Goal: Task Accomplishment & Management: Manage account settings

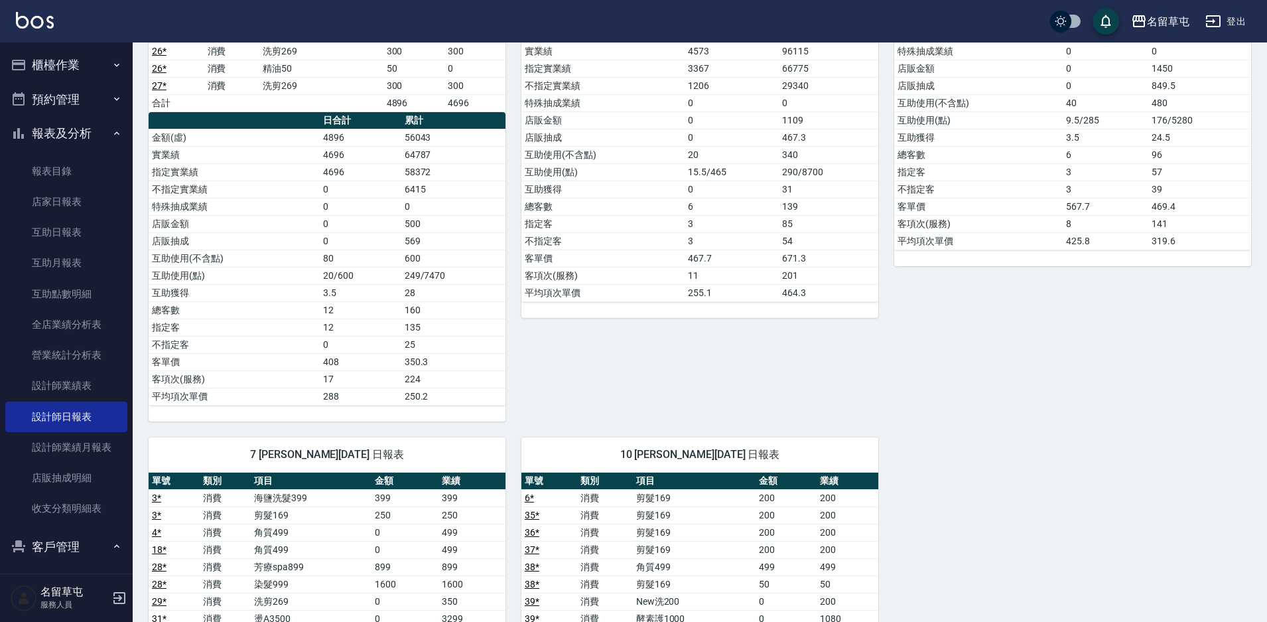
scroll to position [133, 0]
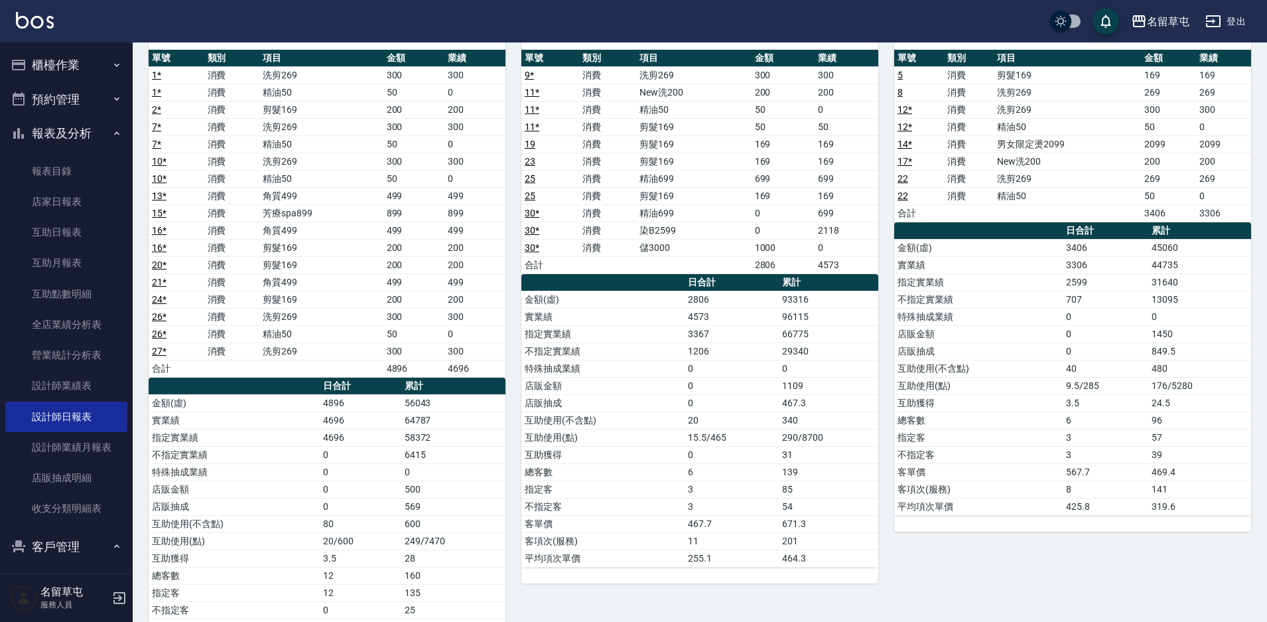
click at [53, 58] on button "櫃檯作業" at bounding box center [66, 65] width 122 height 34
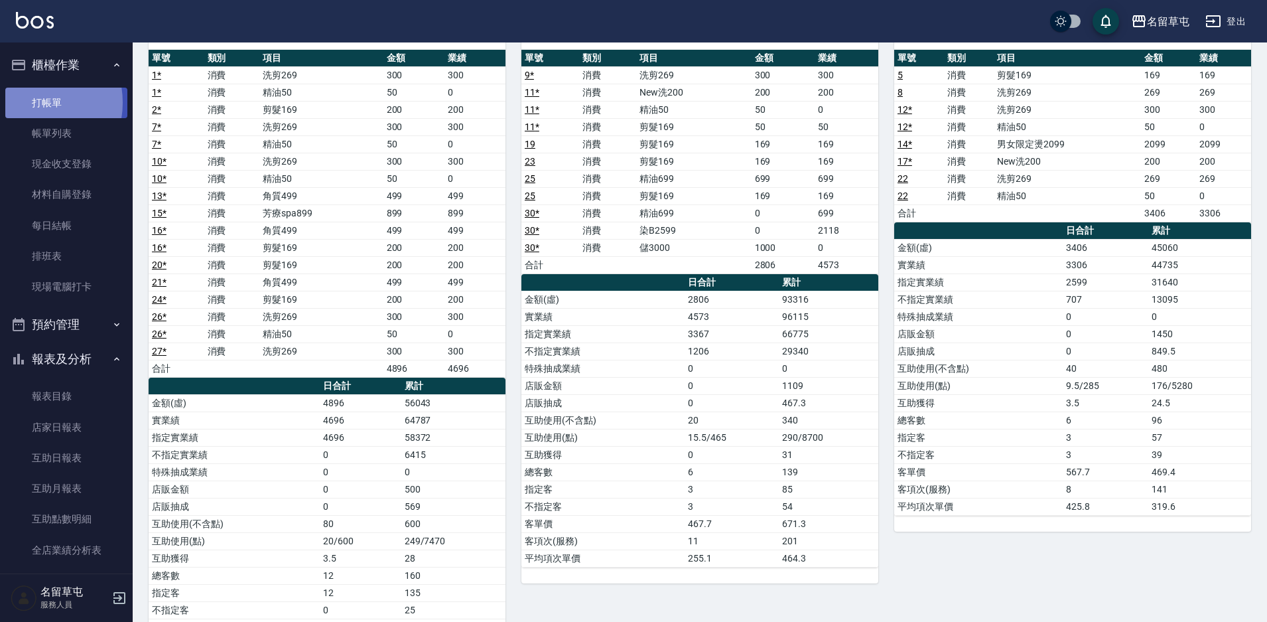
click at [31, 102] on link "打帳單" at bounding box center [66, 103] width 122 height 31
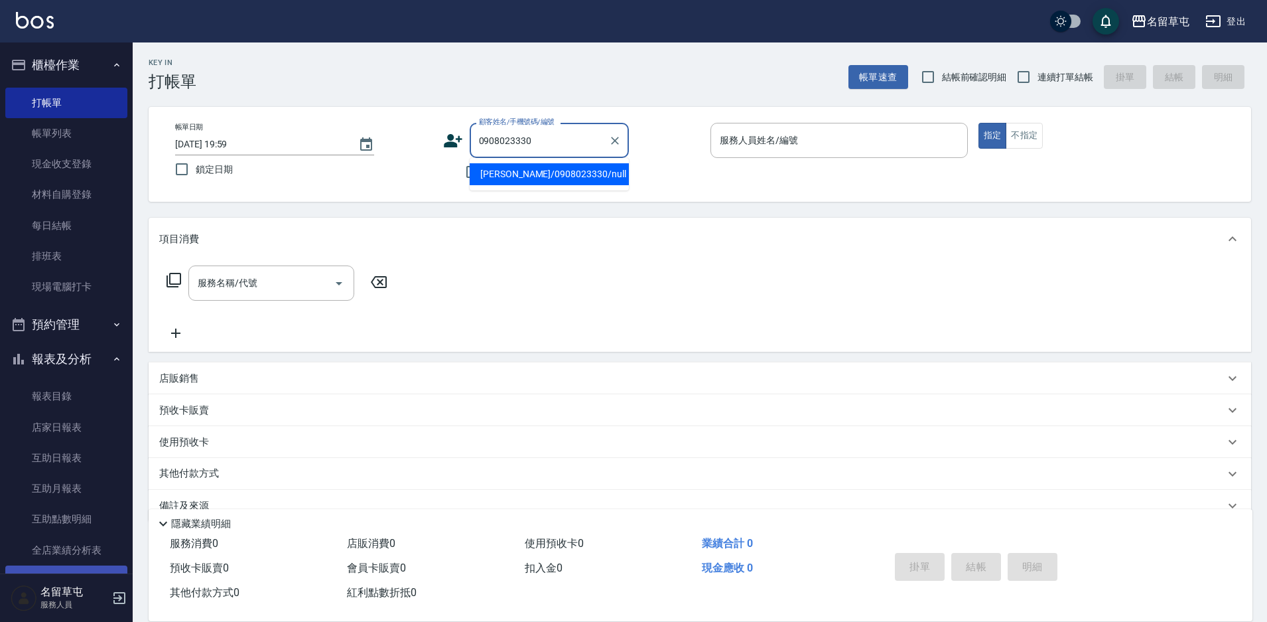
type input "[PERSON_NAME]/0908023330/null"
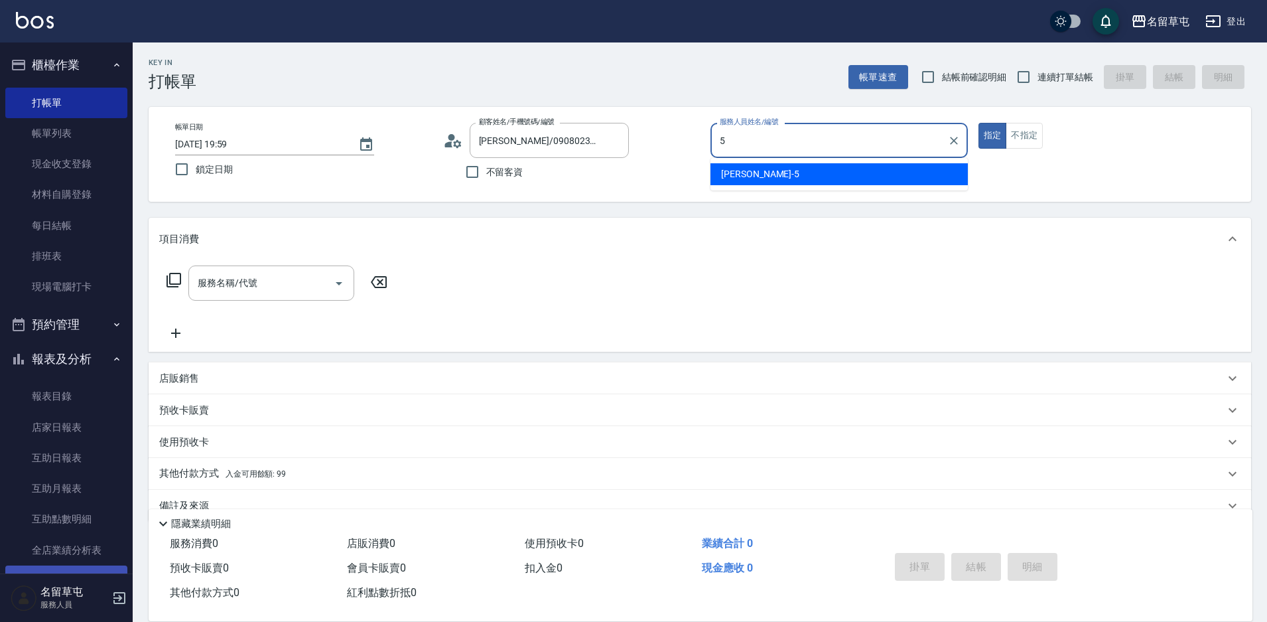
type input "[PERSON_NAME]-5"
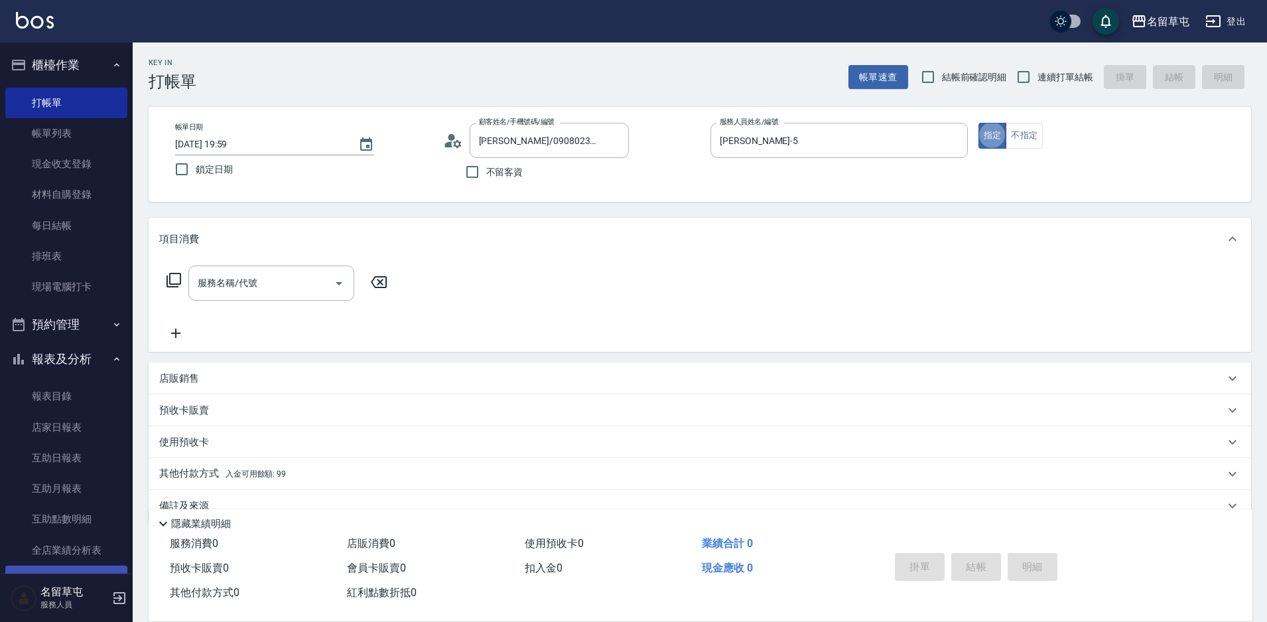
type button "true"
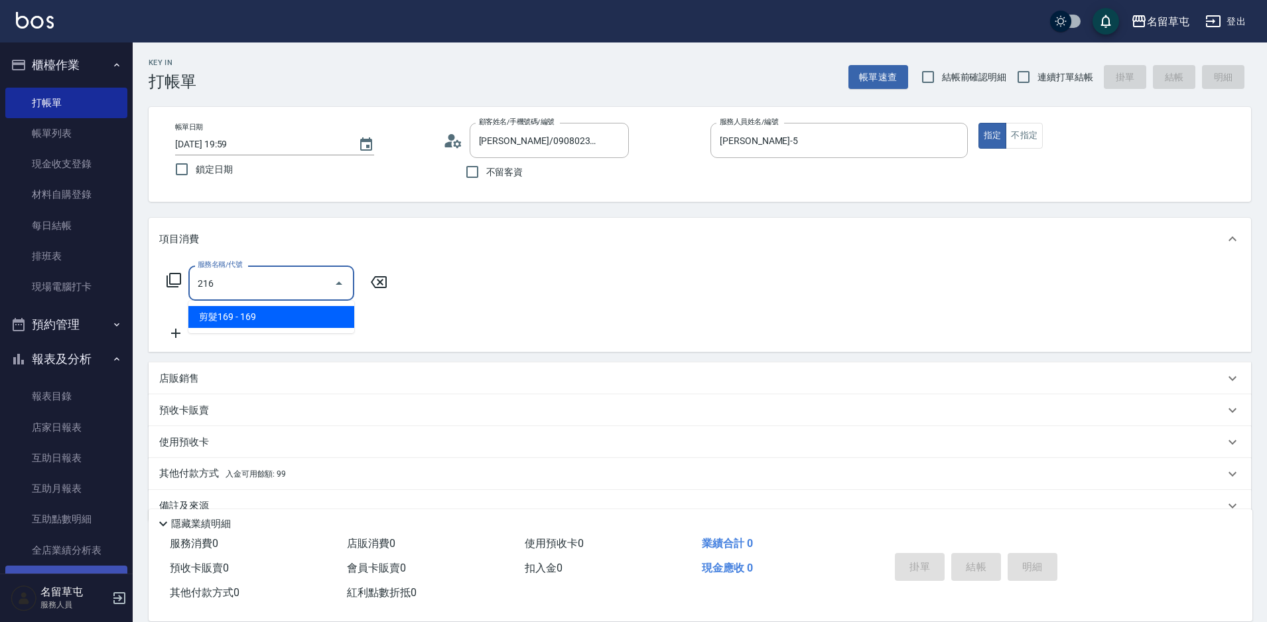
type input "剪髮169(216)"
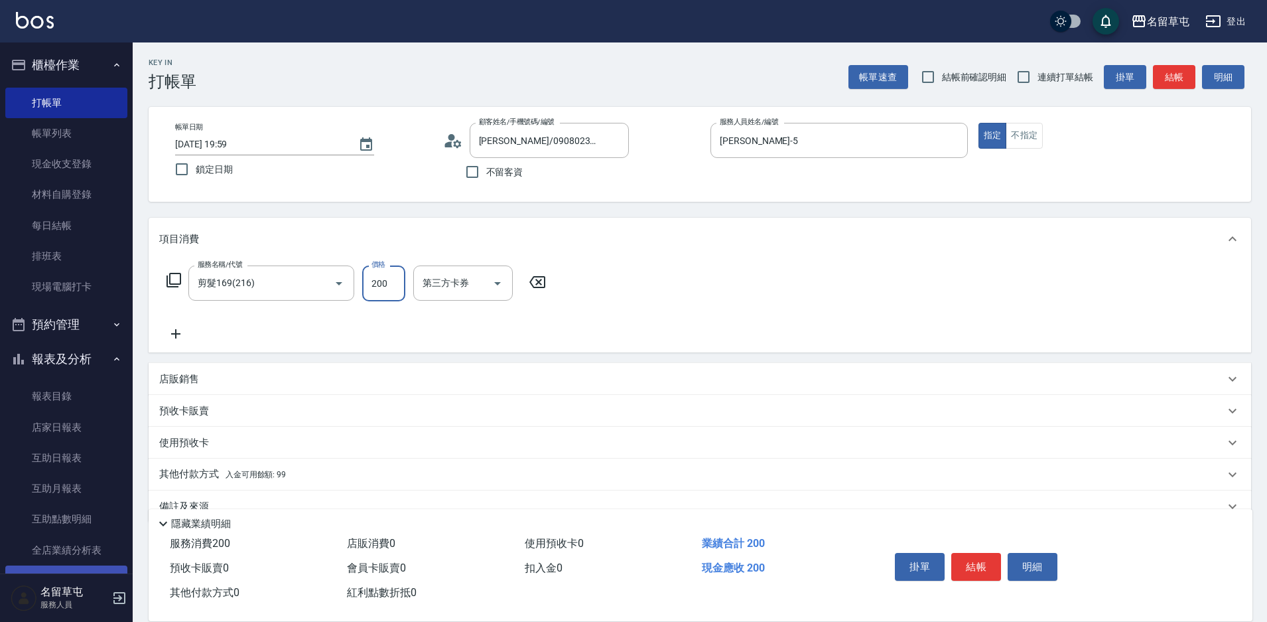
type input "200"
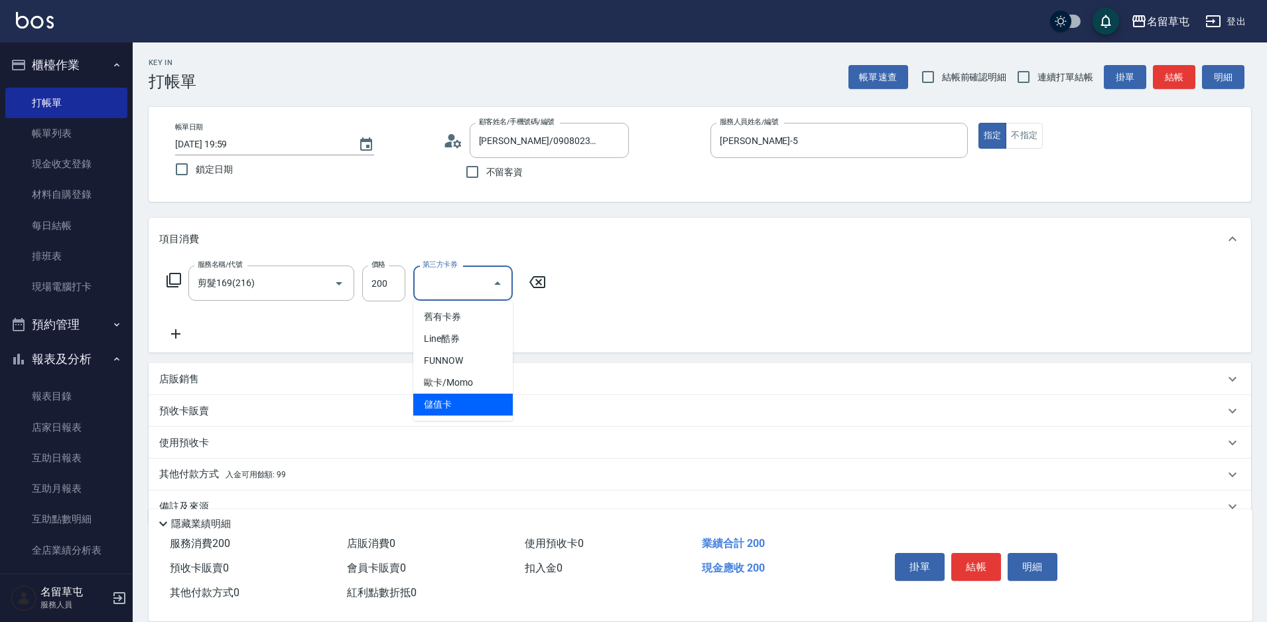
type input "儲值卡"
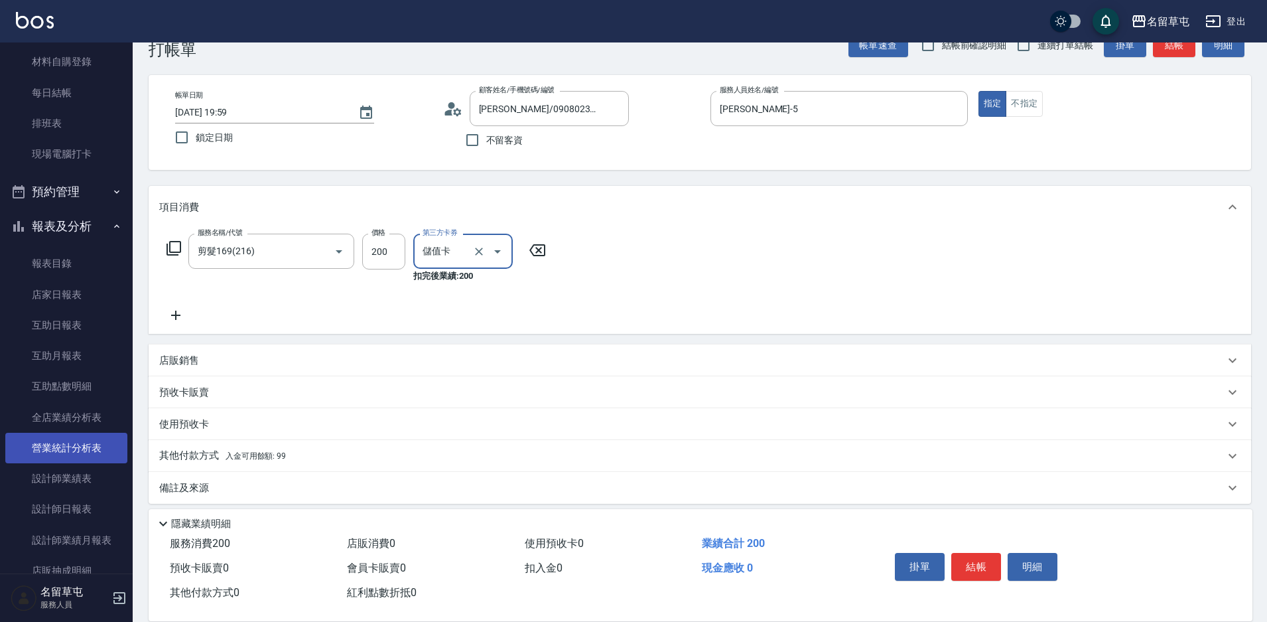
scroll to position [41, 0]
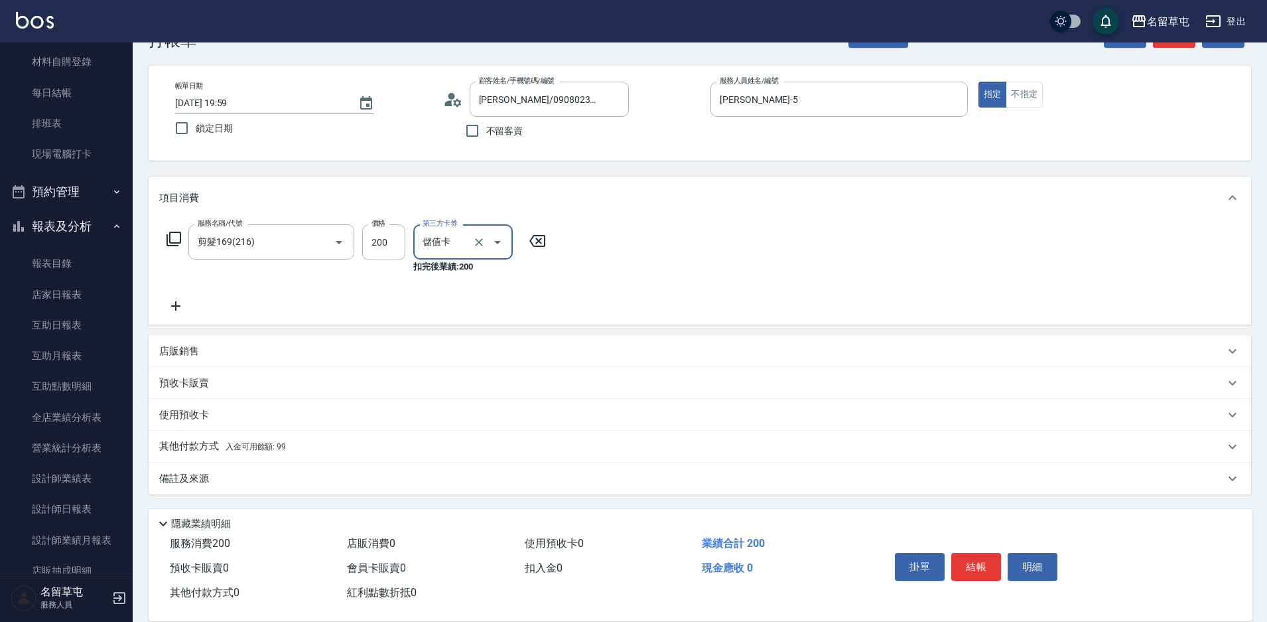
click at [200, 446] on p "其他付款方式 入金可用餘額: 99" at bounding box center [222, 446] width 127 height 15
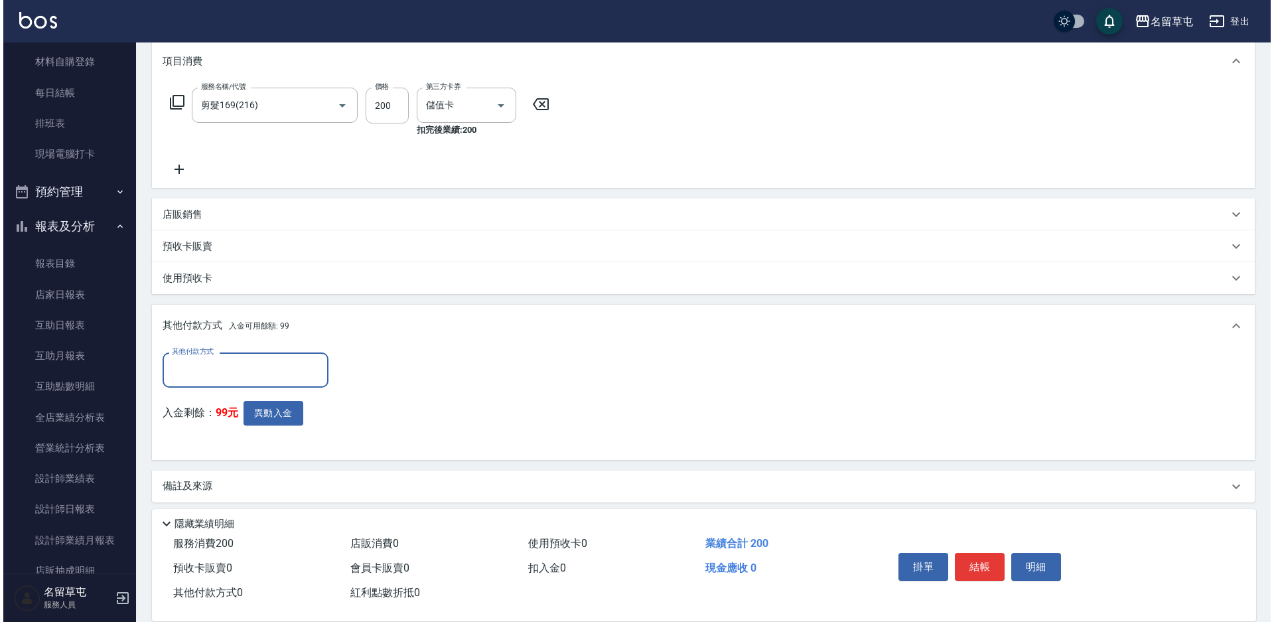
scroll to position [186, 0]
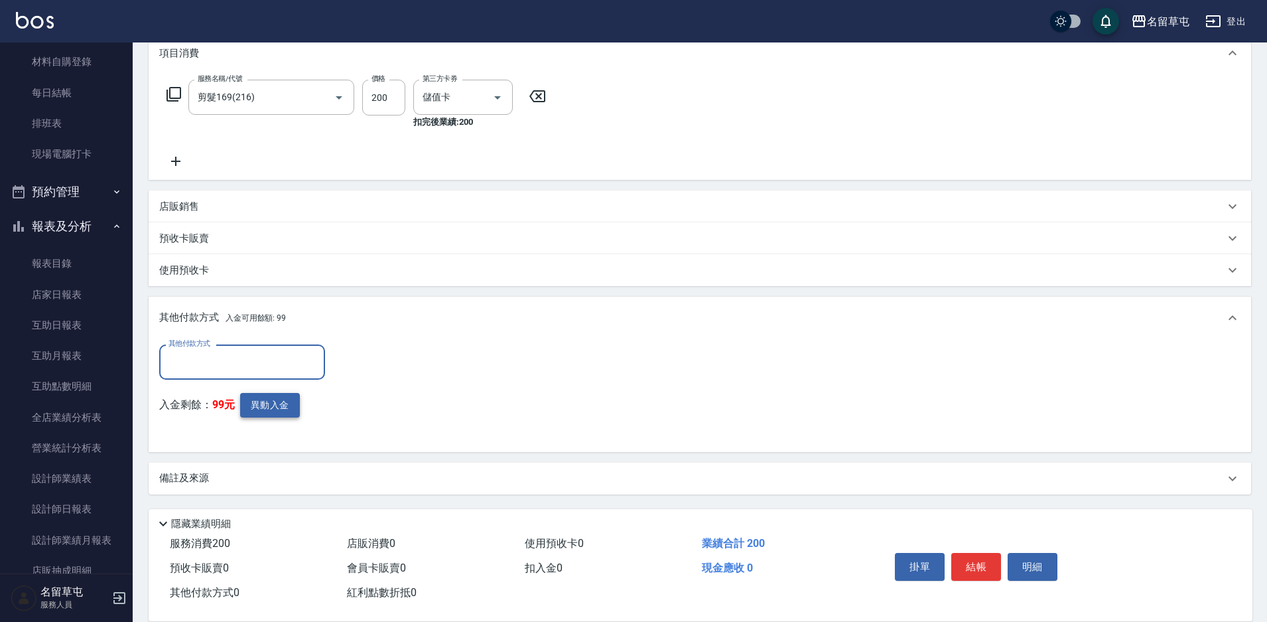
click at [273, 406] on button "異動入金" at bounding box center [270, 405] width 60 height 25
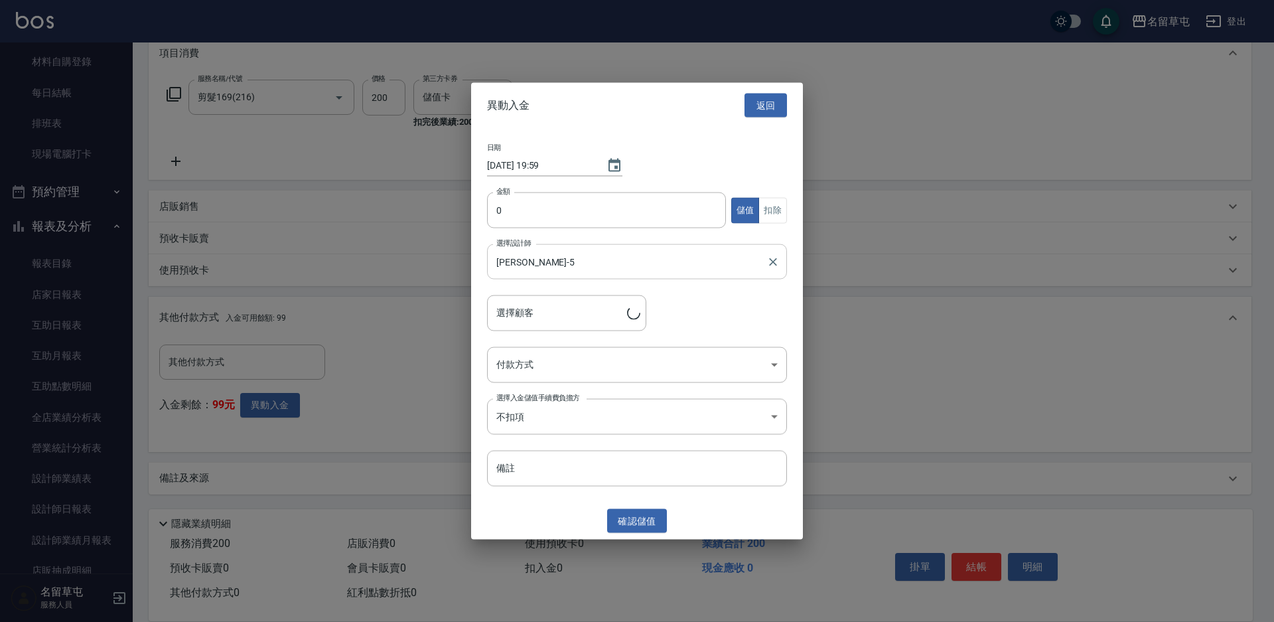
type input "[PERSON_NAME]/0908023330"
click at [590, 201] on input "0" at bounding box center [606, 210] width 239 height 36
type input "3000"
click at [547, 344] on div "日期 [DATE] 19:59 金額 3000 金額 儲值 扣除 選擇設計師 [PERSON_NAME]5 選擇設計師 選擇顧客 [PERSON_NAME]/…" at bounding box center [637, 315] width 332 height 374
click at [549, 358] on body "名留草屯 登出 櫃檯作業 打帳單 帳單列表 現金收支登錄 材料自購登錄 每日結帳 排班表 現場電腦打卡 預約管理 預約管理 單日預約紀錄 單週預約紀錄 報表及…" at bounding box center [637, 217] width 1274 height 807
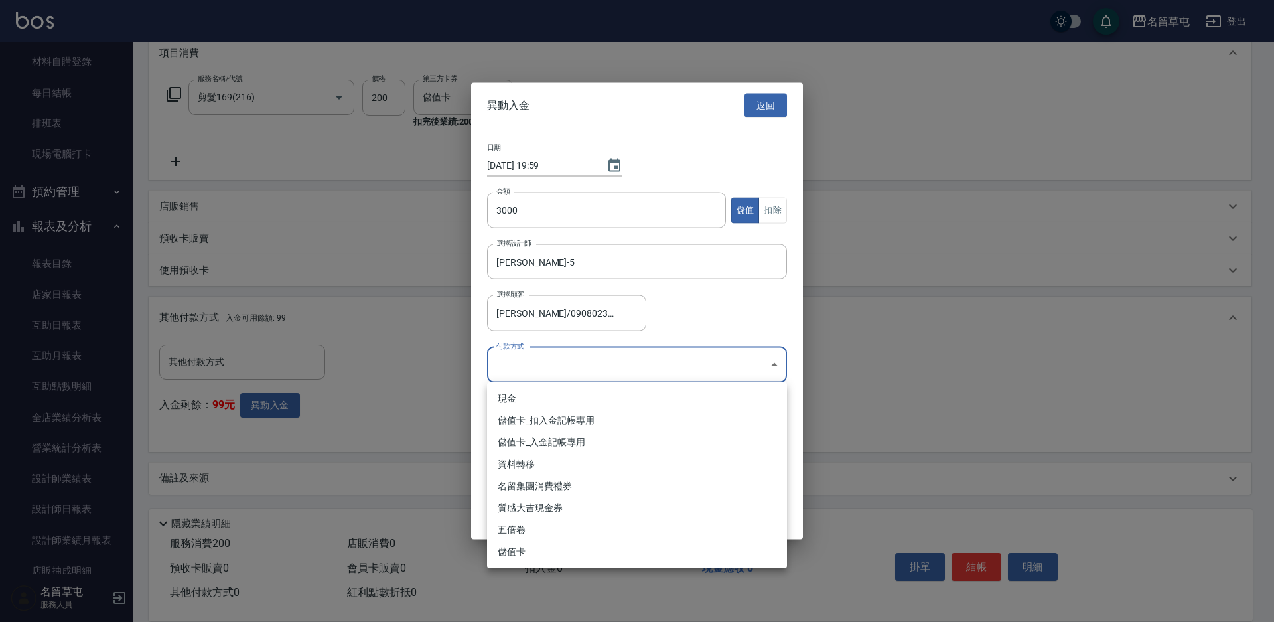
click at [564, 439] on li "儲值卡_入金記帳專用" at bounding box center [637, 442] width 300 height 22
type input "儲值卡_入金記帳專用"
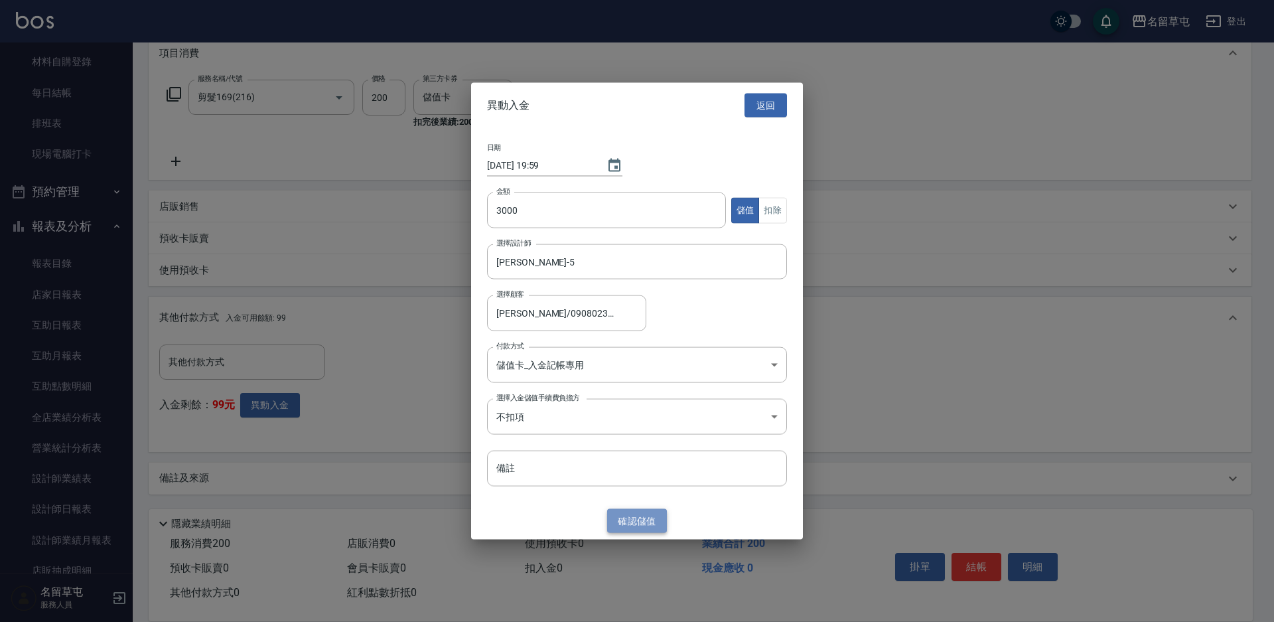
click at [645, 519] on button "確認 儲值" at bounding box center [637, 520] width 60 height 25
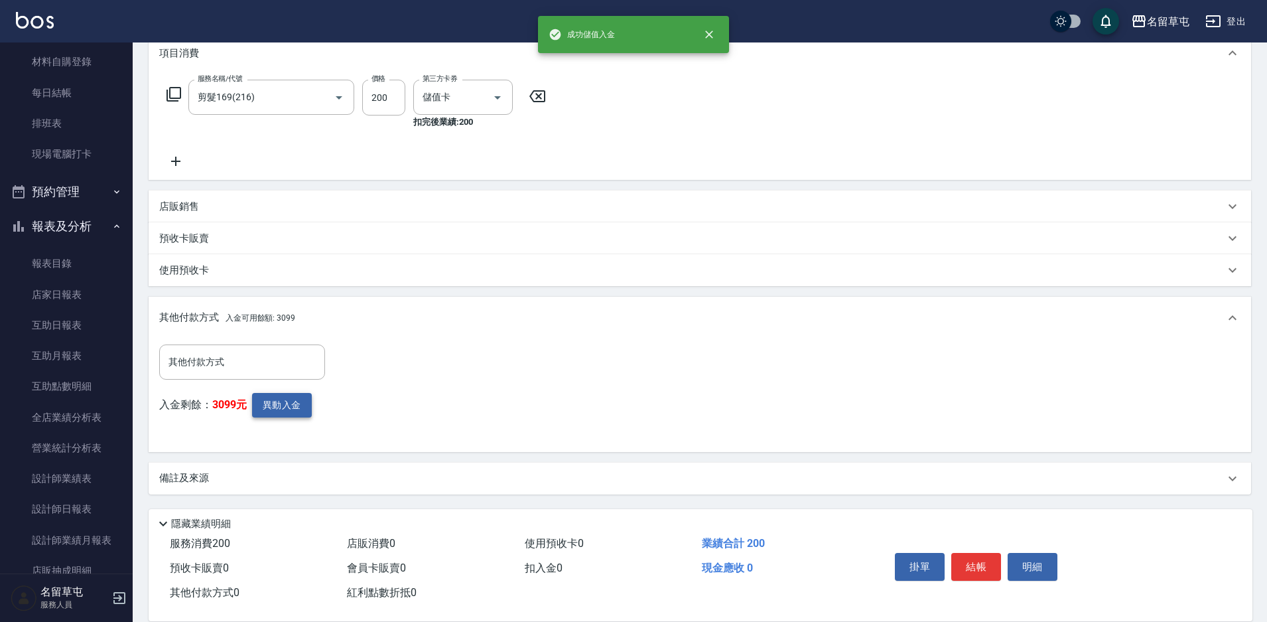
click at [289, 395] on button "異動入金" at bounding box center [282, 405] width 60 height 25
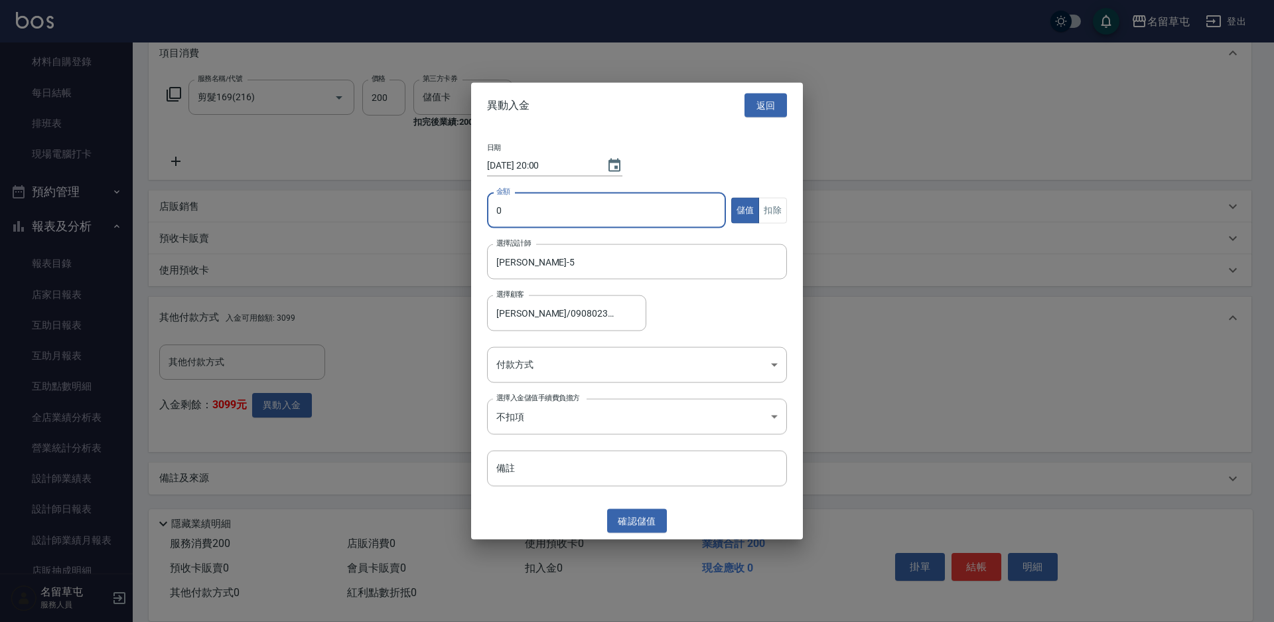
click at [529, 219] on input "0" at bounding box center [606, 210] width 239 height 36
type input "200"
click at [758, 204] on button "扣除" at bounding box center [772, 210] width 29 height 26
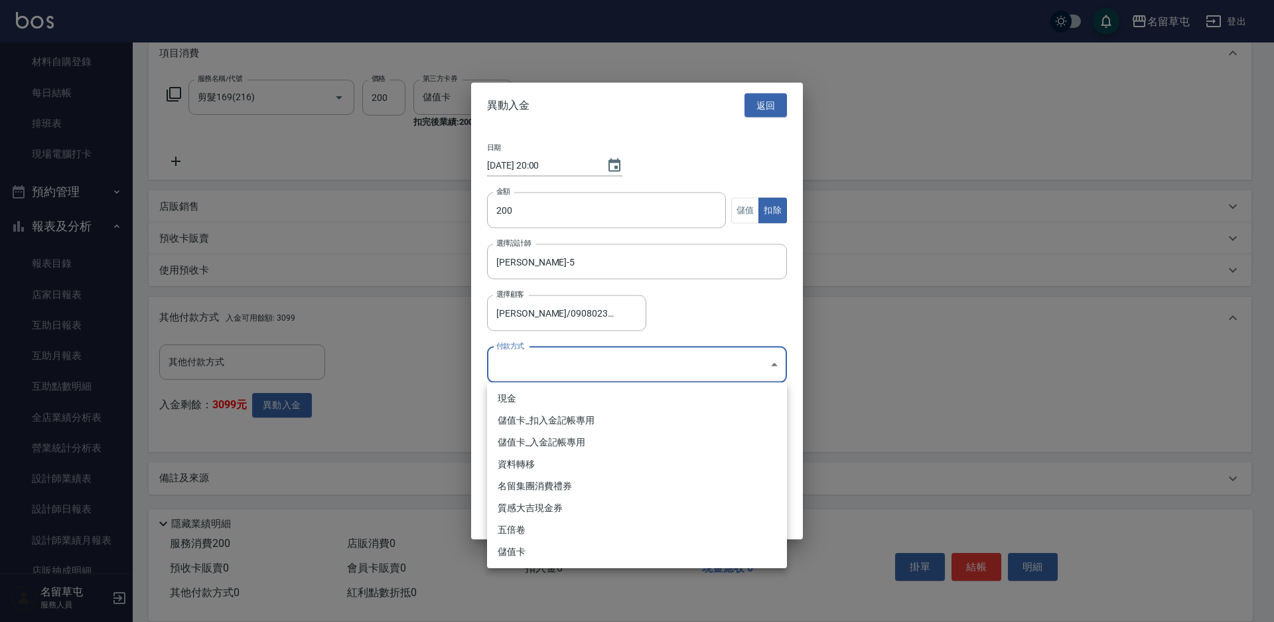
click at [553, 362] on body "名留草屯 登出 櫃檯作業 打帳單 帳單列表 現金收支登錄 材料自購登錄 每日結帳 排班表 現場電腦打卡 預約管理 預約管理 單日預約紀錄 單週預約紀錄 報表及…" at bounding box center [637, 217] width 1274 height 807
click at [515, 412] on li "儲值卡_扣入金記帳專用" at bounding box center [637, 420] width 300 height 22
type input "儲值卡_扣入金記帳專用"
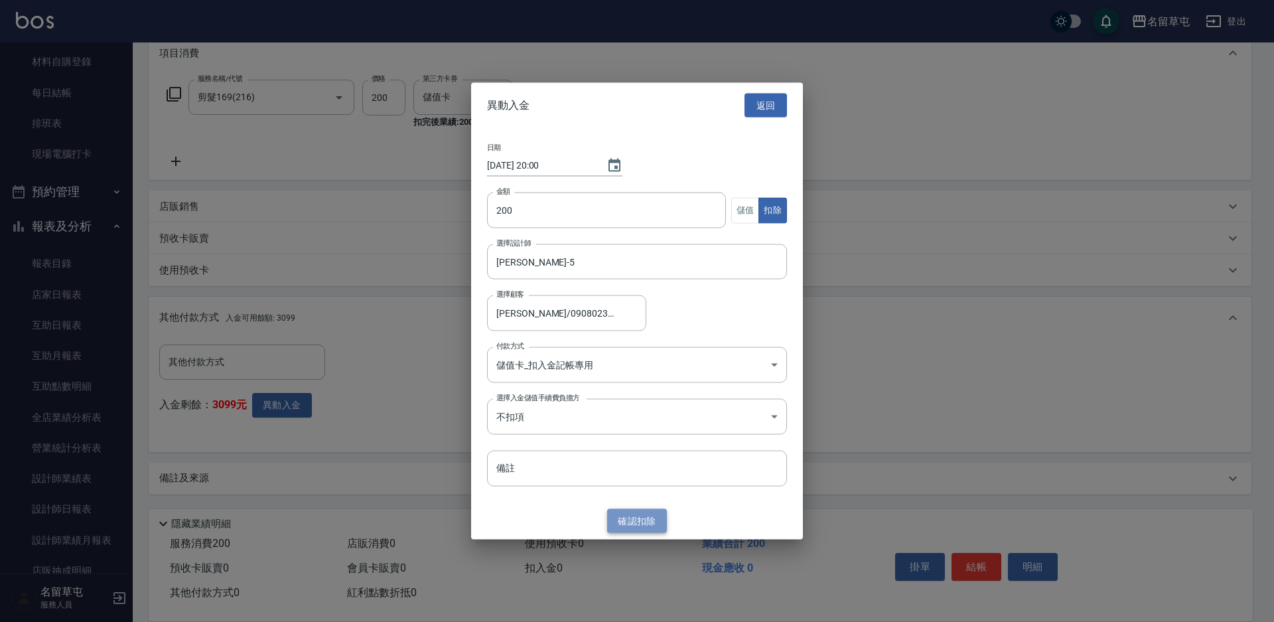
click at [641, 511] on button "確認 扣除" at bounding box center [637, 520] width 60 height 25
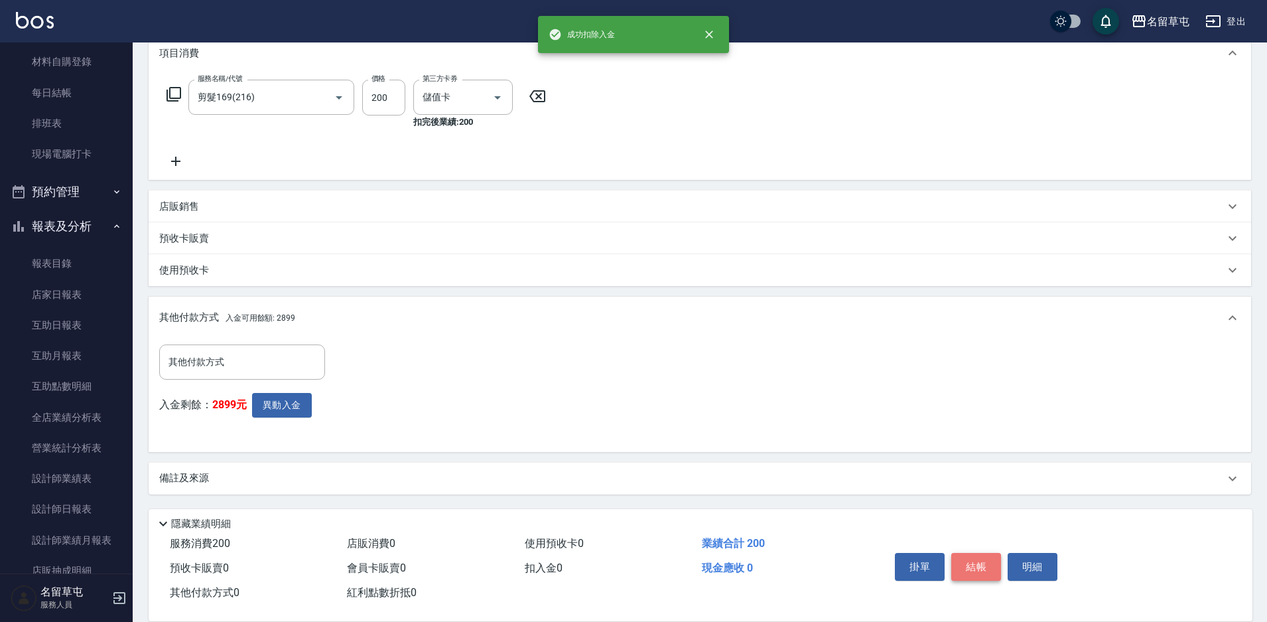
click at [973, 561] on button "結帳" at bounding box center [976, 567] width 50 height 28
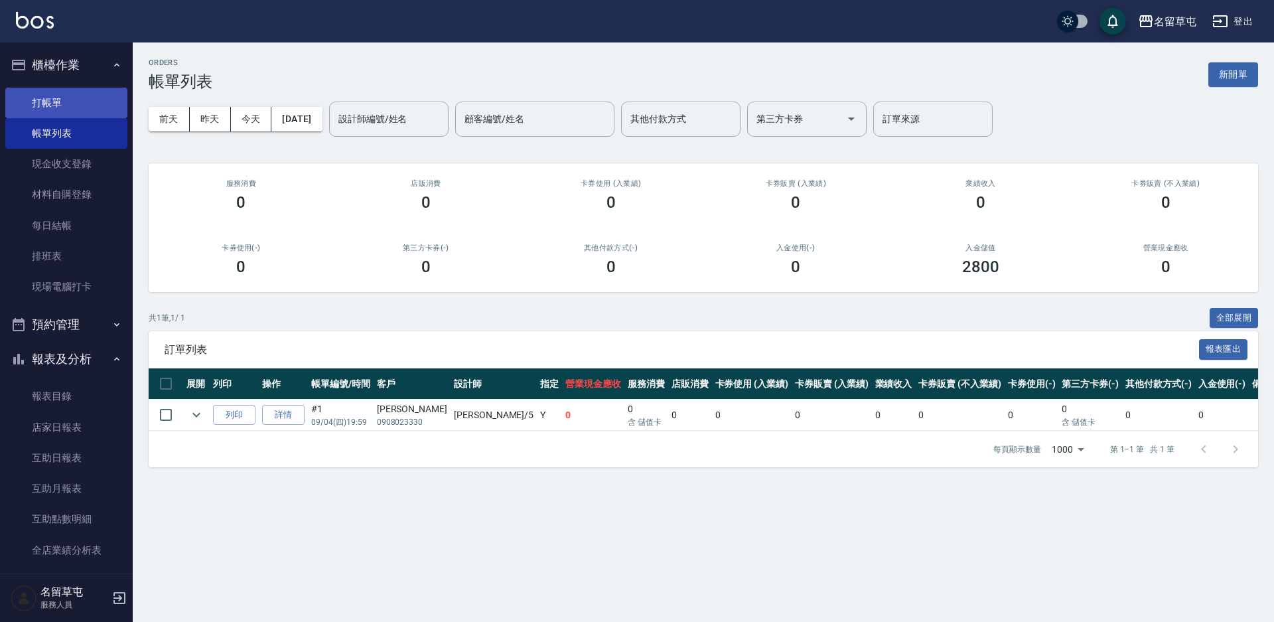
click at [51, 103] on link "打帳單" at bounding box center [66, 103] width 122 height 31
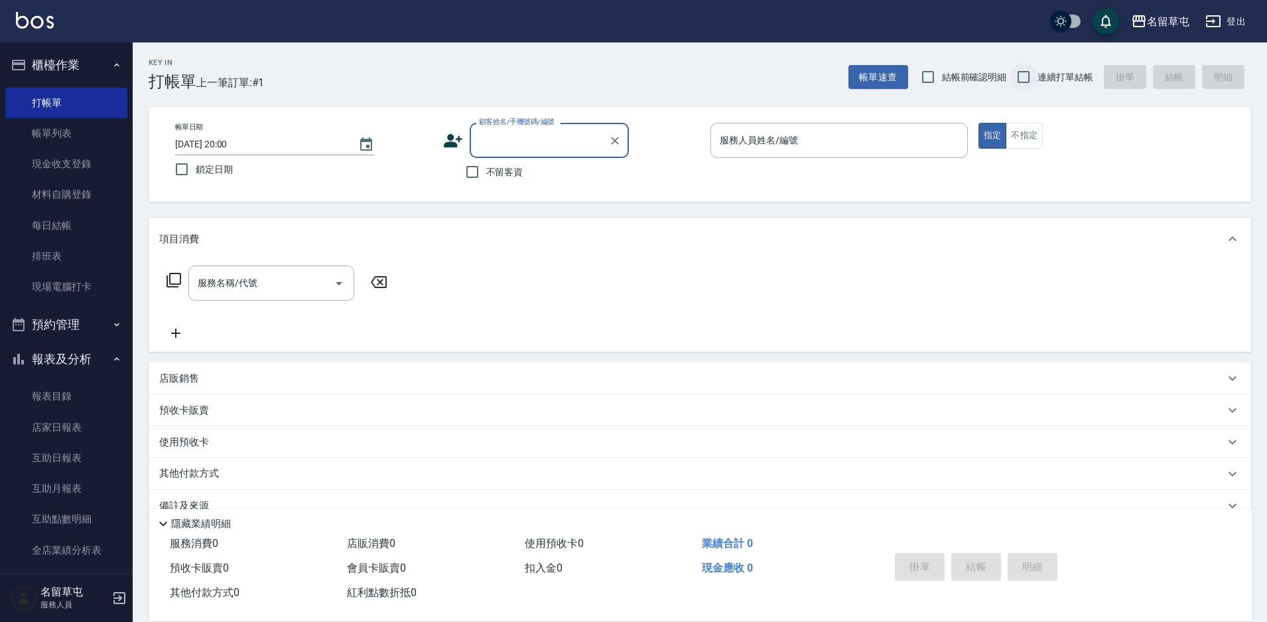
click at [1030, 76] on input "連續打單結帳" at bounding box center [1024, 77] width 28 height 28
checkbox input "true"
drag, startPoint x: 542, startPoint y: 145, endPoint x: 514, endPoint y: 150, distance: 28.2
click at [539, 145] on input "顧客姓名/手機號碼/編號" at bounding box center [539, 140] width 127 height 23
type input "[PERSON_NAME]/0934279888/null"
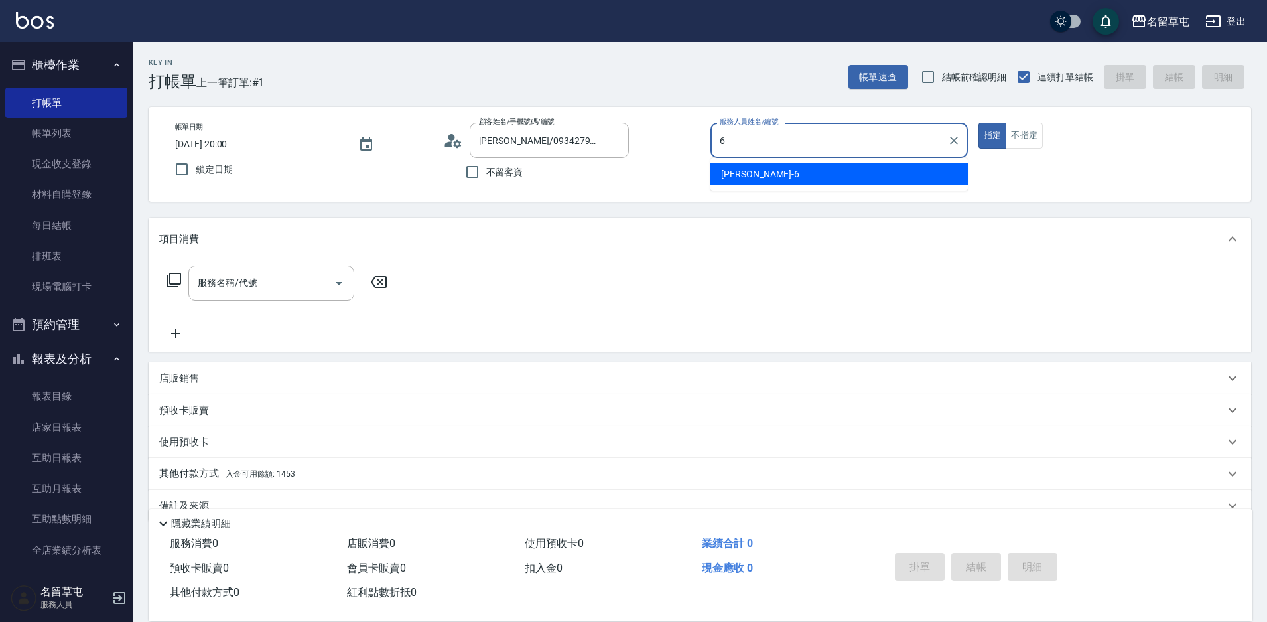
type input "[PERSON_NAME]-6"
type button "true"
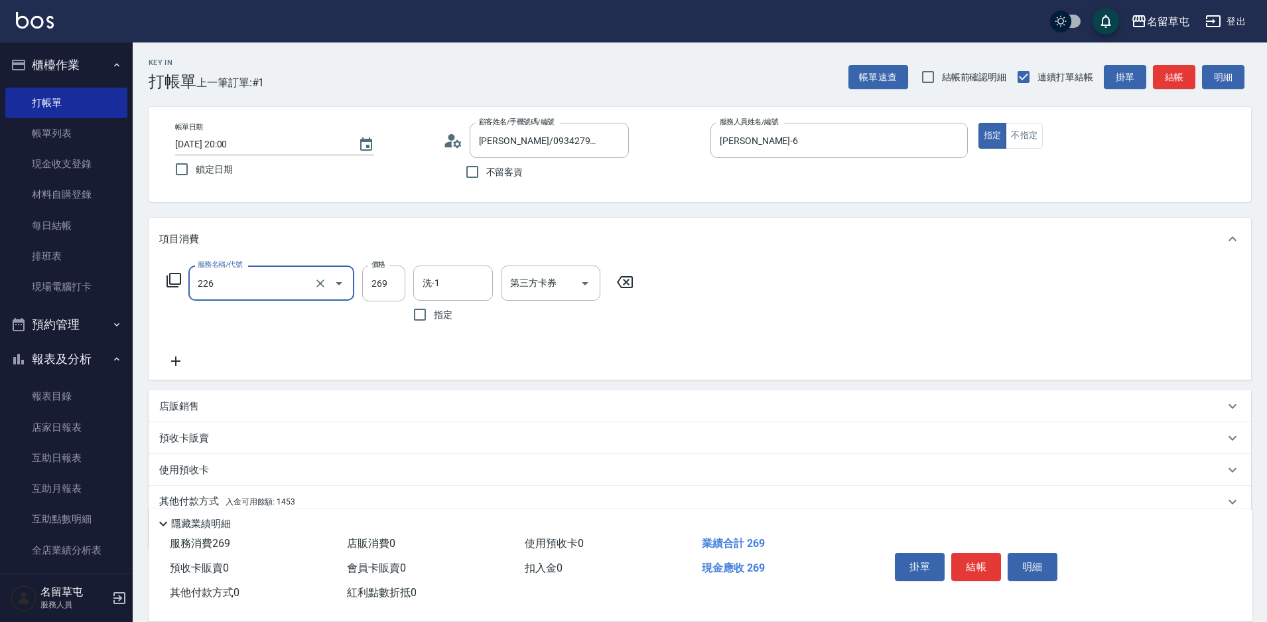
type input "洗剪269(226)"
type input "300"
type input "[PERSON_NAME]-36"
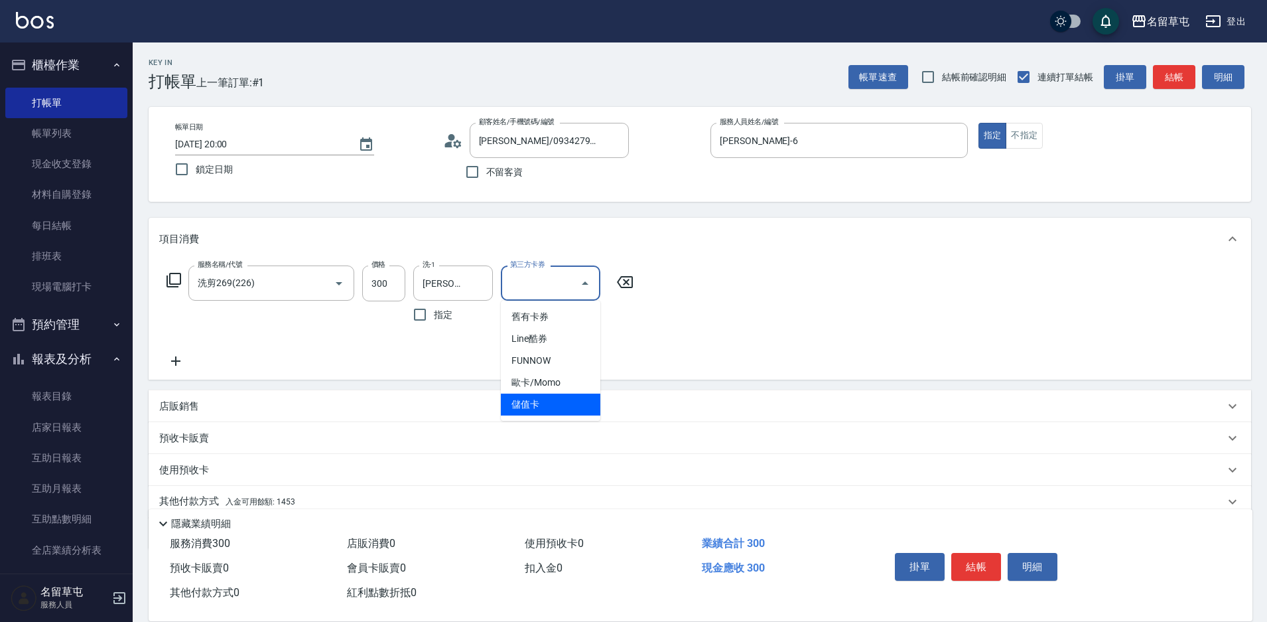
type input "儲值卡"
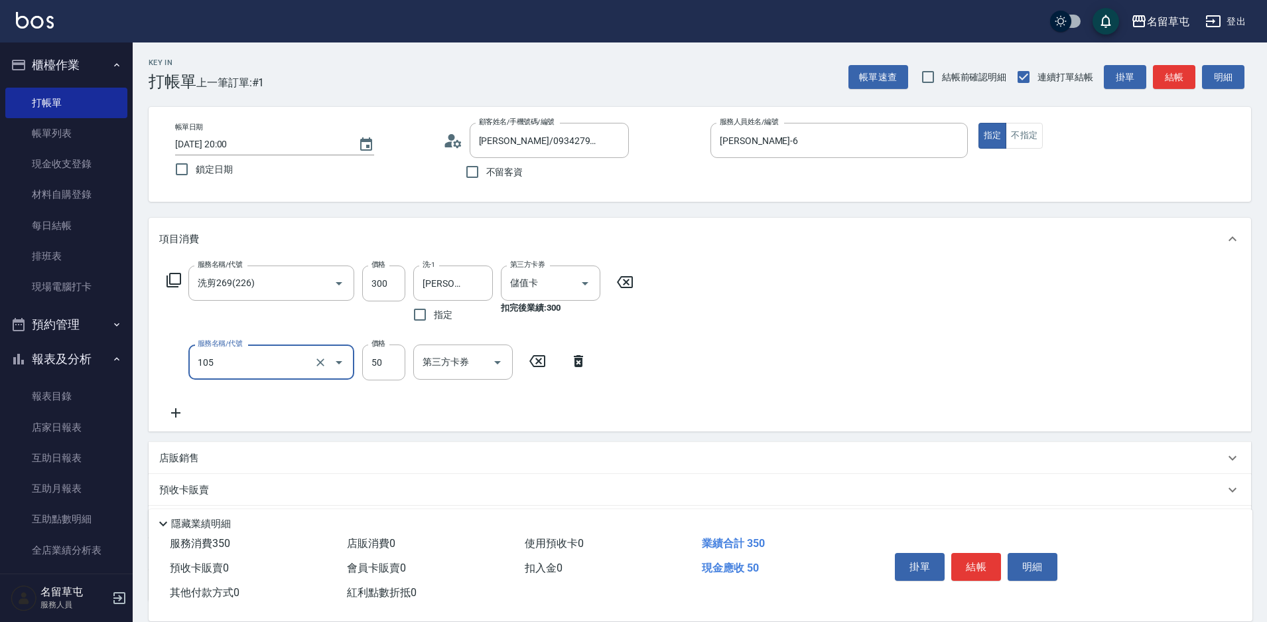
type input "精油50(105)"
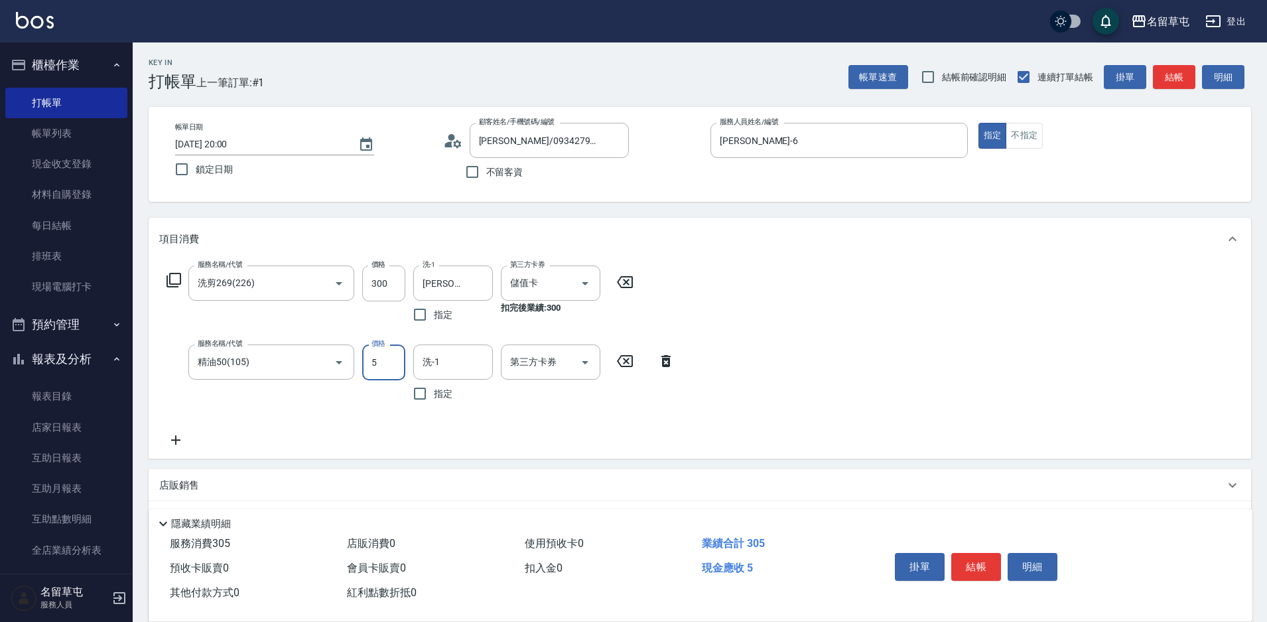
type input "50"
type input "[PERSON_NAME]-36"
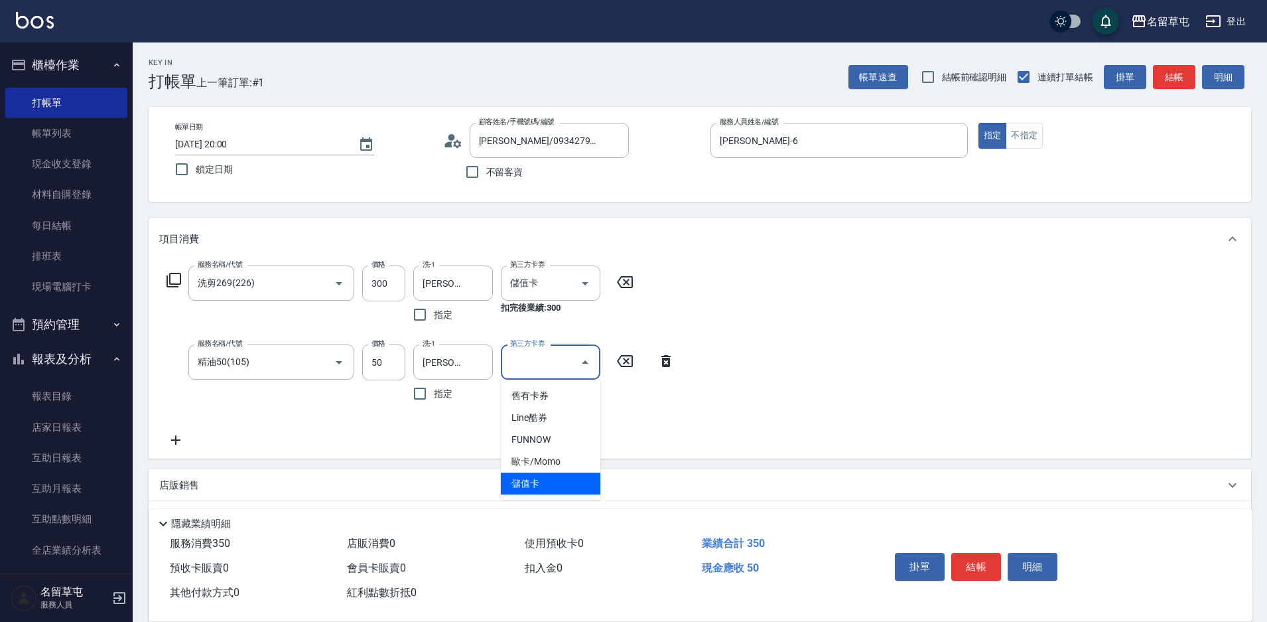
type input "儲值卡"
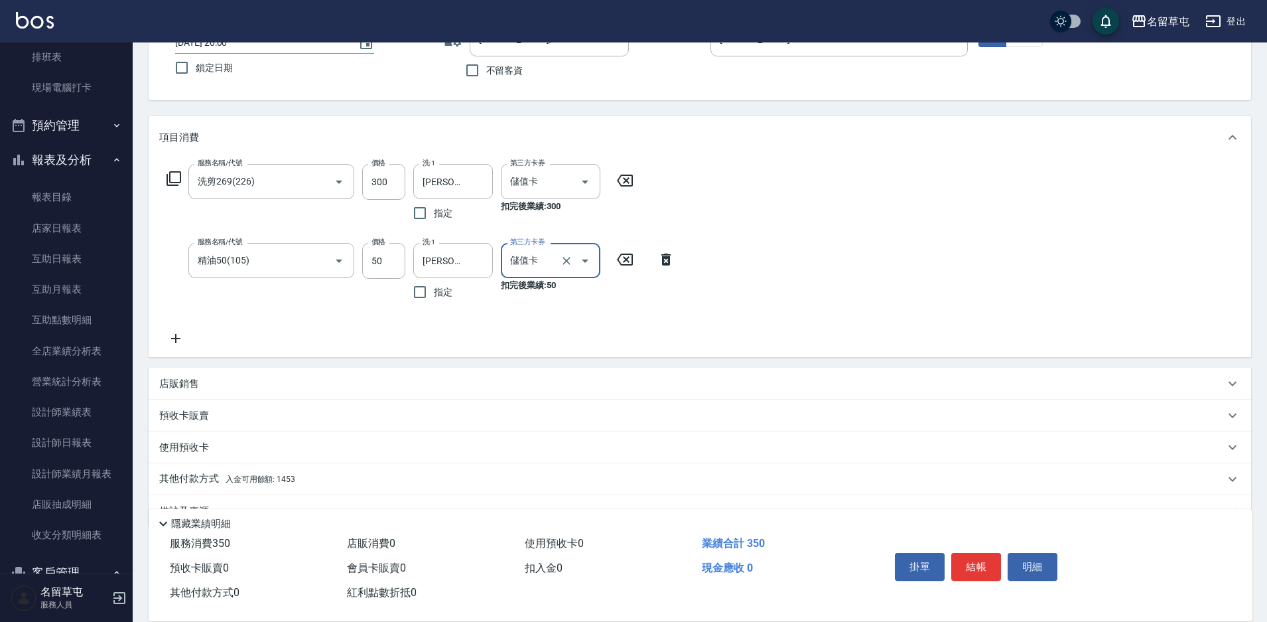
scroll to position [134, 0]
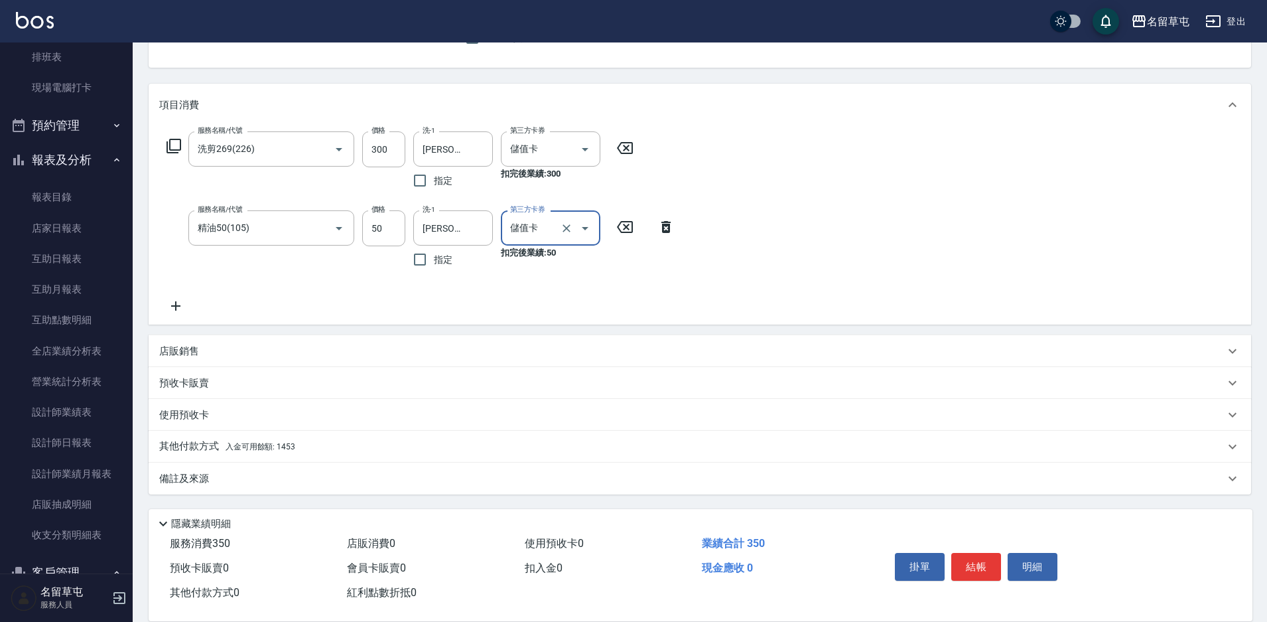
click at [227, 445] on span "入金可用餘額: 1453" at bounding box center [261, 446] width 70 height 9
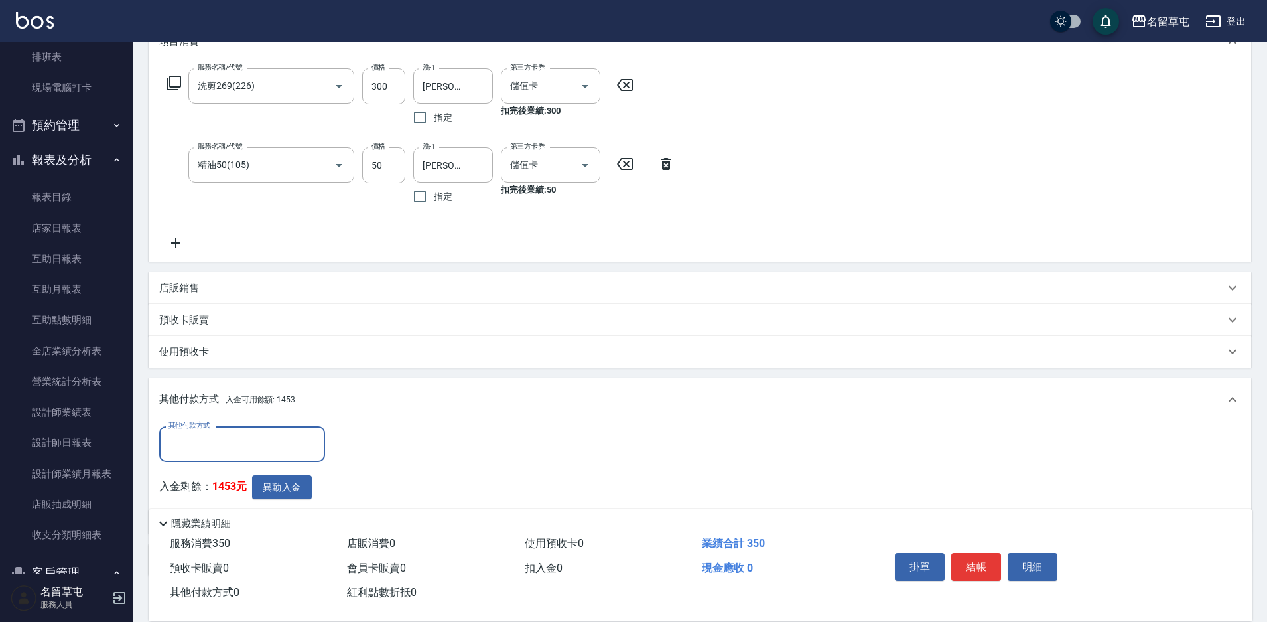
scroll to position [0, 0]
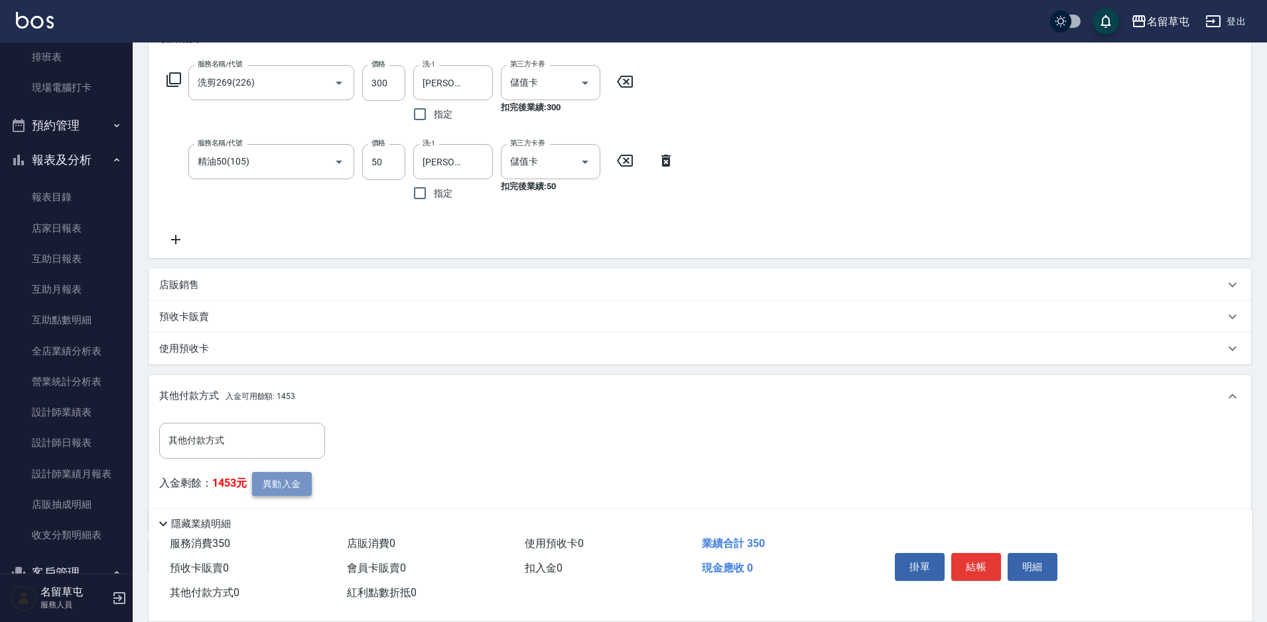
click at [285, 473] on button "異動入金" at bounding box center [282, 484] width 60 height 25
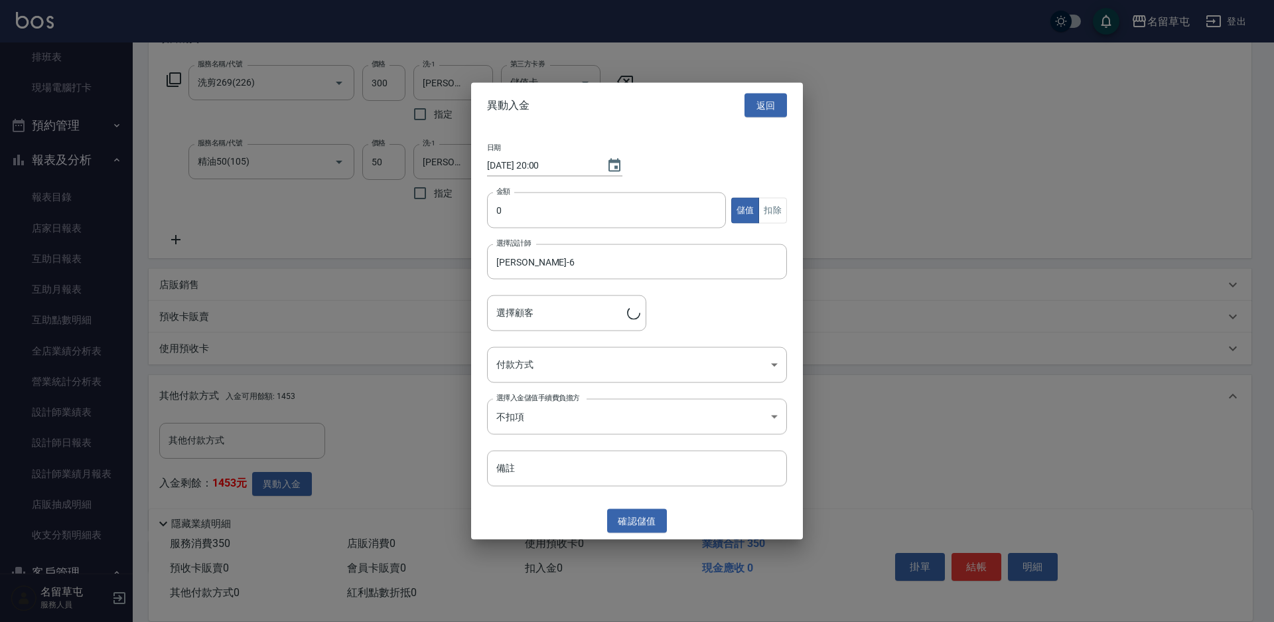
type input "[PERSON_NAME]/0934279888"
click at [524, 219] on input "0" at bounding box center [606, 210] width 239 height 36
type input "350"
click at [777, 210] on button "扣除" at bounding box center [772, 210] width 29 height 26
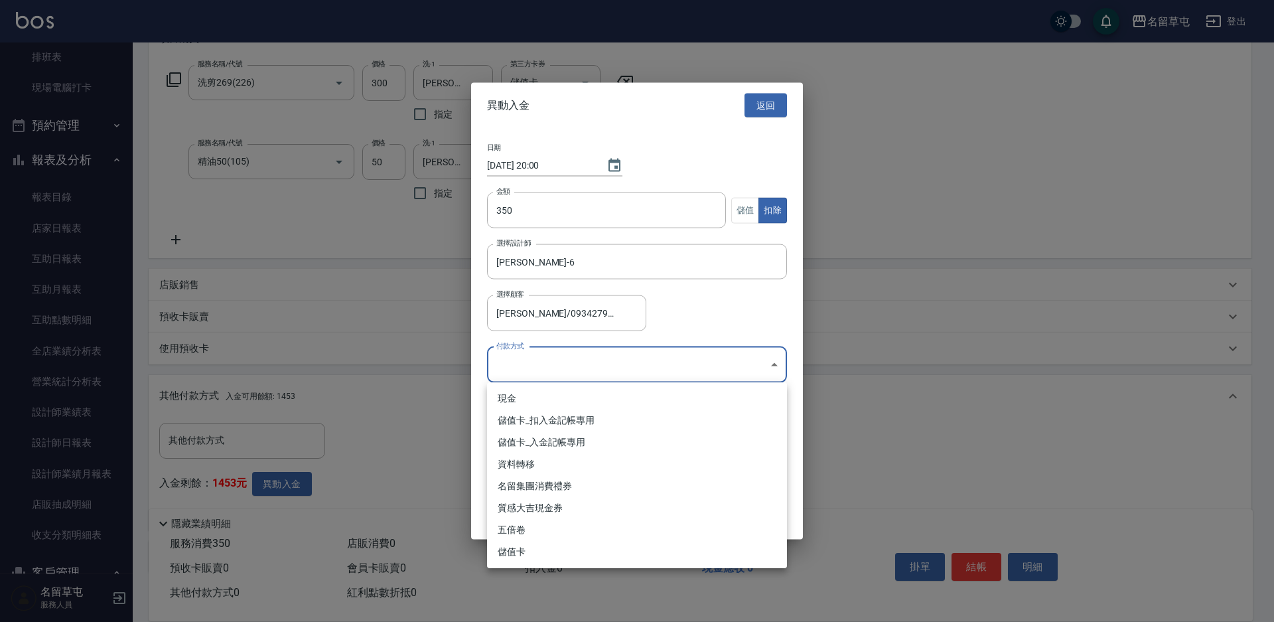
click at [631, 366] on body "名留草屯 登出 櫃檯作業 打帳單 帳單列表 現金收支登錄 材料自購登錄 每日結帳 排班表 現場電腦打卡 預約管理 預約管理 單日預約紀錄 單週預約紀錄 報表及…" at bounding box center [637, 250] width 1274 height 900
click at [570, 425] on li "儲值卡_扣入金記帳專用" at bounding box center [637, 420] width 300 height 22
type input "儲值卡_扣入金記帳專用"
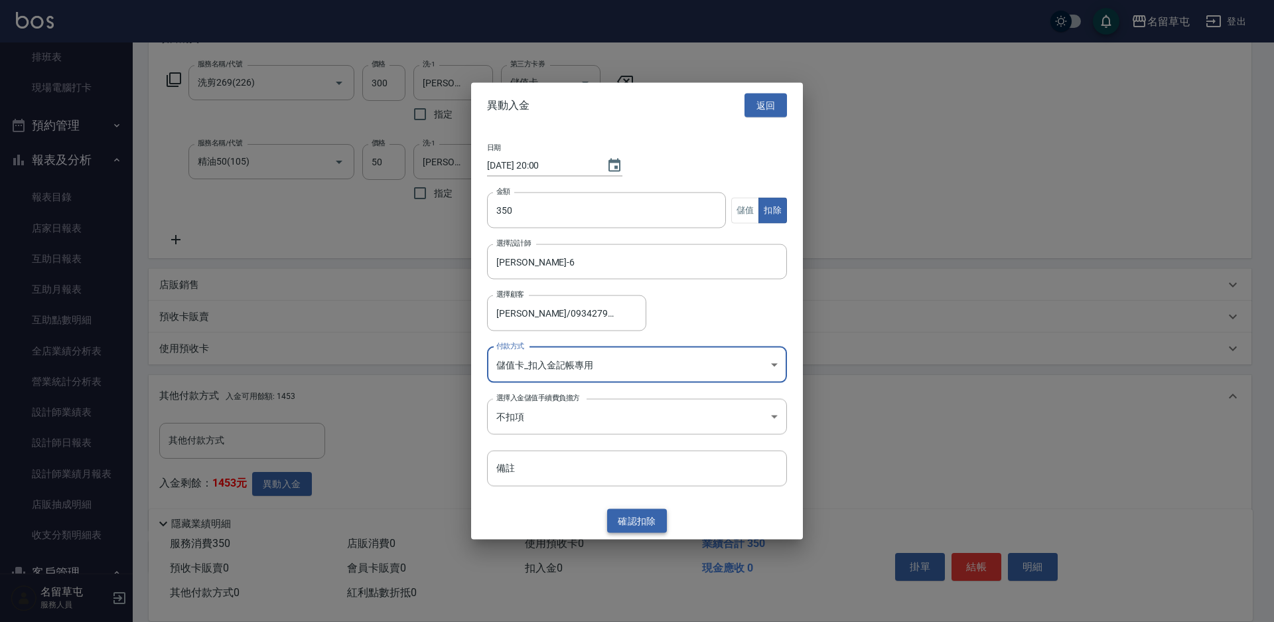
click at [643, 523] on button "確認 扣除" at bounding box center [637, 520] width 60 height 25
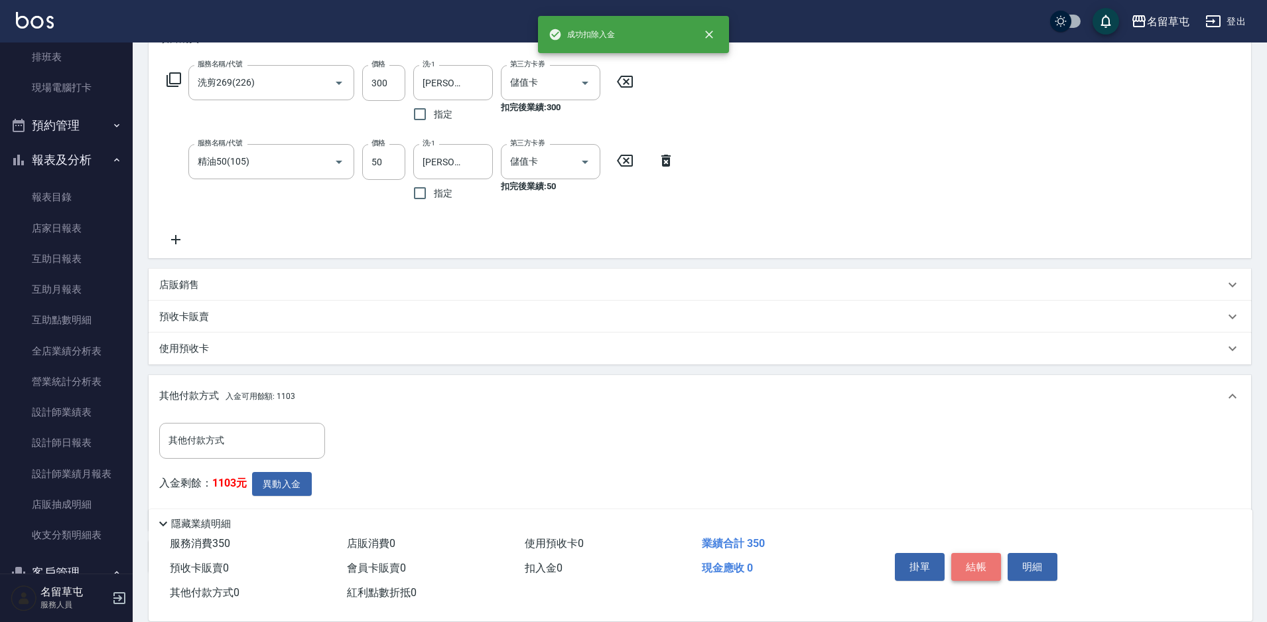
click at [982, 565] on button "結帳" at bounding box center [976, 567] width 50 height 28
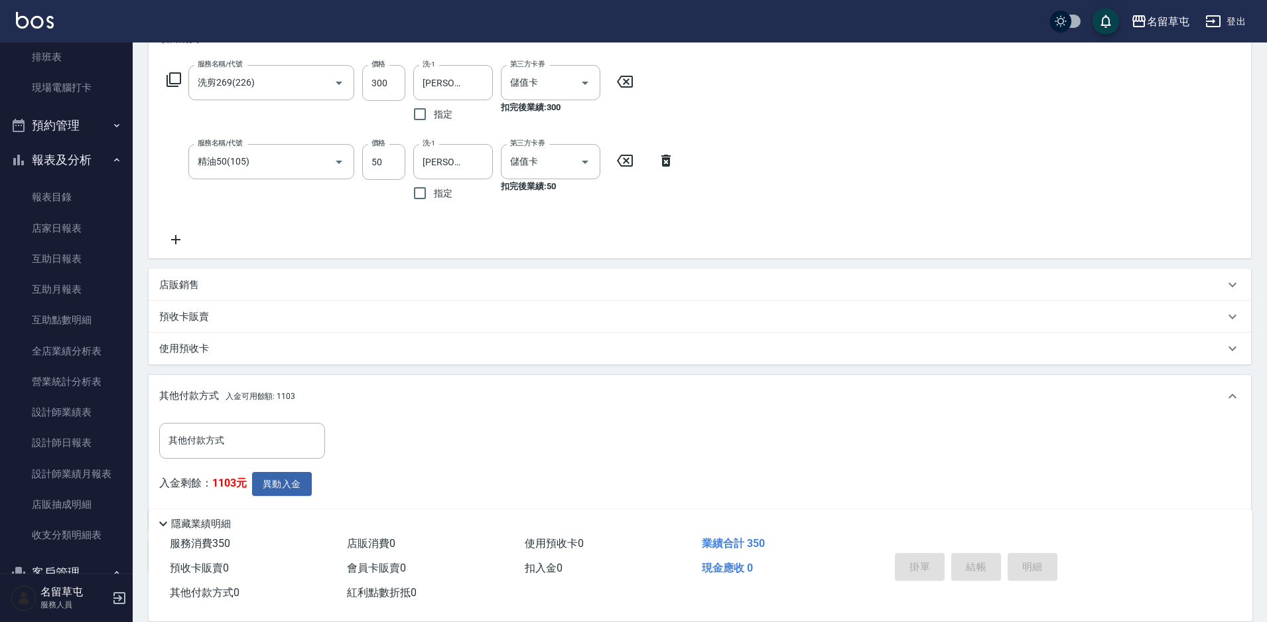
type input "[DATE] 20:01"
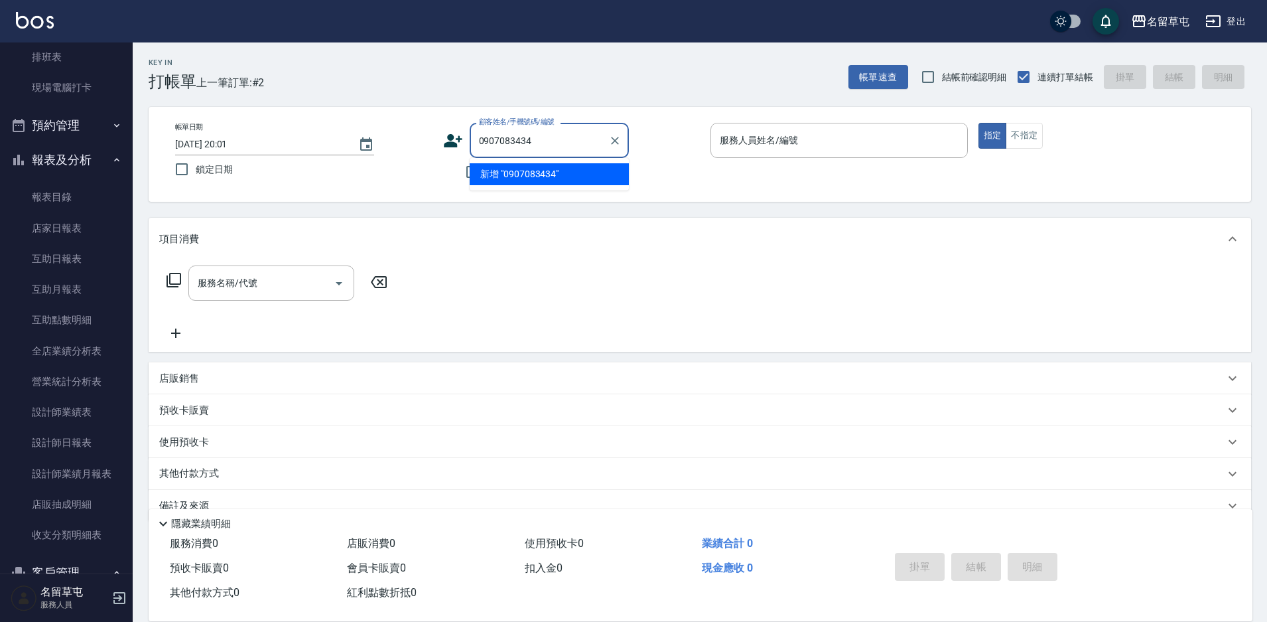
type input "0907083434"
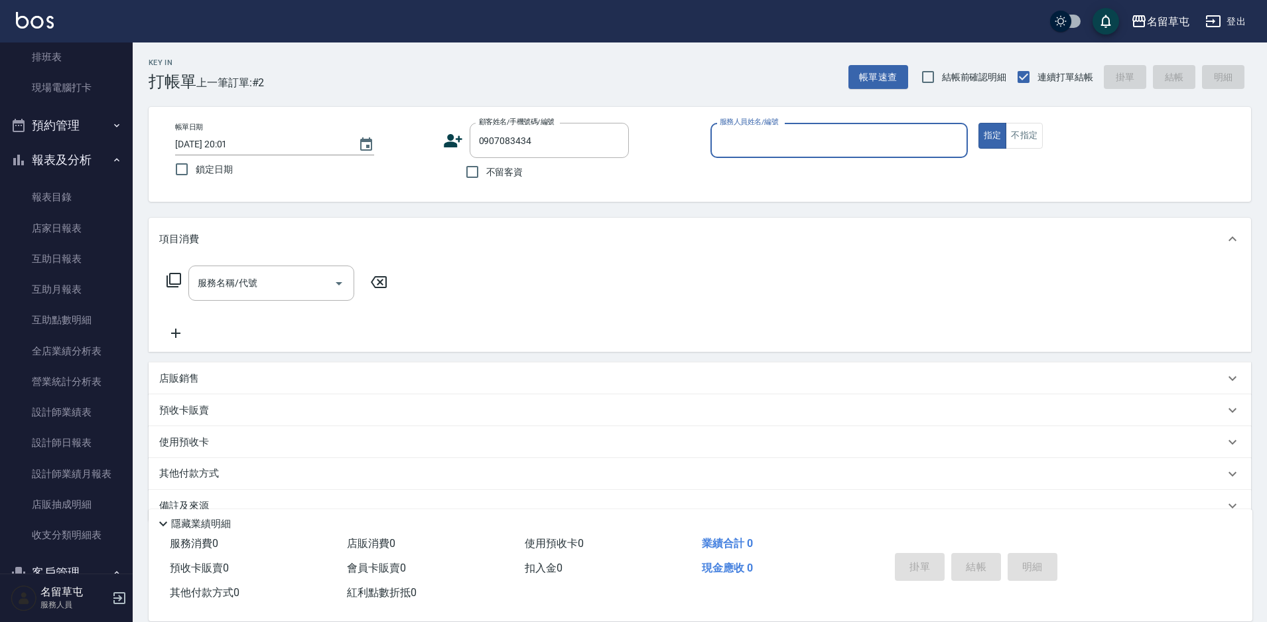
type input "7"
type input "[PERSON_NAME]/0907083434/null"
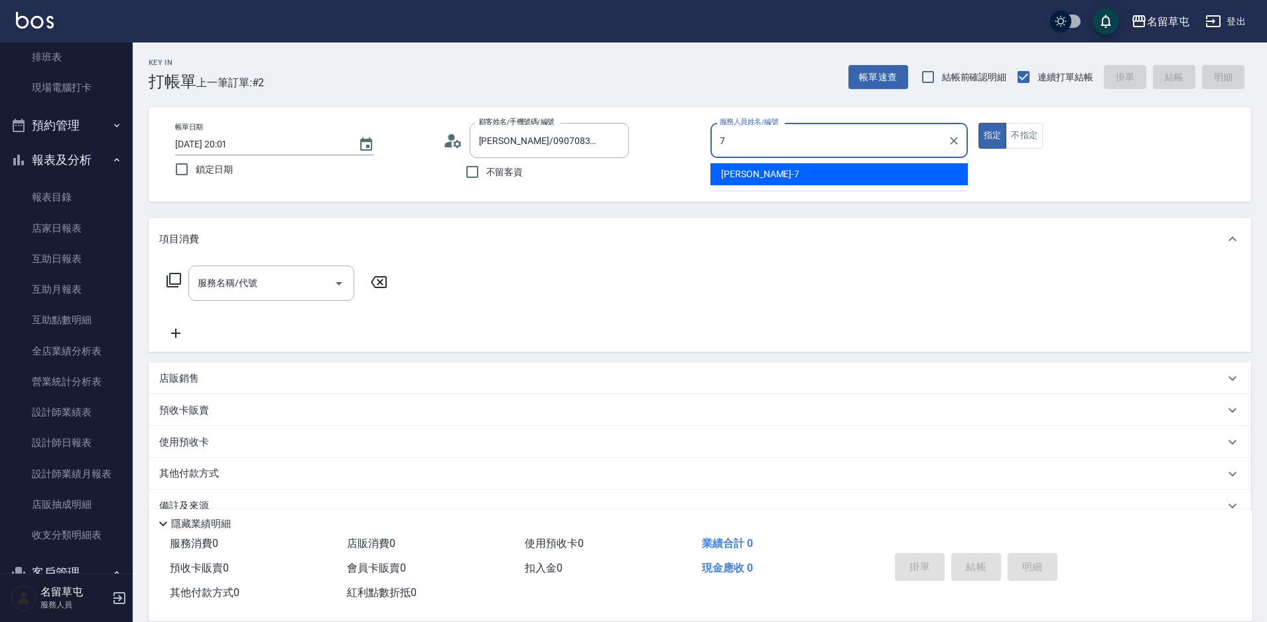
type input "[PERSON_NAME]-7"
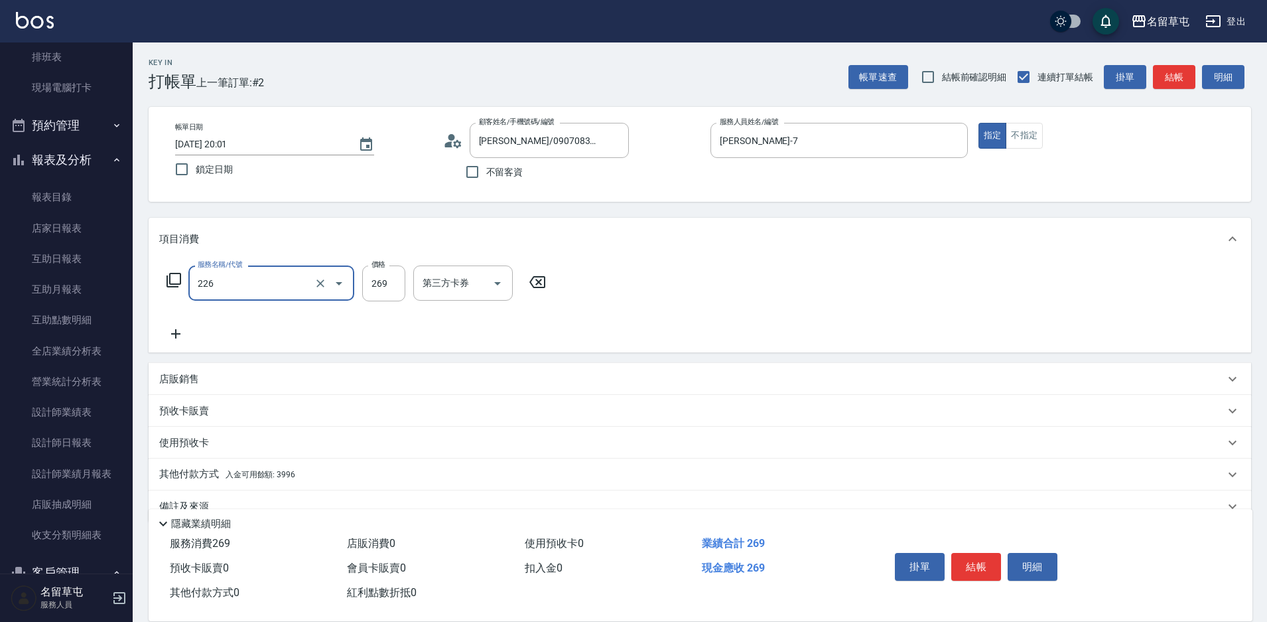
type input "洗剪269(226)"
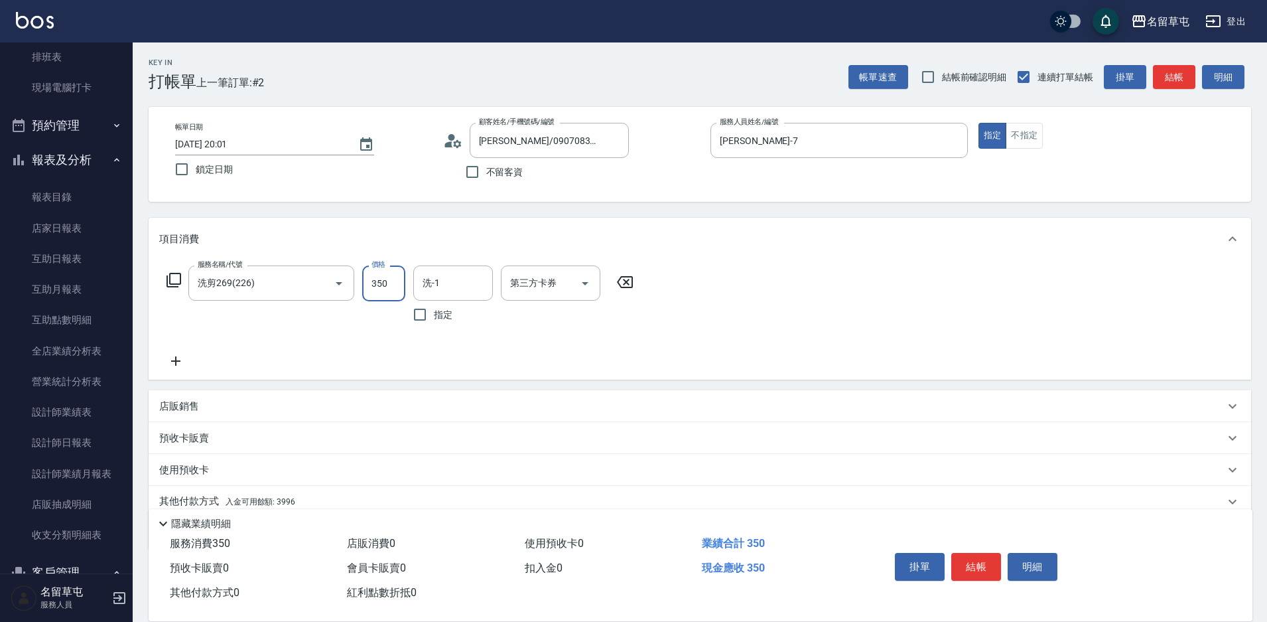
type input "350"
type input "[PERSON_NAME]-34"
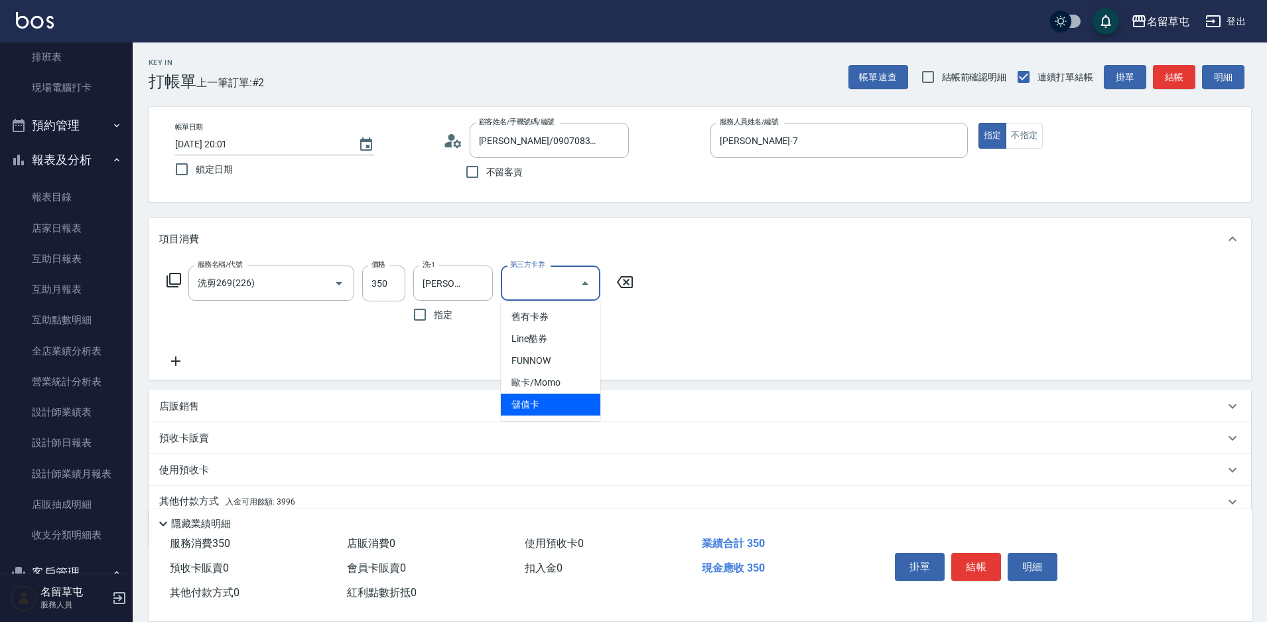
type input "儲值卡"
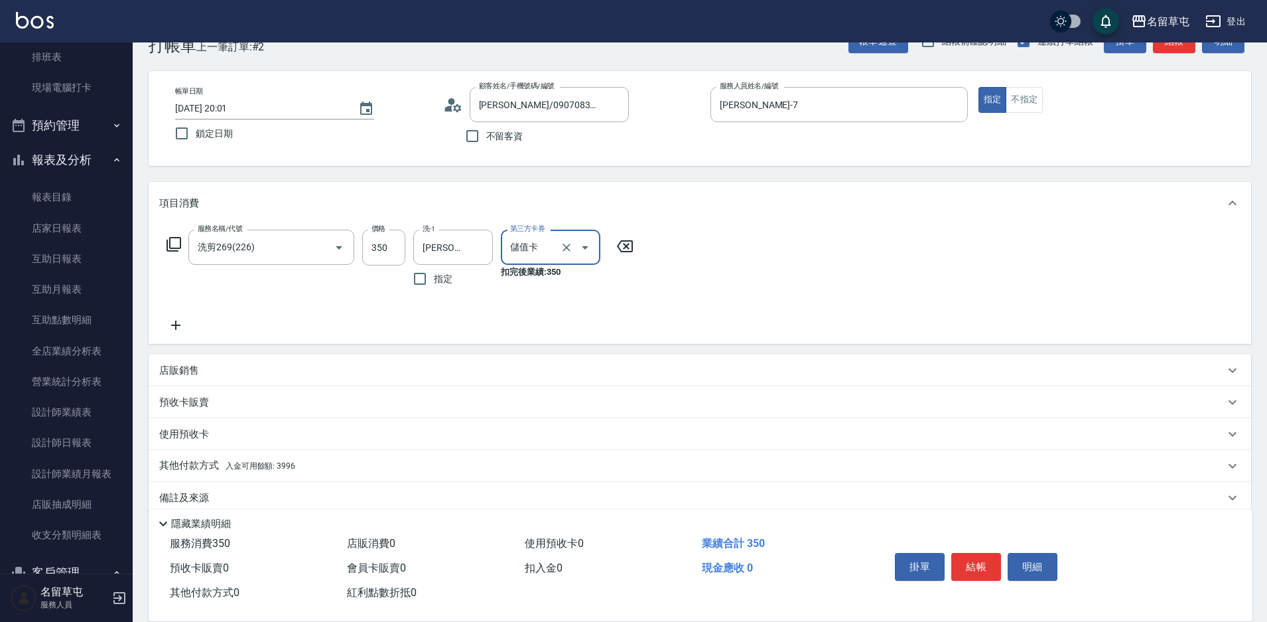
scroll to position [55, 0]
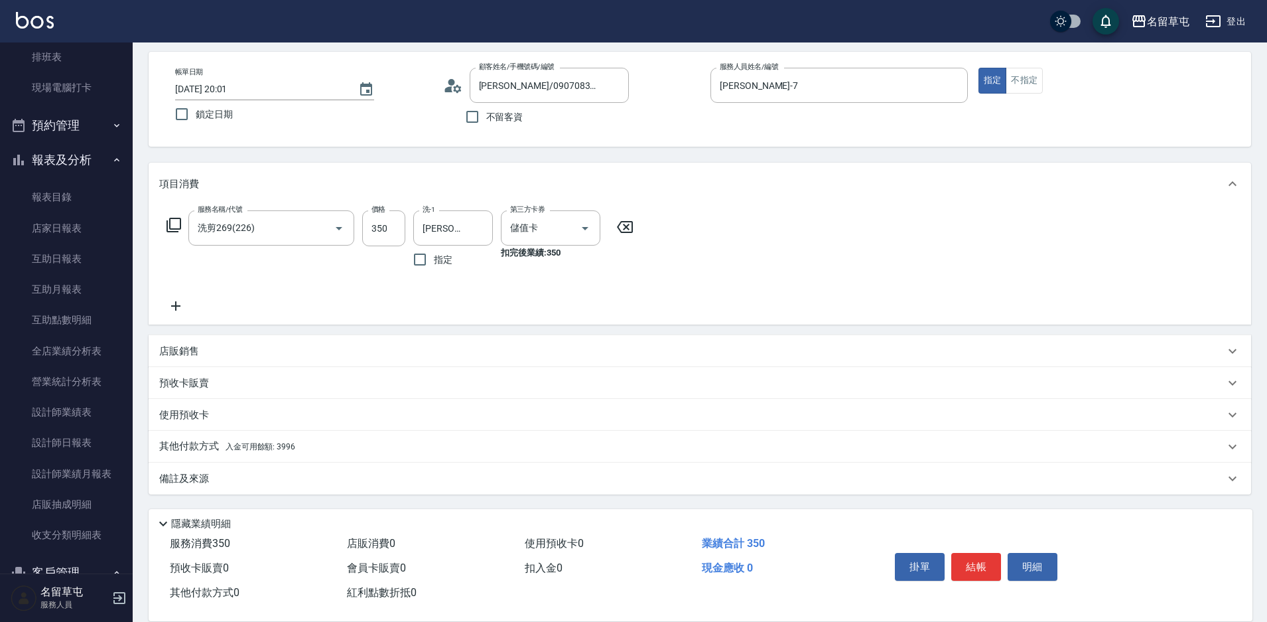
click at [178, 439] on p "其他付款方式 入金可用餘額: 3996" at bounding box center [227, 446] width 136 height 15
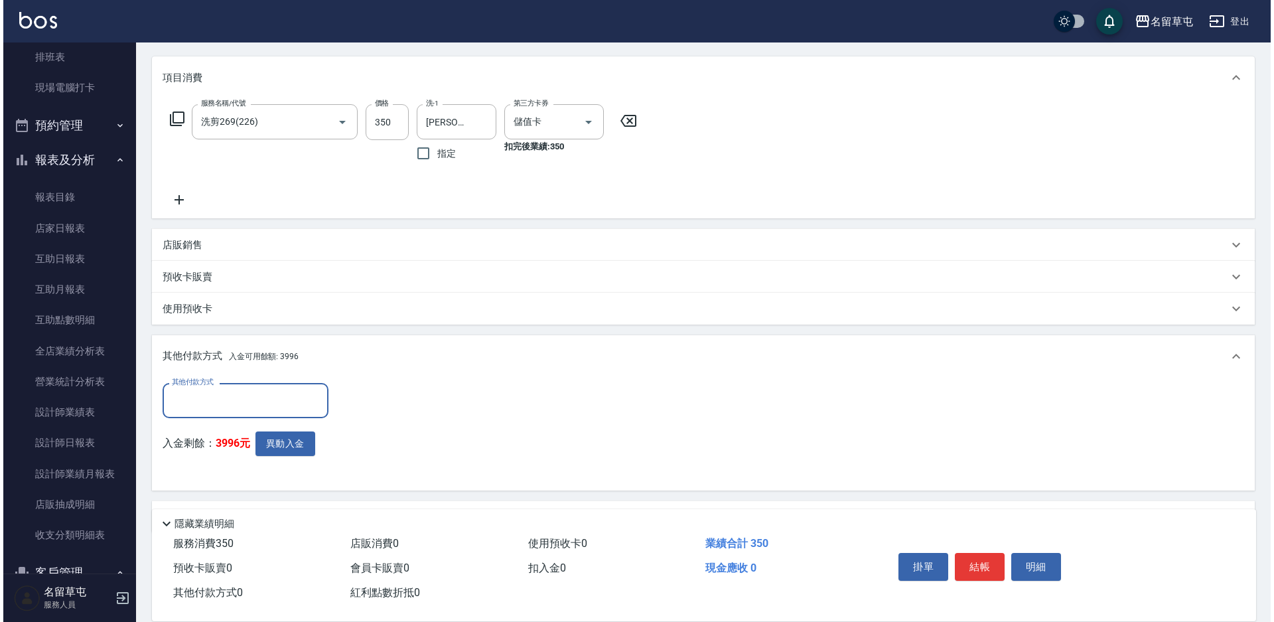
scroll to position [162, 0]
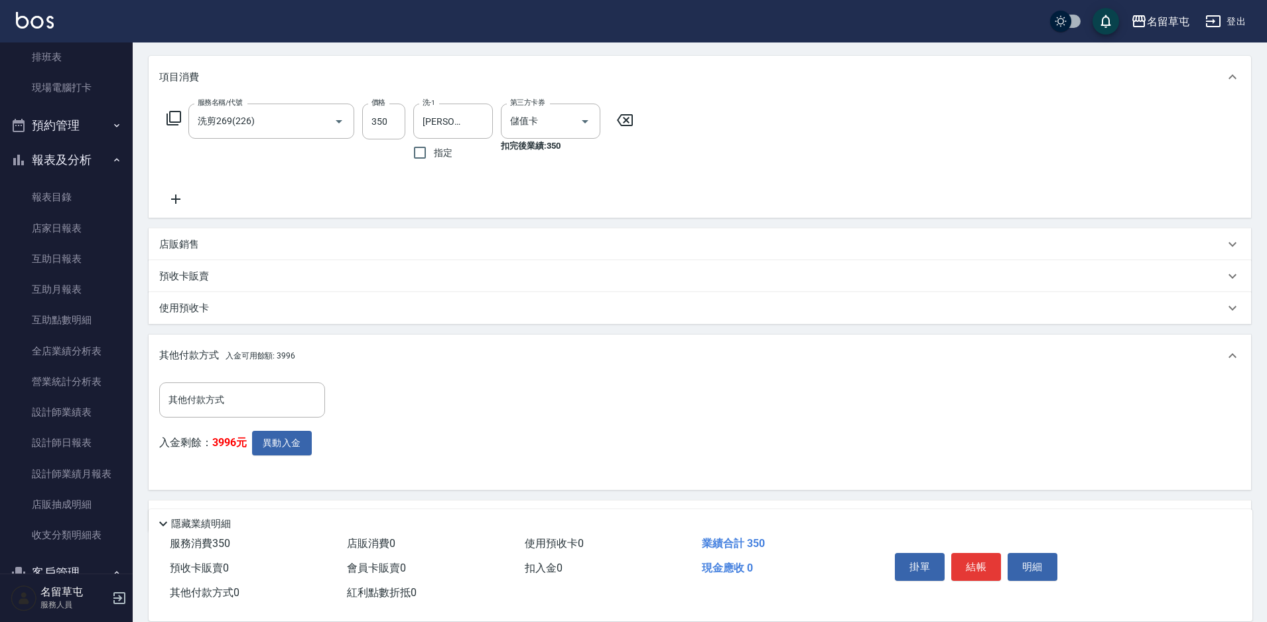
click at [271, 424] on div "其他付款方式 其他付款方式 入金剩餘： 3996元 異動入金" at bounding box center [246, 430] width 174 height 97
click at [291, 451] on button "異動入金" at bounding box center [282, 443] width 60 height 25
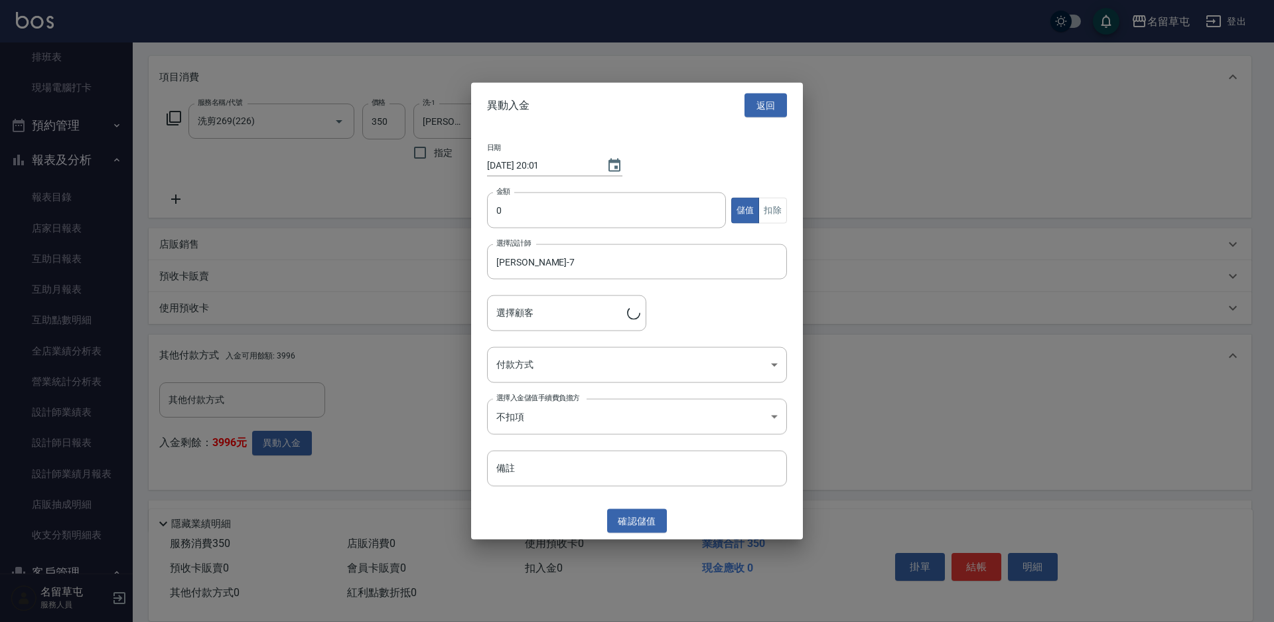
type input "[PERSON_NAME]/0907083434"
click at [581, 194] on input "0" at bounding box center [606, 210] width 239 height 36
type input "350"
click at [769, 209] on button "扣除" at bounding box center [772, 210] width 29 height 26
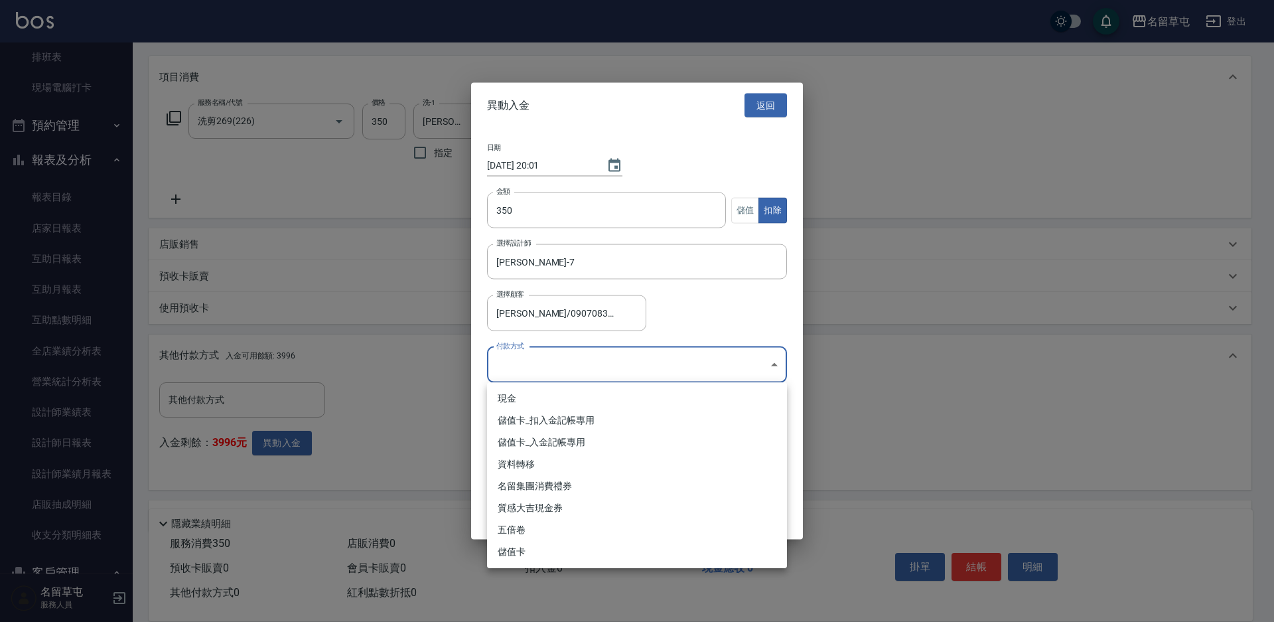
click at [643, 366] on body "名留草屯 登出 櫃檯作業 打帳單 帳單列表 現金收支登錄 材料自購登錄 每日結帳 排班表 現場電腦打卡 預約管理 預約管理 單日預約紀錄 單週預約紀錄 報表及…" at bounding box center [637, 248] width 1274 height 821
click at [583, 423] on li "儲值卡_扣入金記帳專用" at bounding box center [637, 420] width 300 height 22
type input "儲值卡_扣入金記帳專用"
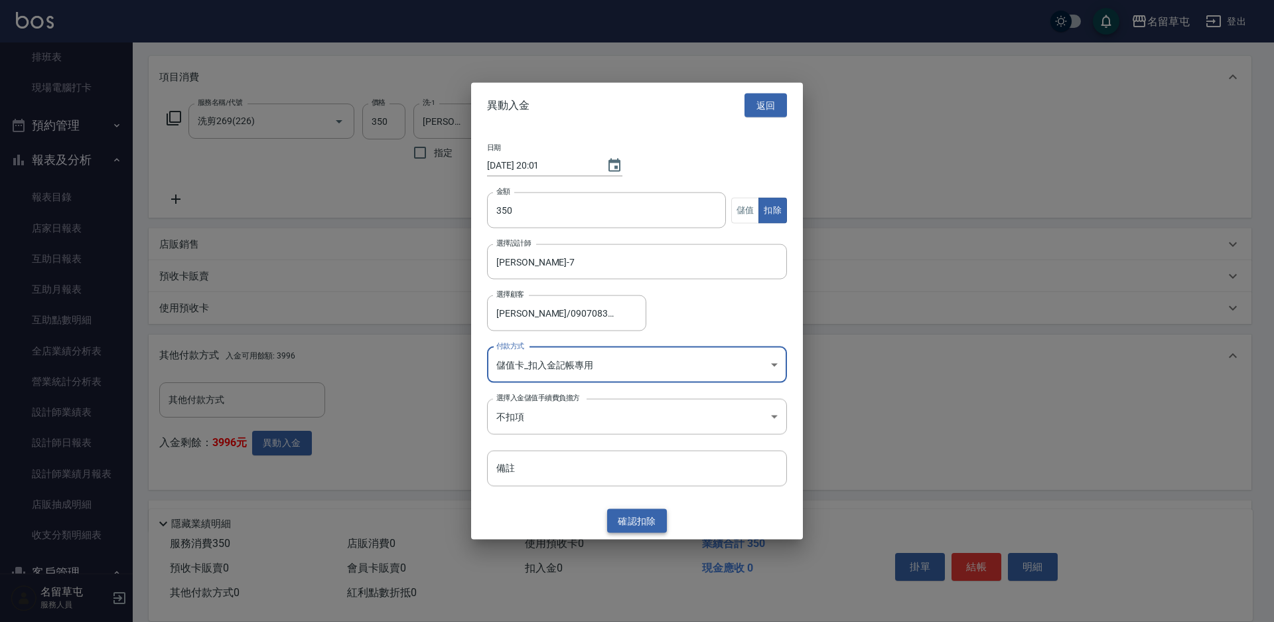
click at [643, 532] on button "確認 扣除" at bounding box center [637, 520] width 60 height 25
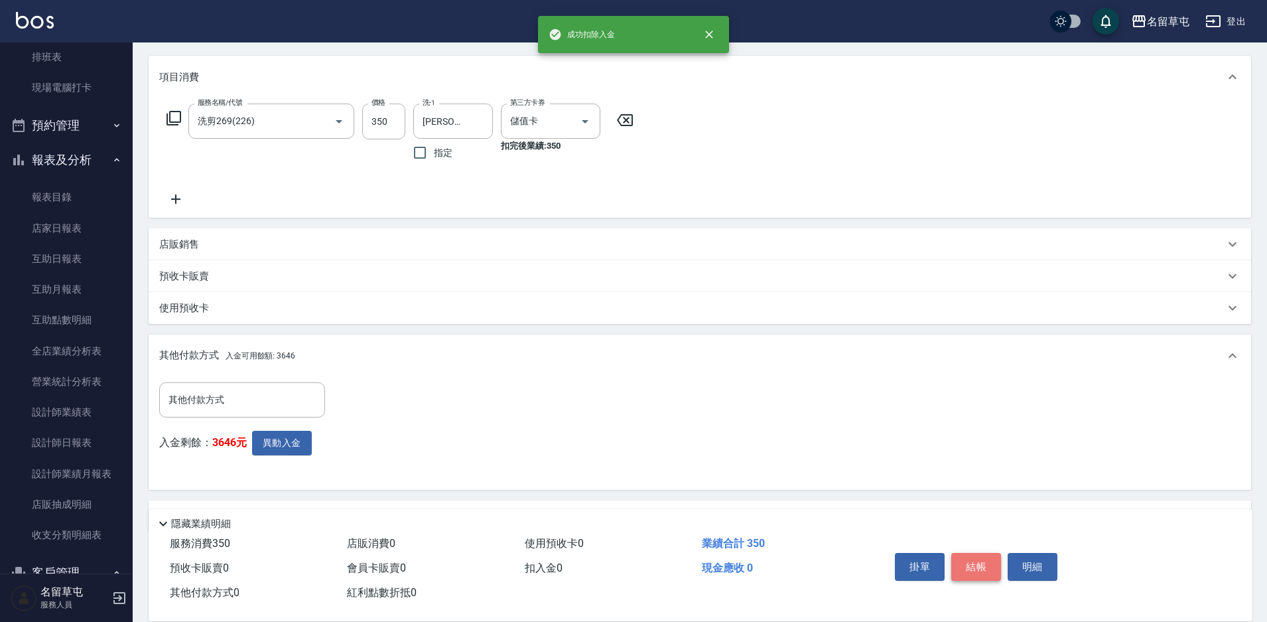
click at [966, 553] on button "結帳" at bounding box center [976, 567] width 50 height 28
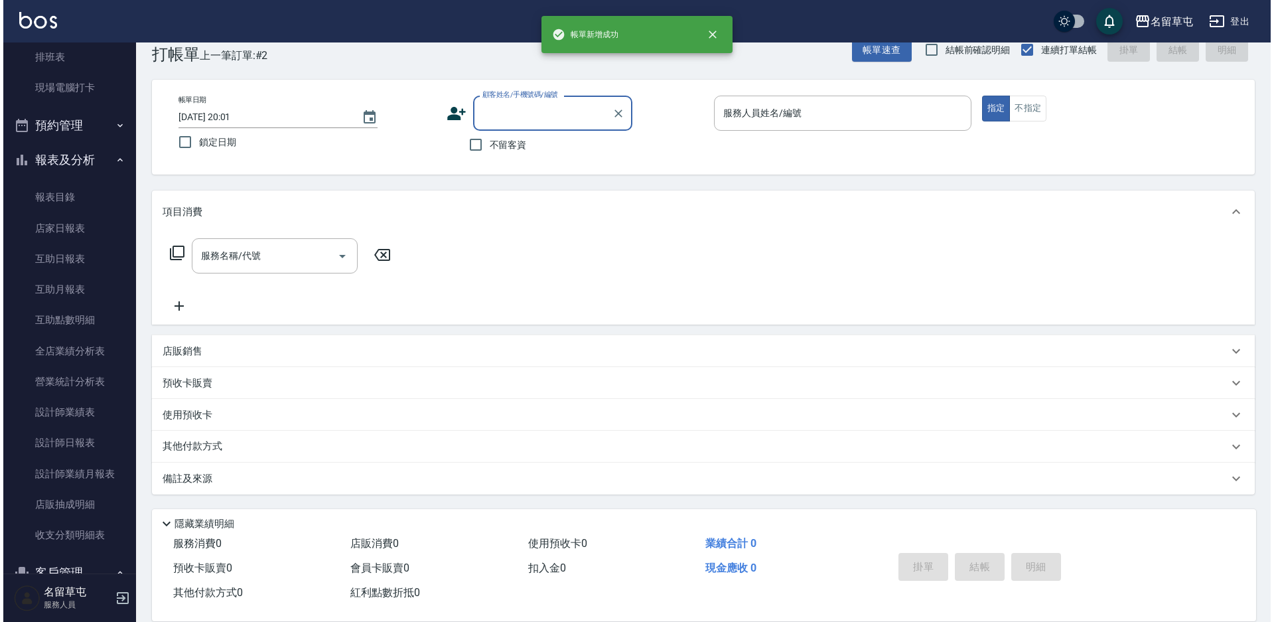
scroll to position [0, 0]
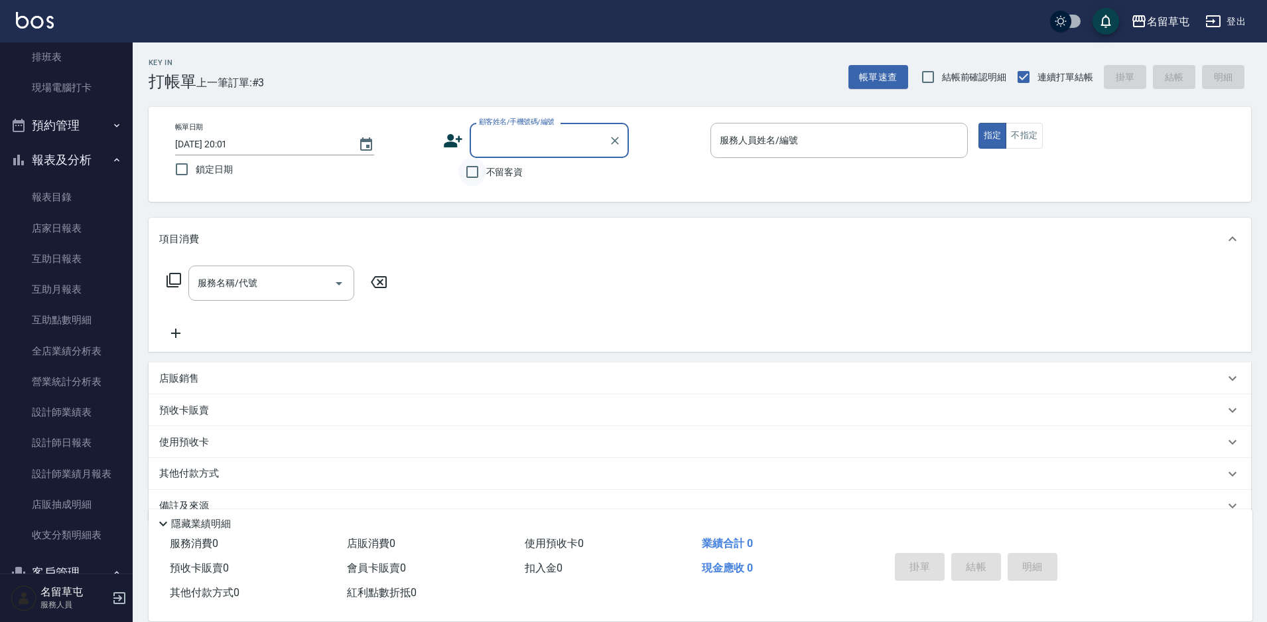
click at [474, 175] on input "不留客資" at bounding box center [472, 172] width 28 height 28
checkbox input "true"
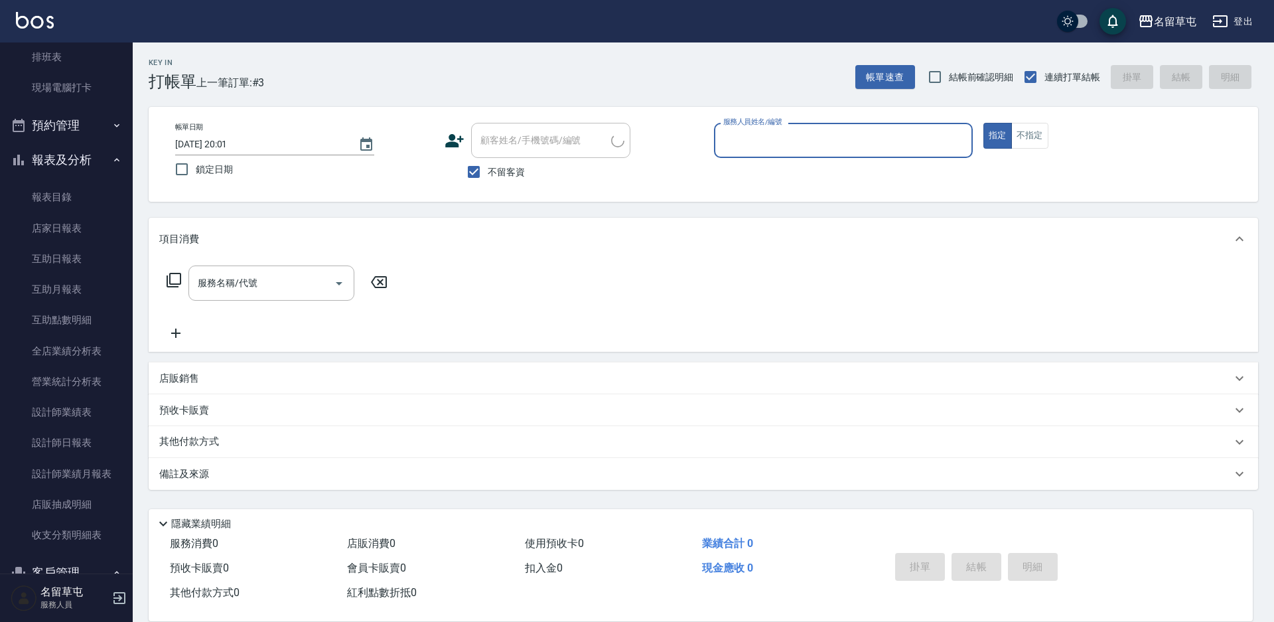
type input "[PERSON_NAME]/0906085086/"
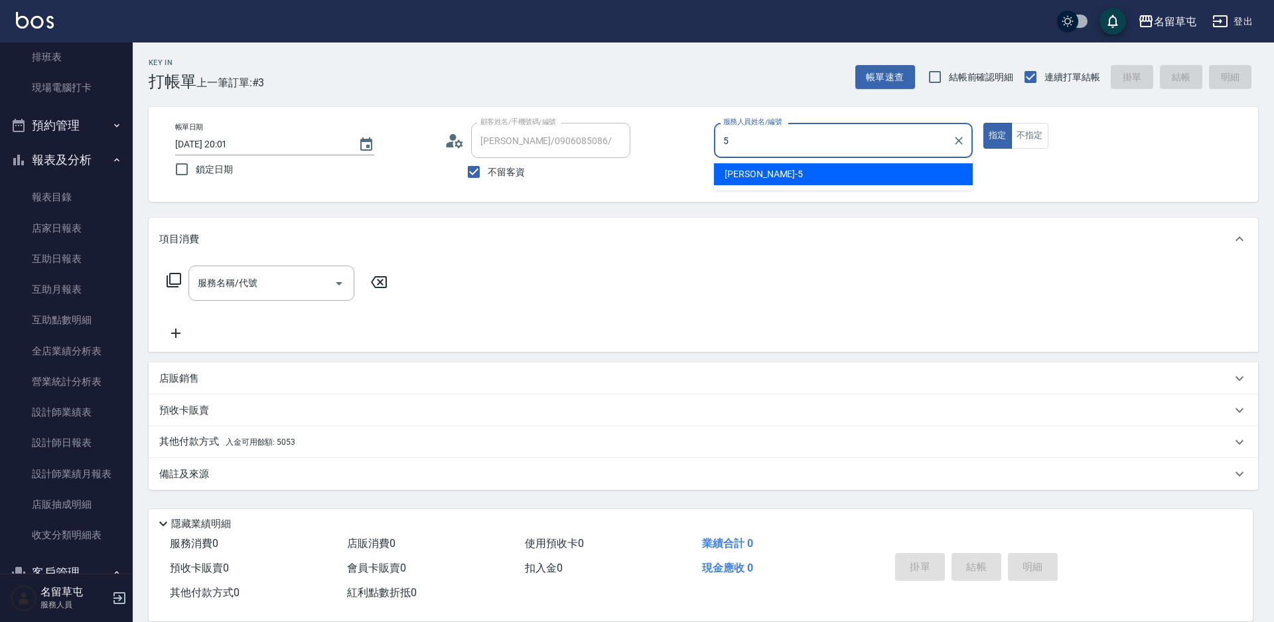
type input "[PERSON_NAME]-5"
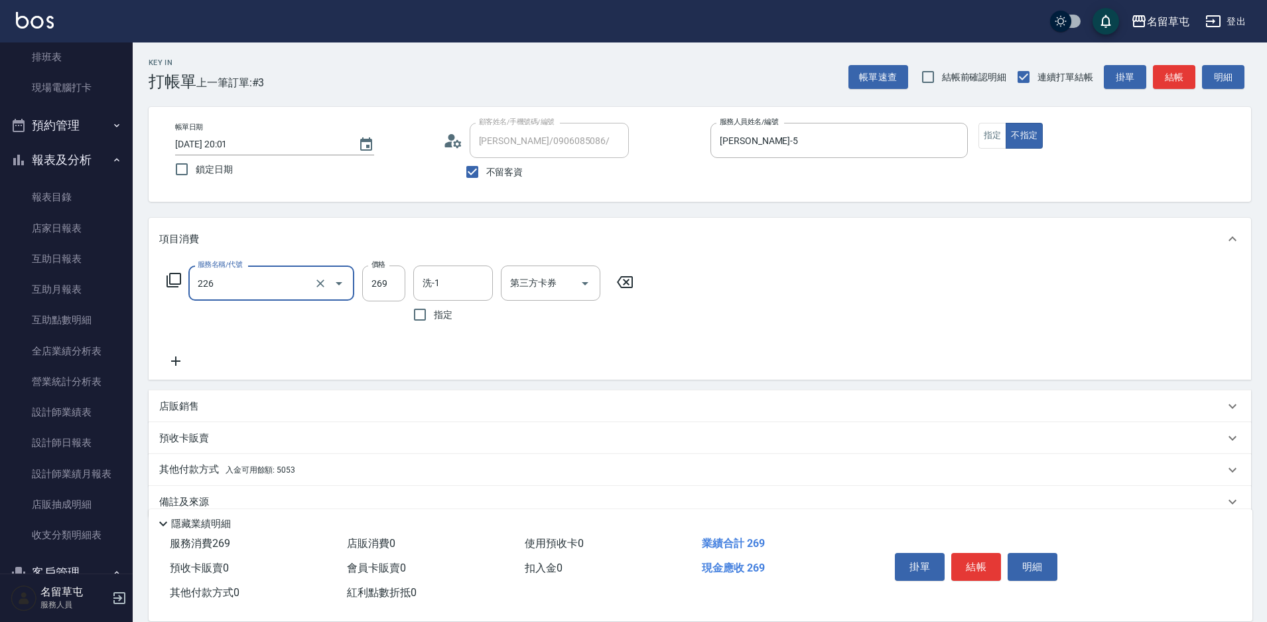
type input "洗剪269(226)"
type input "269"
type input "[PERSON_NAME]-34"
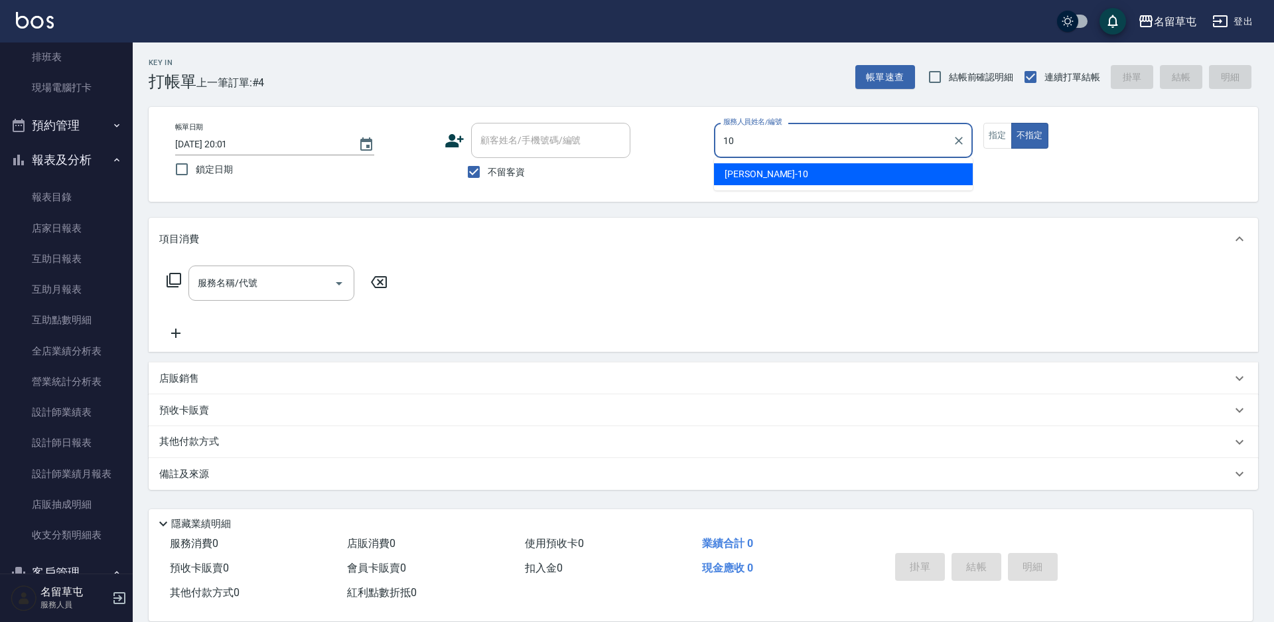
type input "[PERSON_NAME]-10"
type button "false"
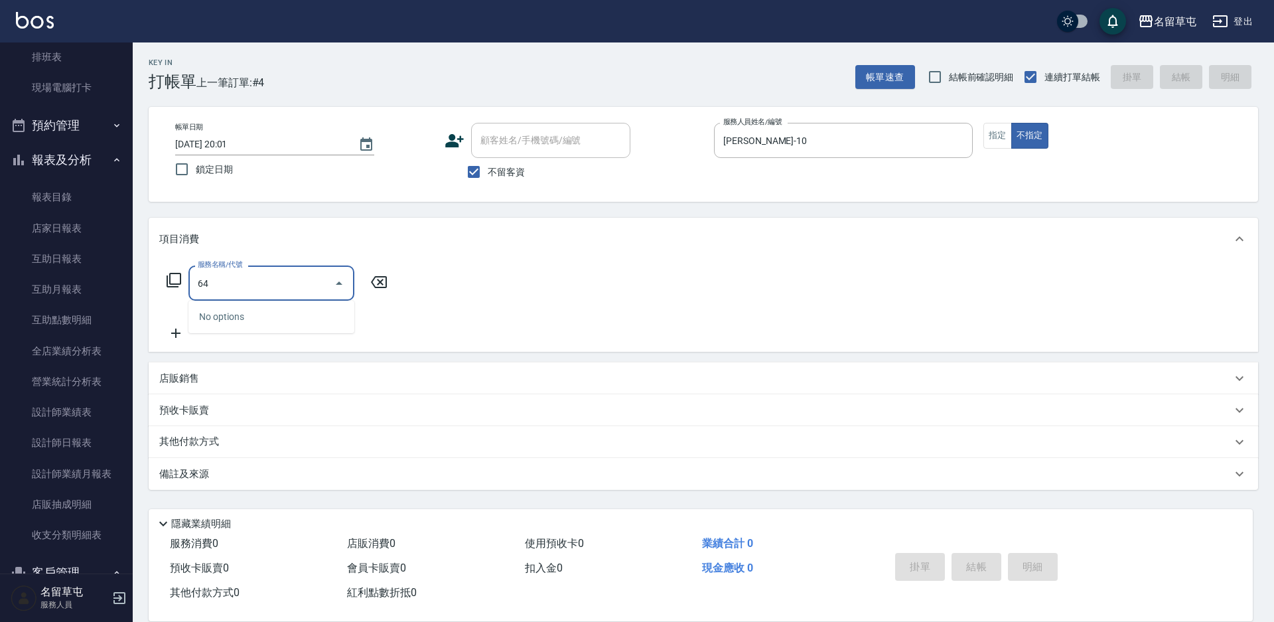
type input "649"
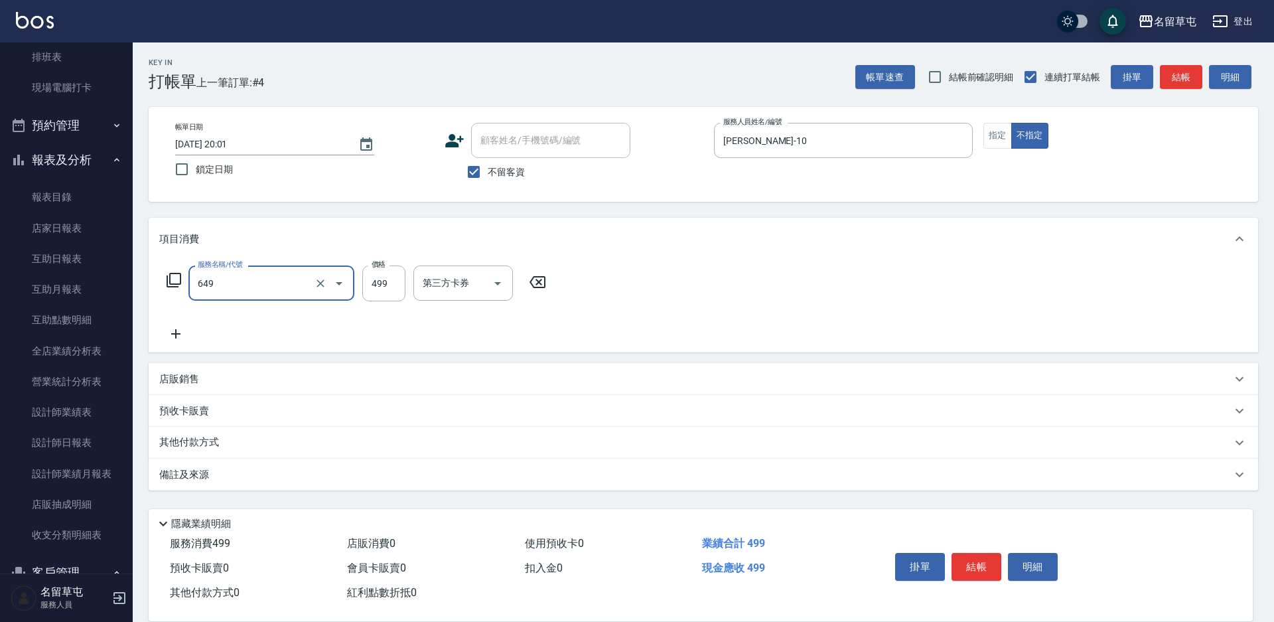
type input "角質499(649)"
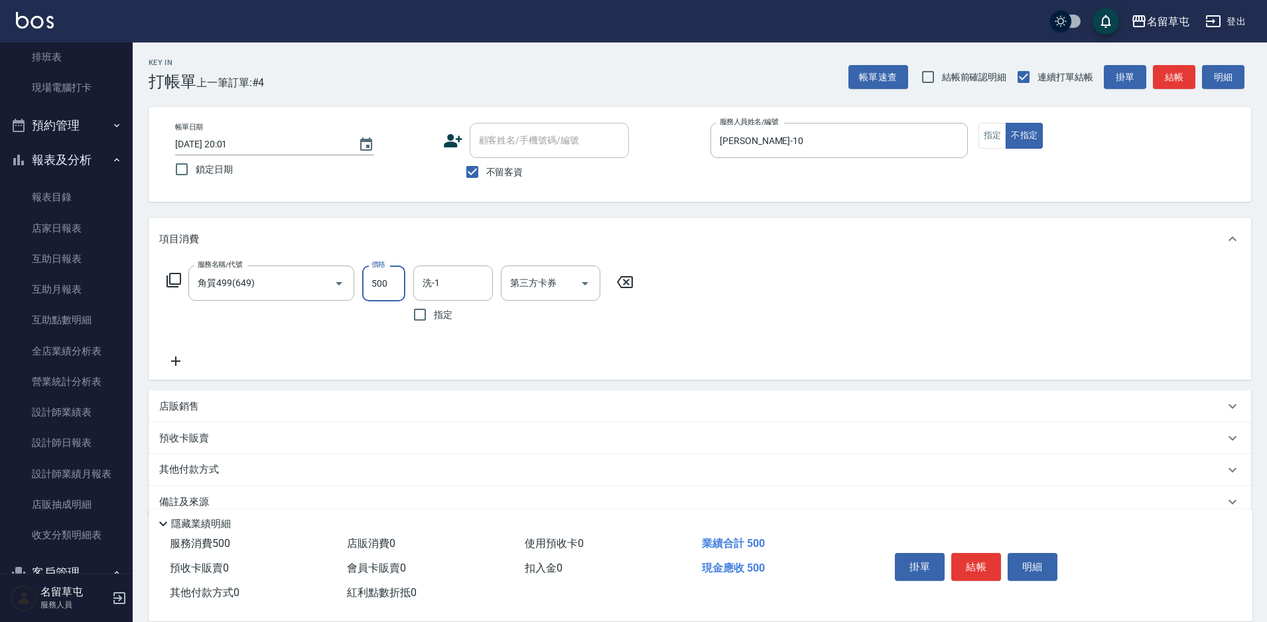
type input "500"
type input "[PERSON_NAME]-31"
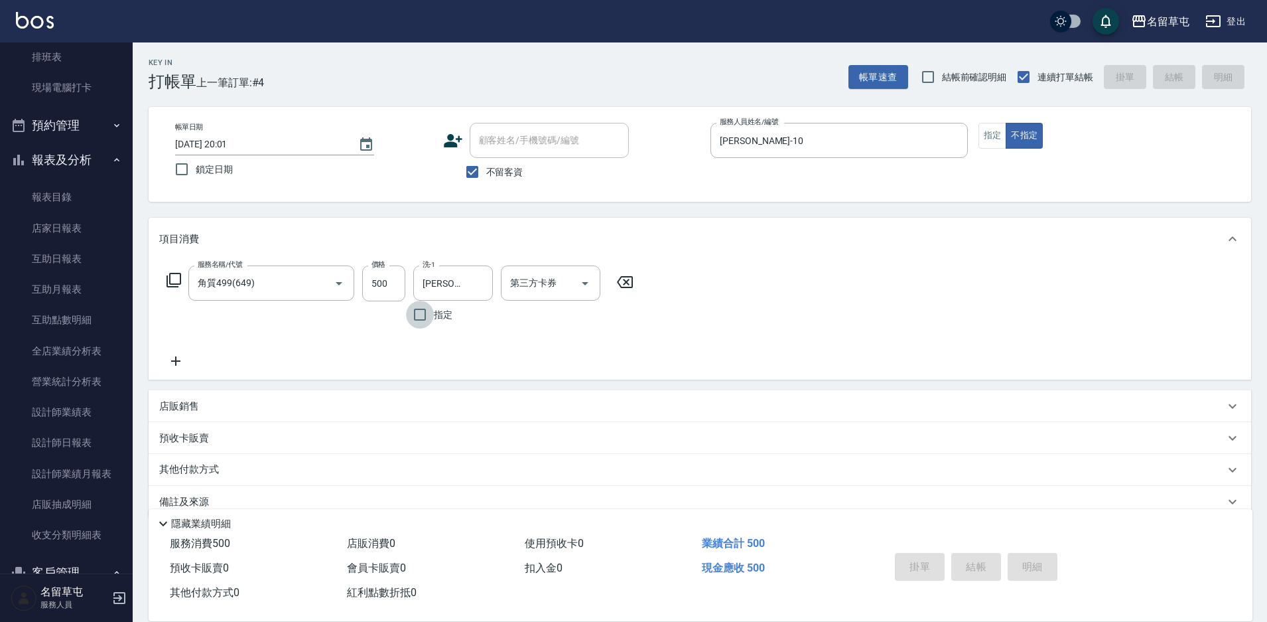
type input "[DATE] 20:02"
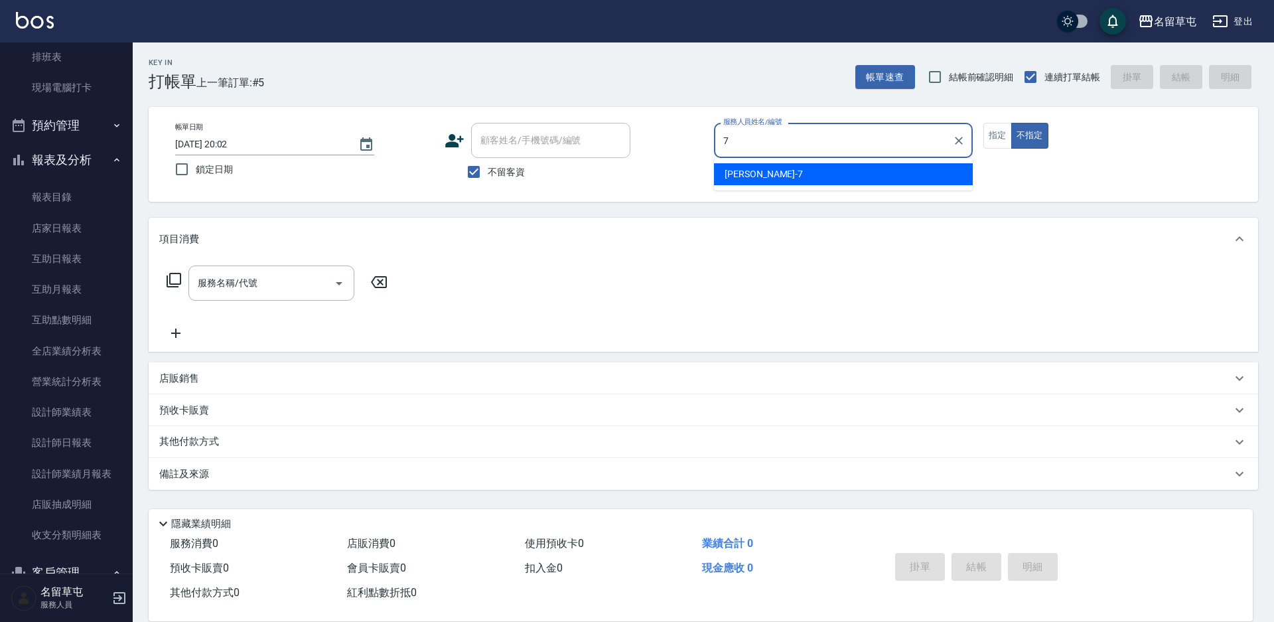
type input "[PERSON_NAME]-7"
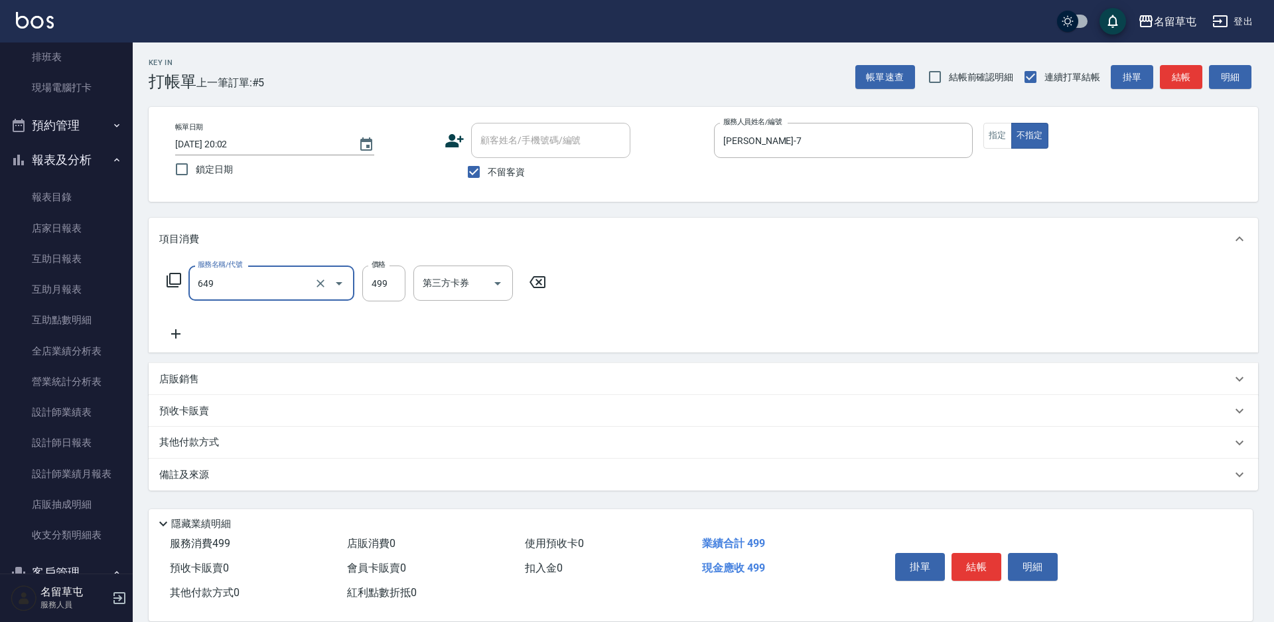
type input "角質499(649)"
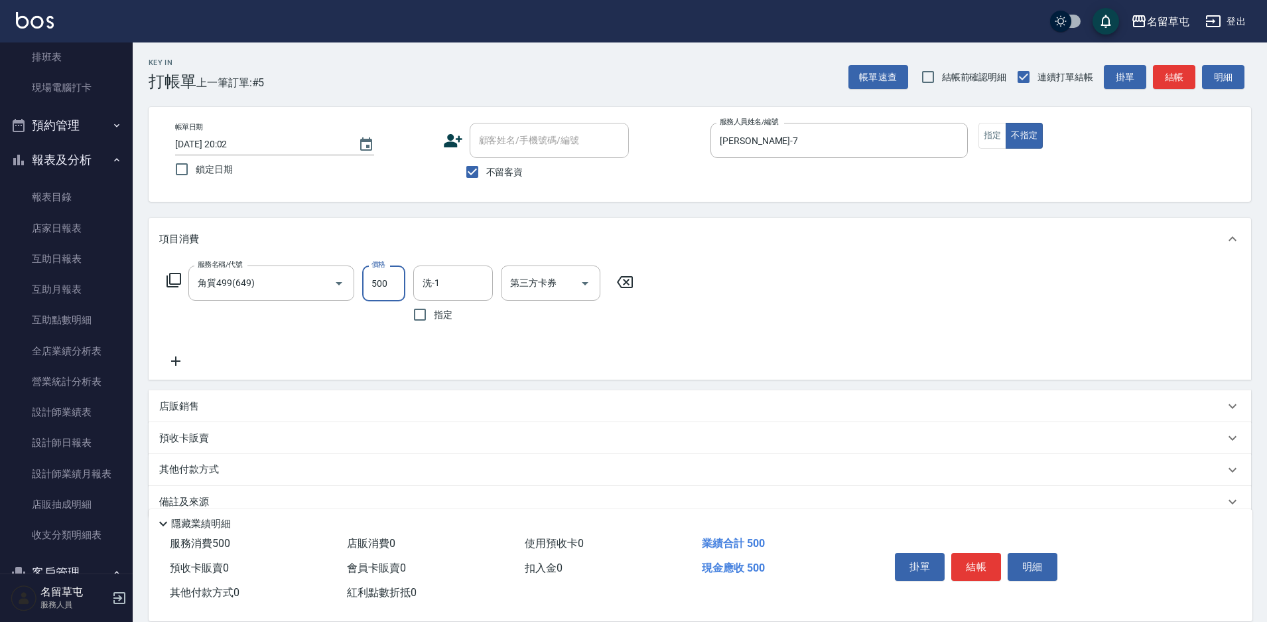
type input "500"
type input "[PERSON_NAME]-36"
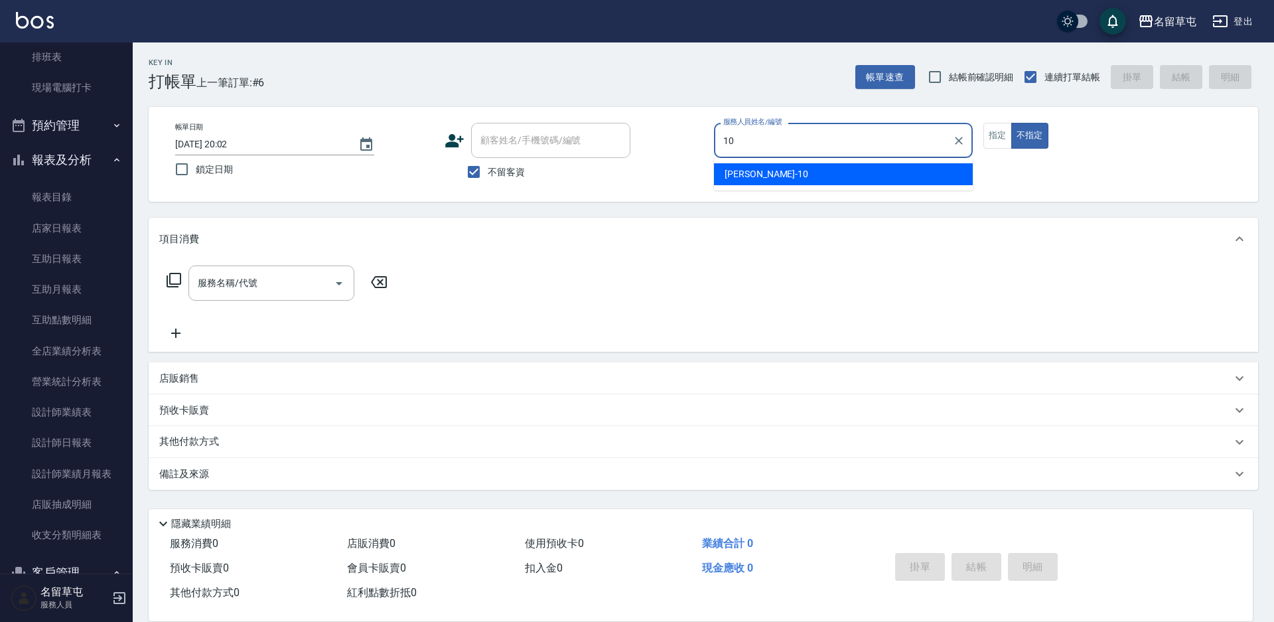
type input "[PERSON_NAME]-10"
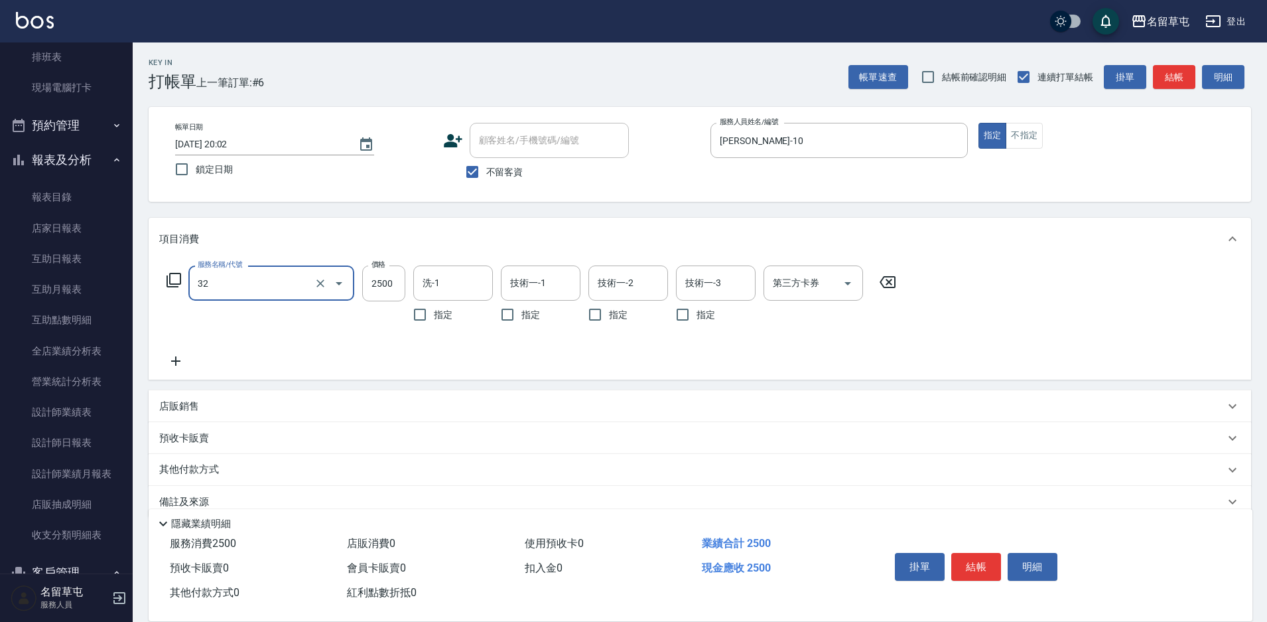
type input "燙B2500(32)"
type input "[PERSON_NAME]-31"
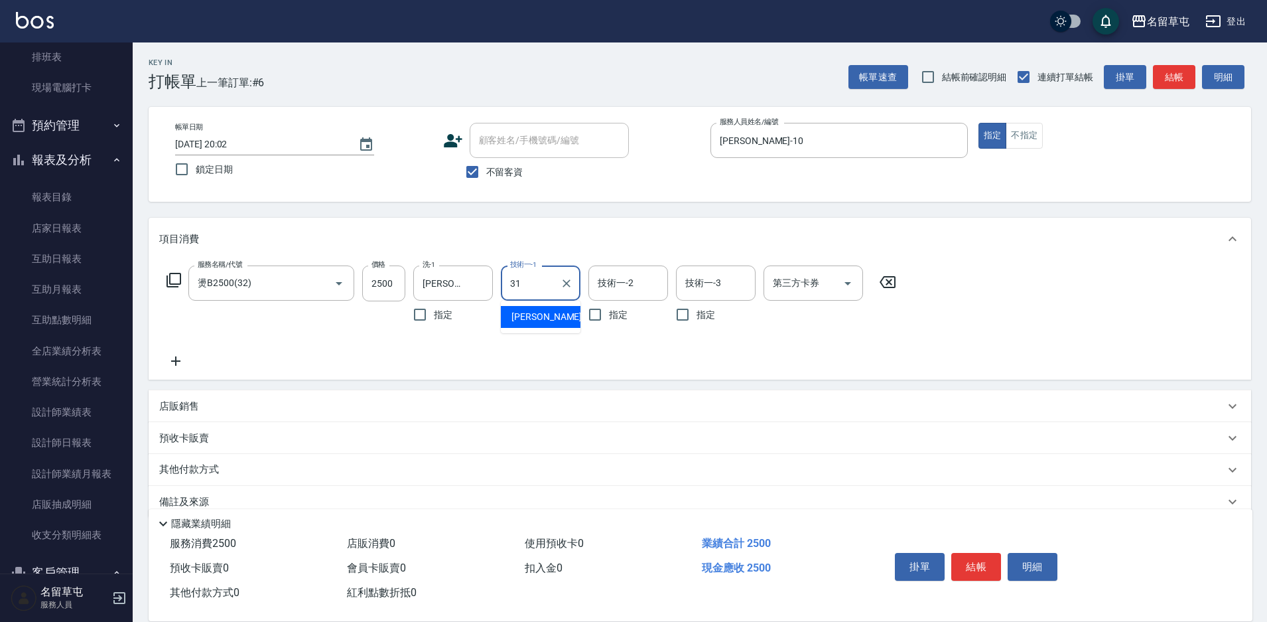
type input "[PERSON_NAME]-31"
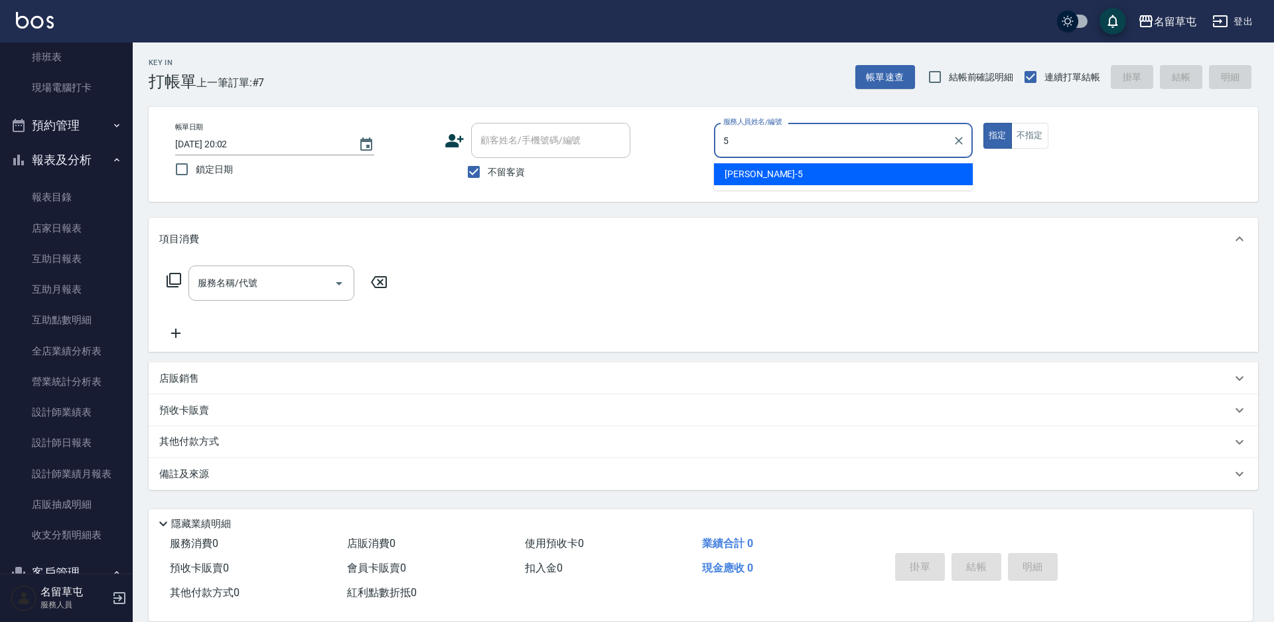
type input "[PERSON_NAME]-5"
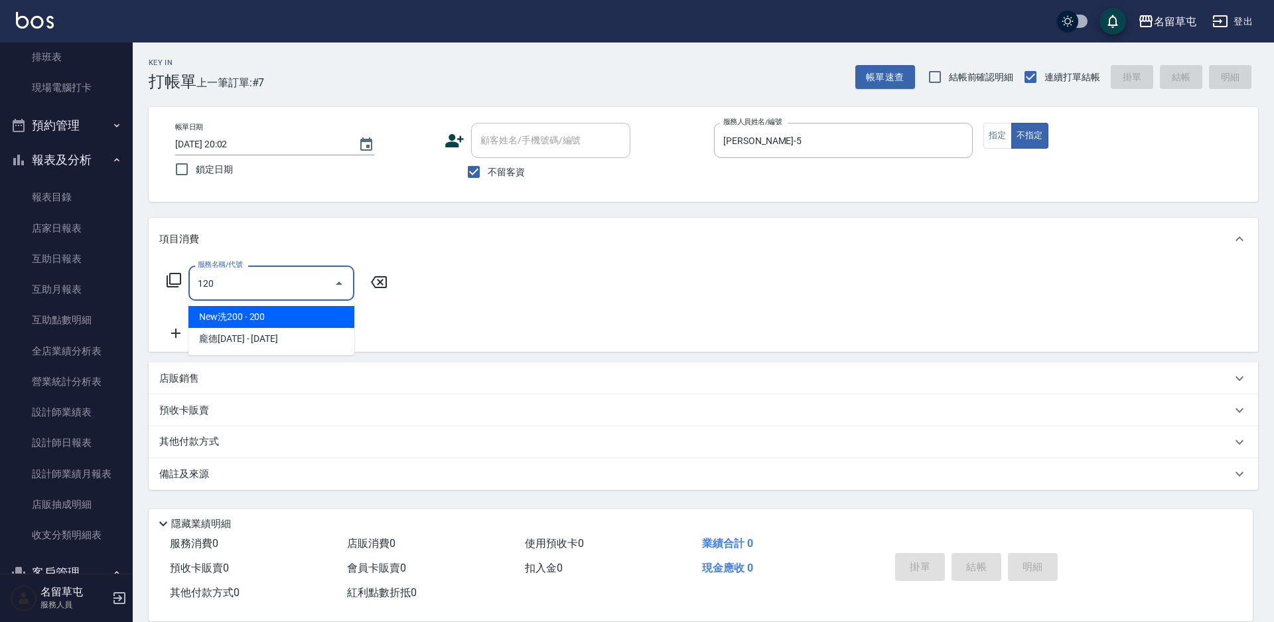
type input "New洗200(120)"
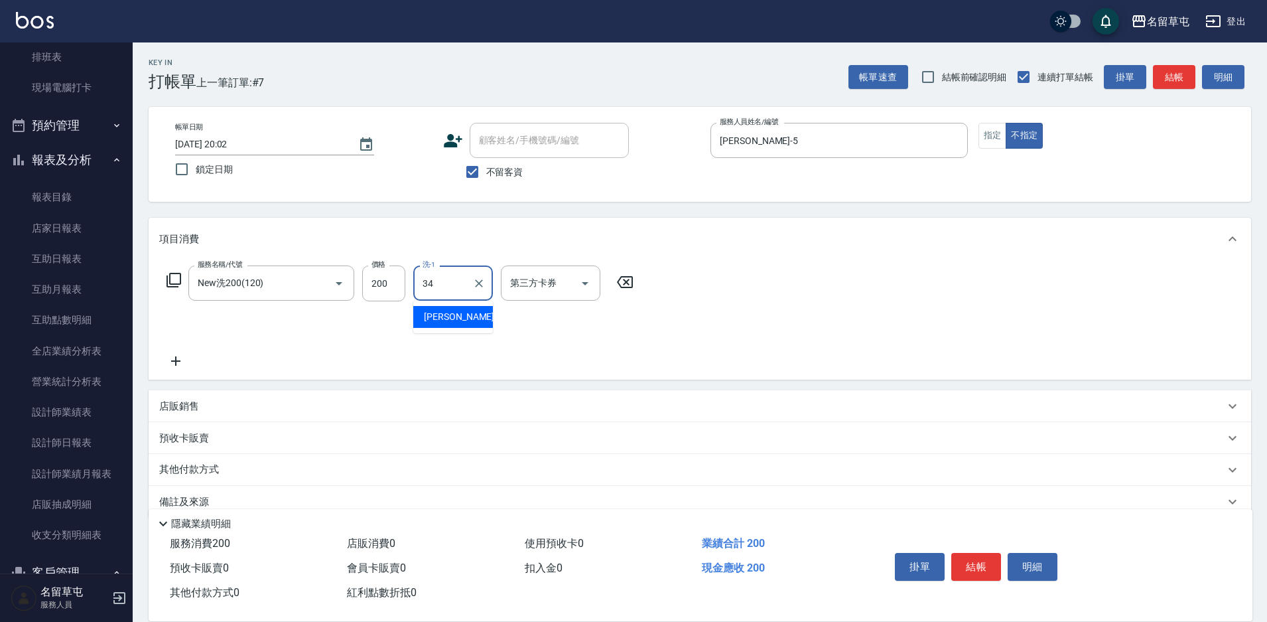
type input "[PERSON_NAME]-34"
click at [769, 352] on div "服務名稱/代號 New洗200(120) 服務名稱/代號 價格 200 價格 洗-1 [PERSON_NAME]-34 洗-1 指定 第三方卡券 第三方卡券" at bounding box center [700, 319] width 1102 height 119
click at [171, 352] on div "服務名稱/代號 New洗200(120) 服務名稱/代號 價格 200 價格 洗-1 [PERSON_NAME]-34 洗-1 指定 第三方卡券 第三方卡券" at bounding box center [400, 316] width 482 height 103
click at [183, 362] on icon at bounding box center [175, 361] width 33 height 16
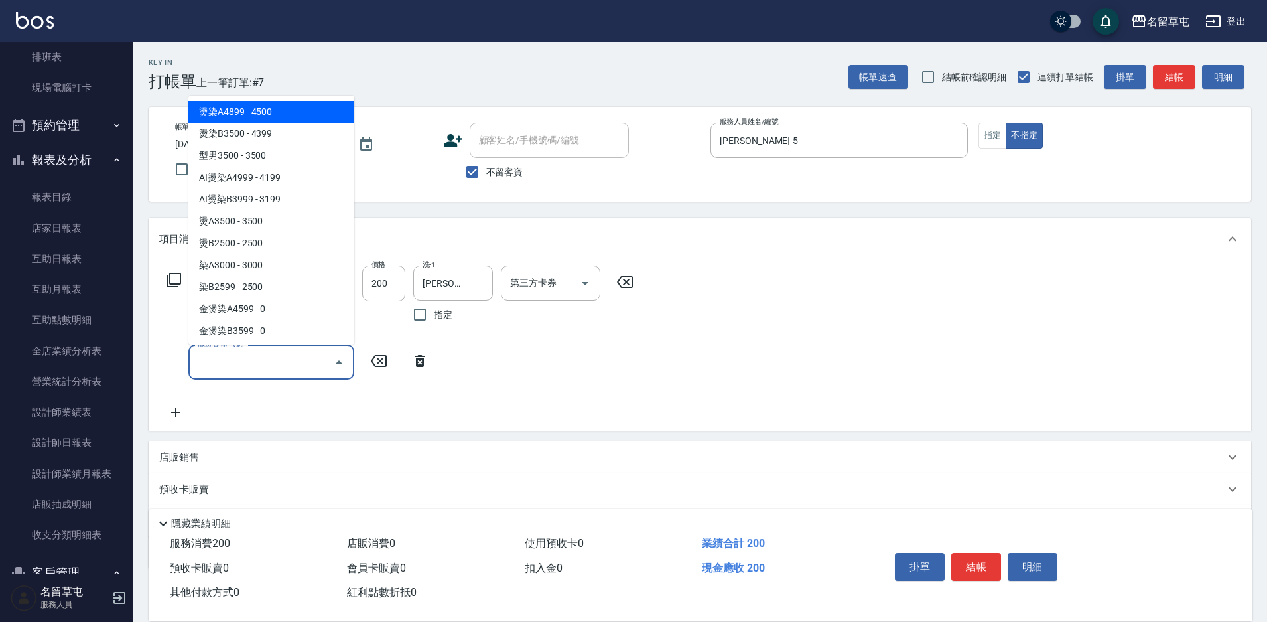
click at [210, 362] on input "服務名稱/代號" at bounding box center [261, 361] width 134 height 23
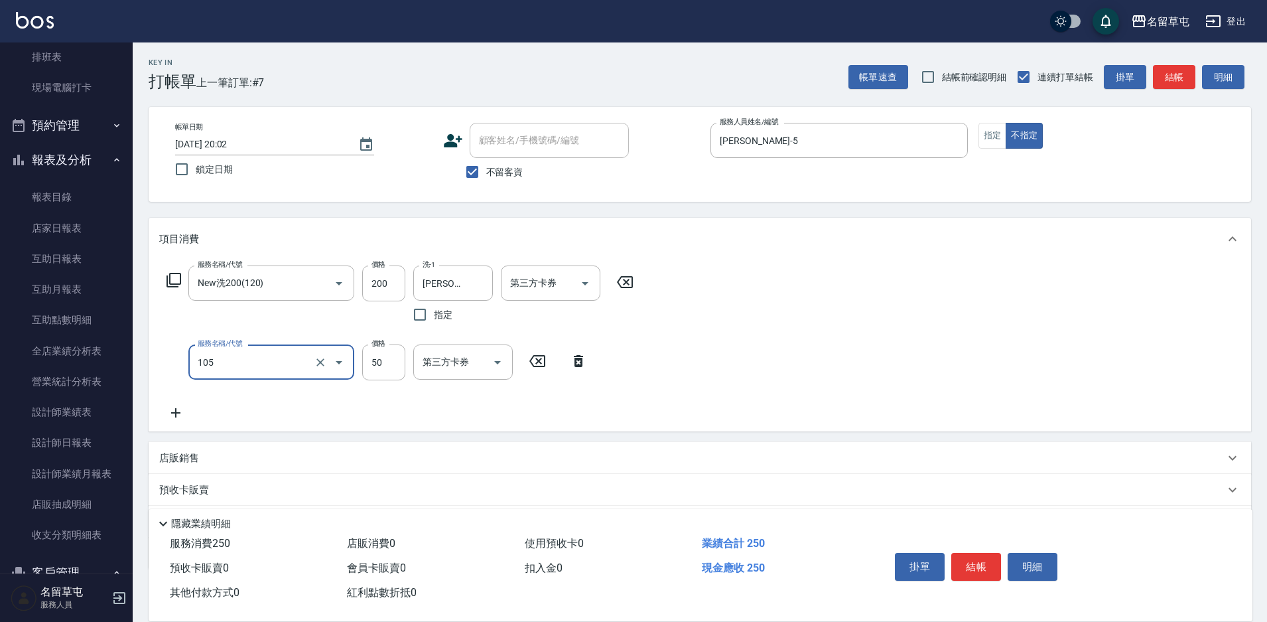
type input "精油50(105)"
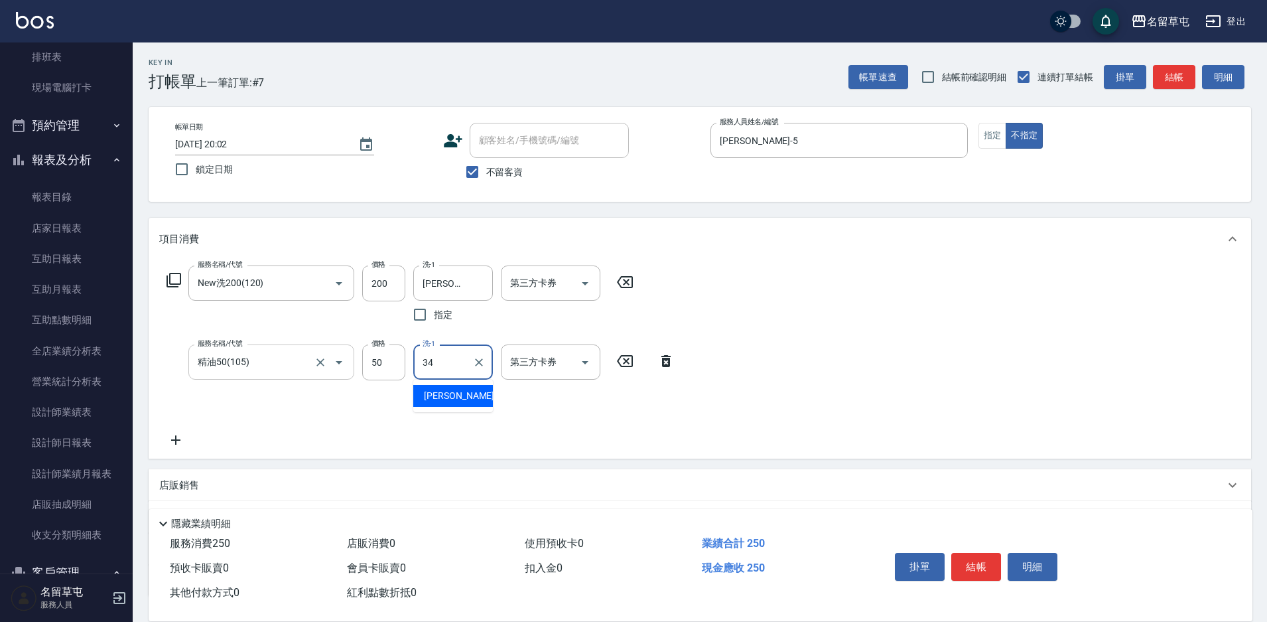
type input "[PERSON_NAME]-34"
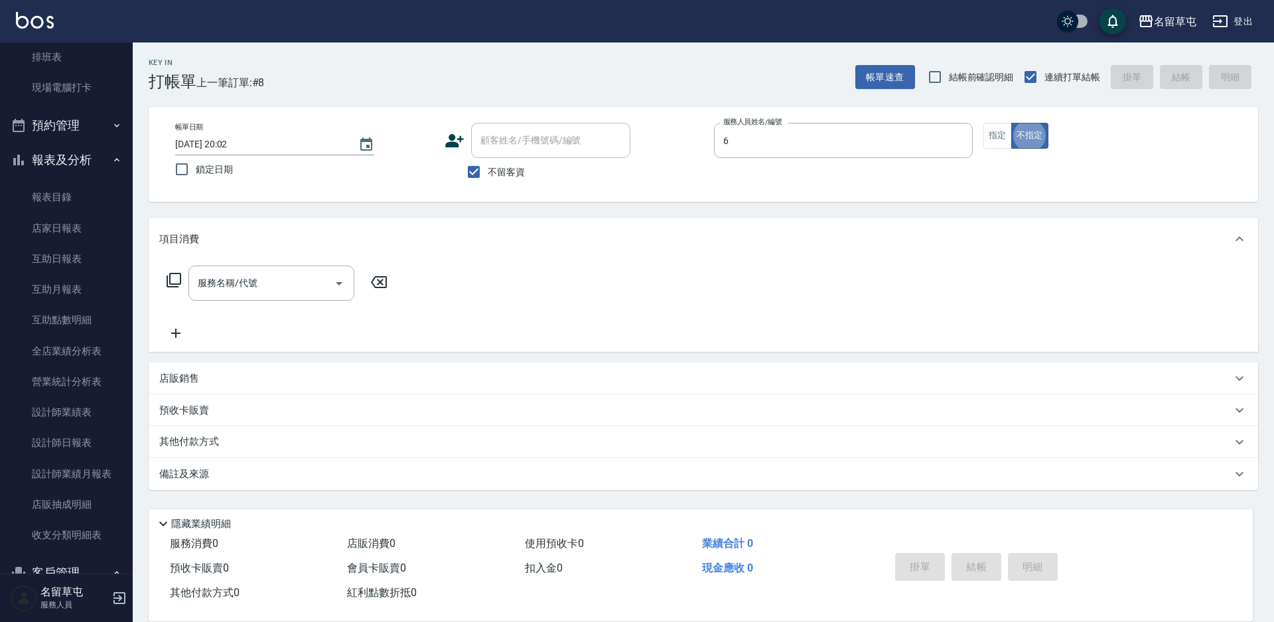
type input "[PERSON_NAME]-6"
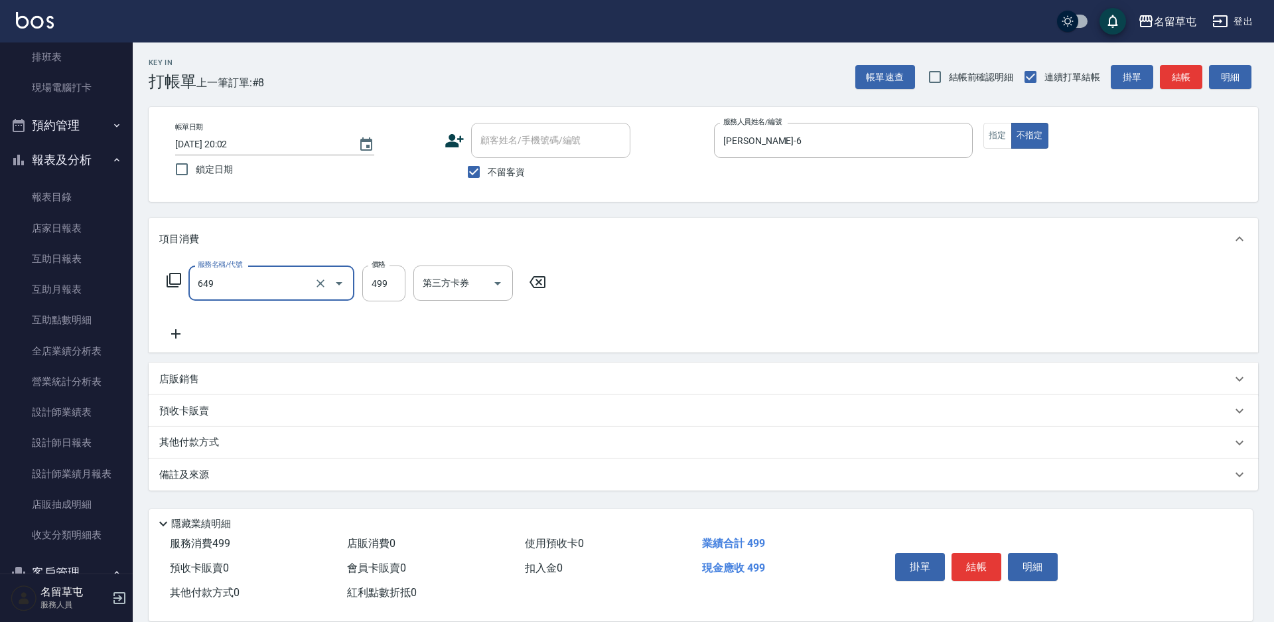
type input "角質499(649)"
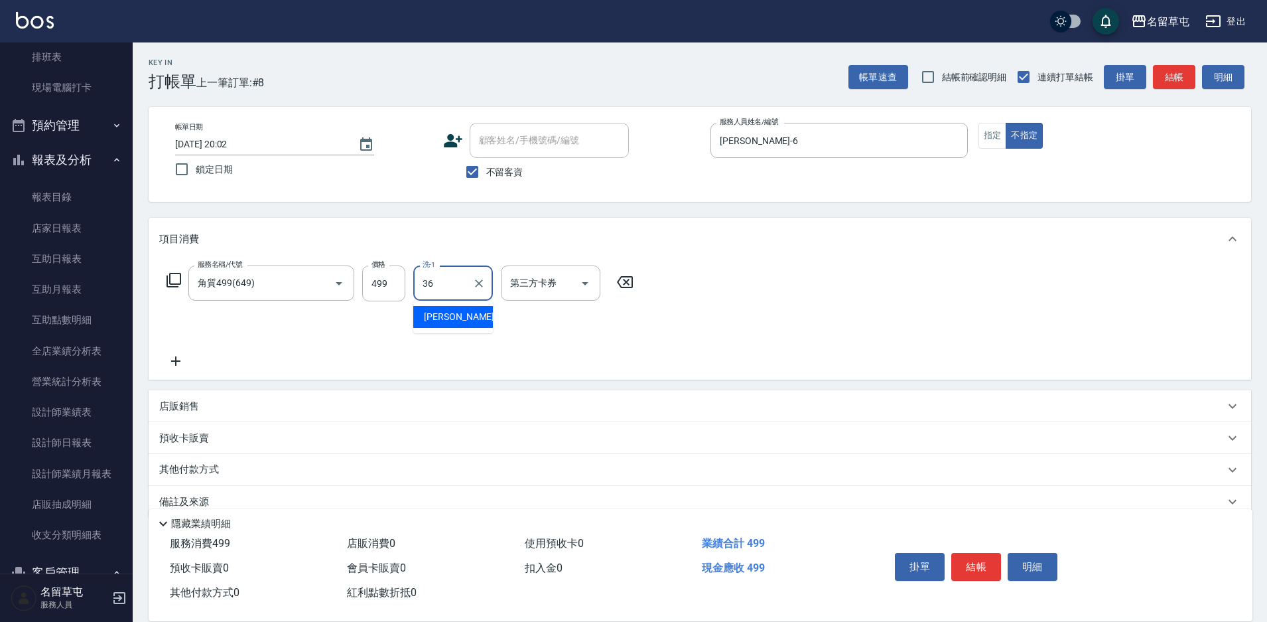
type input "[PERSON_NAME]-36"
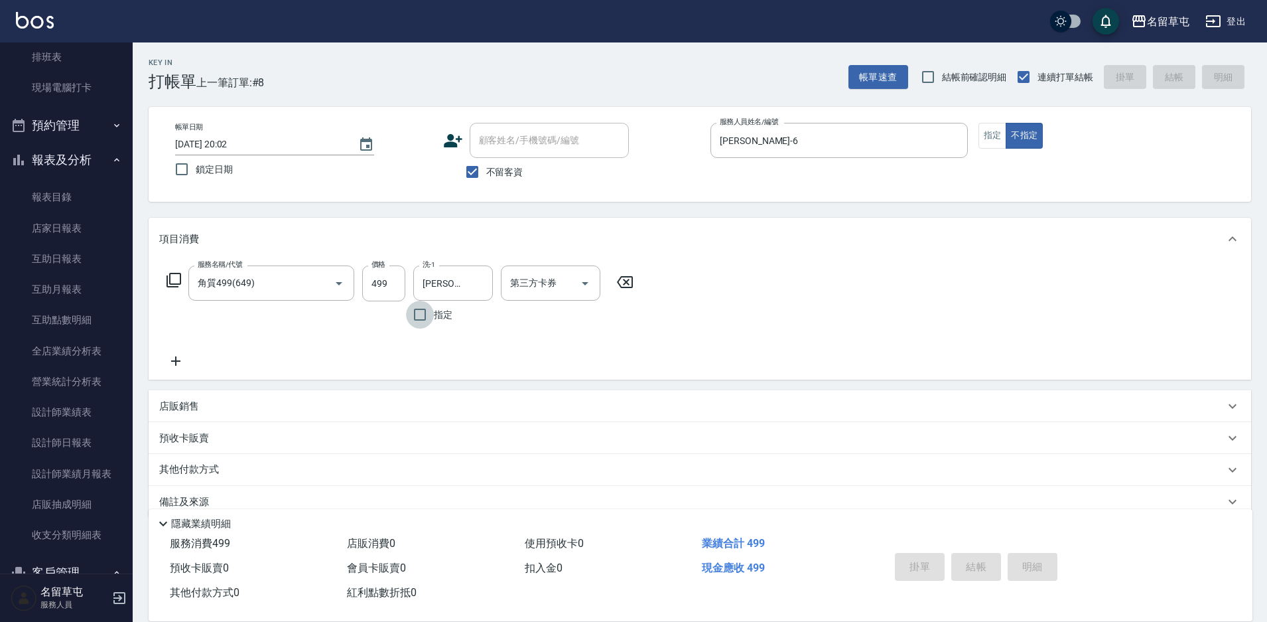
type input "[DATE] 20:03"
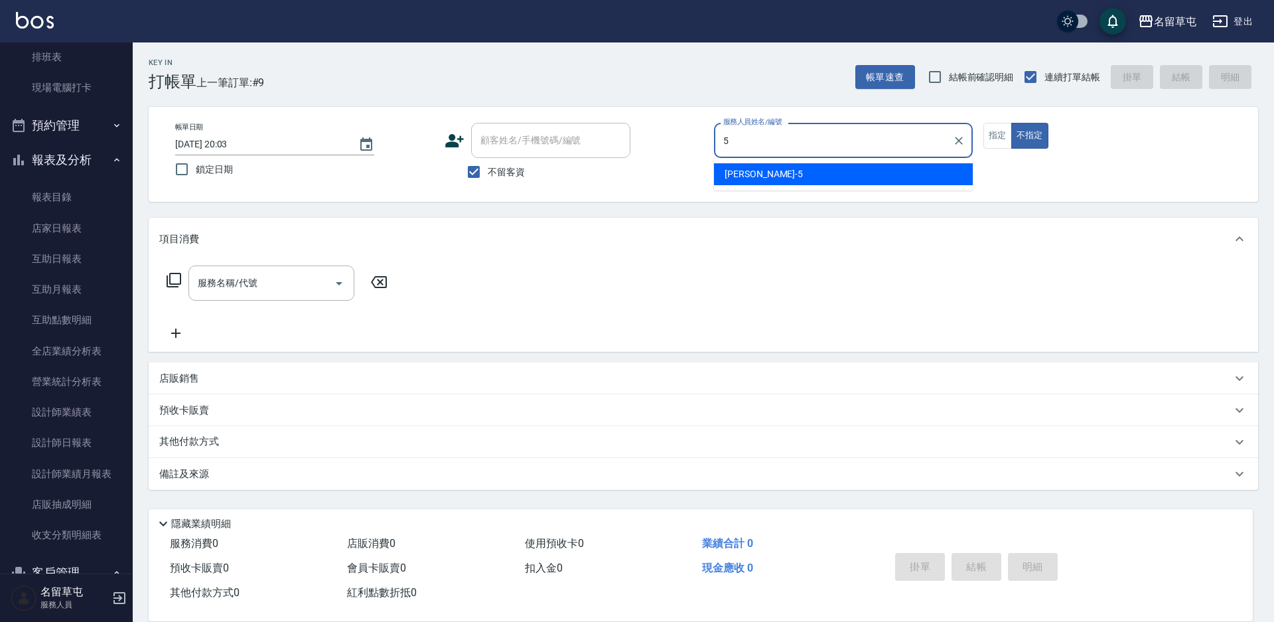
type input "[PERSON_NAME]-5"
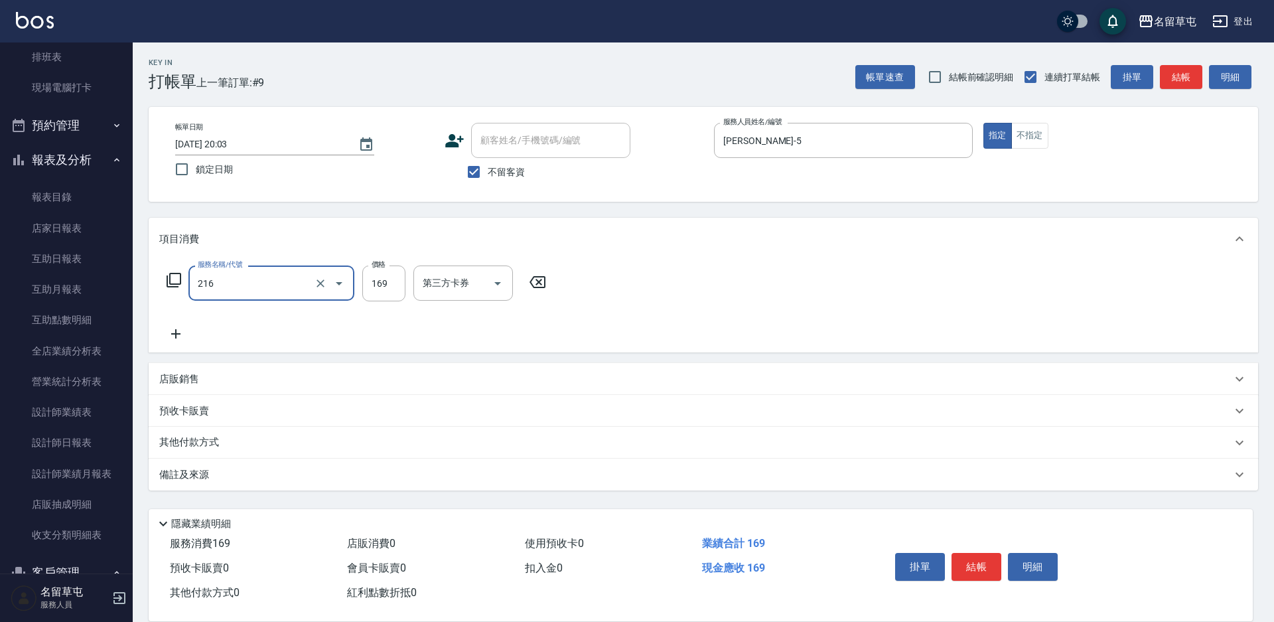
type input "剪髮169(216)"
type input "200"
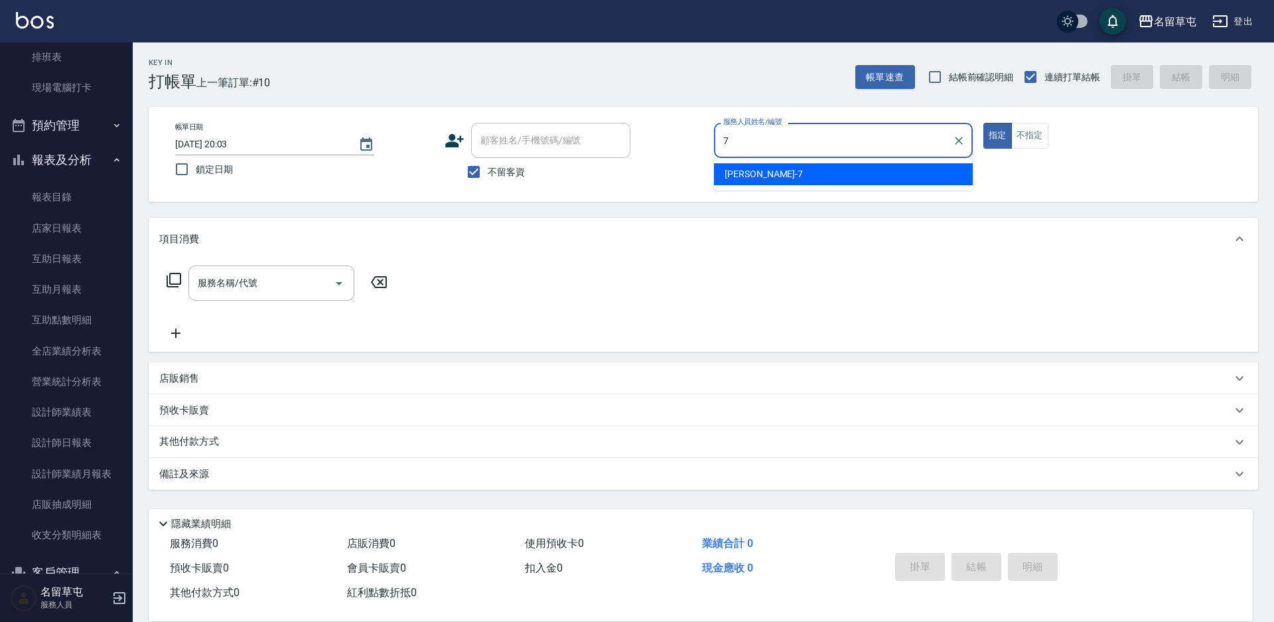
type input "[PERSON_NAME]-7"
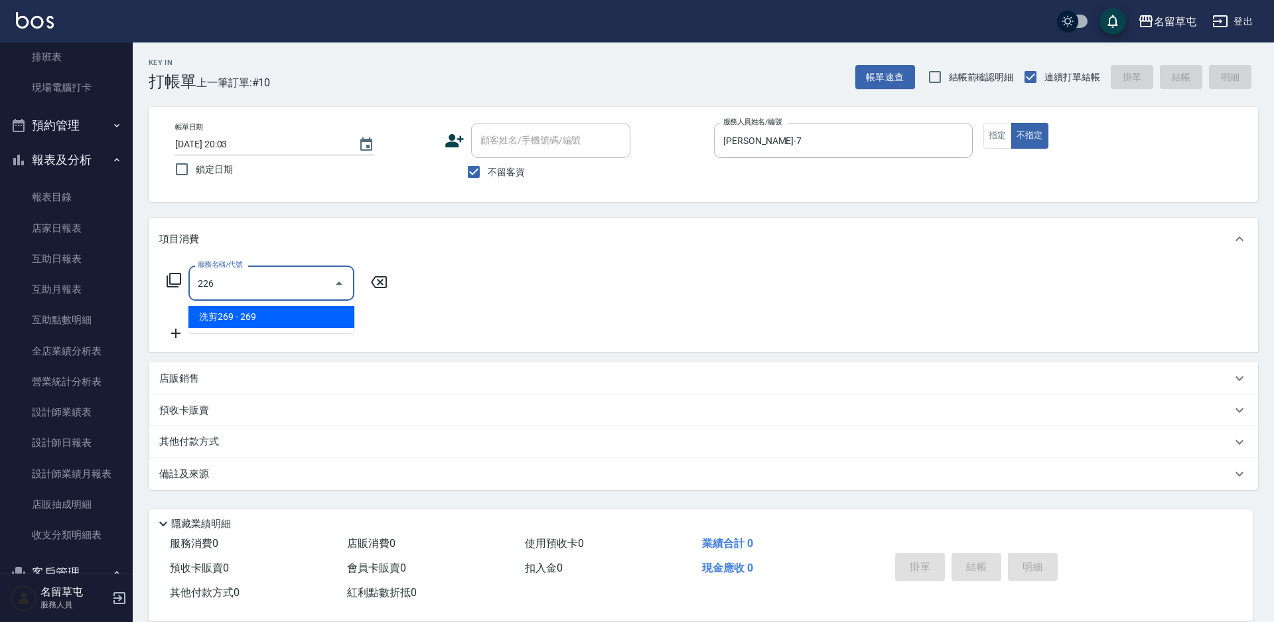
type input "洗剪269(226)"
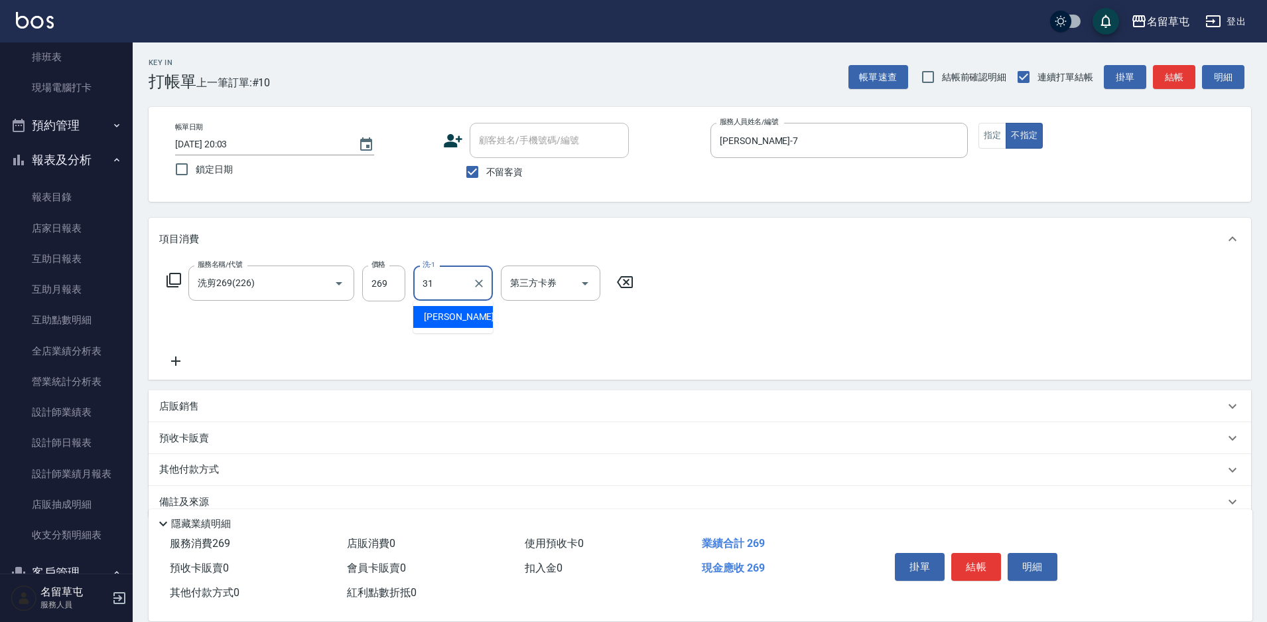
type input "[PERSON_NAME]-31"
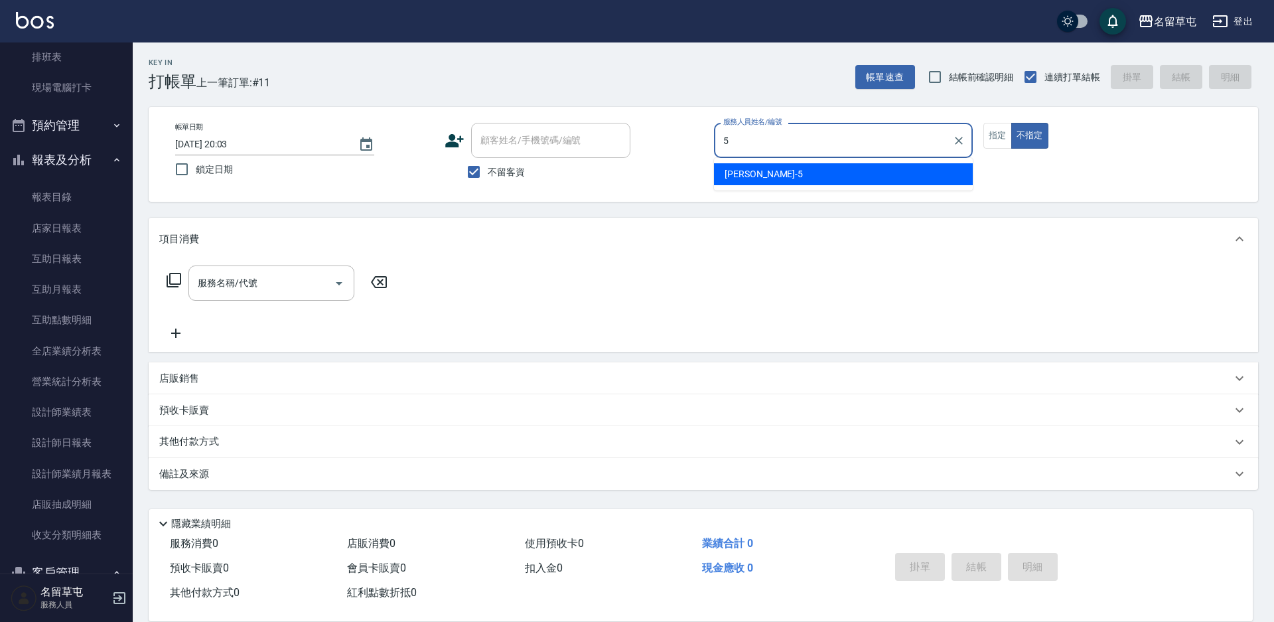
type input "[PERSON_NAME]-5"
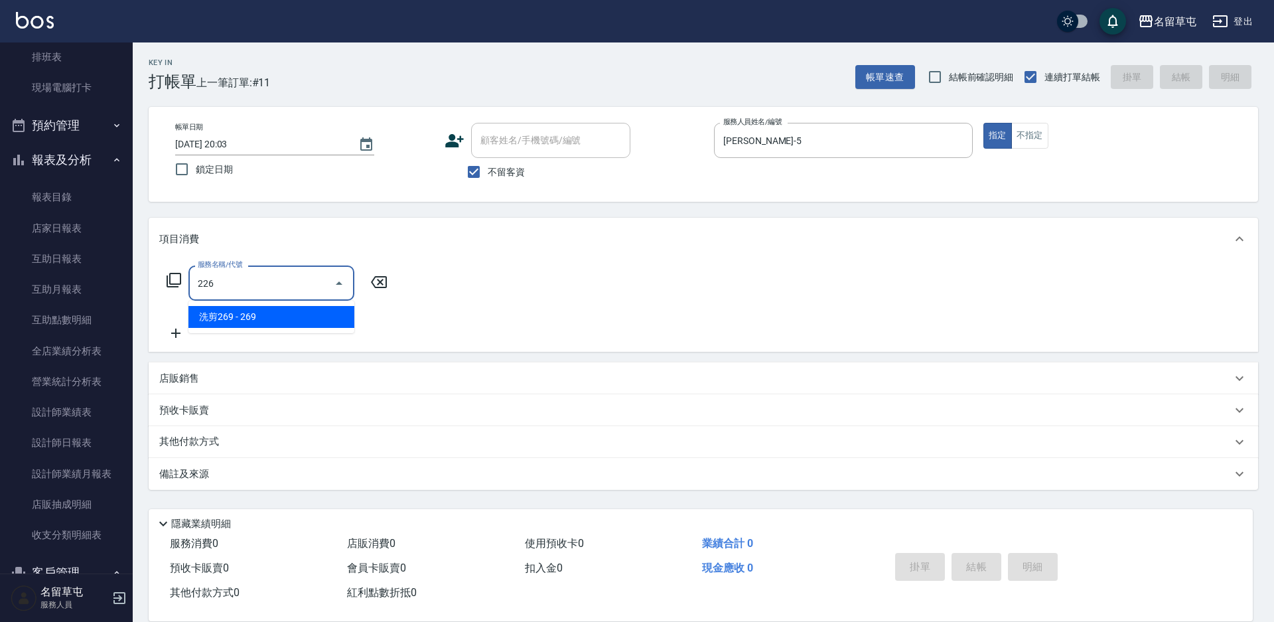
type input "洗剪269(226)"
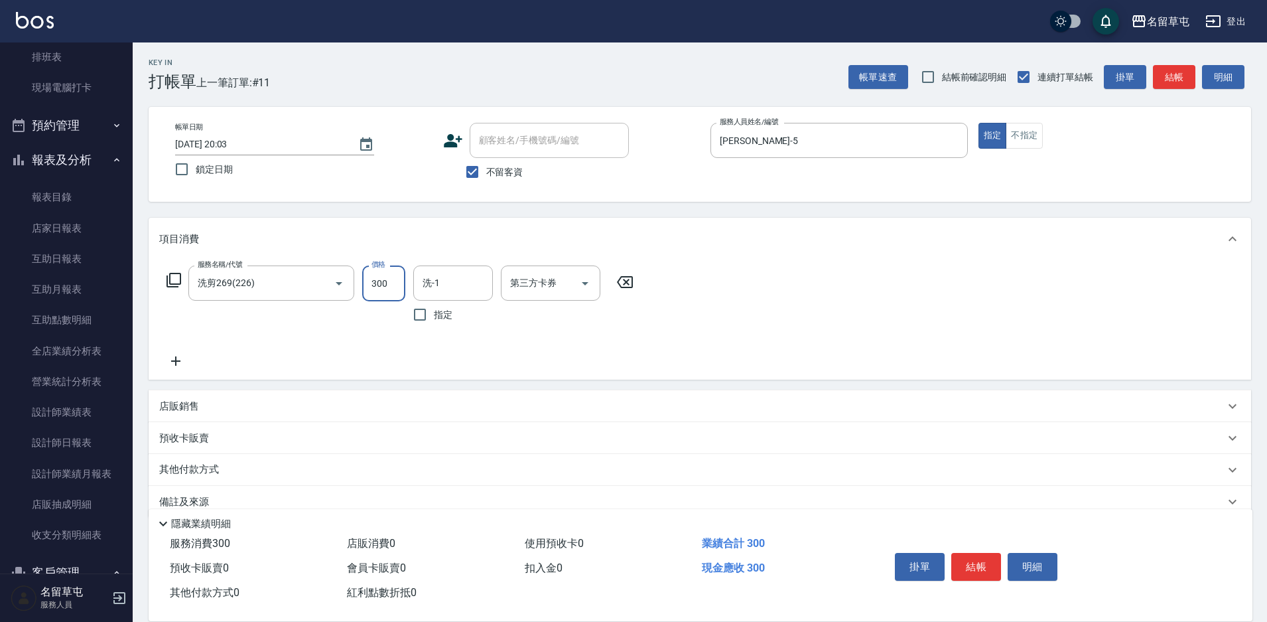
type input "300"
type input "[PERSON_NAME]-36"
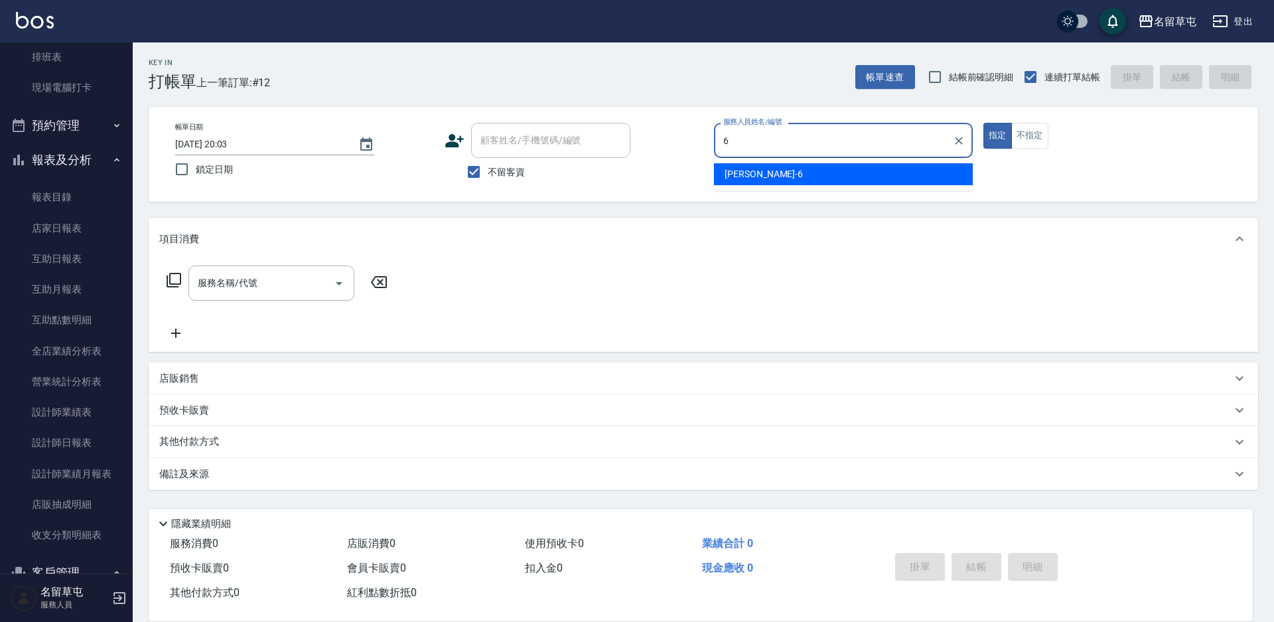
type input "[PERSON_NAME]-6"
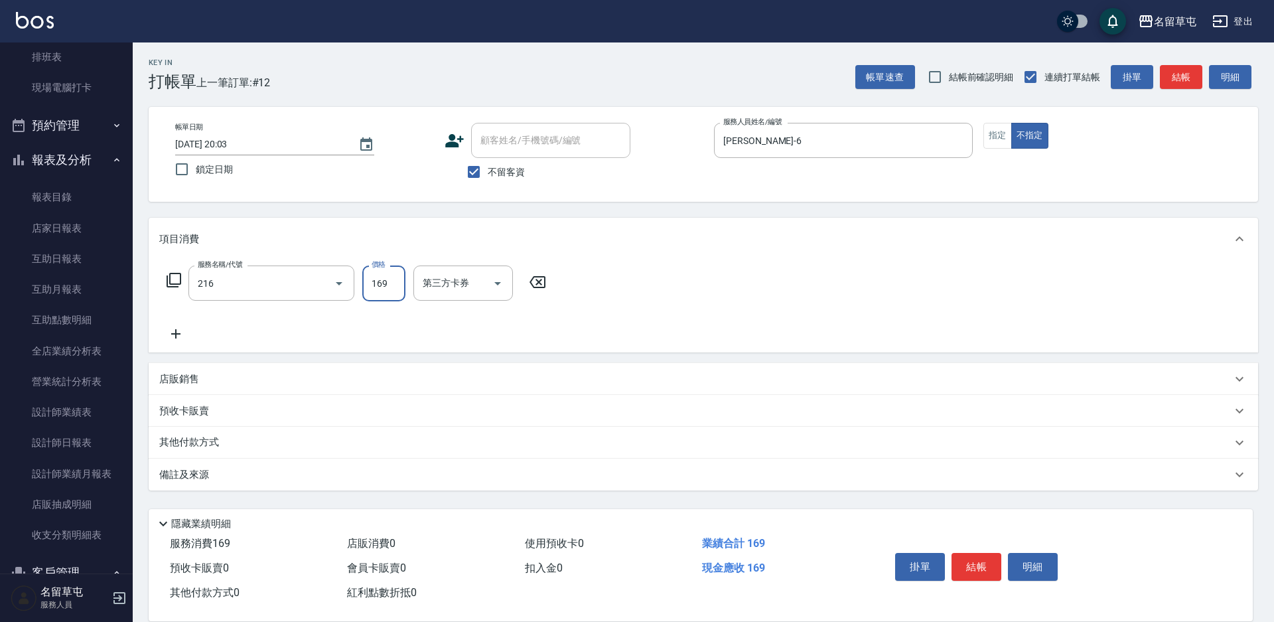
type input "剪髮169(216)"
click at [391, 281] on input "500" at bounding box center [383, 283] width 43 height 36
type input "50"
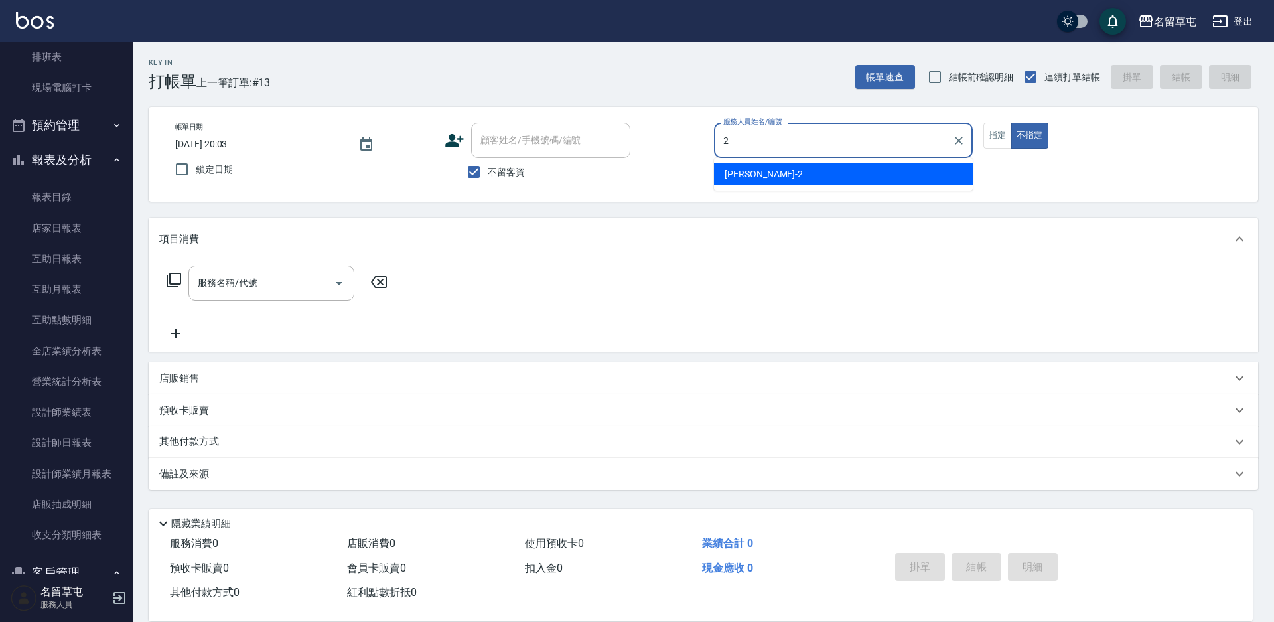
type input "[PERSON_NAME]-2"
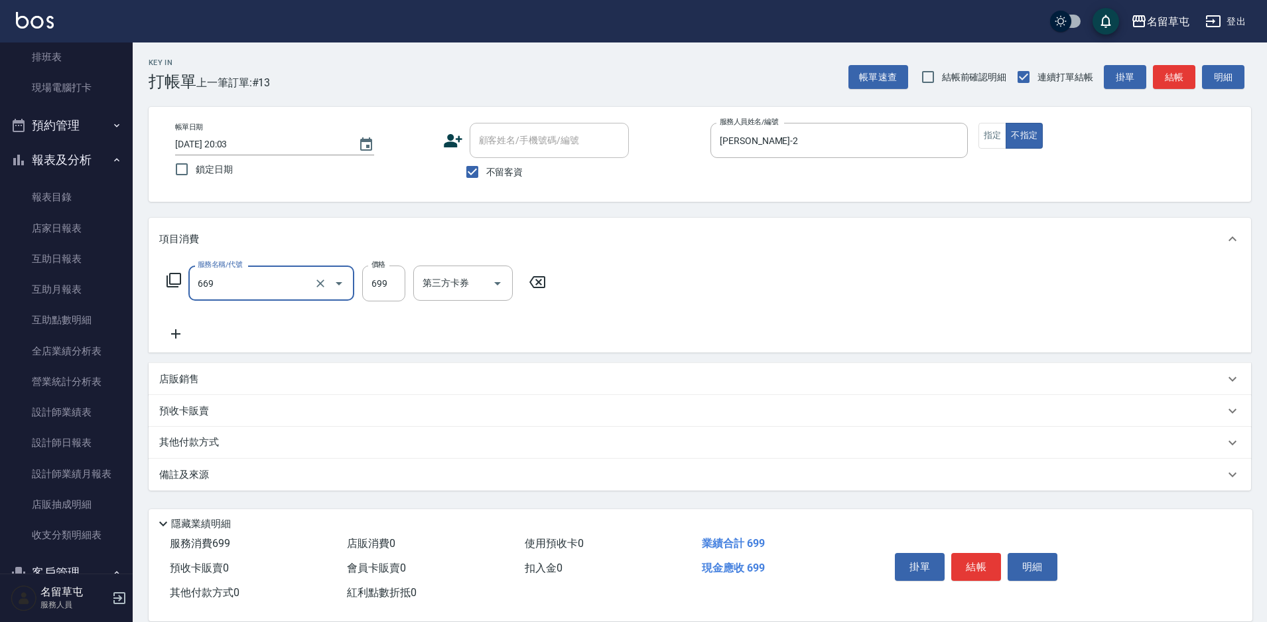
type input "精油699(669)"
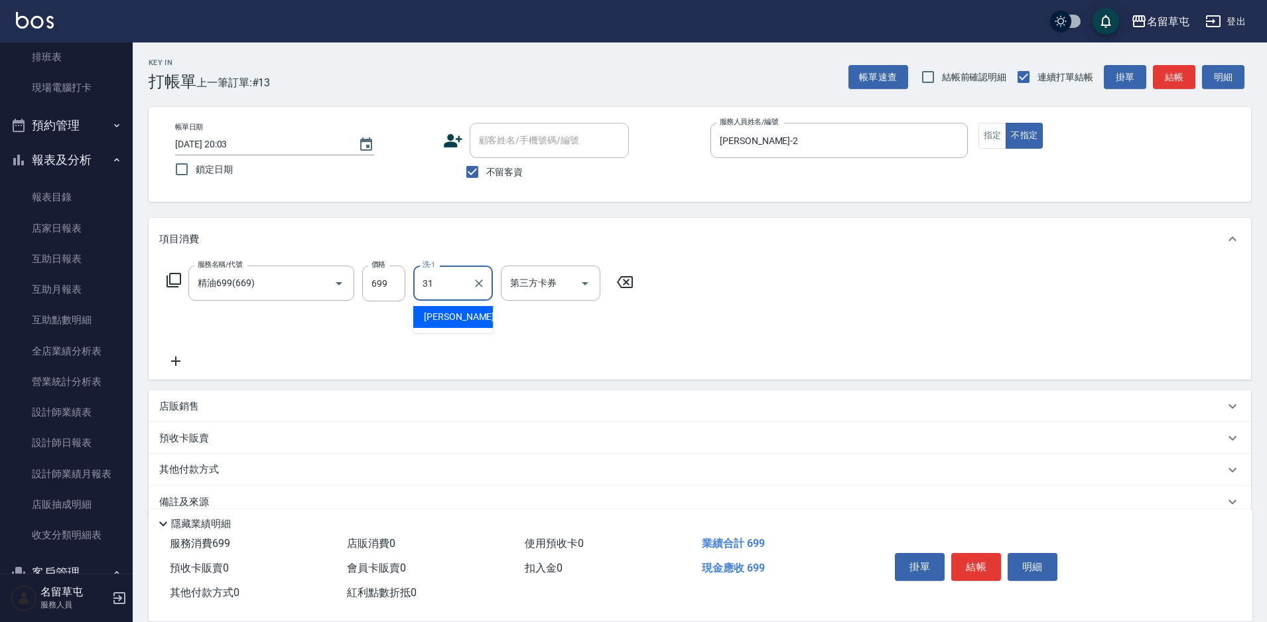
type input "[PERSON_NAME]-31"
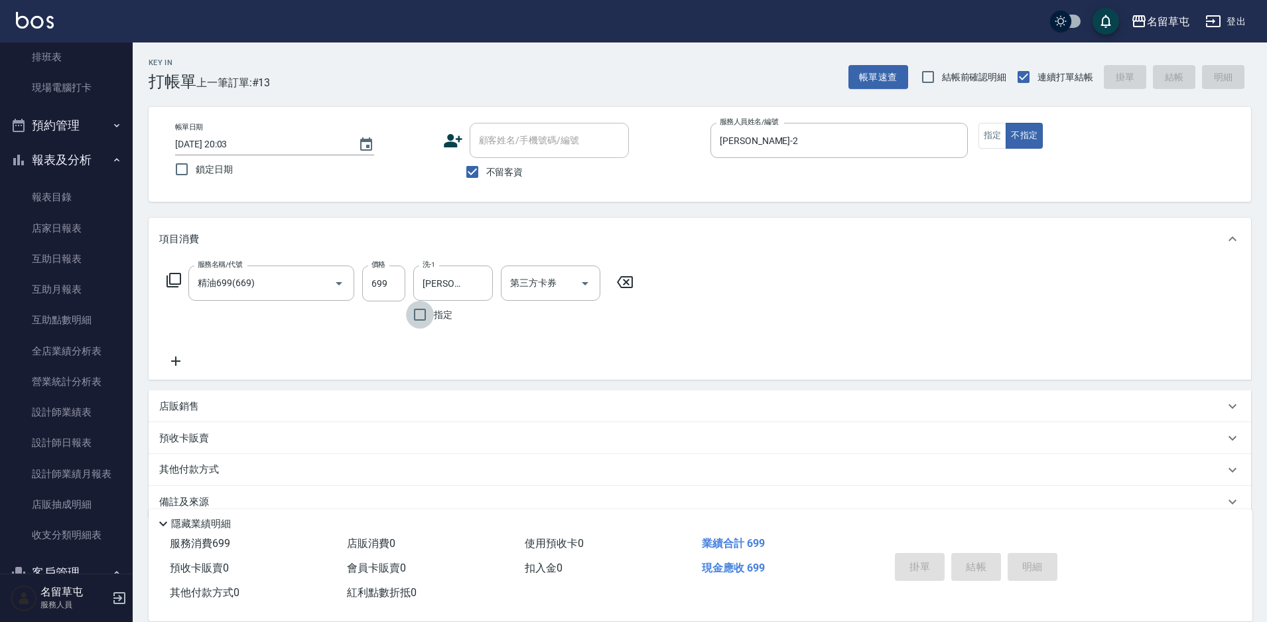
type input "[DATE] 20:04"
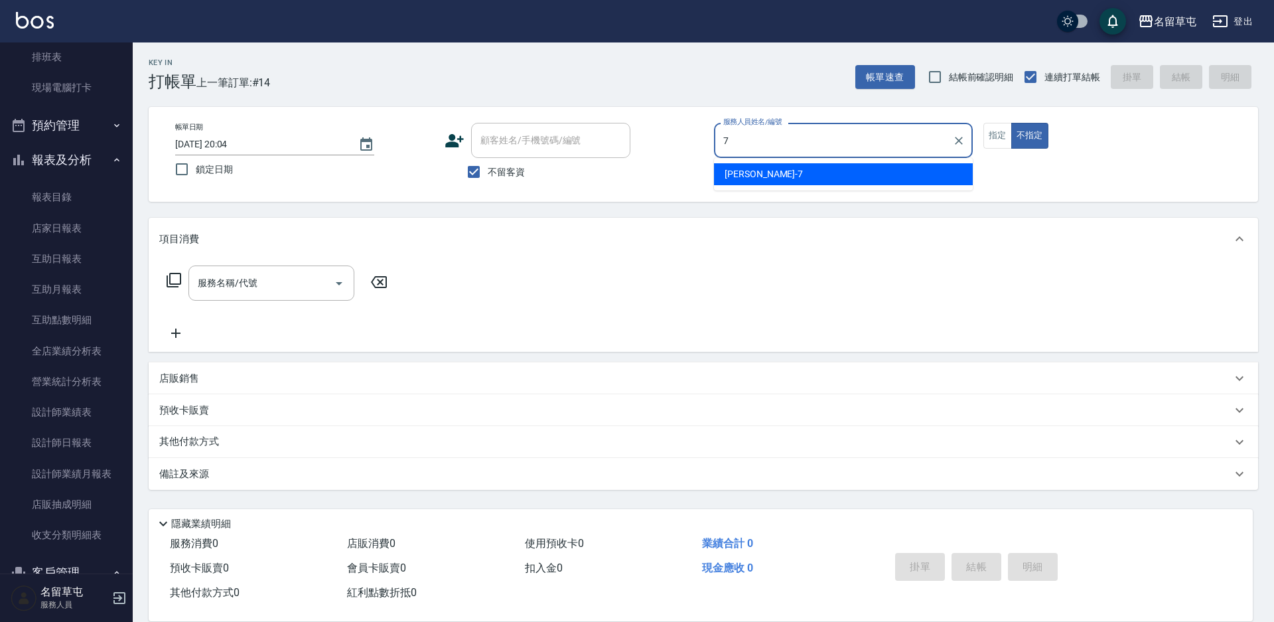
type input "[PERSON_NAME]-7"
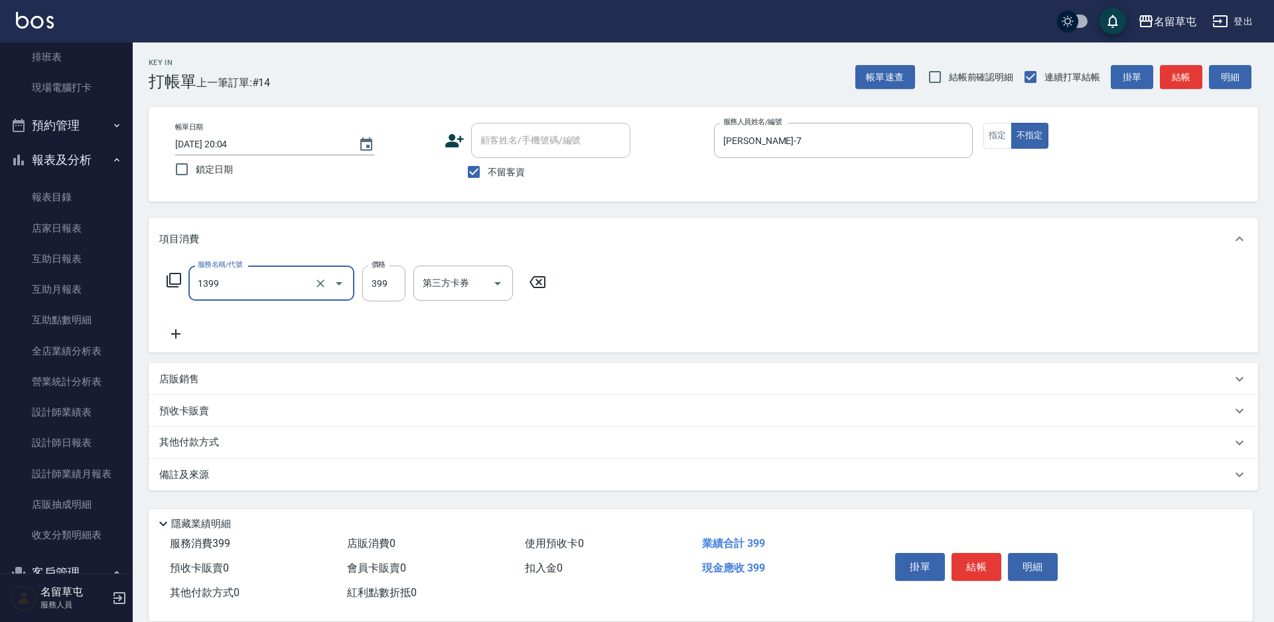
type input "海鹽洗髮399(1399)"
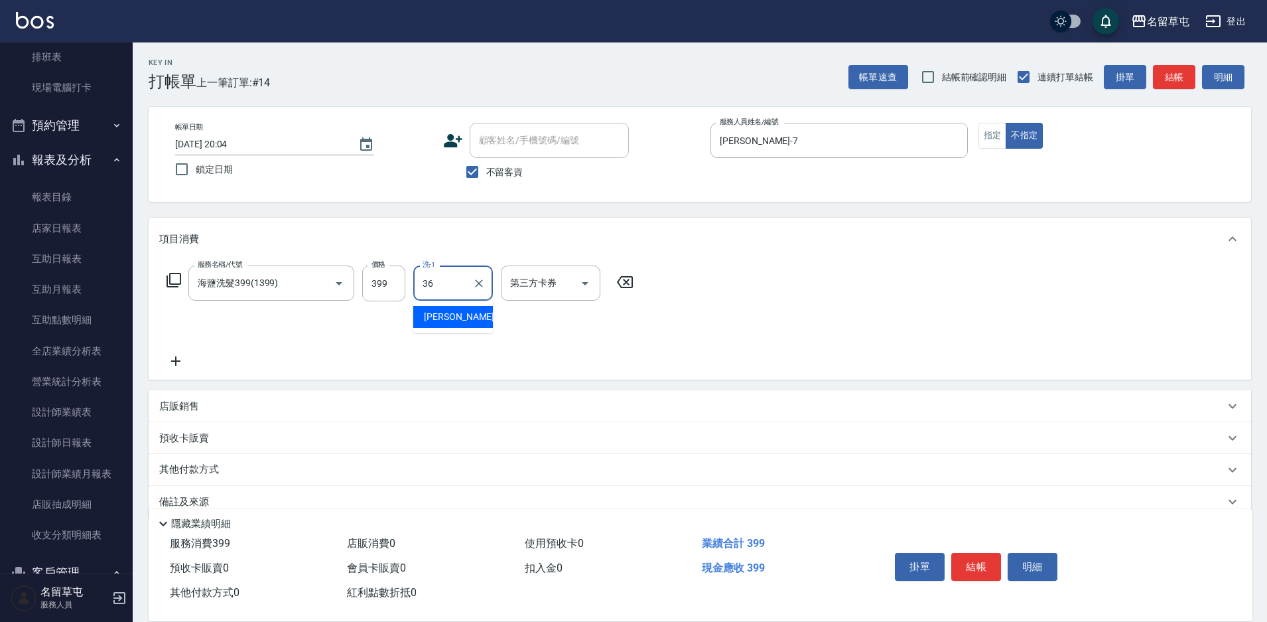
type input "[PERSON_NAME]-36"
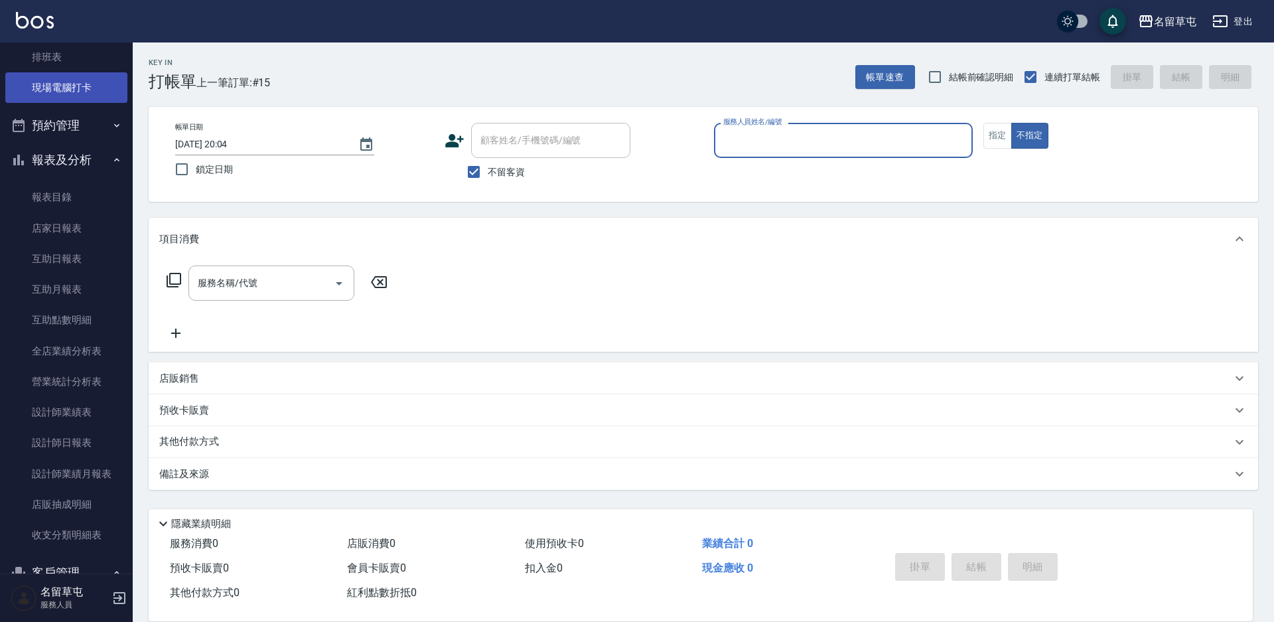
scroll to position [66, 0]
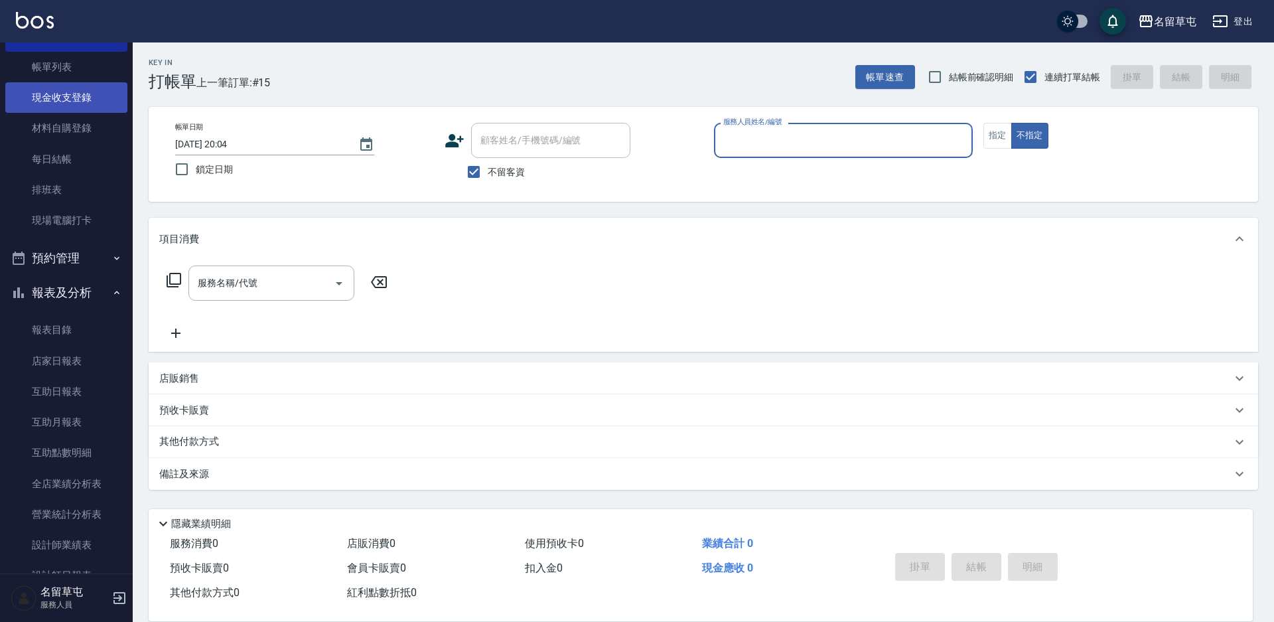
click at [59, 94] on link "現金收支登錄" at bounding box center [66, 97] width 122 height 31
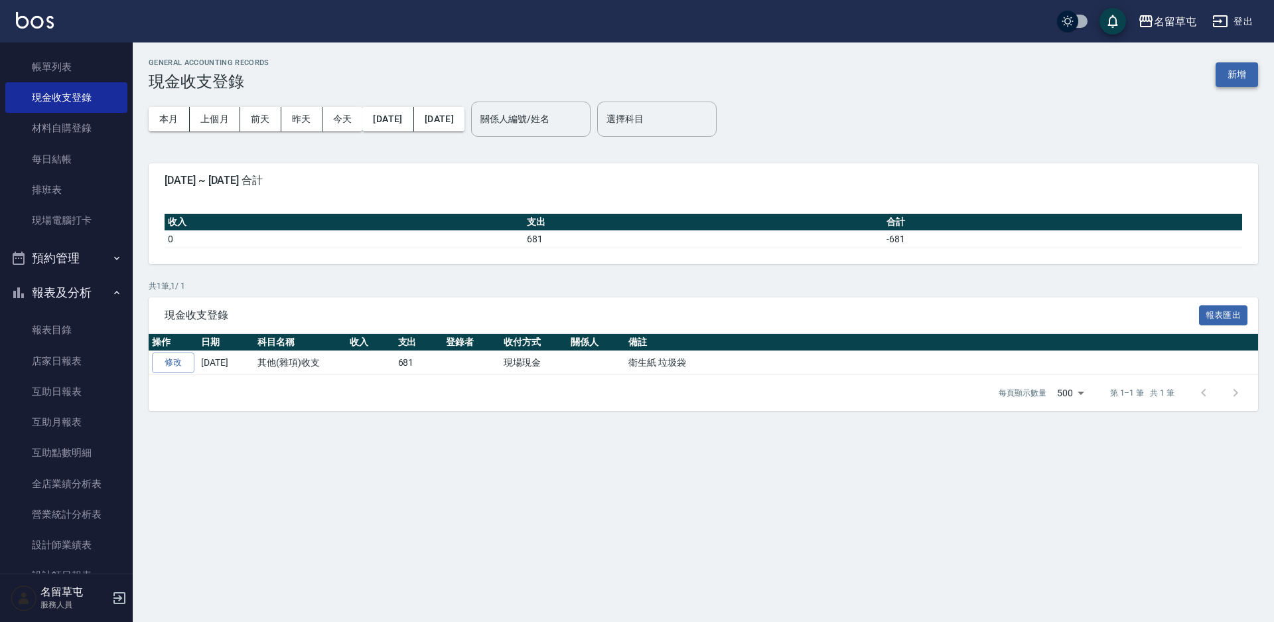
click at [1240, 80] on button "新增" at bounding box center [1236, 74] width 42 height 25
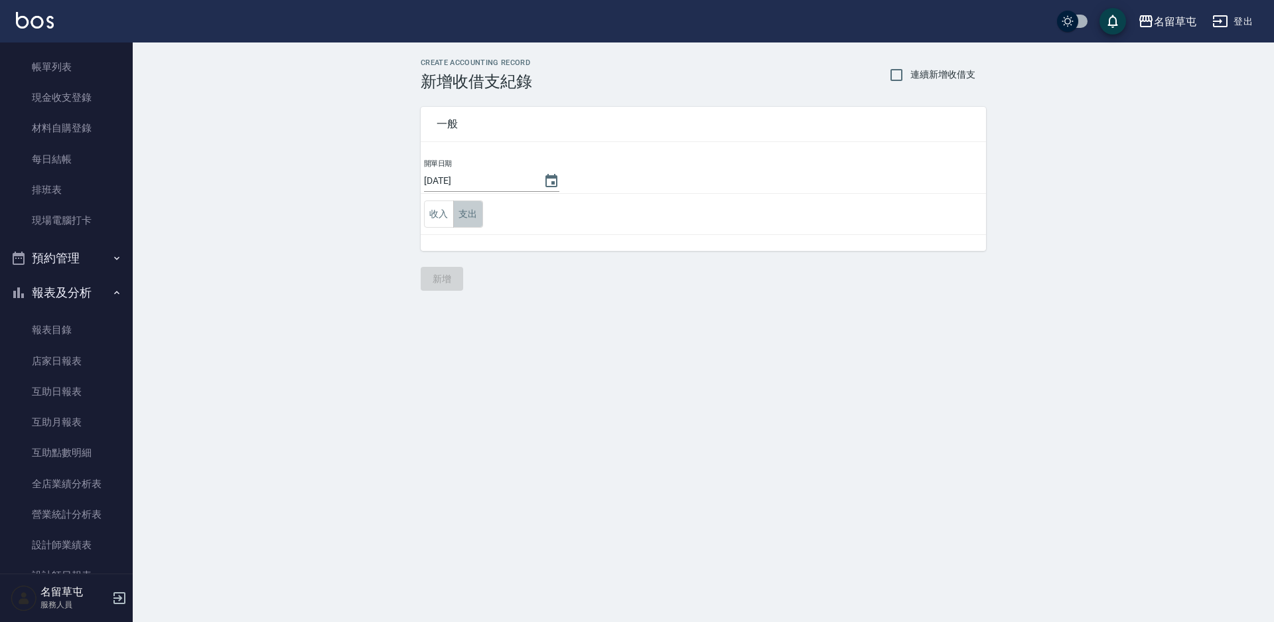
click at [463, 209] on button "支出" at bounding box center [468, 213] width 30 height 27
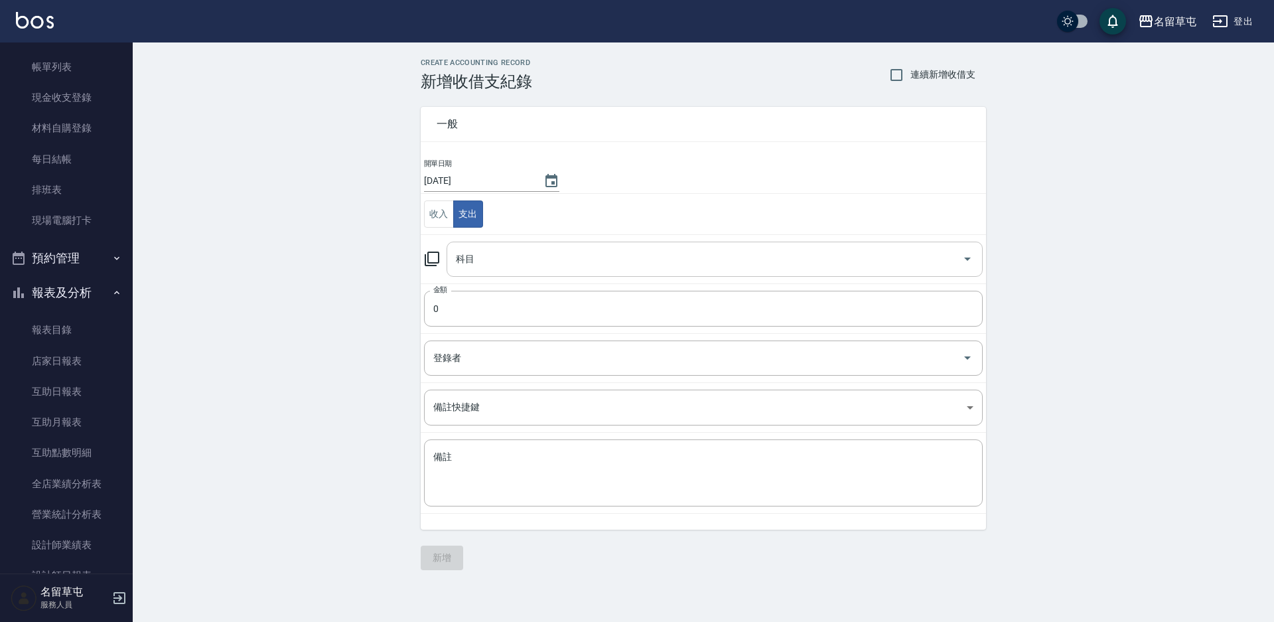
click at [475, 247] on input "科目" at bounding box center [704, 258] width 504 height 23
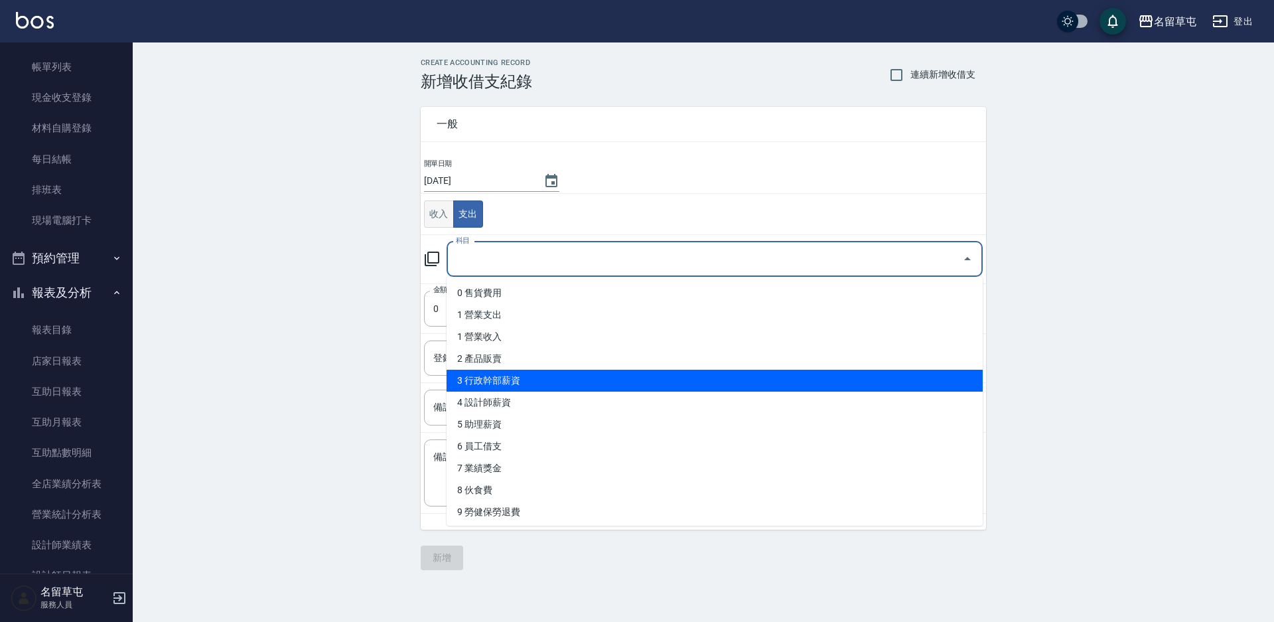
click at [440, 218] on button "收入" at bounding box center [439, 213] width 30 height 27
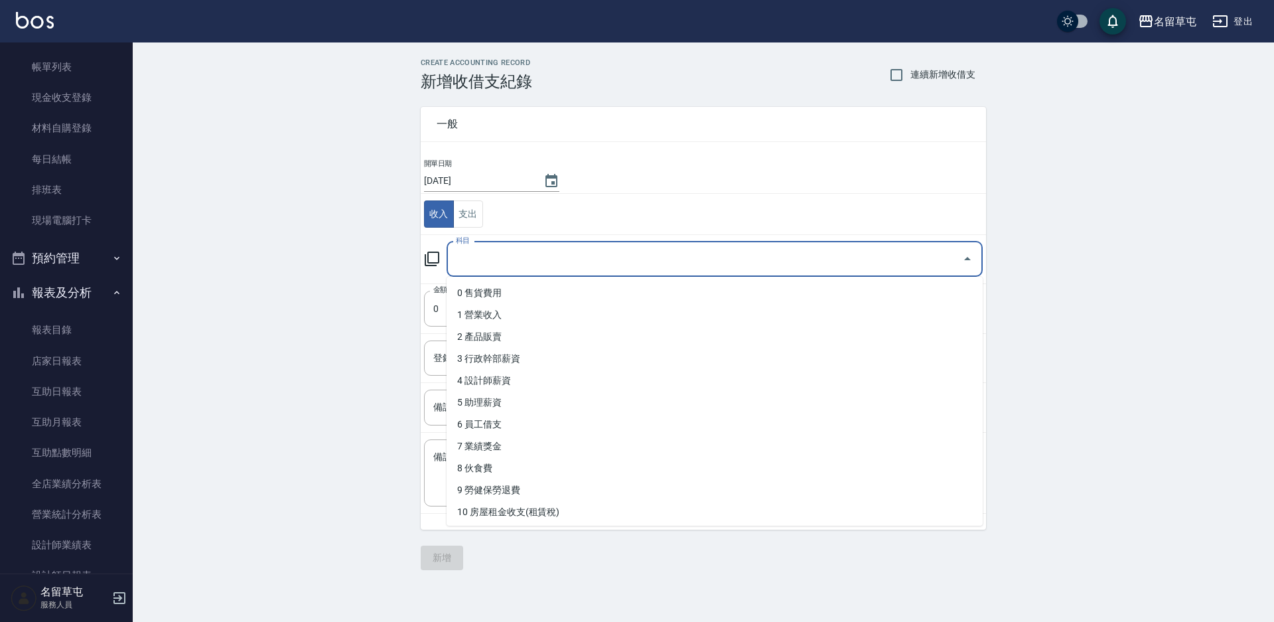
click at [588, 255] on input "科目" at bounding box center [704, 258] width 504 height 23
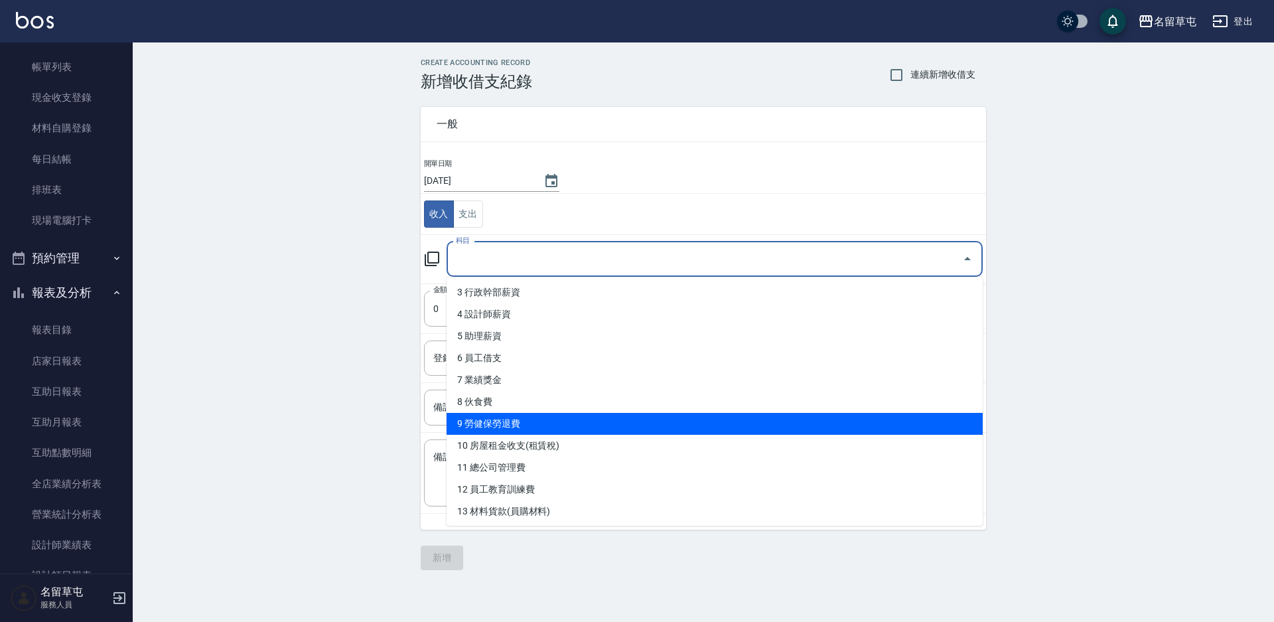
scroll to position [133, 0]
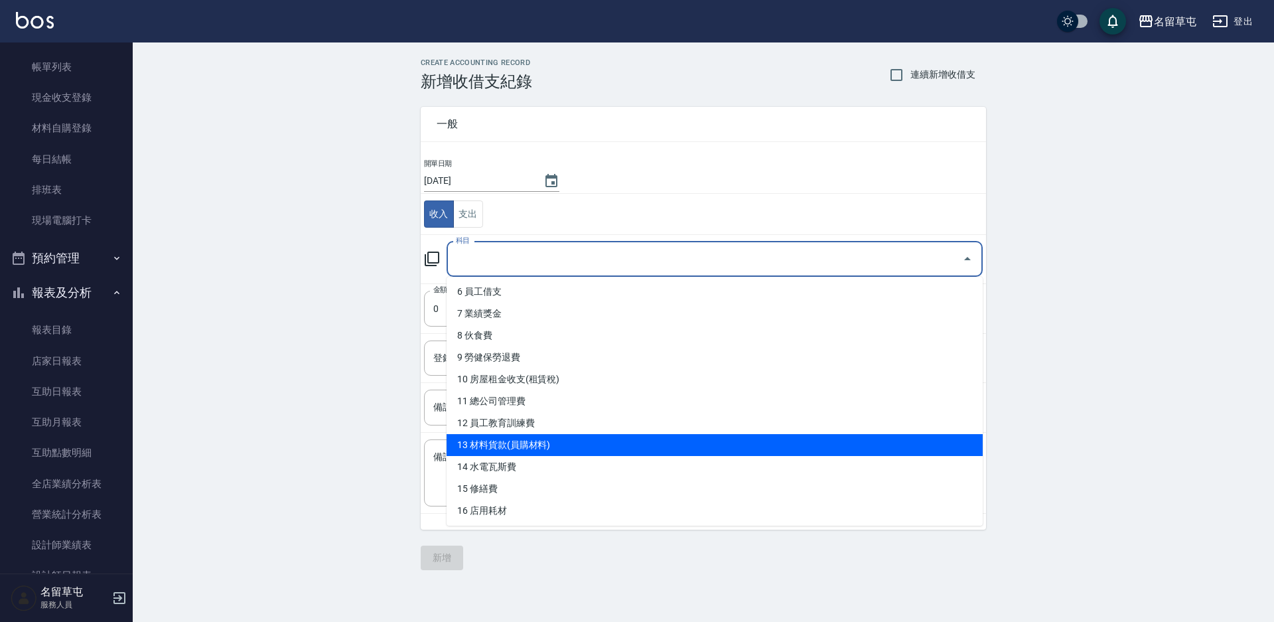
click at [523, 445] on li "13 材料貨款(員購材料)" at bounding box center [714, 445] width 536 height 22
type input "13 材料貨款(員購材料)"
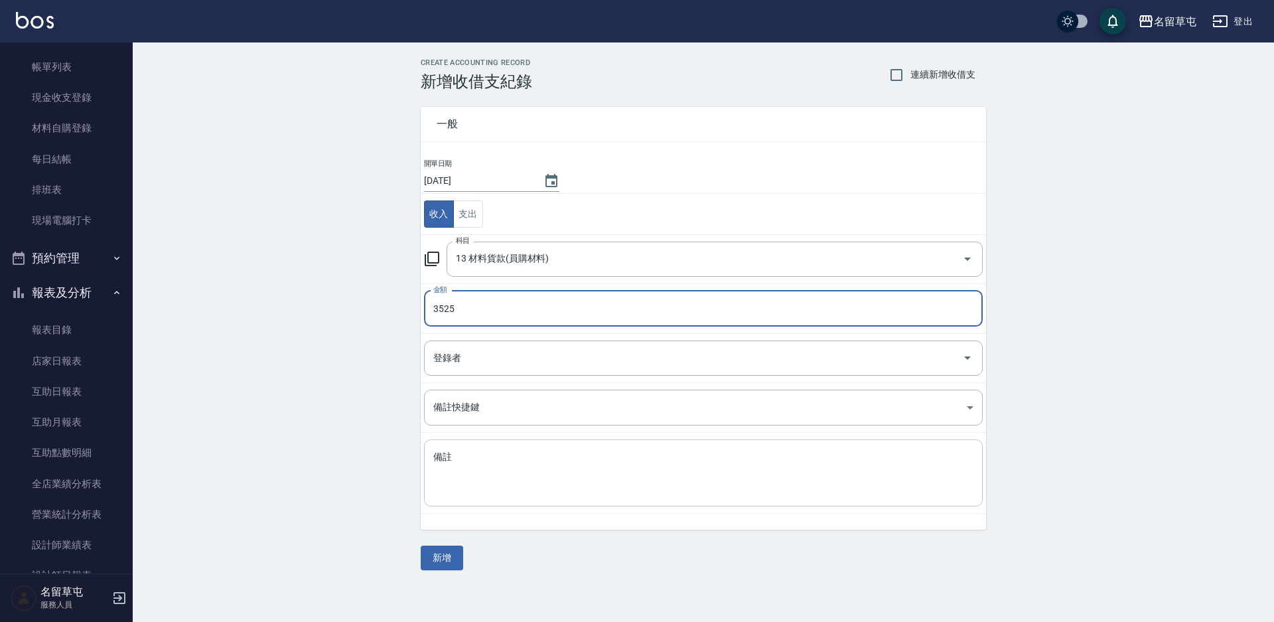
type input "3525"
click at [466, 483] on textarea "備註" at bounding box center [703, 472] width 540 height 45
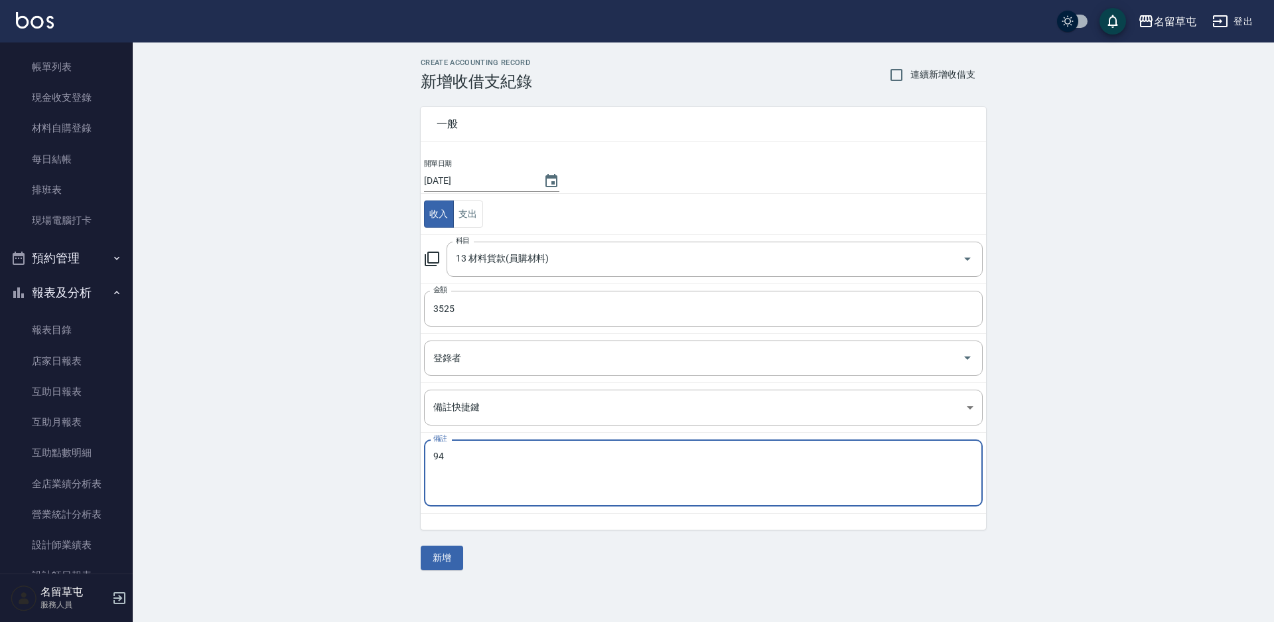
type textarea "9"
click at [486, 451] on textarea "經理自領 6皓自領" at bounding box center [703, 472] width 540 height 45
type textarea "經理自領 6號自領"
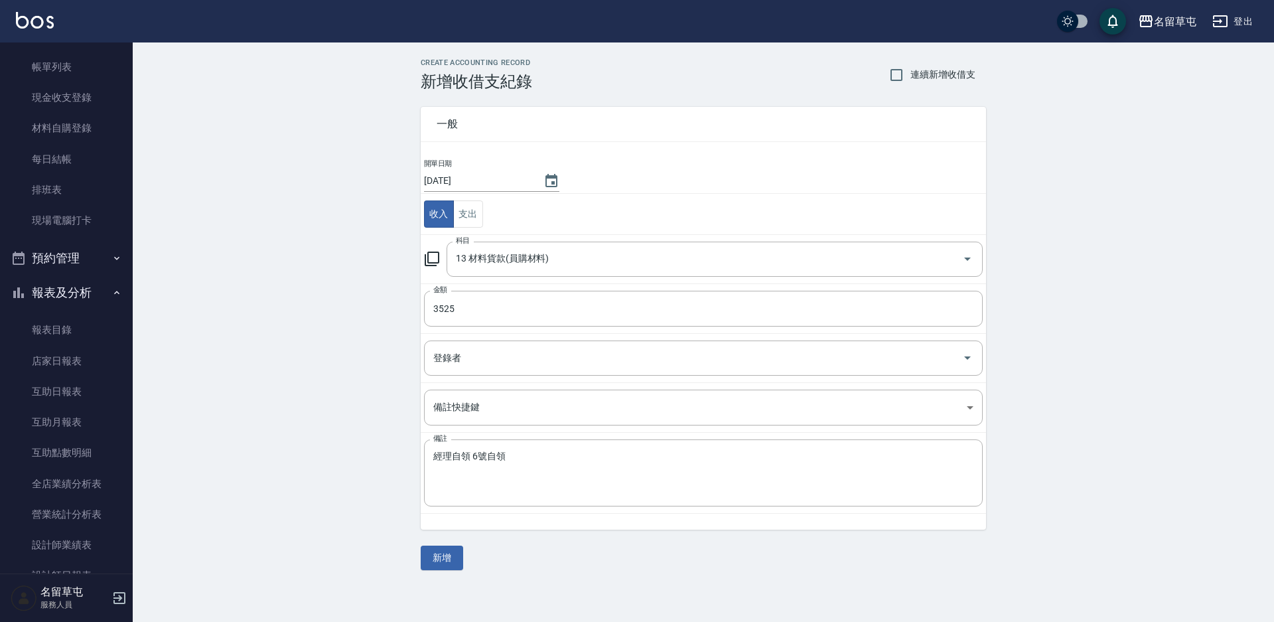
drag, startPoint x: 412, startPoint y: 553, endPoint x: 419, endPoint y: 553, distance: 7.3
click at [418, 553] on div "CREATE ACCOUNTING RECORD 新增收借支紀錄 連續新增收借支 一般 開單日期 [DATE] 收入 支出 科目 13 材料貨款(員購材料) …" at bounding box center [703, 313] width 597 height 511
click at [436, 555] on button "新增" at bounding box center [442, 557] width 42 height 25
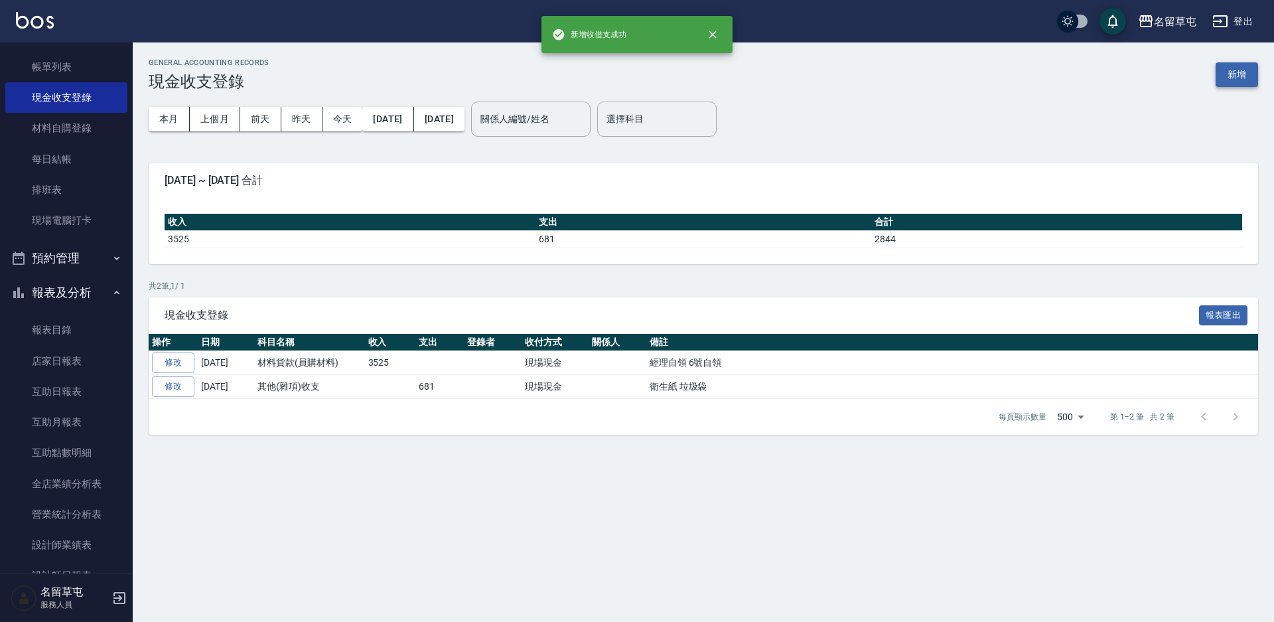
click at [1245, 74] on button "新增" at bounding box center [1236, 74] width 42 height 25
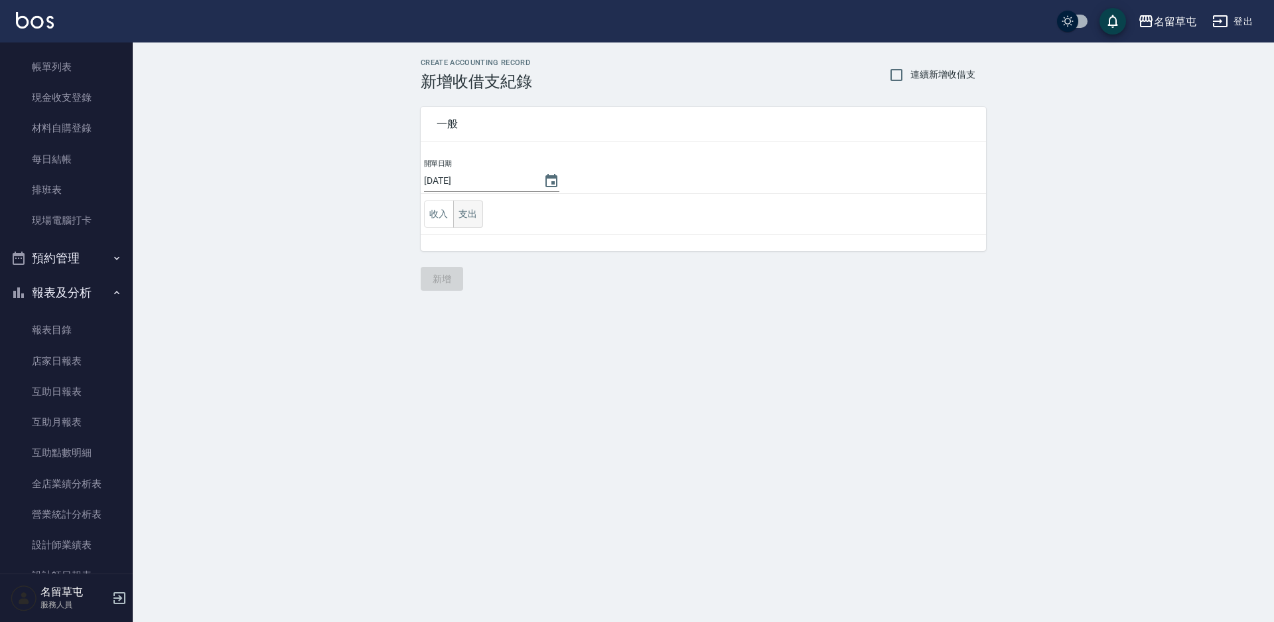
click at [466, 213] on button "支出" at bounding box center [468, 213] width 30 height 27
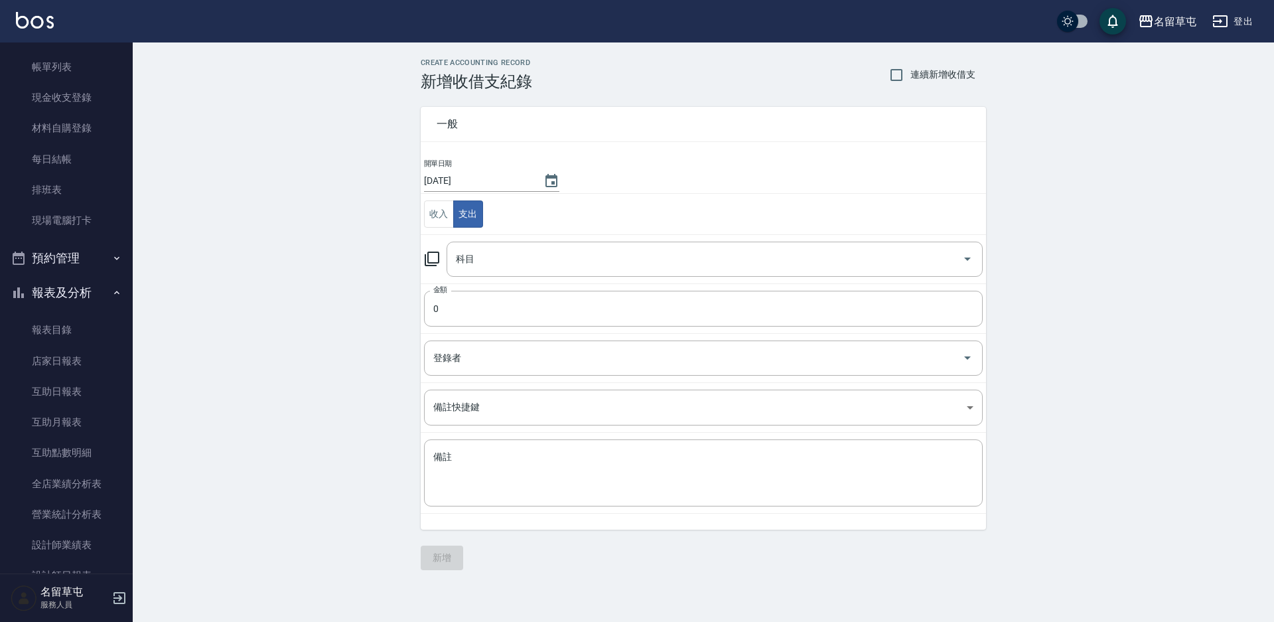
click at [489, 235] on td "科目 科目" at bounding box center [703, 258] width 565 height 49
click at [487, 249] on input "科目" at bounding box center [704, 258] width 504 height 23
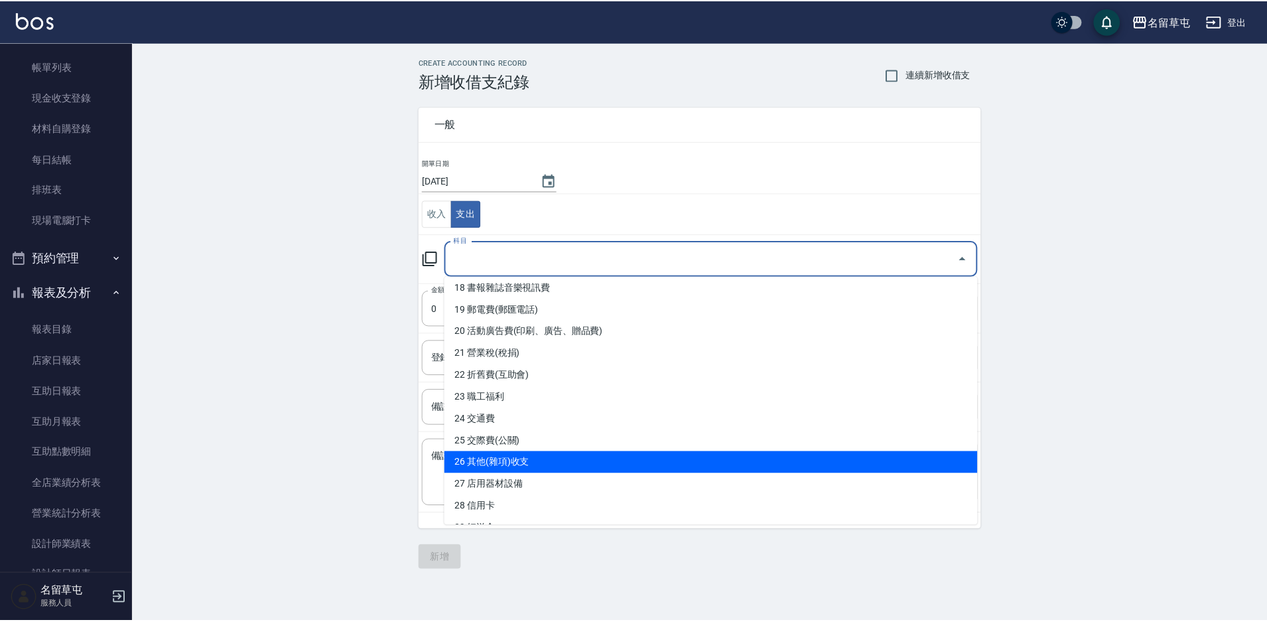
scroll to position [398, 0]
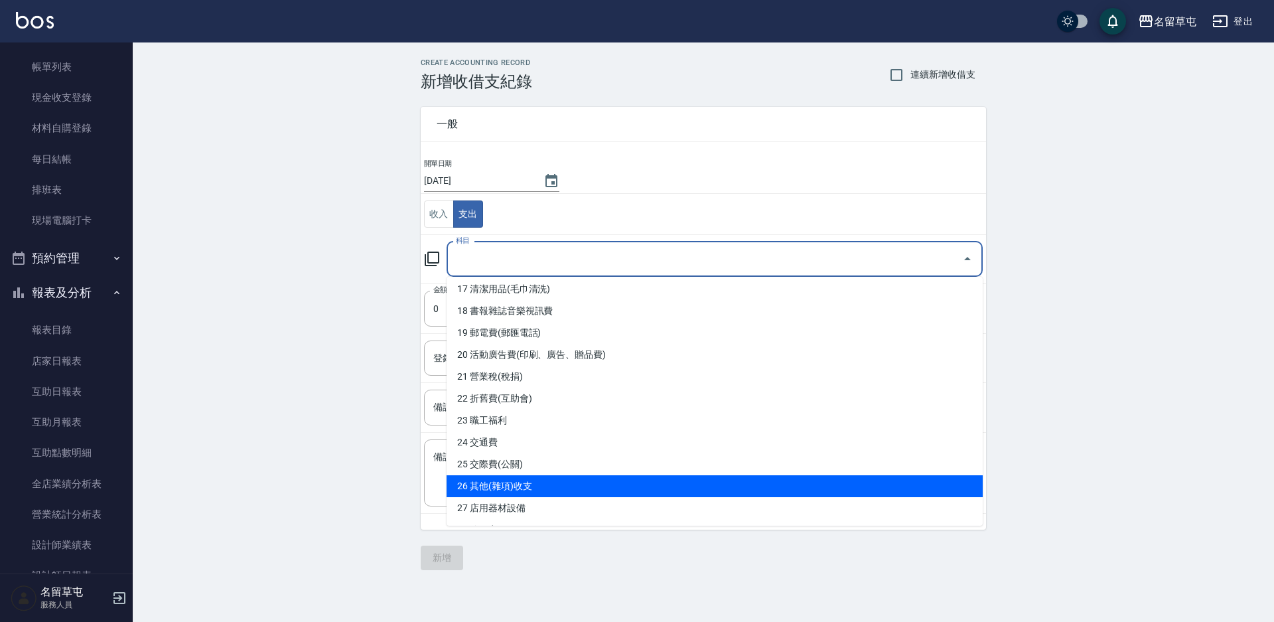
click at [502, 490] on li "26 其他(雜項)收支" at bounding box center [714, 486] width 536 height 22
type input "26 其他(雜項)收支"
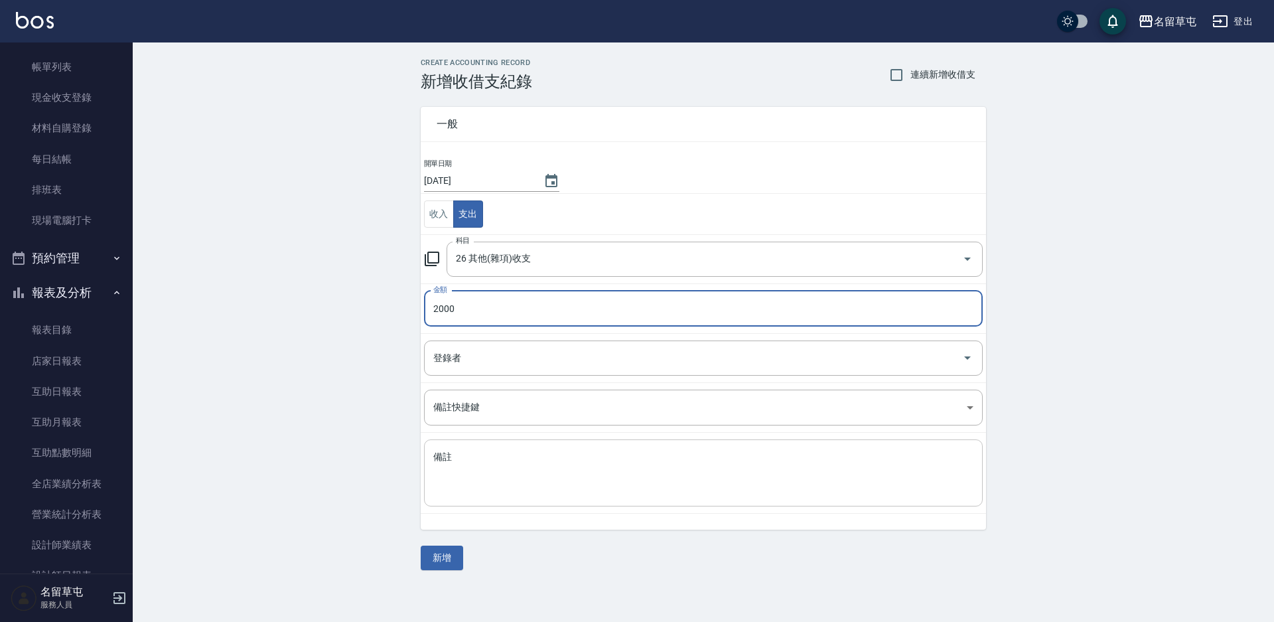
type input "2000"
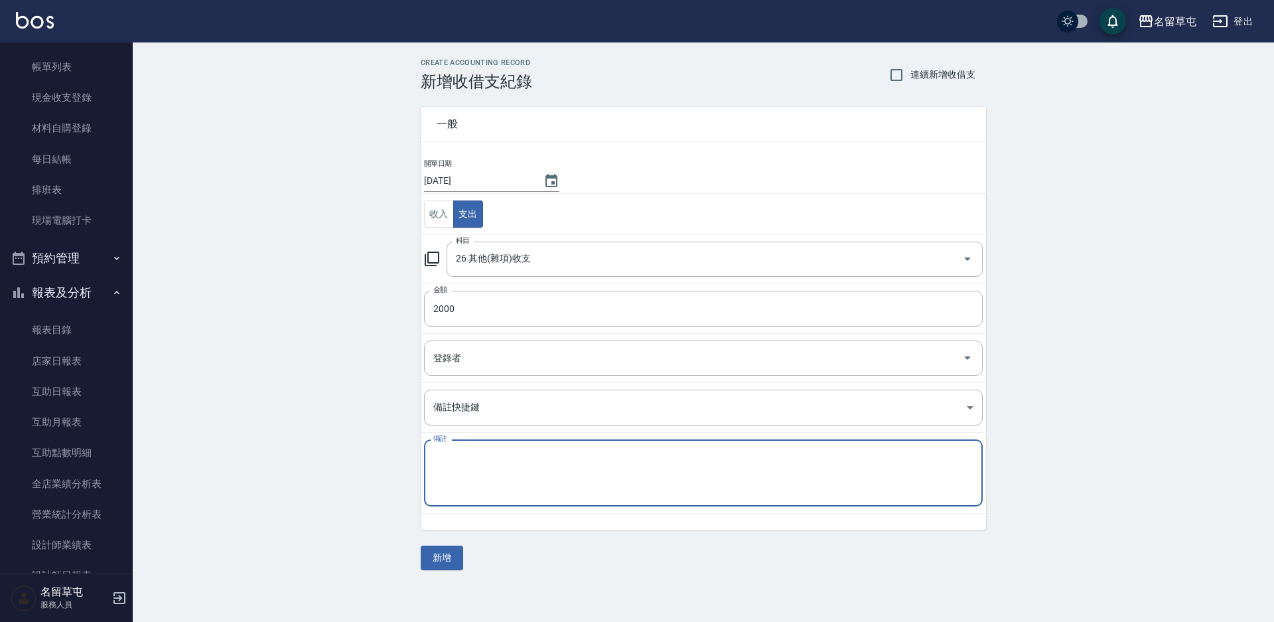
drag, startPoint x: 498, startPoint y: 491, endPoint x: 621, endPoint y: 510, distance: 124.9
click at [498, 492] on textarea "備註" at bounding box center [703, 472] width 540 height 45
type textarea "普渡供品"
click at [451, 553] on button "新增" at bounding box center [442, 557] width 42 height 25
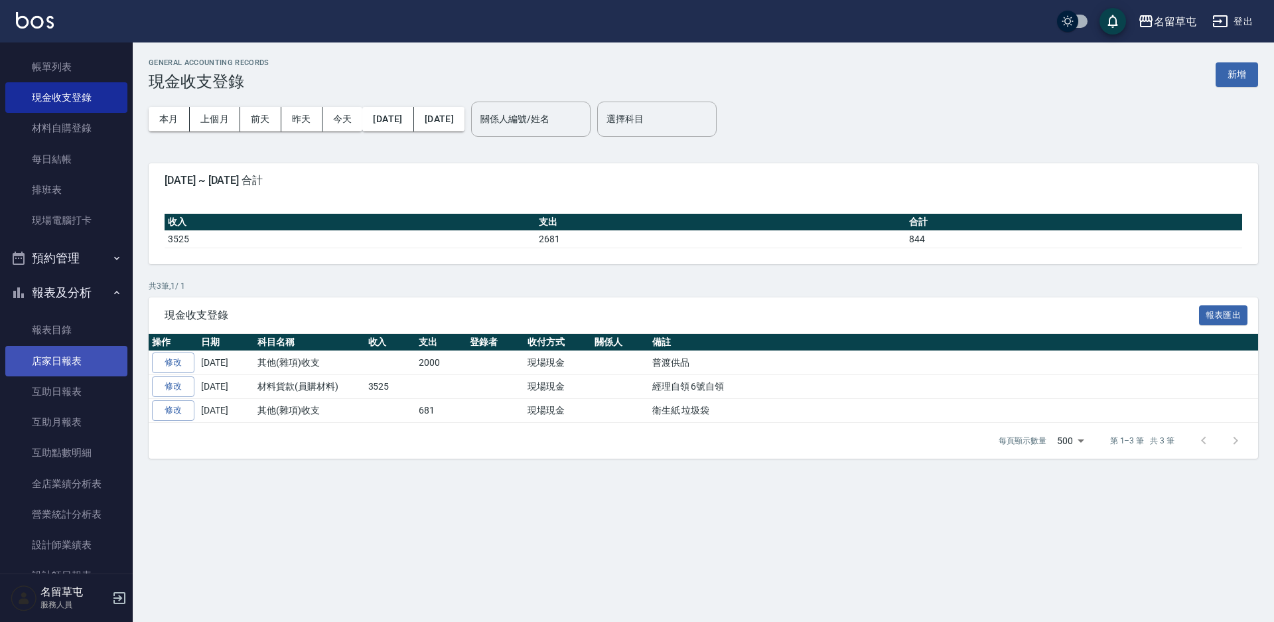
click at [66, 360] on link "店家日報表" at bounding box center [66, 361] width 122 height 31
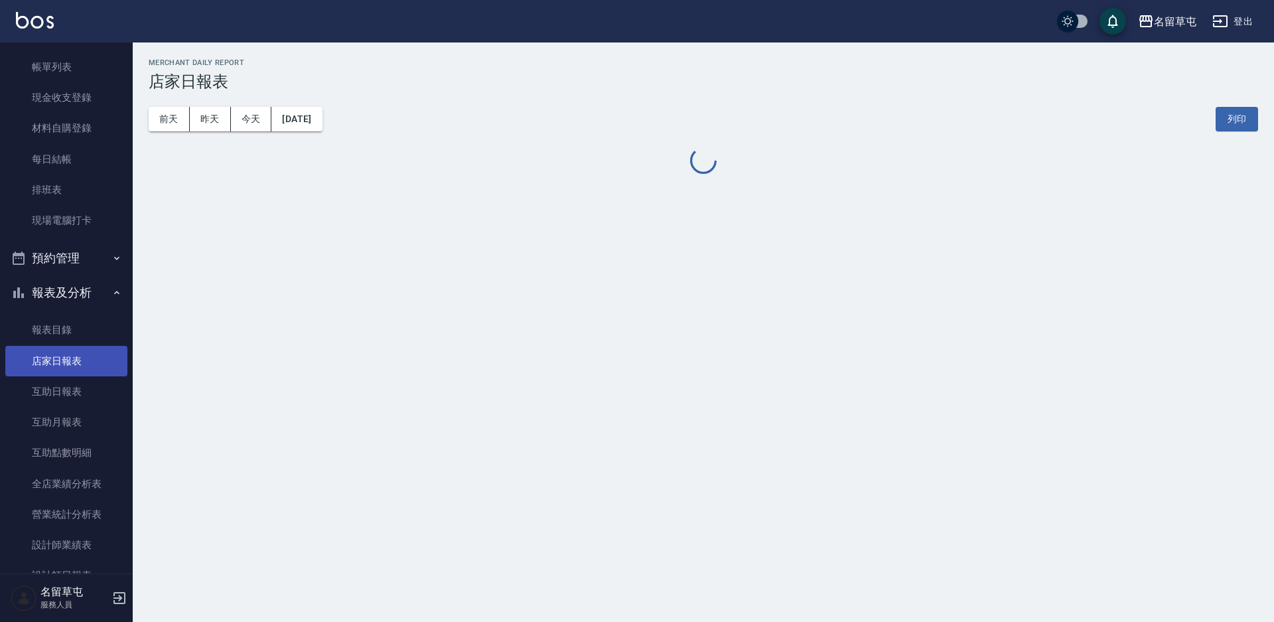
click at [62, 358] on link "店家日報表" at bounding box center [66, 361] width 122 height 31
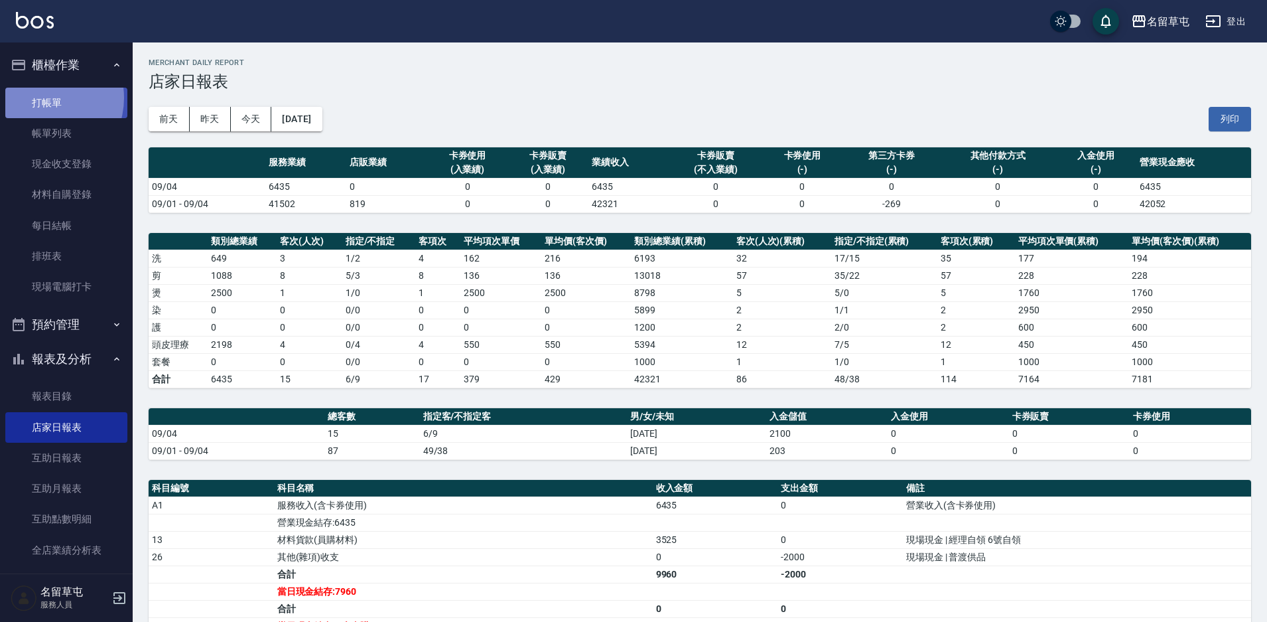
click at [40, 98] on link "打帳單" at bounding box center [66, 103] width 122 height 31
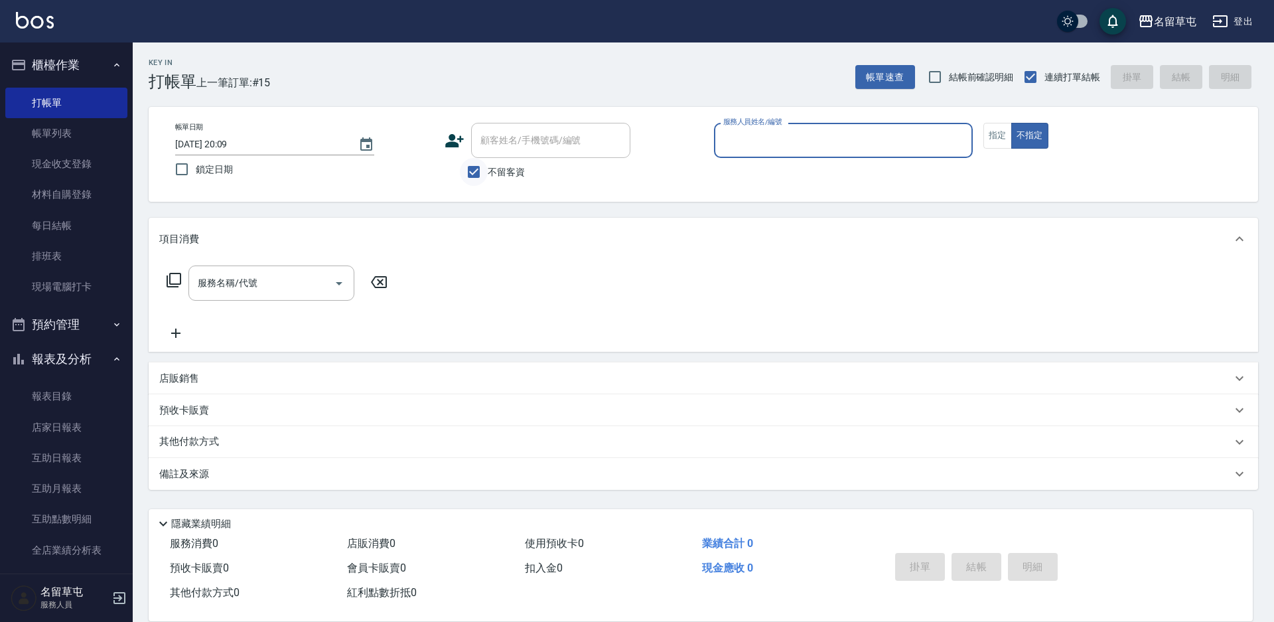
click at [478, 176] on input "不留客資" at bounding box center [474, 172] width 28 height 28
checkbox input "false"
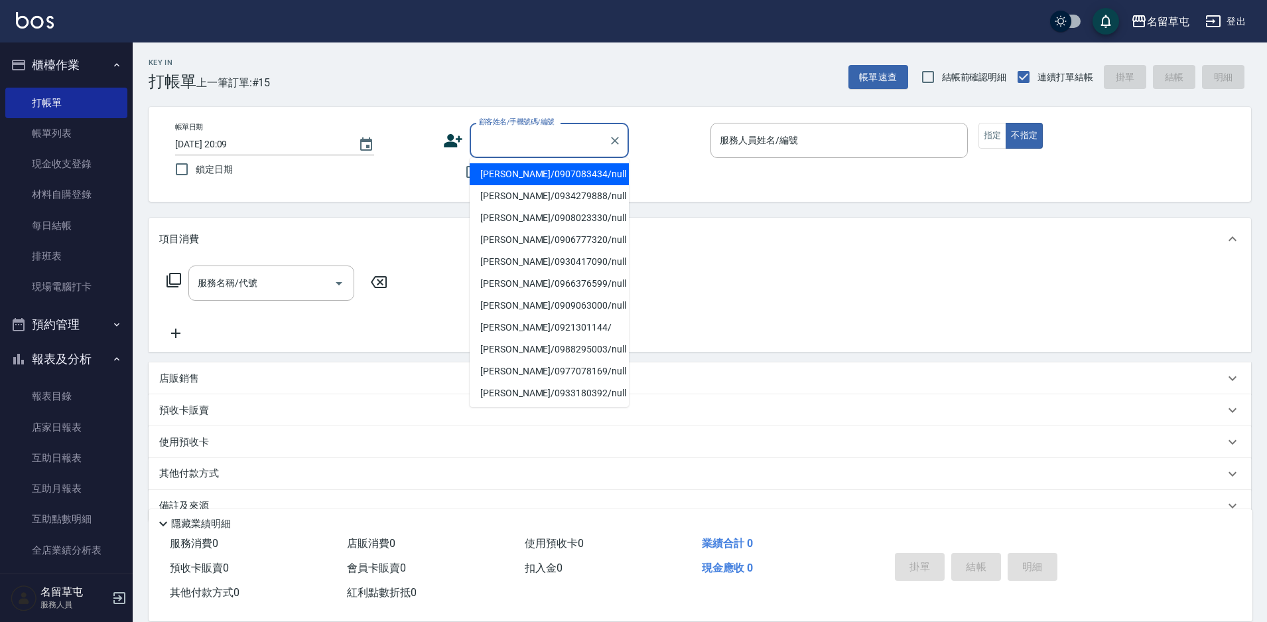
click at [498, 143] on input "顧客姓名/手機號碼/編號" at bounding box center [539, 140] width 127 height 23
paste input "0976982260"
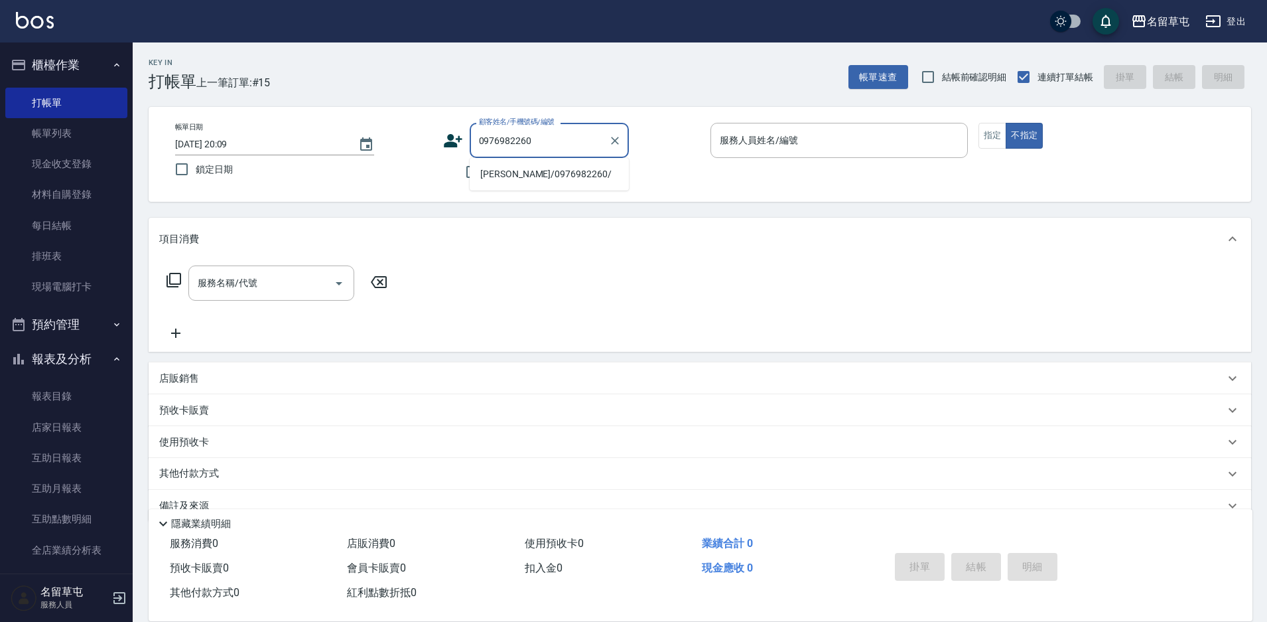
type input "[PERSON_NAME]/0976982260/"
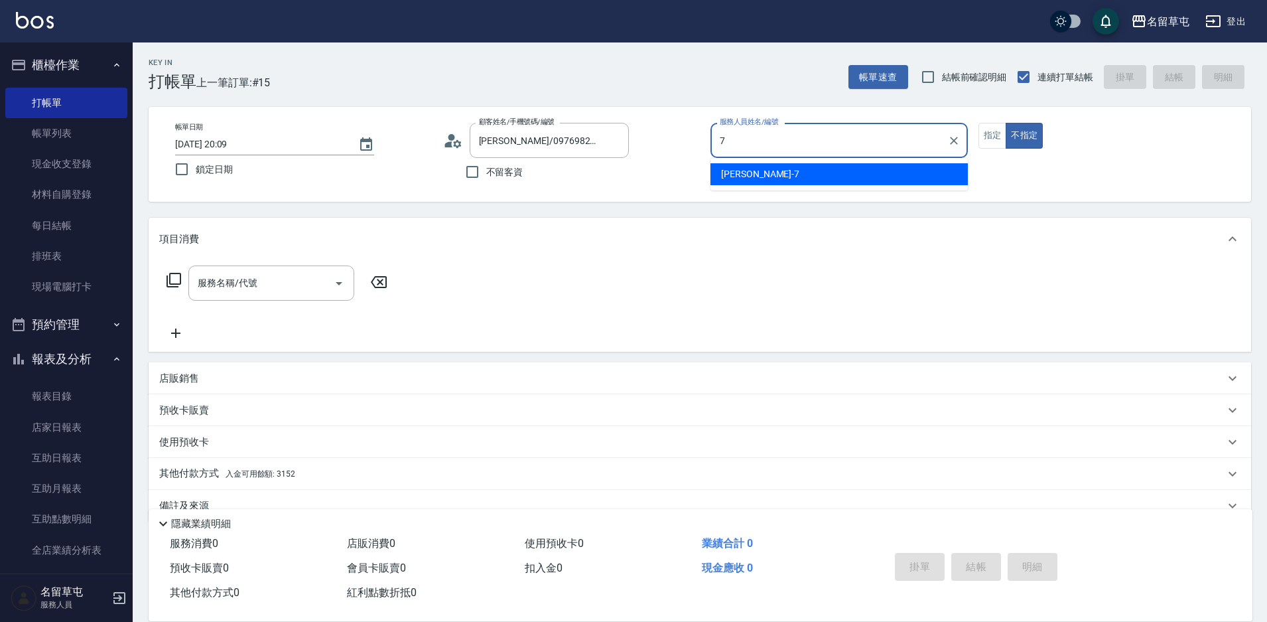
type input "[PERSON_NAME]-7"
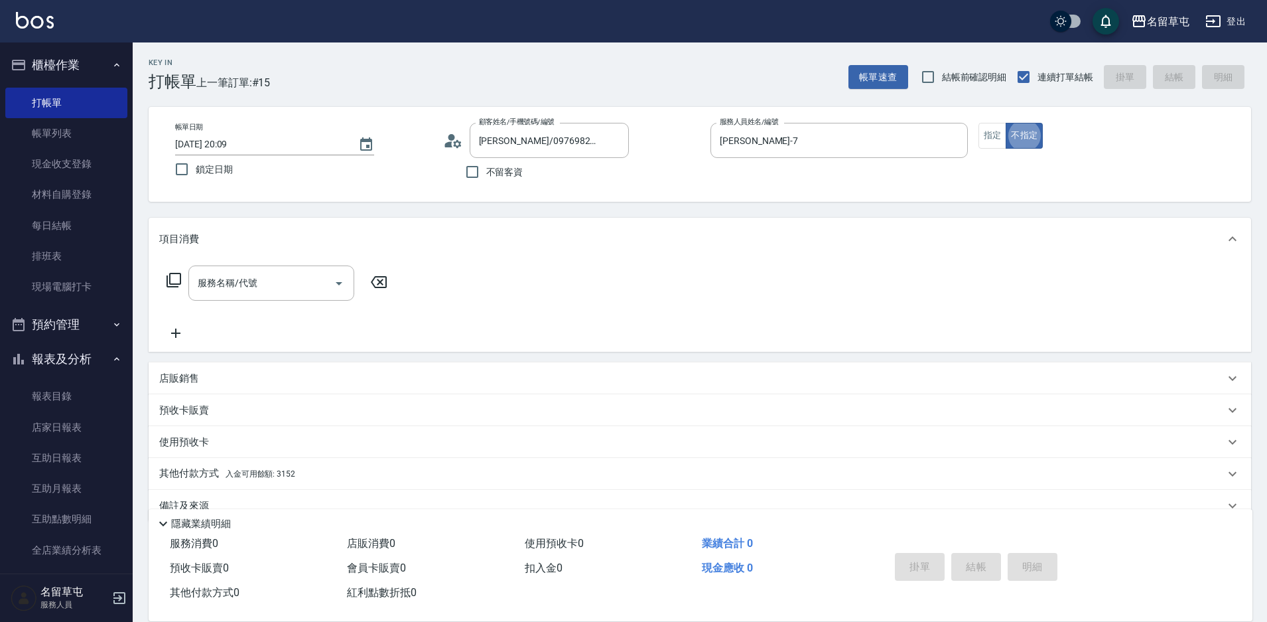
type button "false"
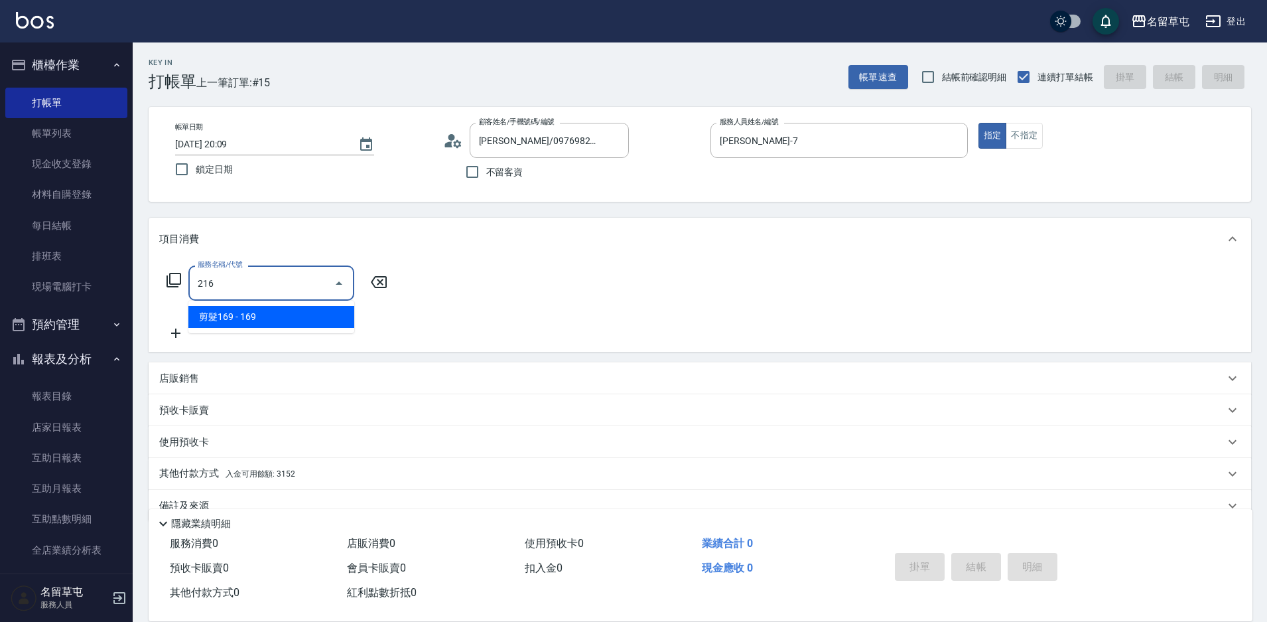
type input "剪髮169(216)"
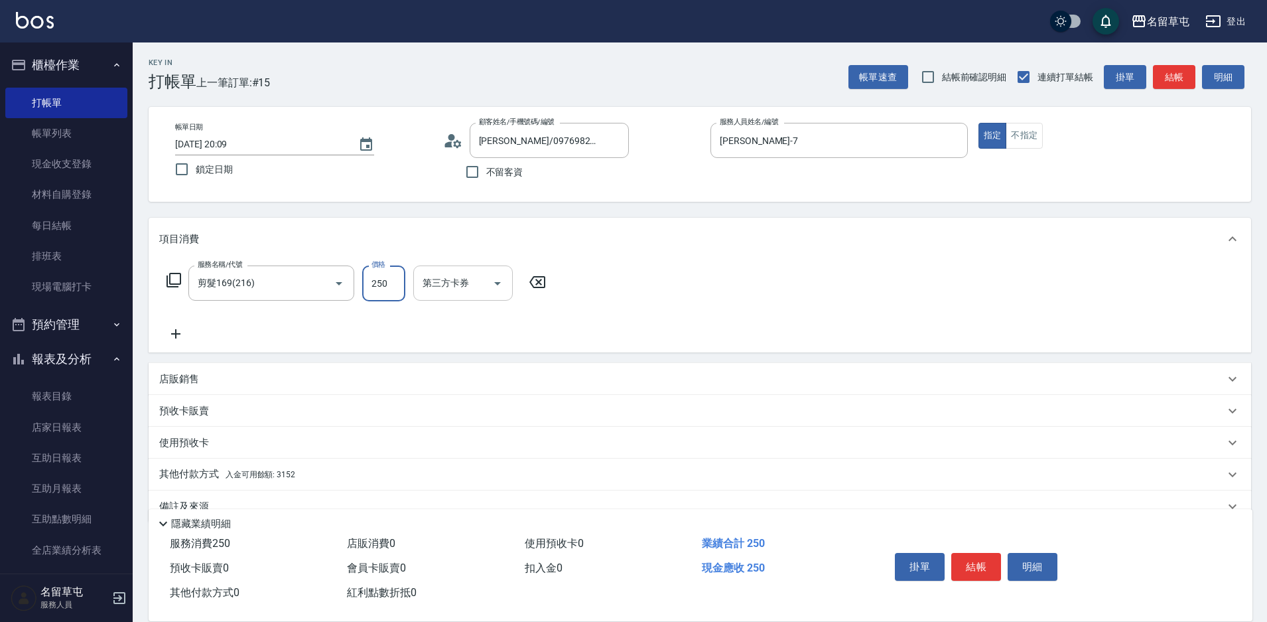
type input "250"
click at [445, 277] on input "第三方卡券" at bounding box center [453, 282] width 68 height 23
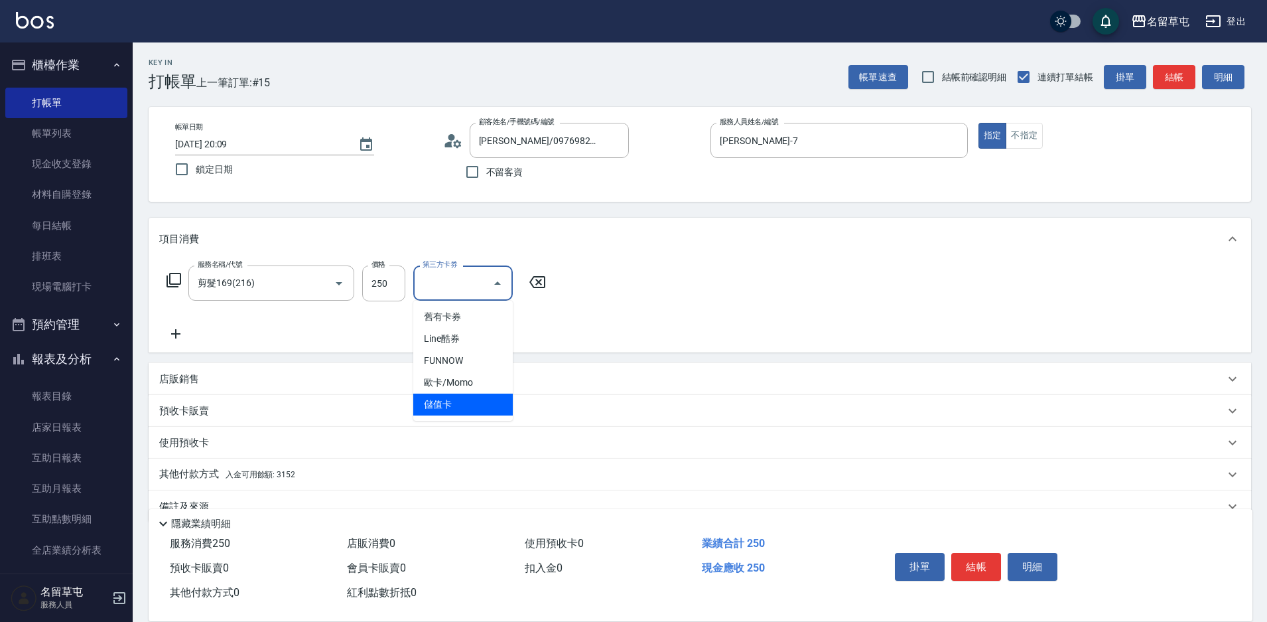
click at [446, 403] on span "儲值卡" at bounding box center [463, 404] width 100 height 22
type input "儲值卡"
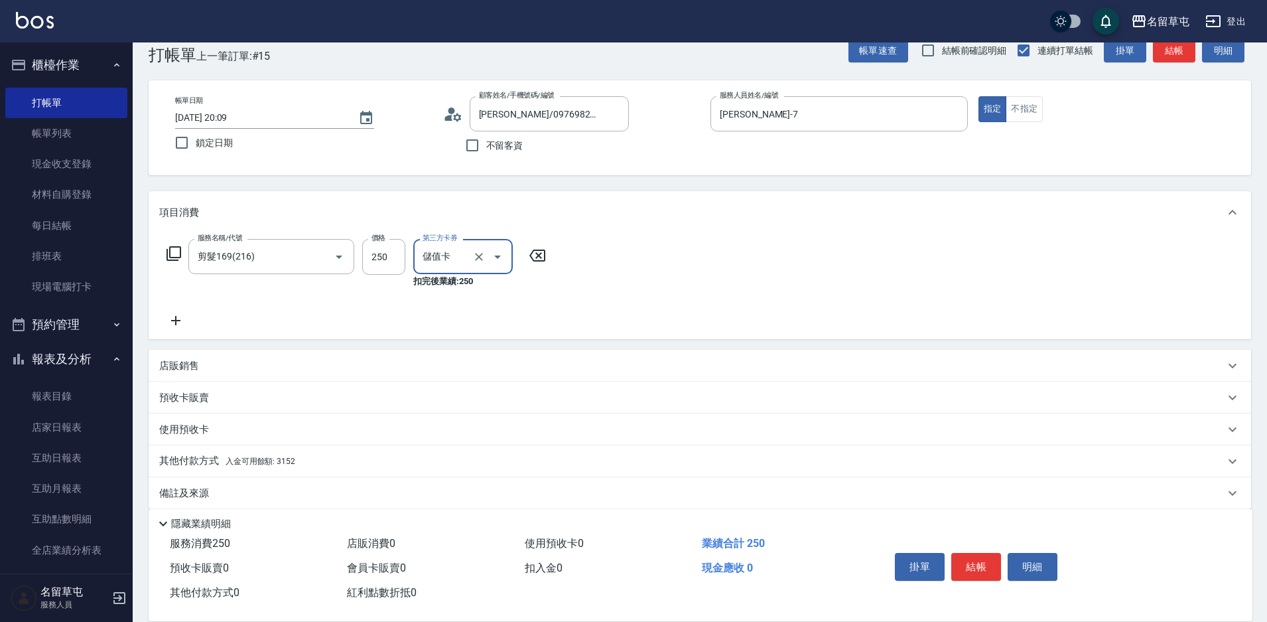
scroll to position [41, 0]
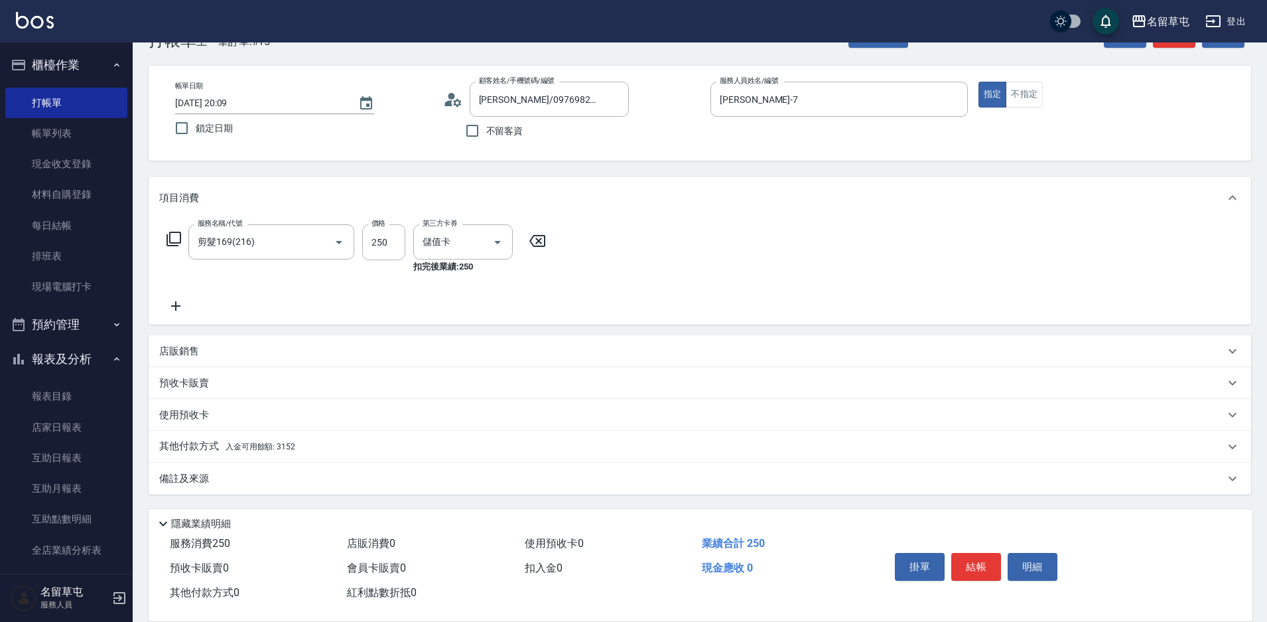
click at [243, 447] on span "入金可用餘額: 3152" at bounding box center [261, 446] width 70 height 9
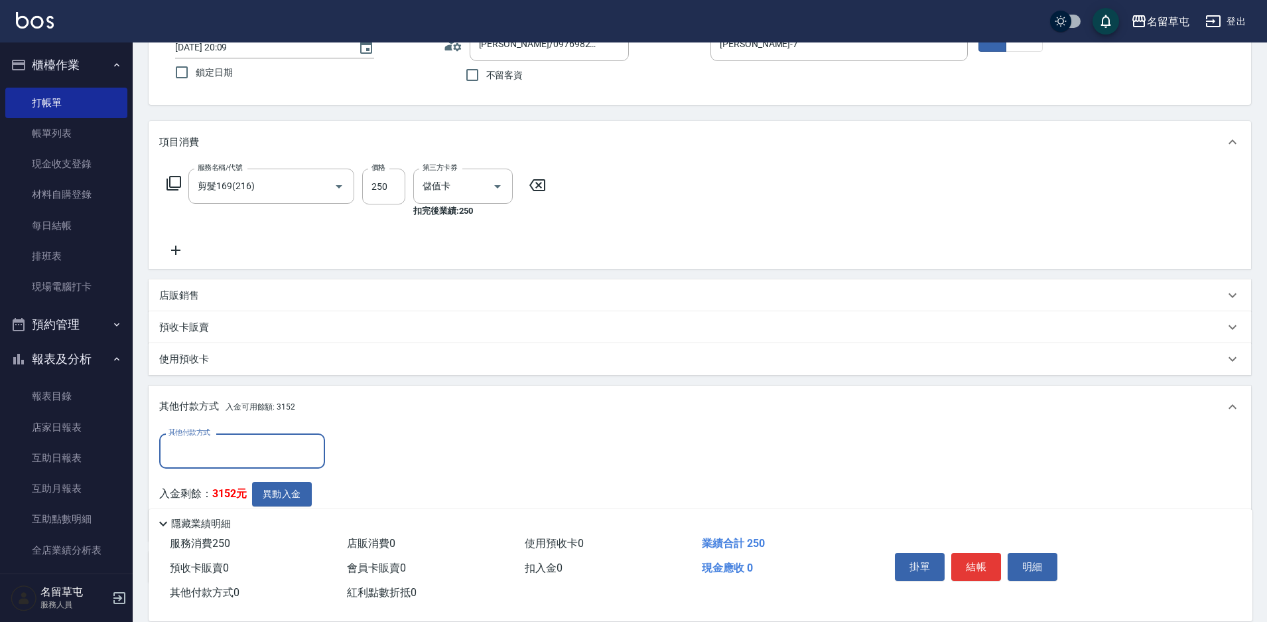
scroll to position [0, 0]
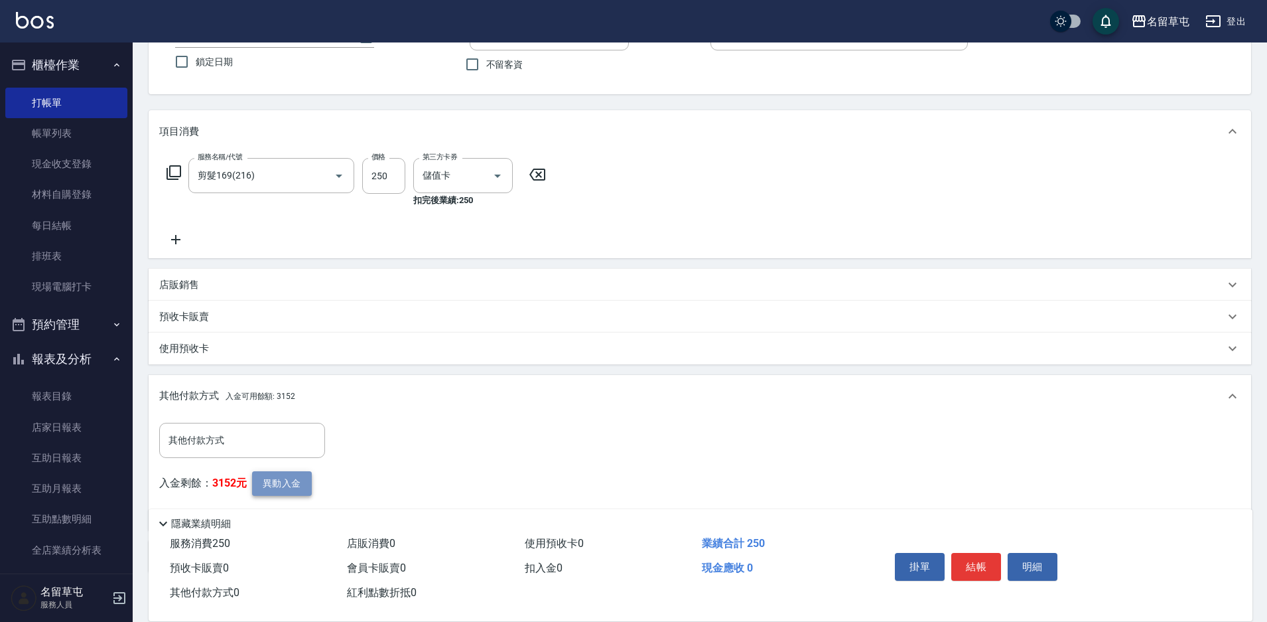
click at [262, 478] on button "異動入金" at bounding box center [282, 483] width 60 height 25
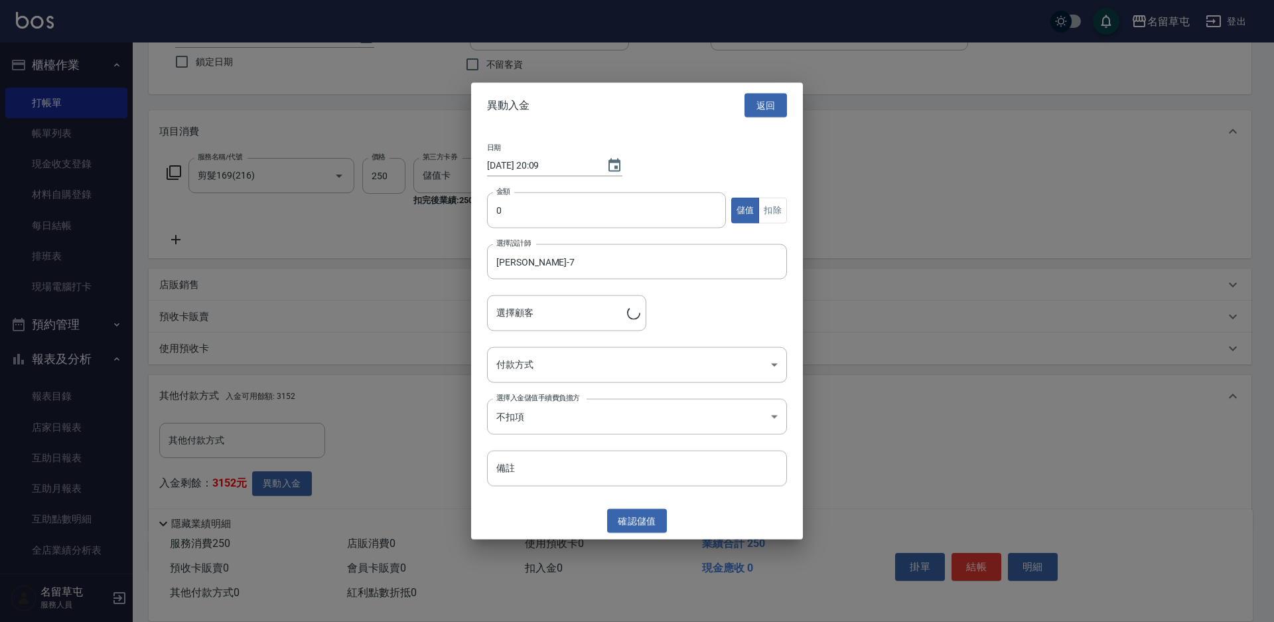
type input "[PERSON_NAME]/0976982260/"
click at [535, 214] on input "0" at bounding box center [606, 210] width 239 height 36
type input "250"
click at [769, 219] on button "扣除" at bounding box center [772, 210] width 29 height 26
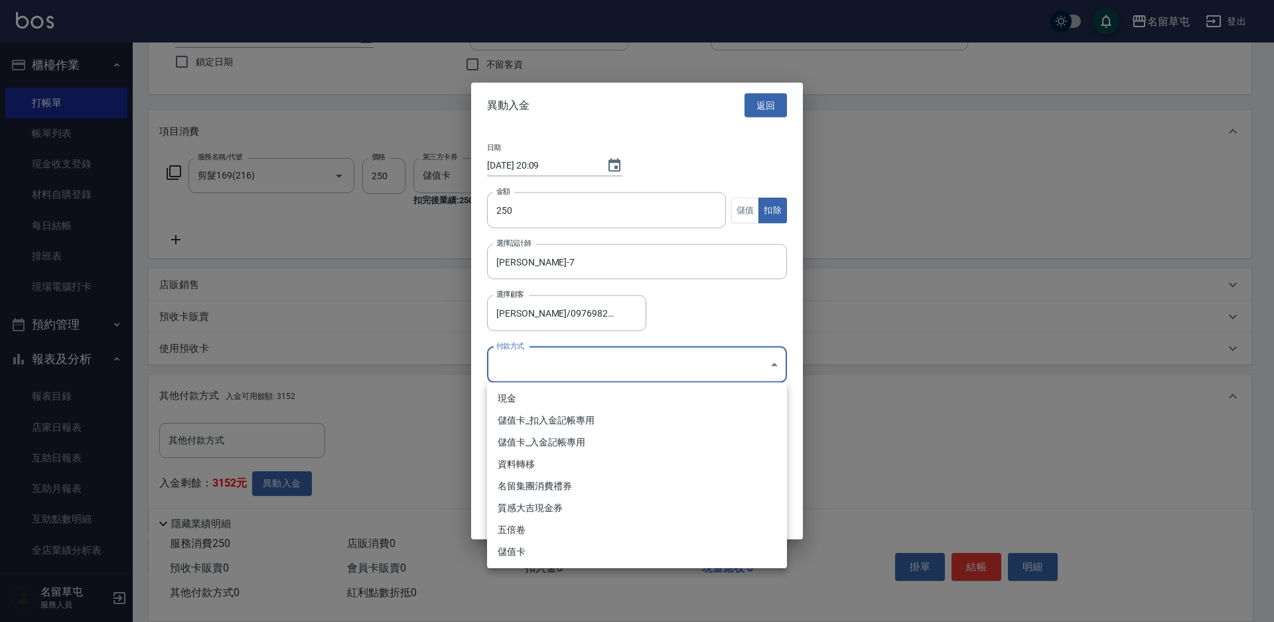
click at [620, 355] on body "名留草屯 登出 櫃檯作業 打帳單 帳單列表 現金收支登錄 材料自購登錄 每日結帳 排班表 現場電腦打卡 預約管理 預約管理 單日預約紀錄 單週預約紀錄 報表及…" at bounding box center [637, 296] width 1274 height 807
click at [590, 418] on li "儲值卡_扣入金記帳專用" at bounding box center [637, 420] width 300 height 22
type input "儲值卡_扣入金記帳專用"
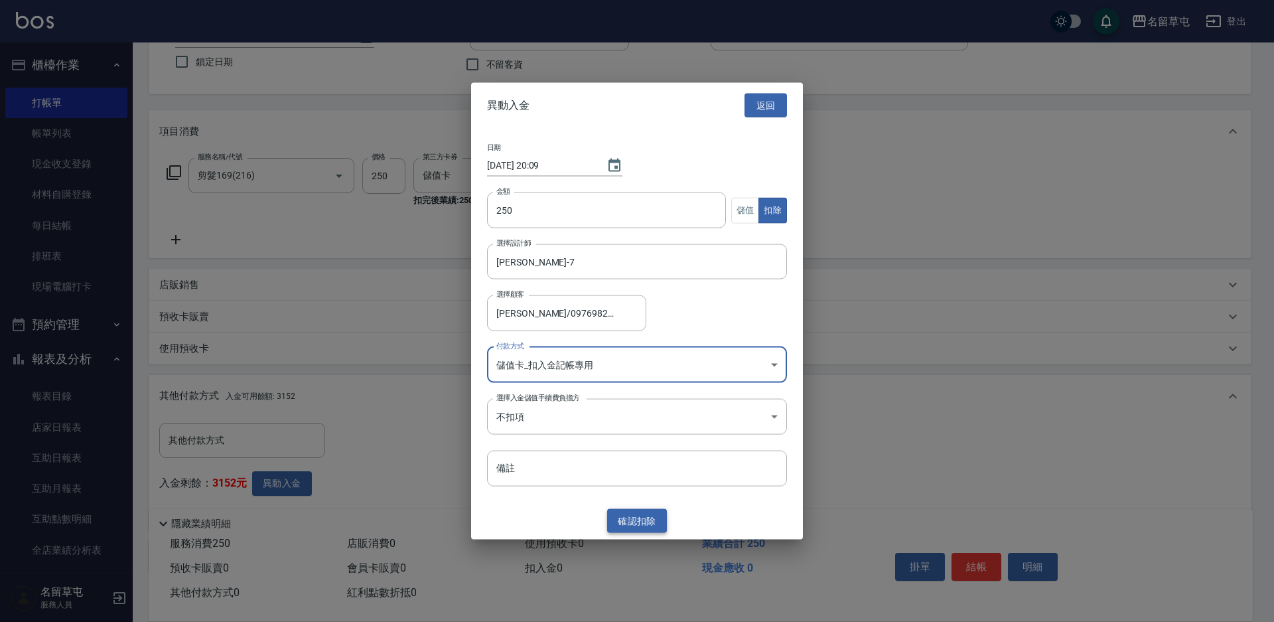
click at [633, 529] on button "確認 扣除" at bounding box center [637, 520] width 60 height 25
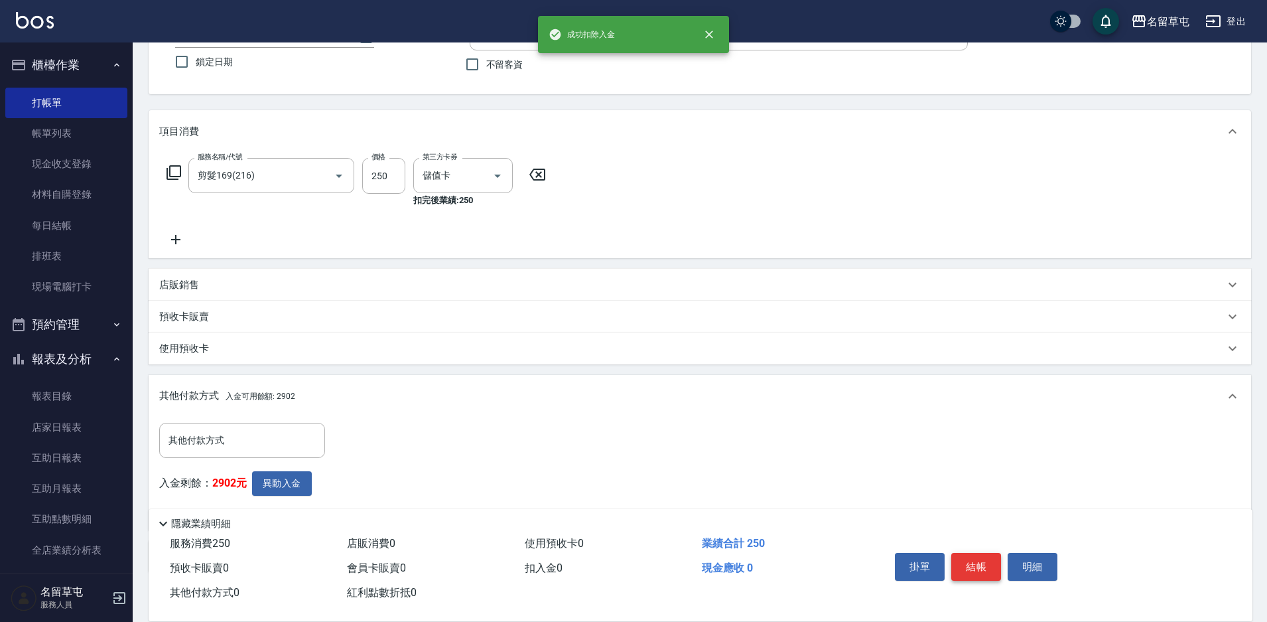
click at [972, 571] on button "結帳" at bounding box center [976, 567] width 50 height 28
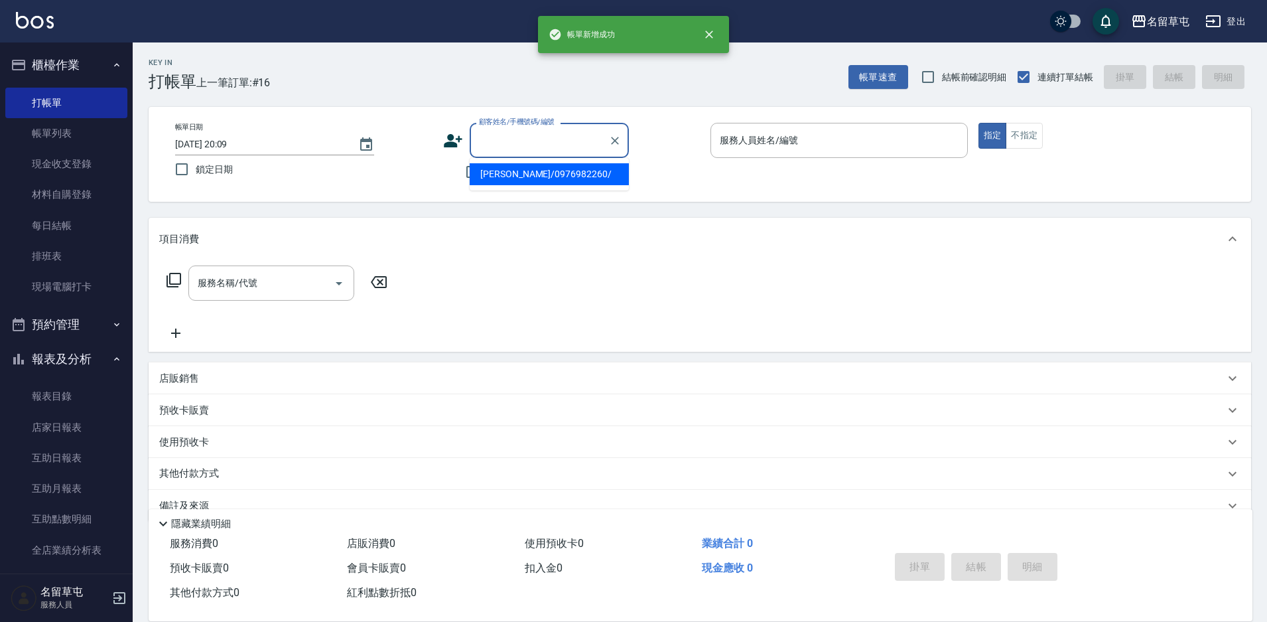
paste input "0976982260"
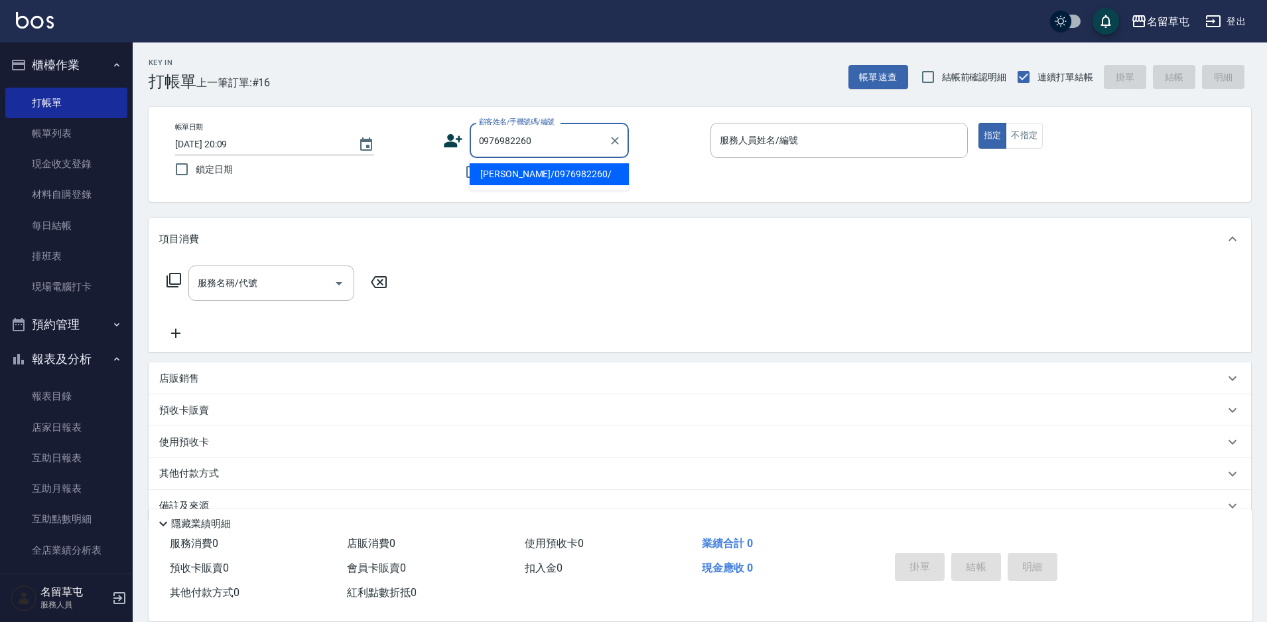
type input "[PERSON_NAME]/0976982260/"
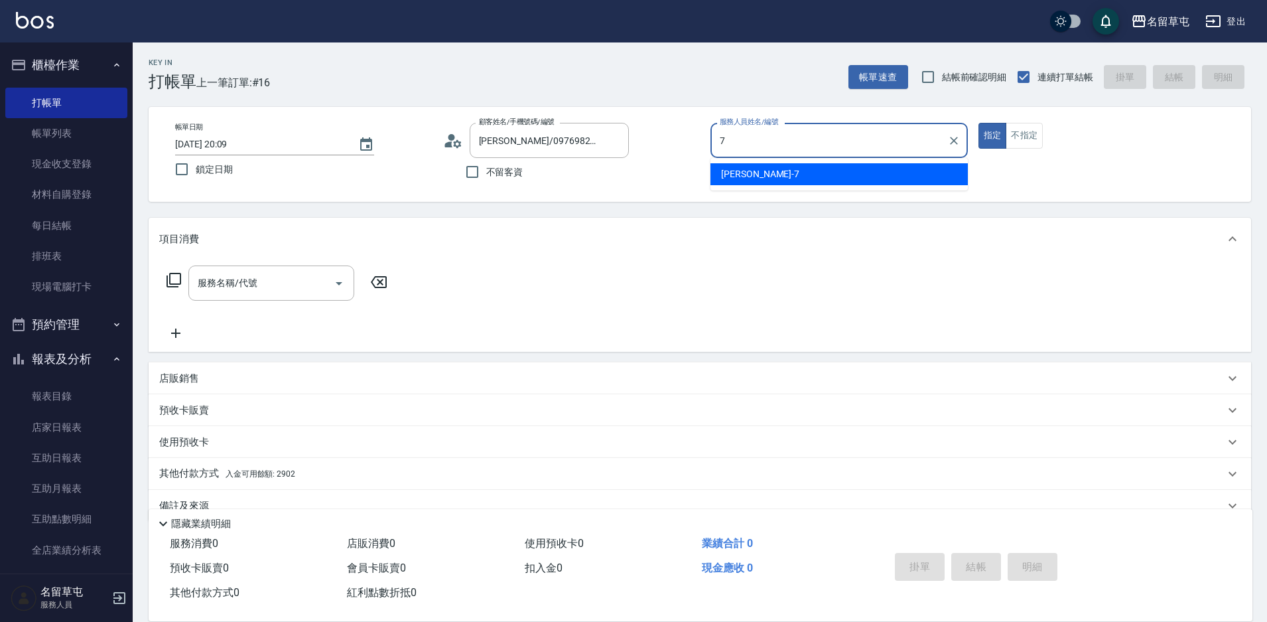
type input "[PERSON_NAME]-7"
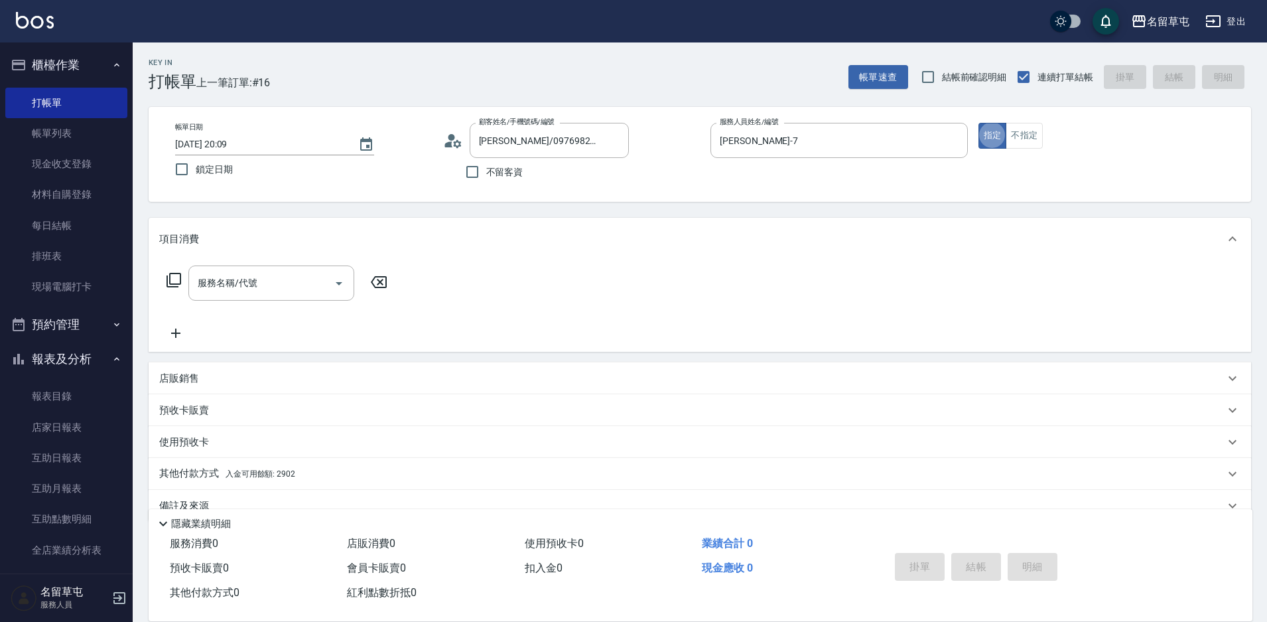
type button "true"
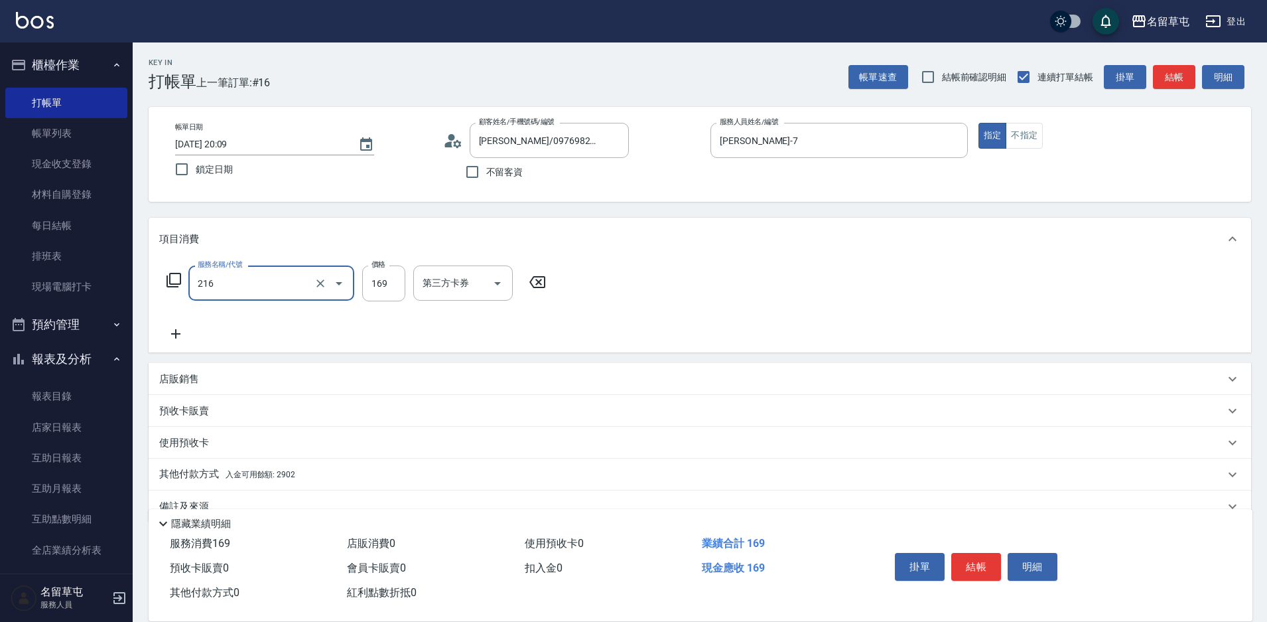
type input "剪髮169(216)"
type input "250"
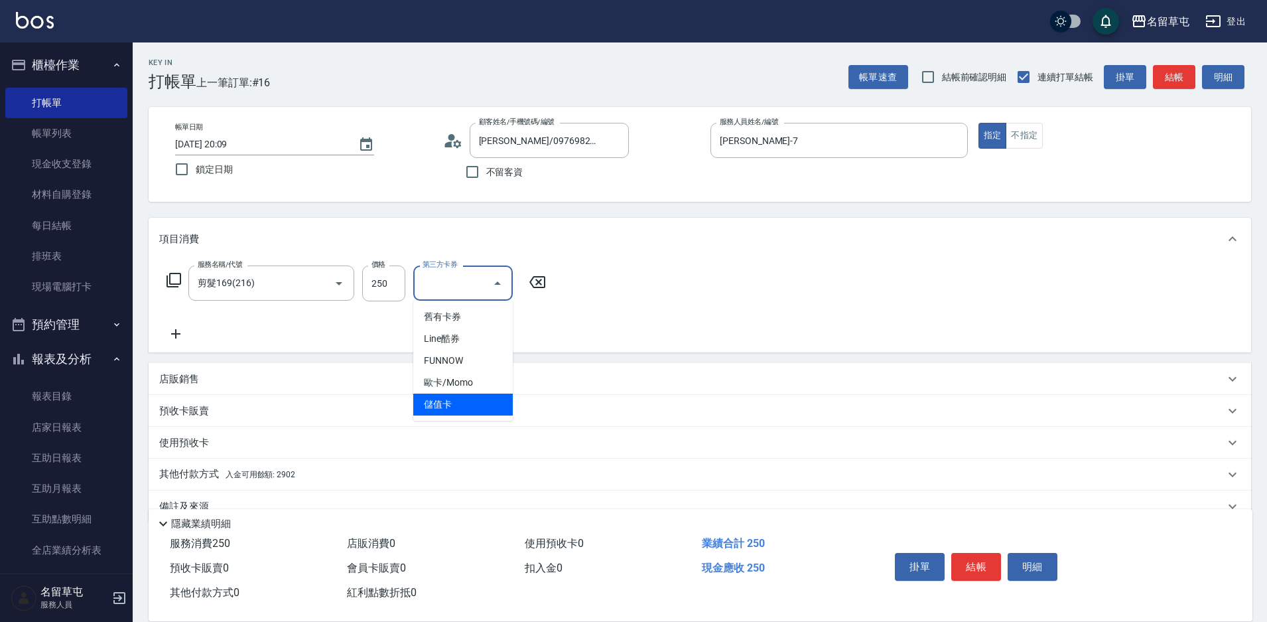
type input "儲值卡"
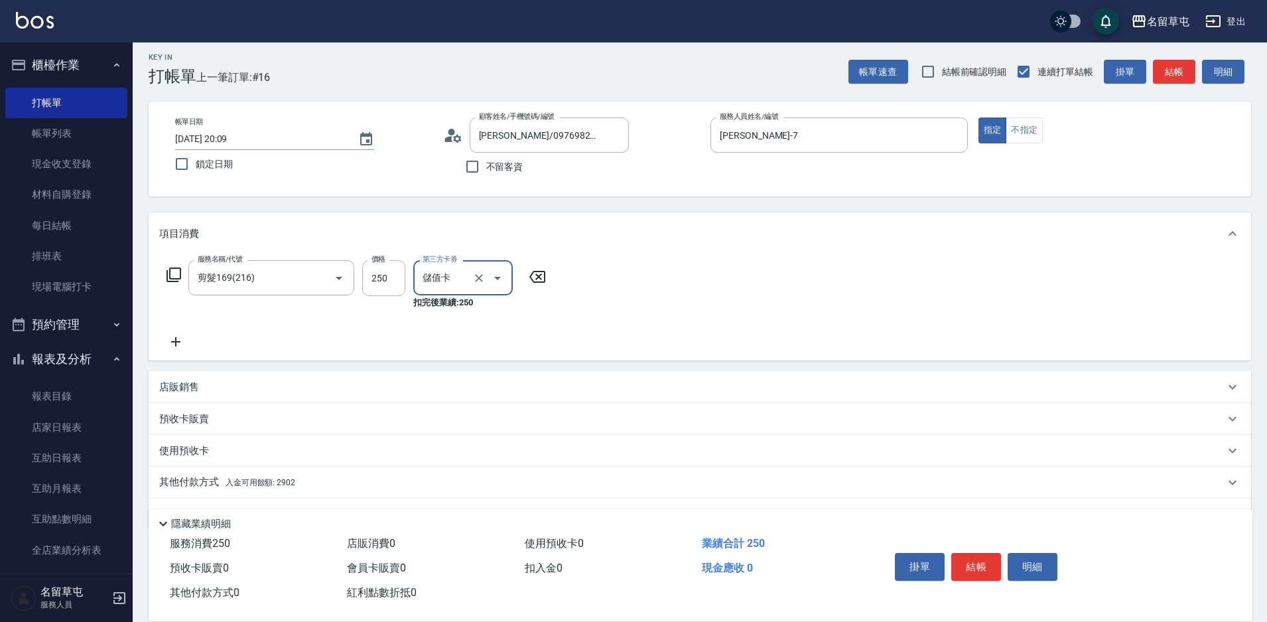
scroll to position [41, 0]
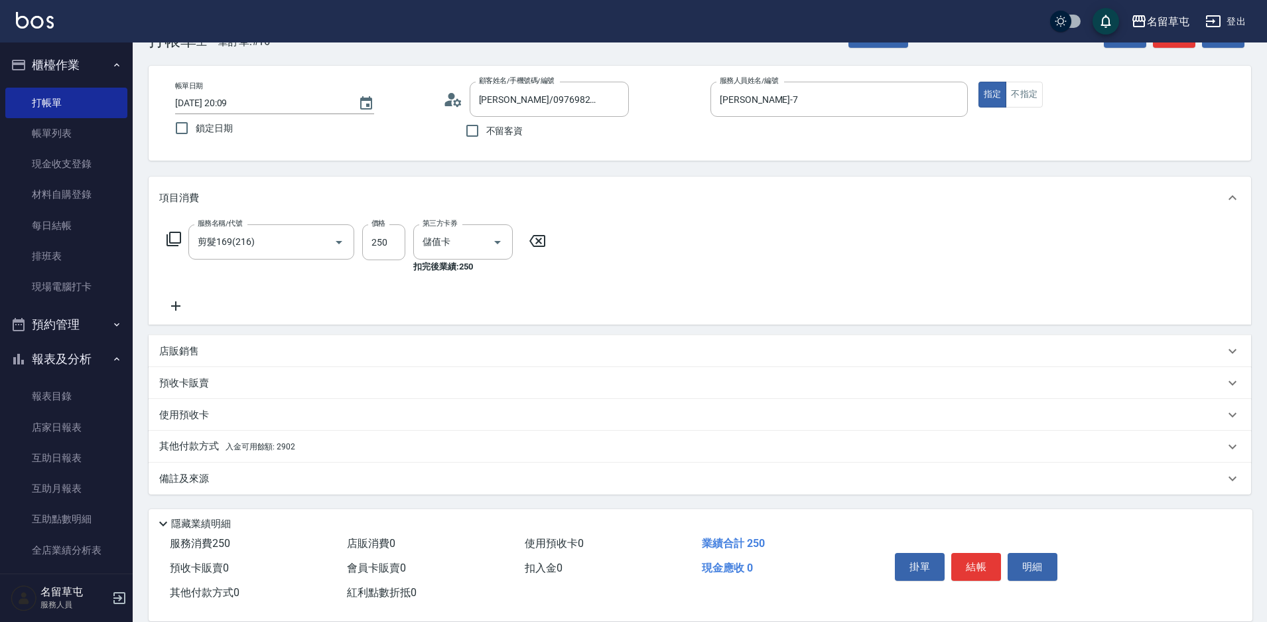
click at [201, 451] on p "其他付款方式 入金可用餘額: 2902" at bounding box center [227, 446] width 136 height 15
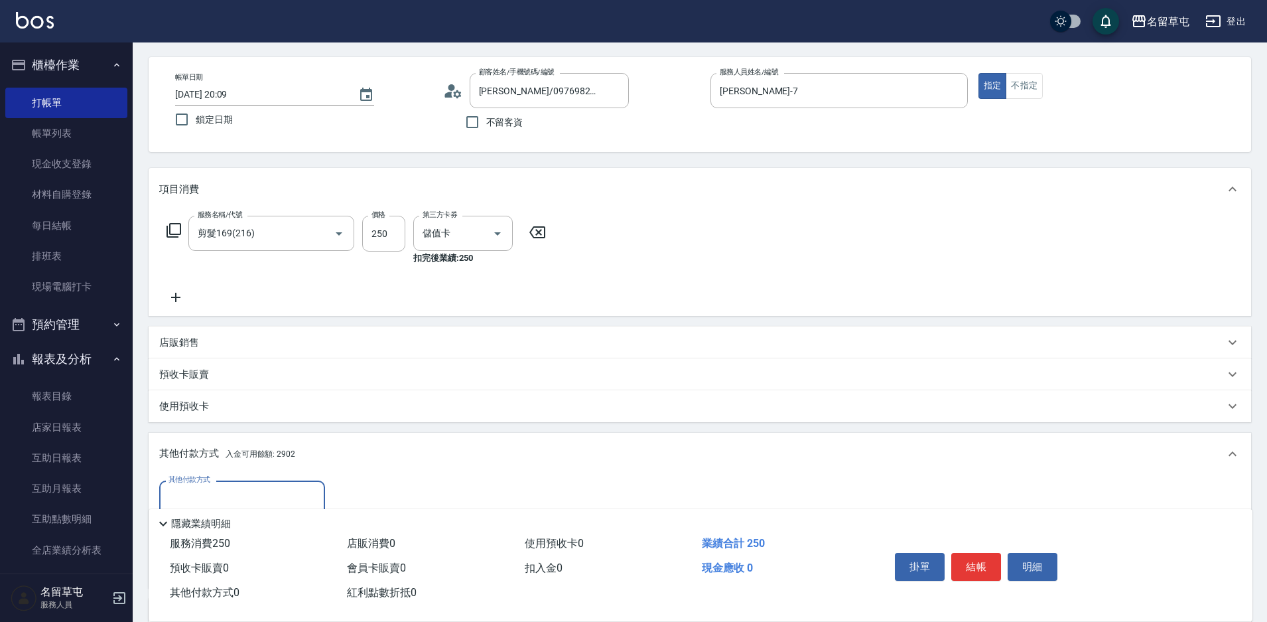
scroll to position [0, 0]
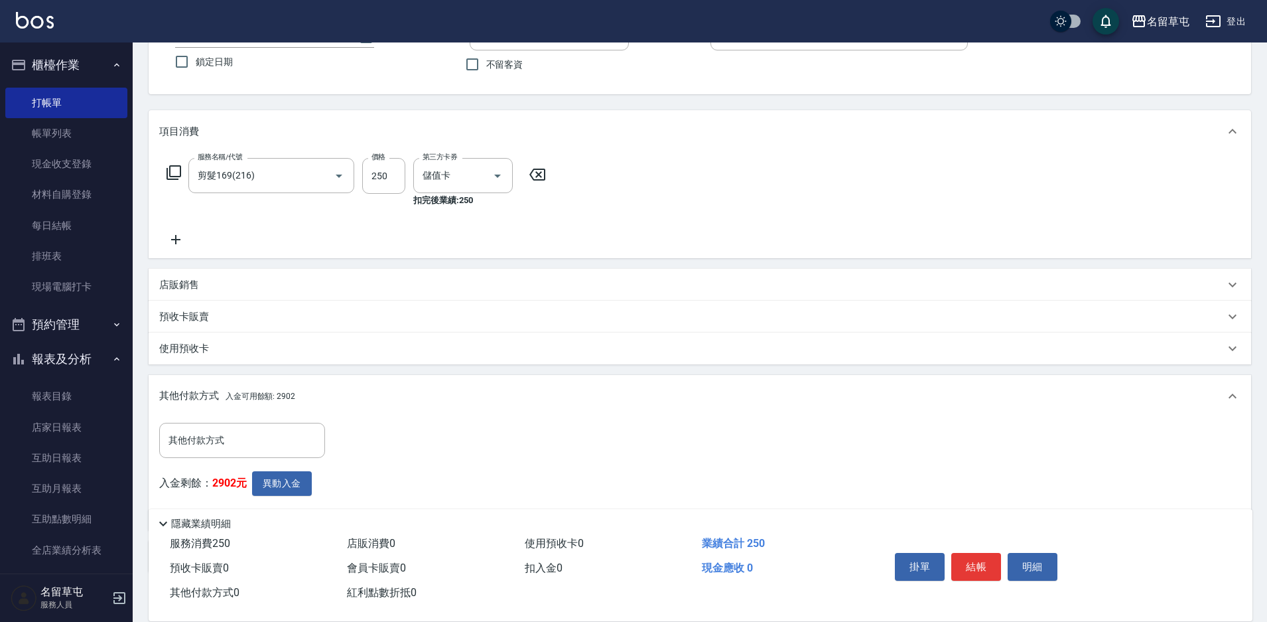
click at [259, 496] on div "入金剩餘： 2902元 異動入金" at bounding box center [246, 495] width 174 height 48
click at [267, 493] on button "異動入金" at bounding box center [282, 483] width 60 height 25
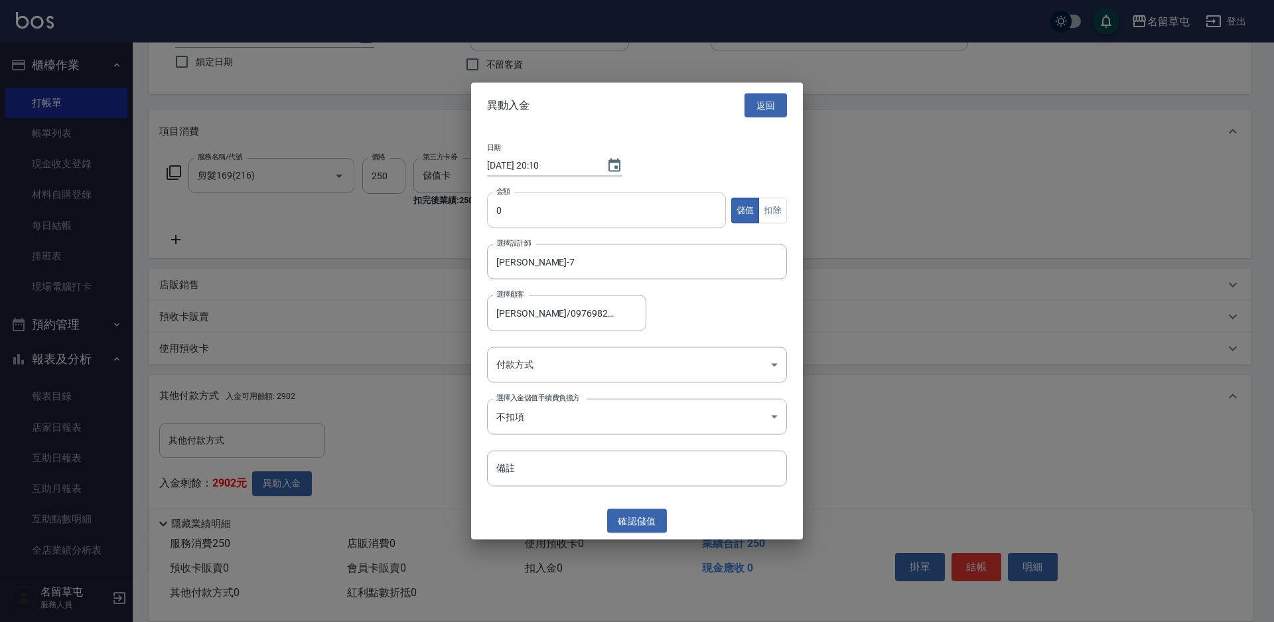
click at [535, 214] on input "0" at bounding box center [606, 210] width 239 height 36
type input "250"
click at [771, 214] on button "扣除" at bounding box center [772, 210] width 29 height 26
click at [563, 362] on body "名留草屯 登出 櫃檯作業 打帳單 帳單列表 現金收支登錄 材料自購登錄 每日結帳 排班表 現場電腦打卡 預約管理 預約管理 單日預約紀錄 單週預約紀錄 報表及…" at bounding box center [637, 296] width 1274 height 807
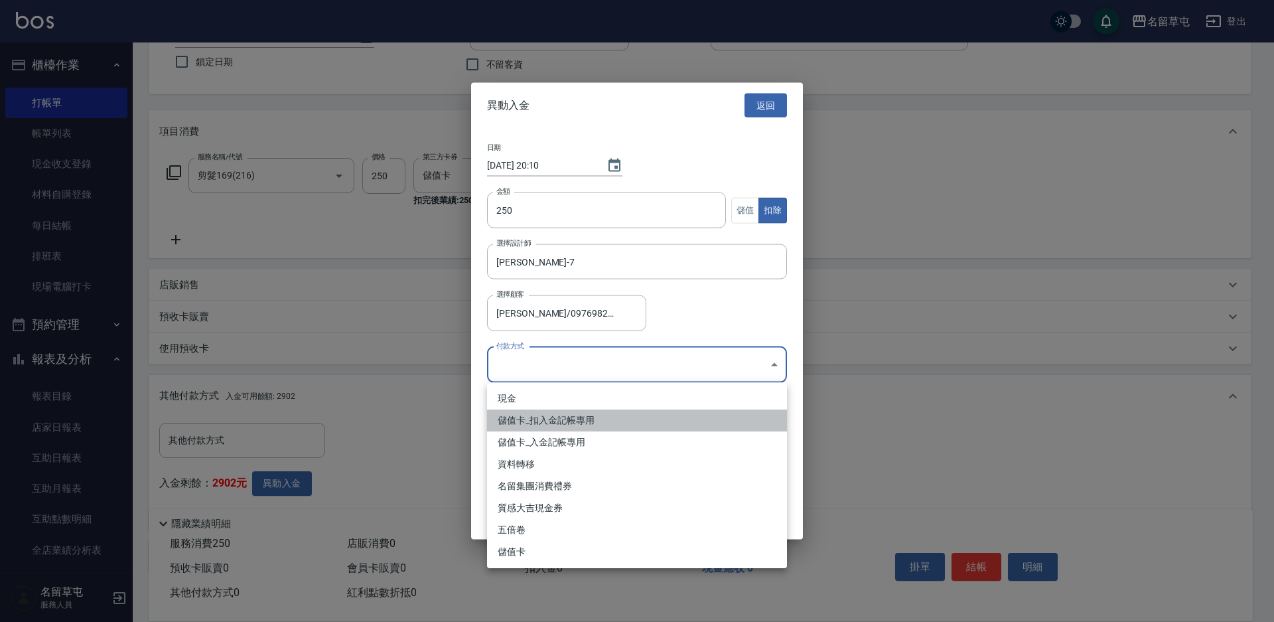
click at [563, 413] on li "儲值卡_扣入金記帳專用" at bounding box center [637, 420] width 300 height 22
type input "儲值卡_扣入金記帳專用"
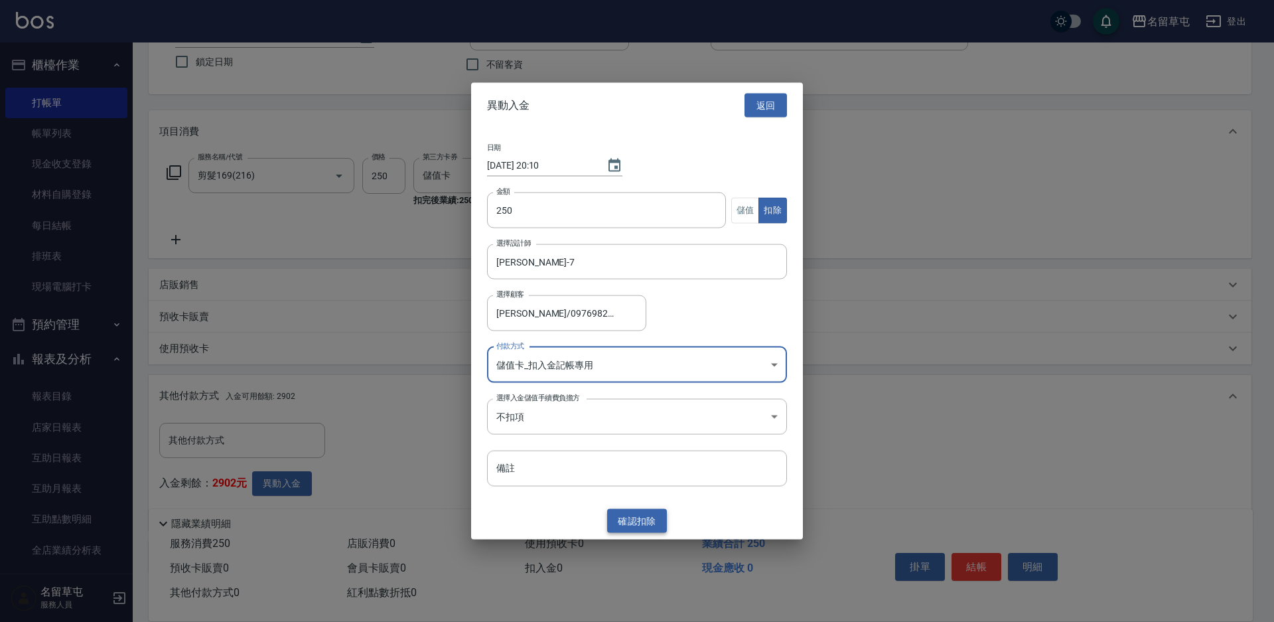
click at [637, 522] on button "確認 扣除" at bounding box center [637, 520] width 60 height 25
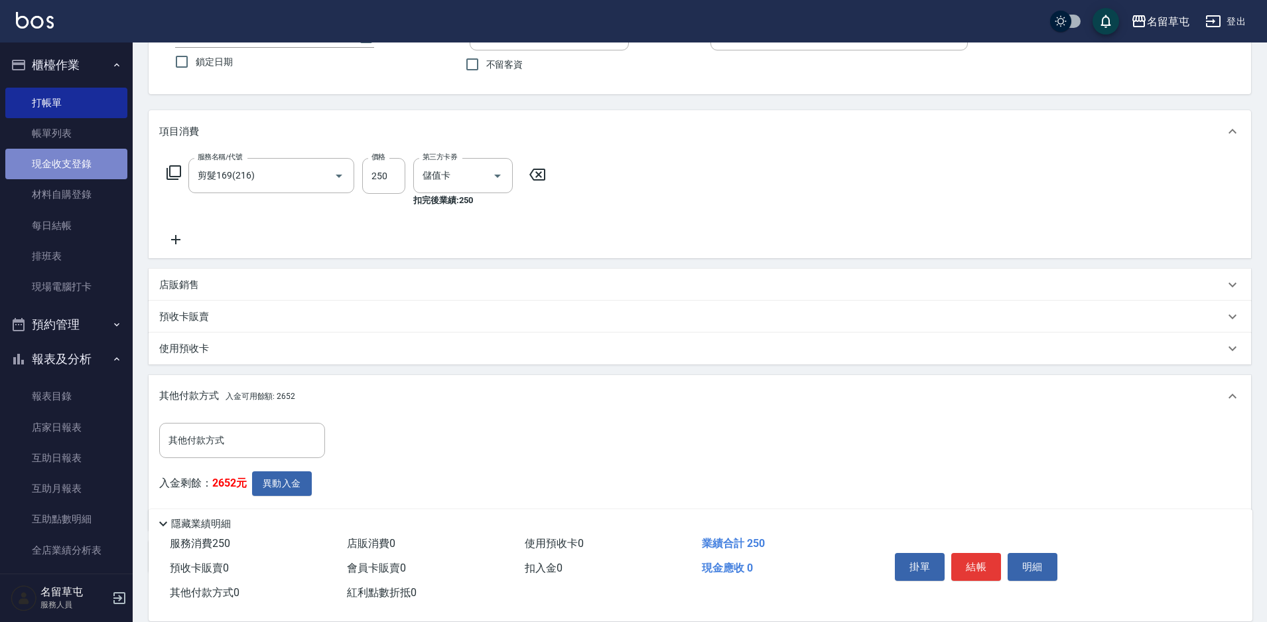
click at [86, 166] on link "現金收支登錄" at bounding box center [66, 164] width 122 height 31
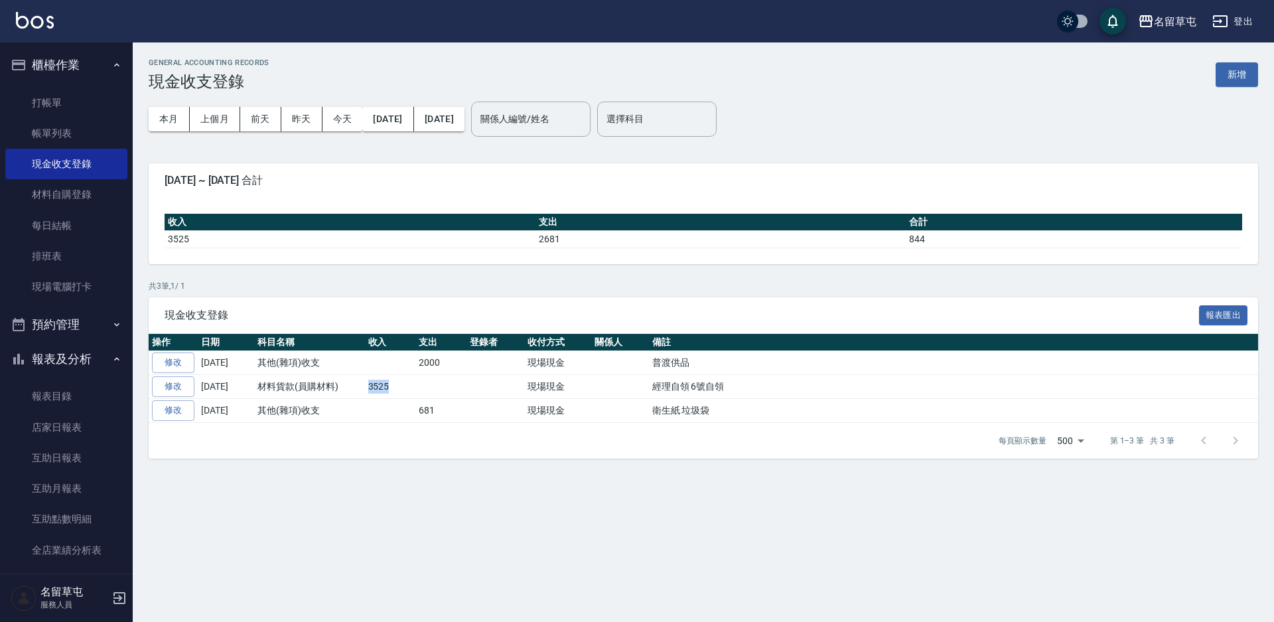
drag, startPoint x: 363, startPoint y: 389, endPoint x: 393, endPoint y: 390, distance: 29.9
click at [393, 390] on tr "修改 [DATE] 材料貨款(員購材料) 3525 現場現金 經理自領 6號自領" at bounding box center [703, 387] width 1109 height 24
drag, startPoint x: 459, startPoint y: 365, endPoint x: 416, endPoint y: 369, distance: 43.3
click at [416, 369] on td "2000" at bounding box center [440, 363] width 51 height 24
drag, startPoint x: 449, startPoint y: 396, endPoint x: 553, endPoint y: 376, distance: 106.0
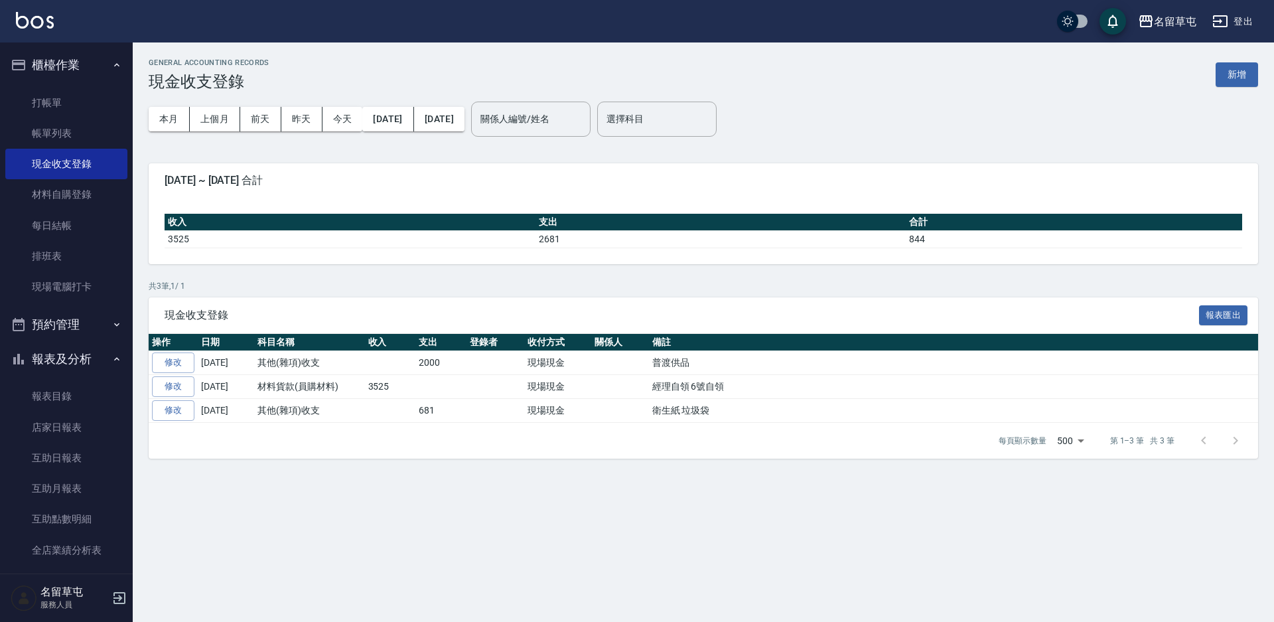
click at [449, 397] on td at bounding box center [440, 387] width 51 height 24
click at [1242, 79] on button "新增" at bounding box center [1236, 74] width 42 height 25
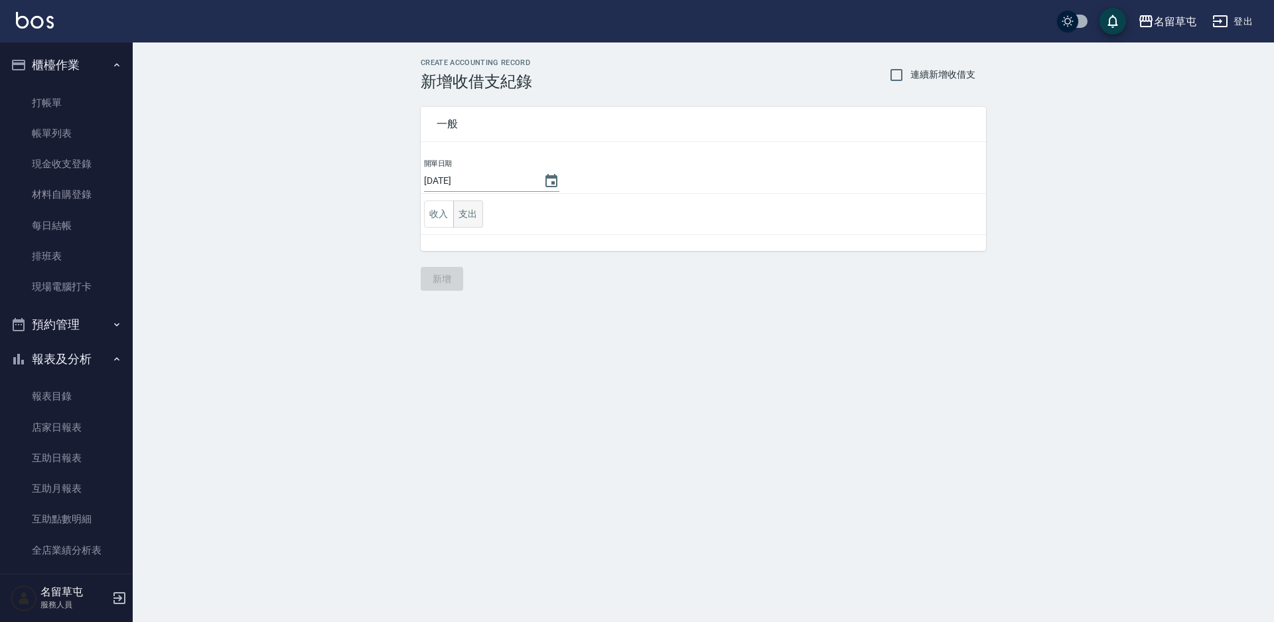
click at [478, 214] on button "支出" at bounding box center [468, 213] width 30 height 27
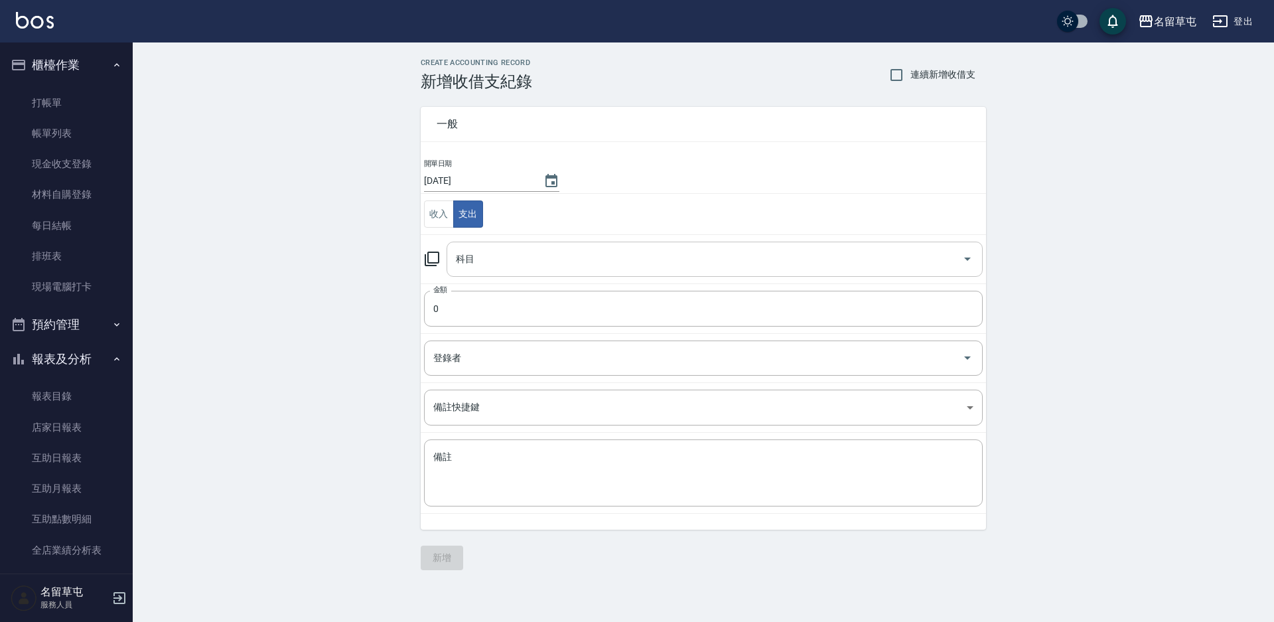
click at [501, 266] on input "科目" at bounding box center [704, 258] width 504 height 23
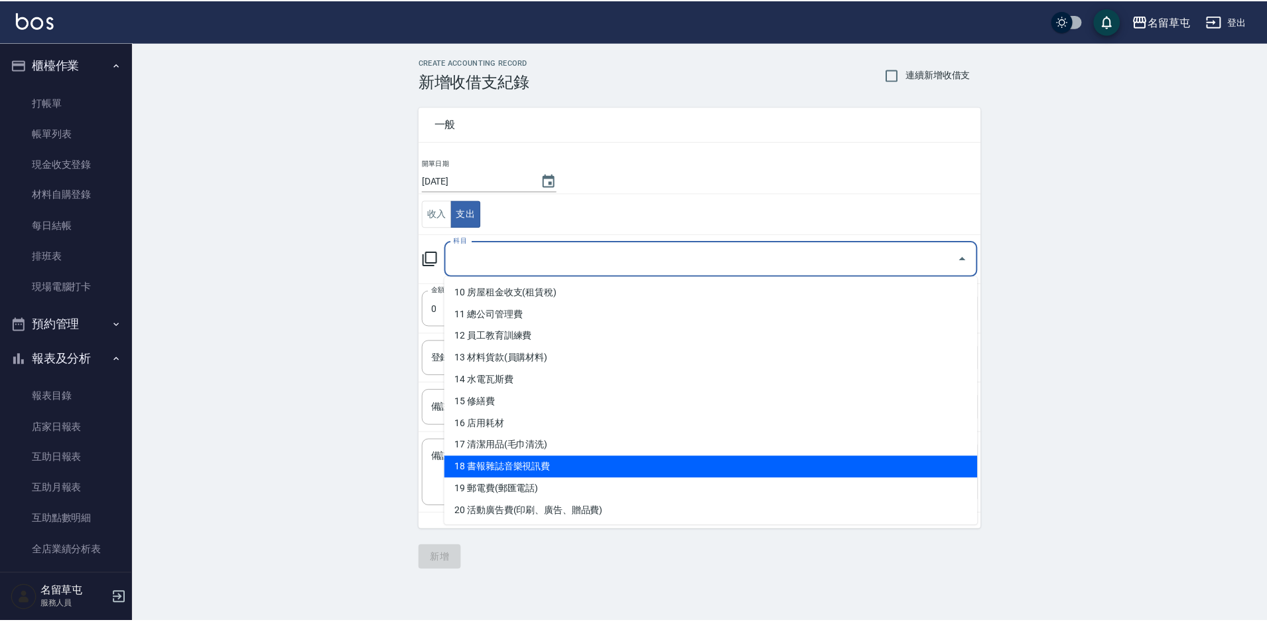
scroll to position [265, 0]
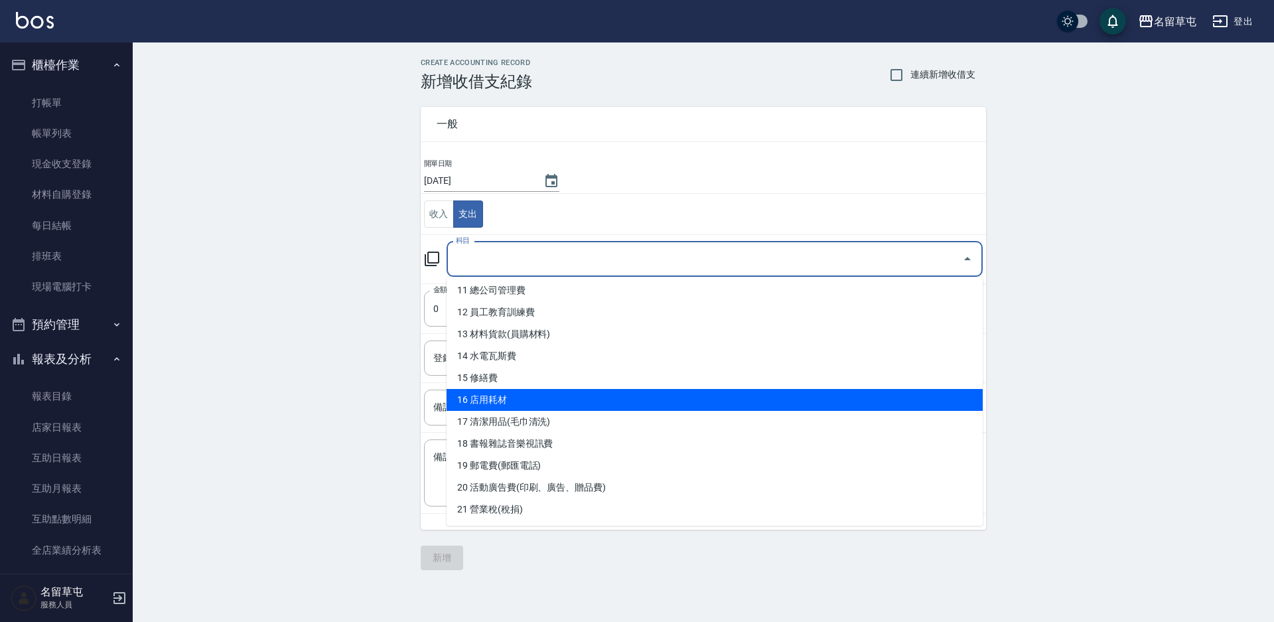
click at [497, 404] on li "16 店用耗材" at bounding box center [714, 400] width 536 height 22
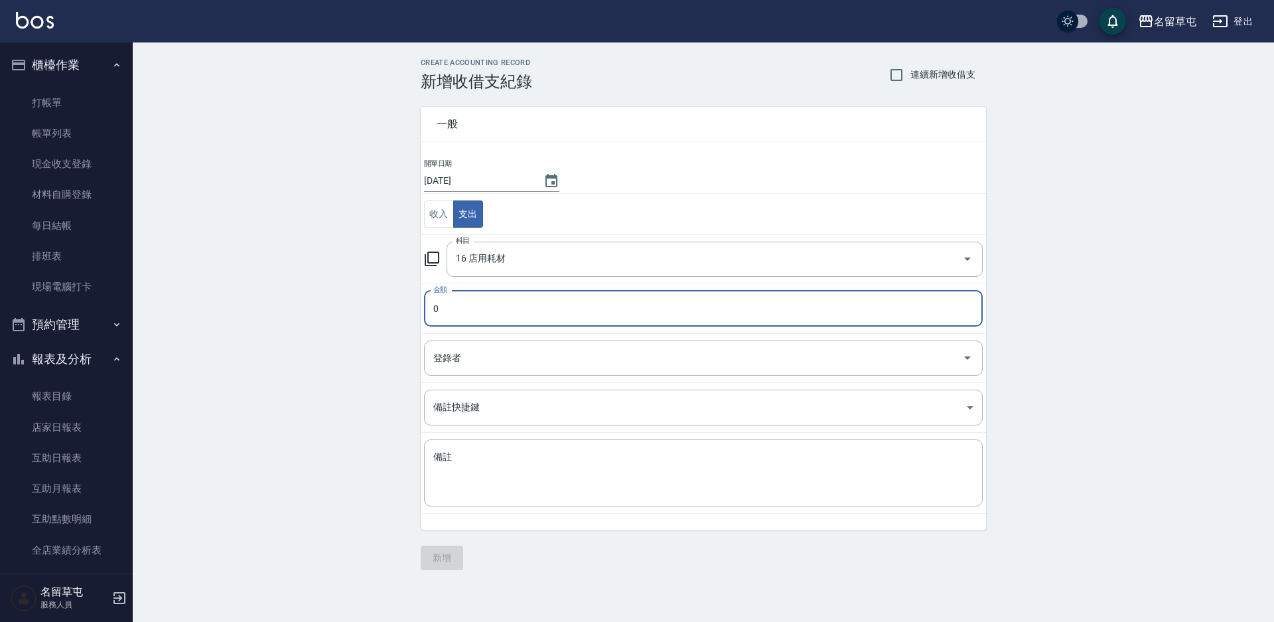
type input "16 店用耗材"
type input "75"
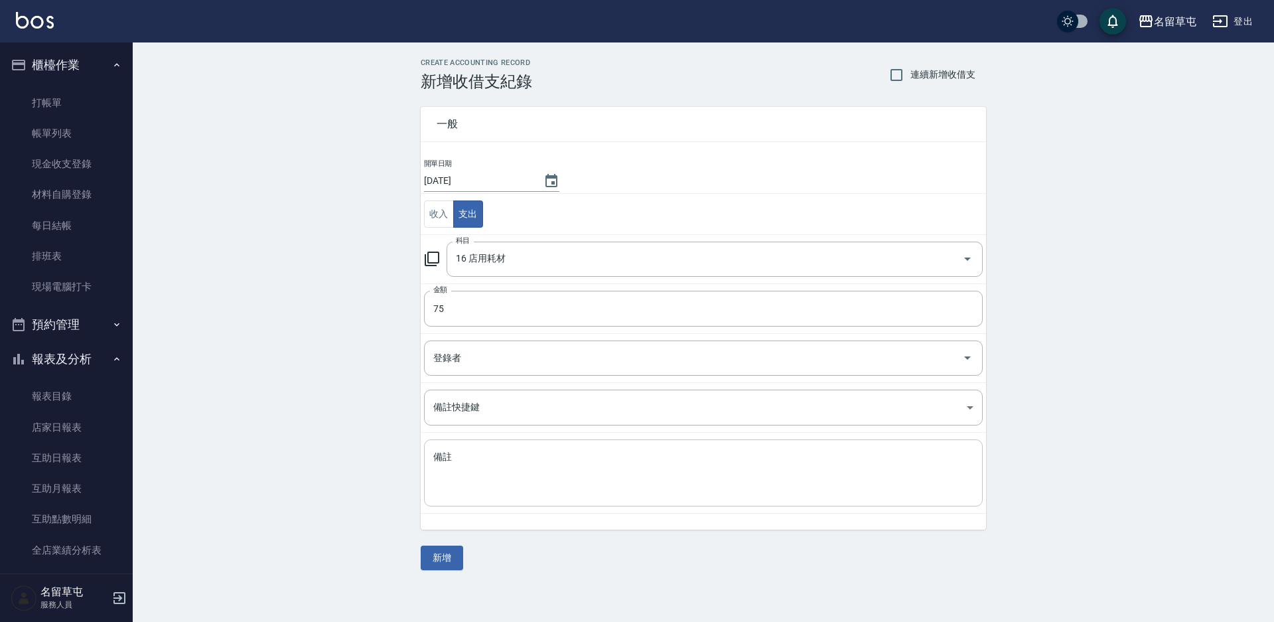
click at [444, 447] on div "x 備註" at bounding box center [703, 472] width 559 height 67
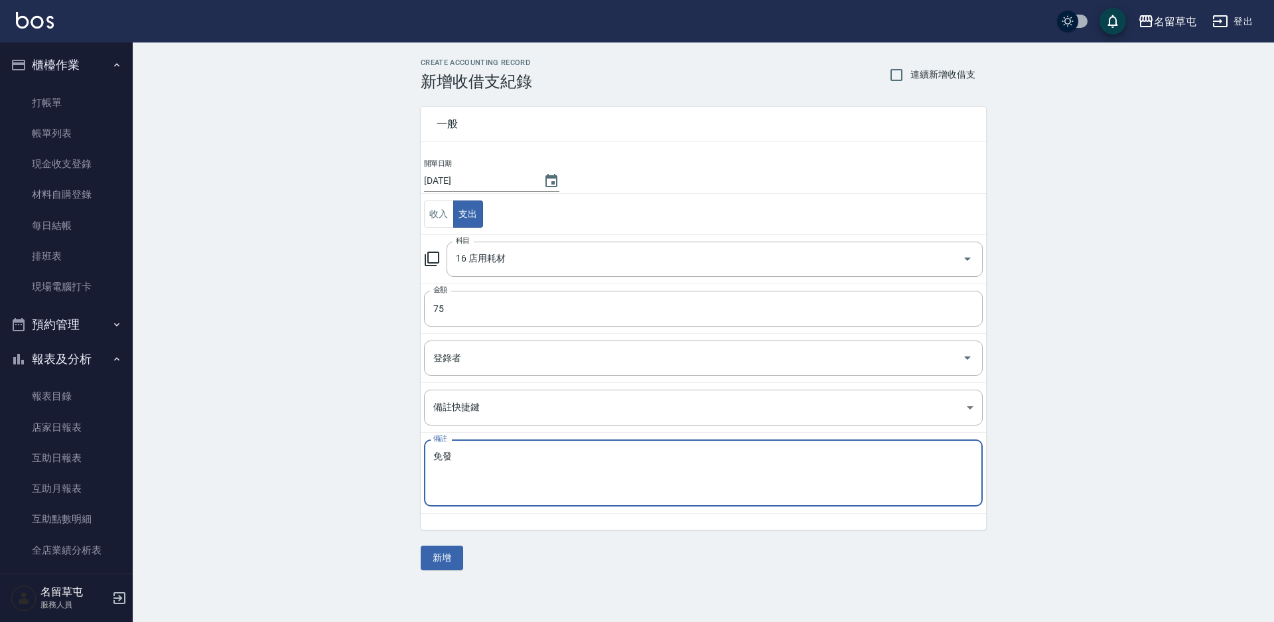
type textarea "免"
type textarea "棉花棒"
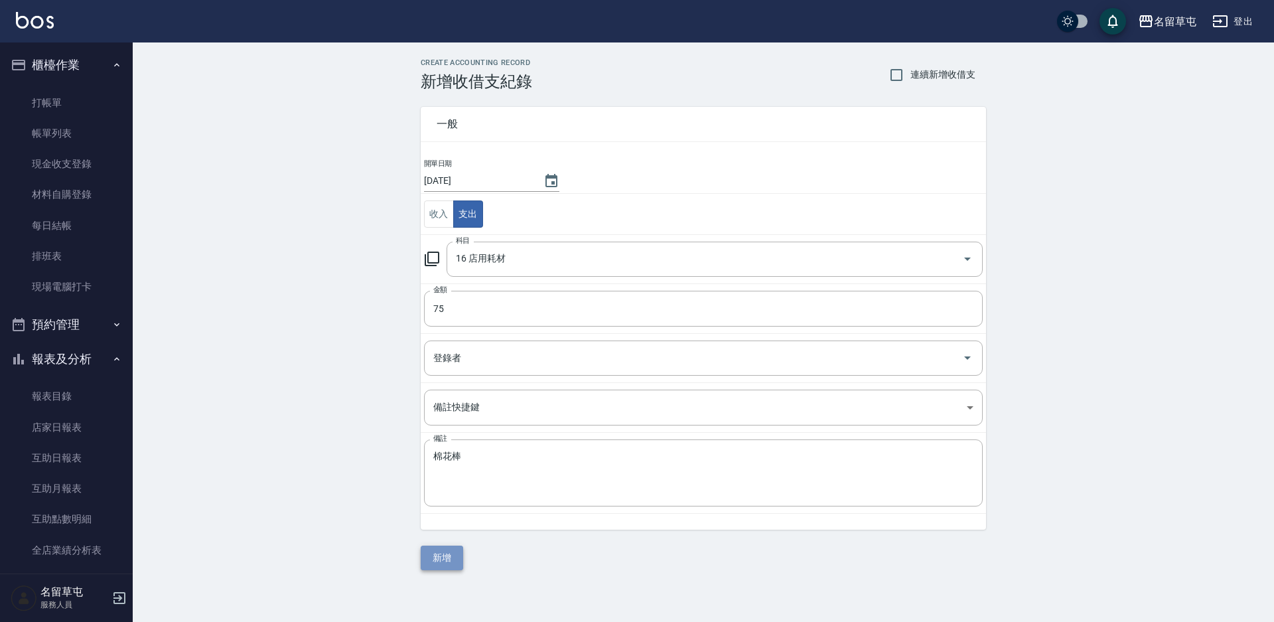
click at [452, 557] on button "新增" at bounding box center [442, 557] width 42 height 25
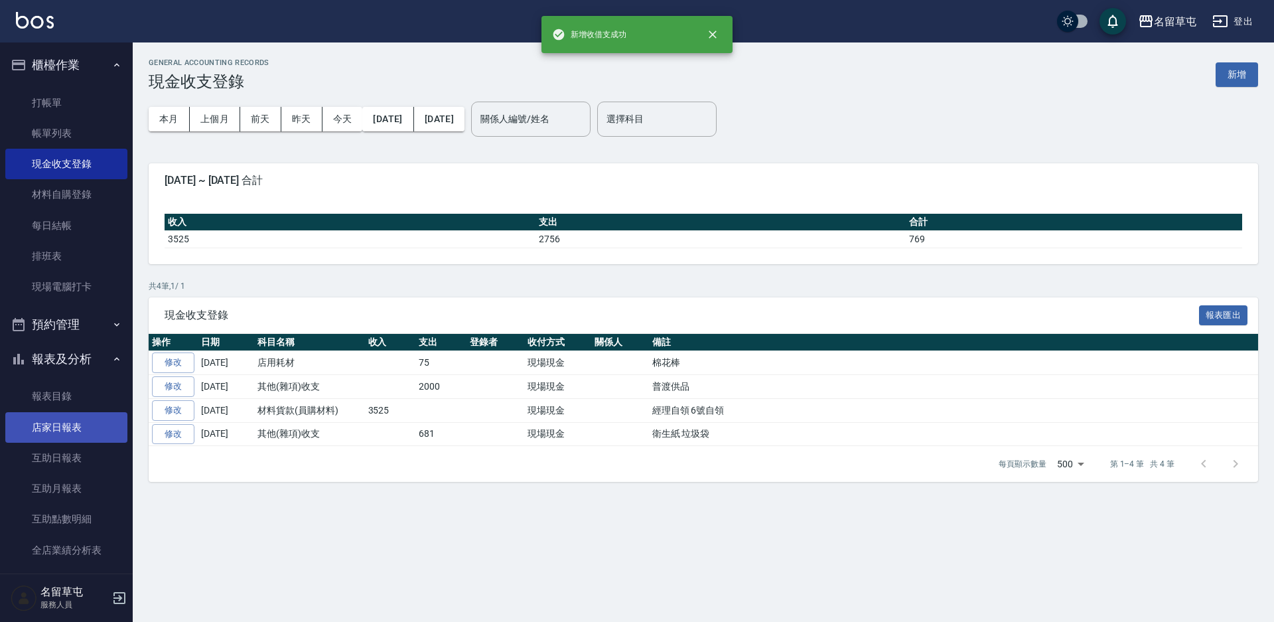
click at [42, 438] on link "店家日報表" at bounding box center [66, 427] width 122 height 31
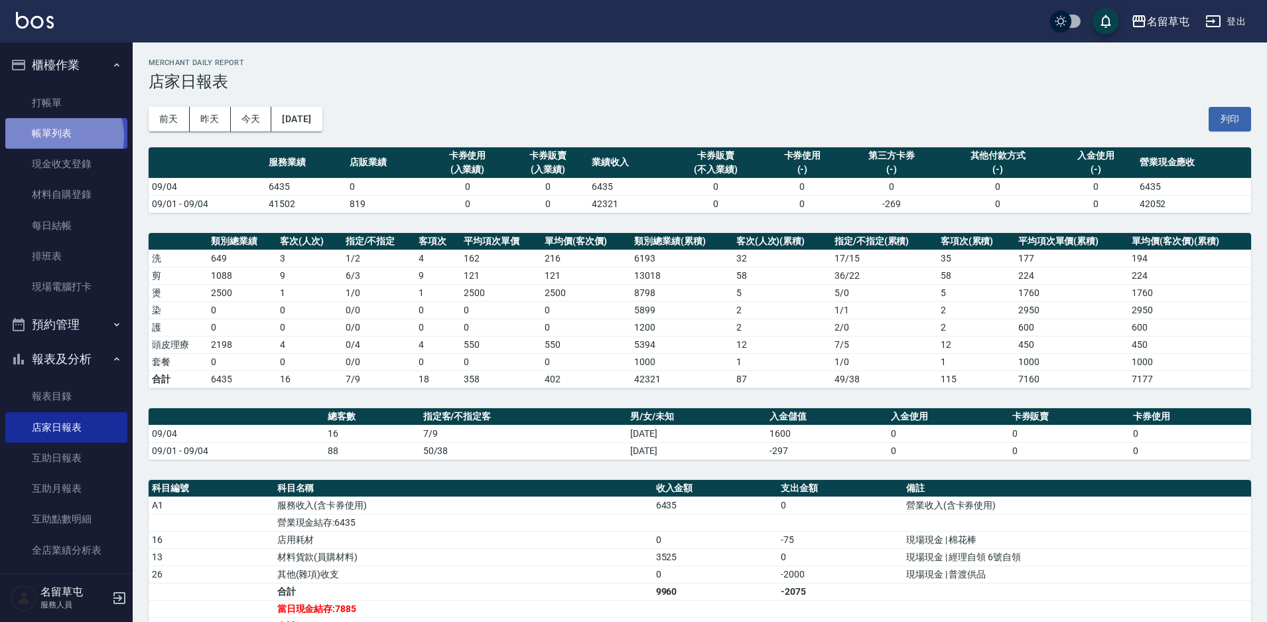
click at [58, 137] on link "帳單列表" at bounding box center [66, 133] width 122 height 31
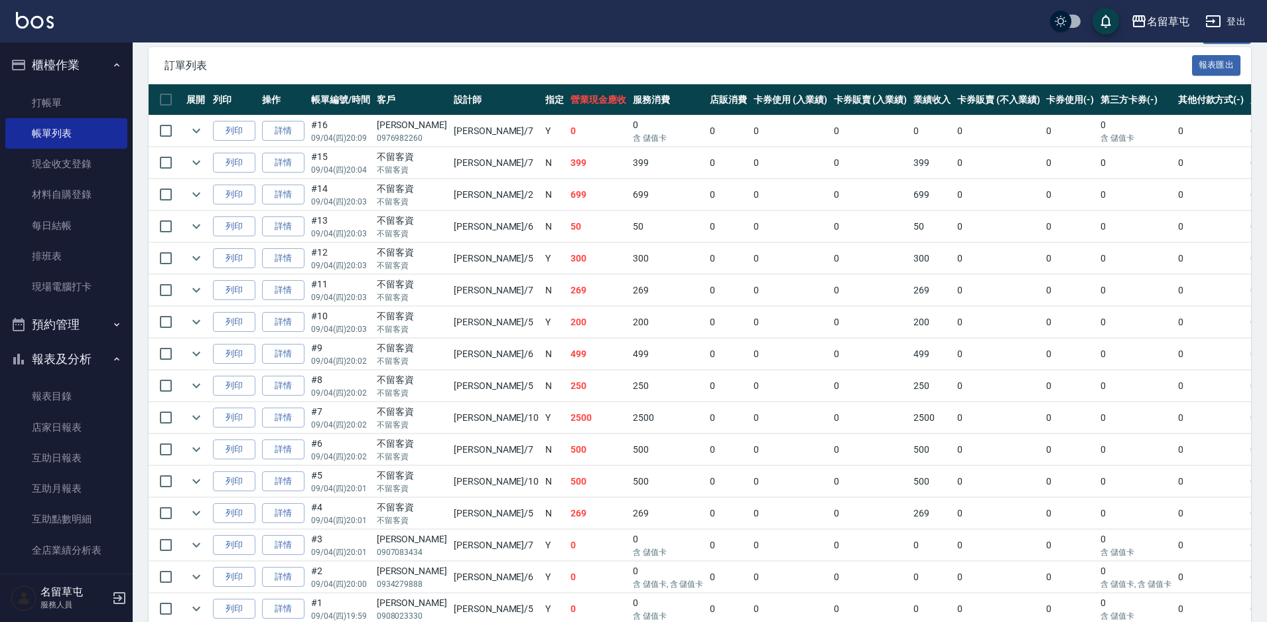
scroll to position [350, 0]
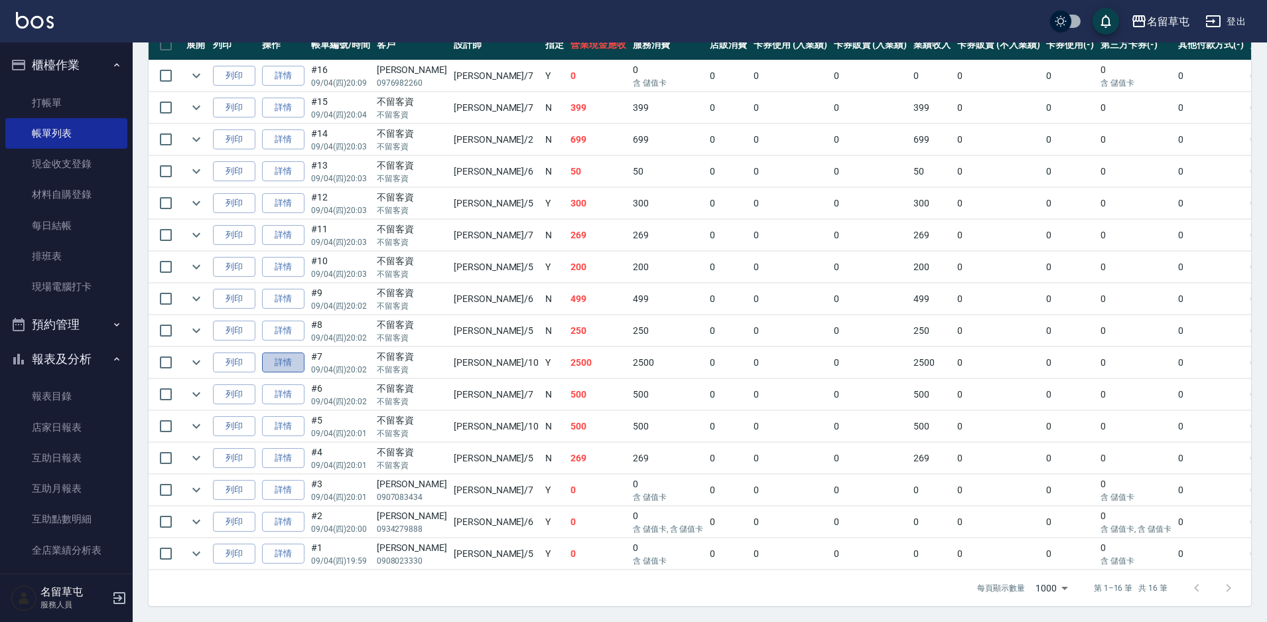
click at [279, 352] on link "詳情" at bounding box center [283, 362] width 42 height 21
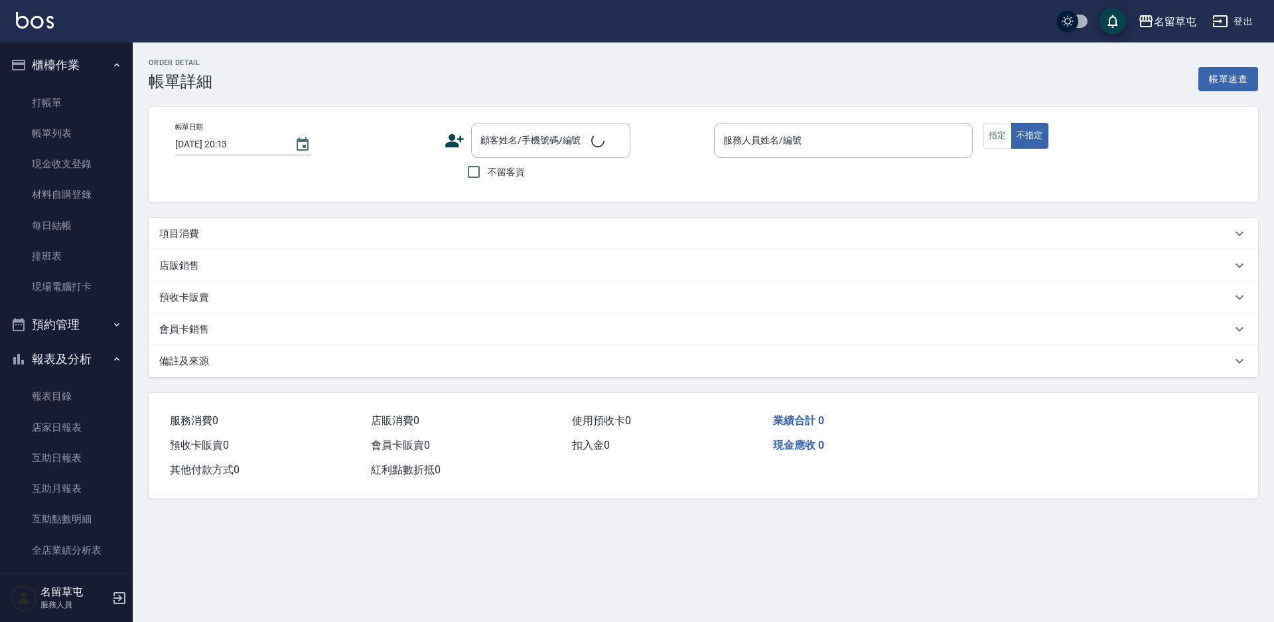
type input "[DATE] 20:02"
checkbox input "true"
type input "[PERSON_NAME]-10"
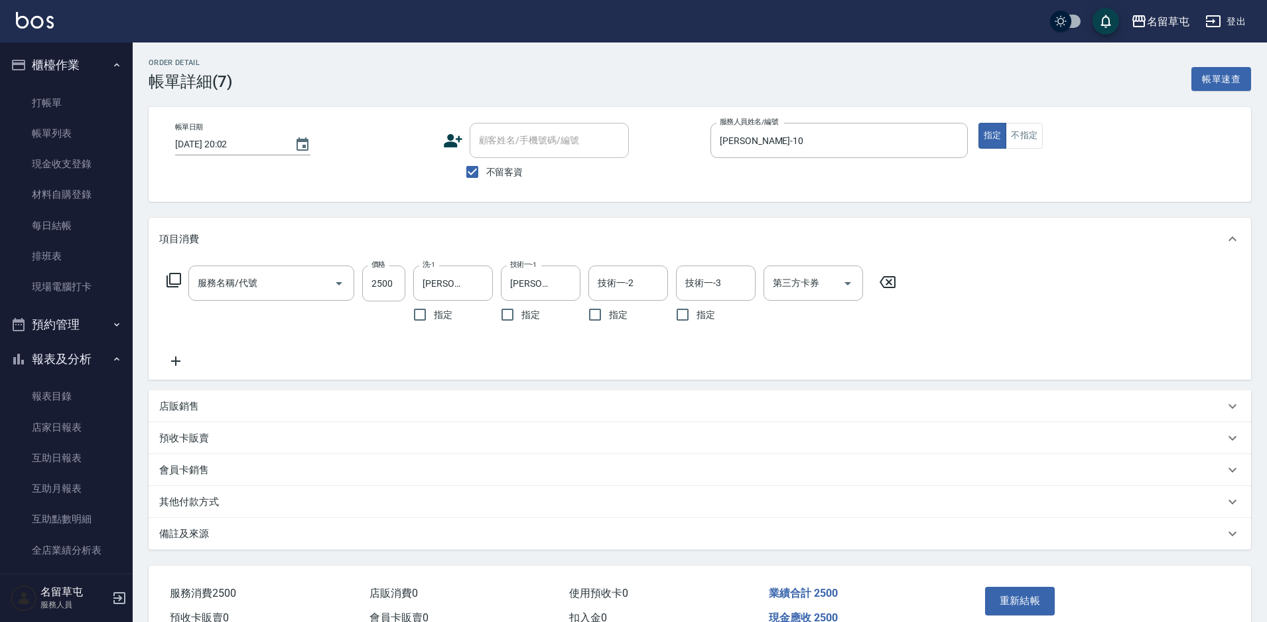
type input "燙B2500(32)"
click at [70, 121] on link "帳單列表" at bounding box center [66, 133] width 122 height 31
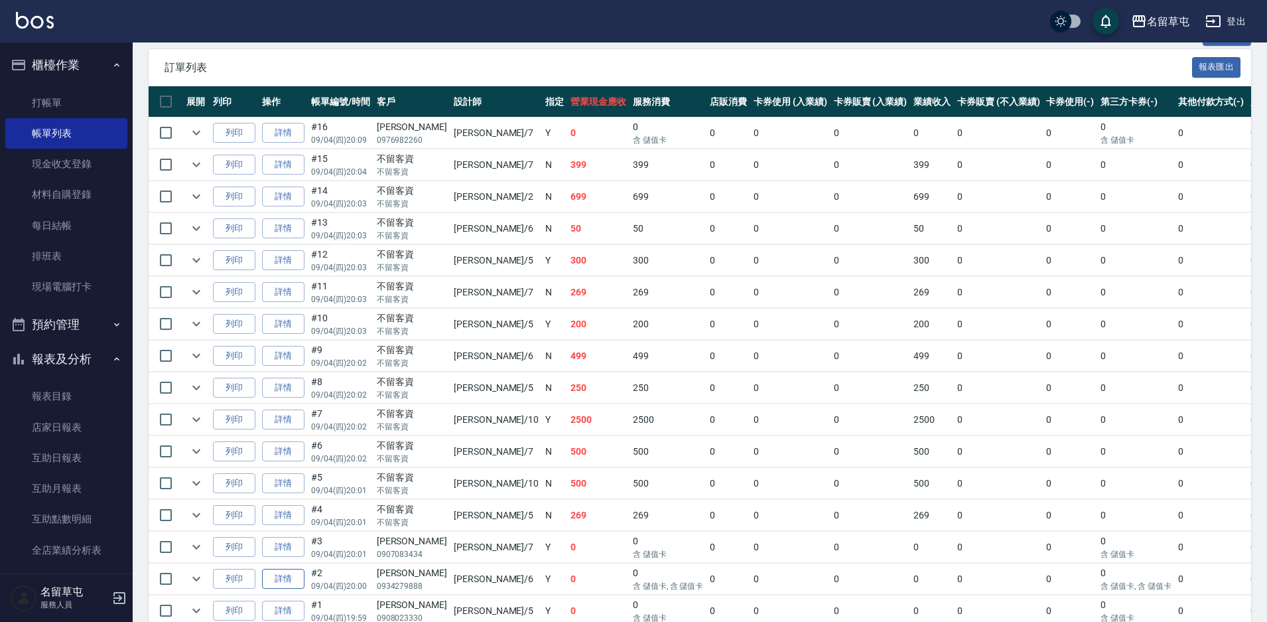
scroll to position [350, 0]
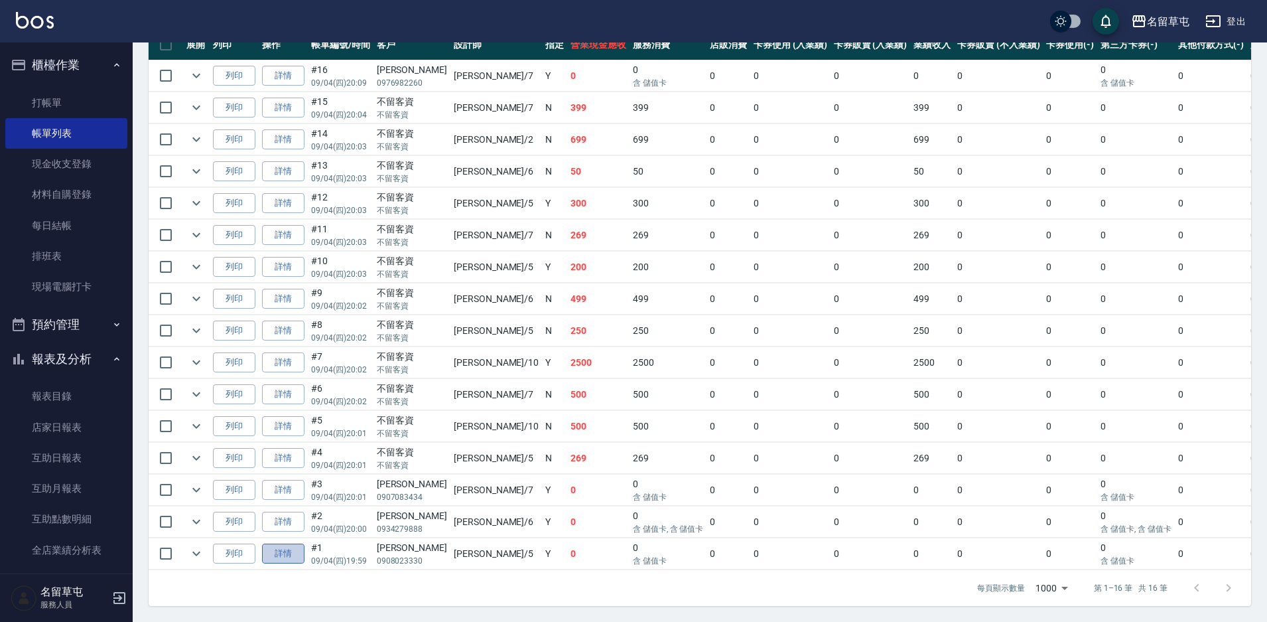
click at [289, 543] on link "詳情" at bounding box center [283, 553] width 42 height 21
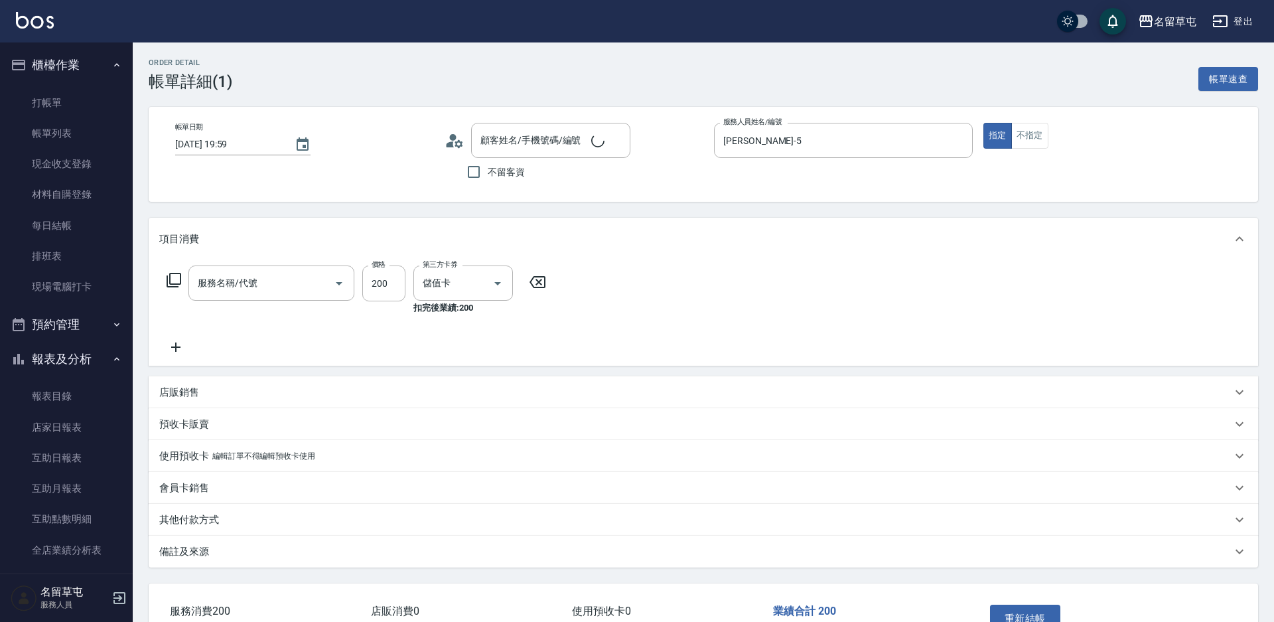
type input "[DATE] 19:59"
type input "[PERSON_NAME]-5"
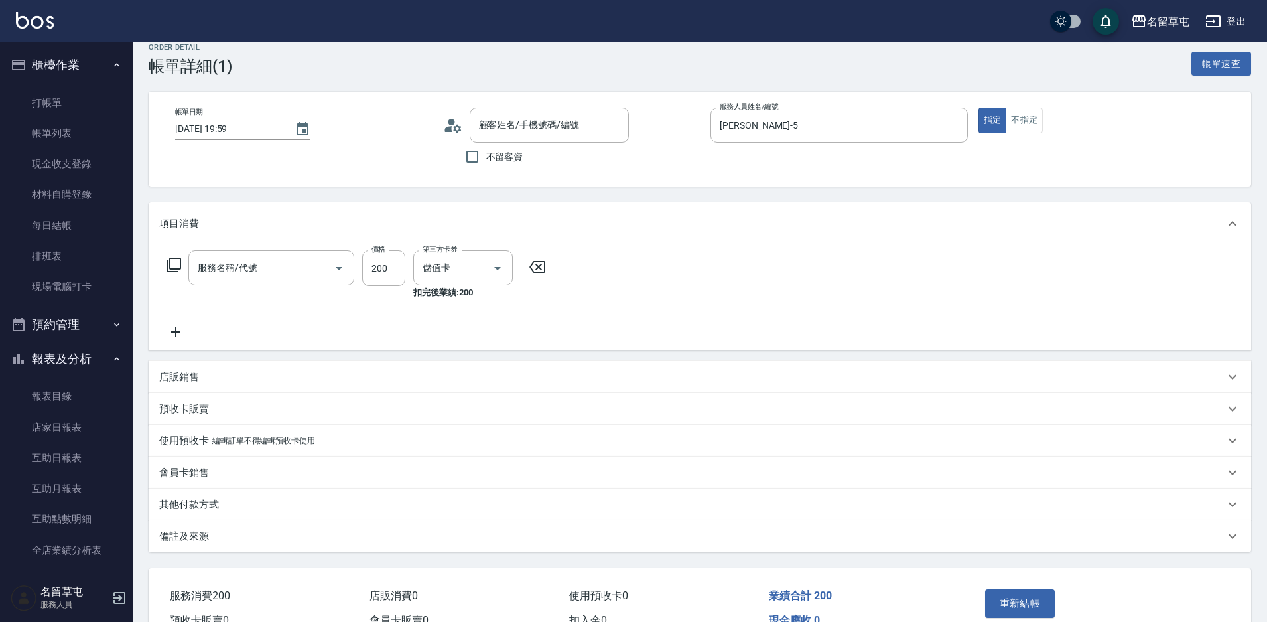
type input "剪髮169(216)"
type input "[PERSON_NAME]/0908023330/null"
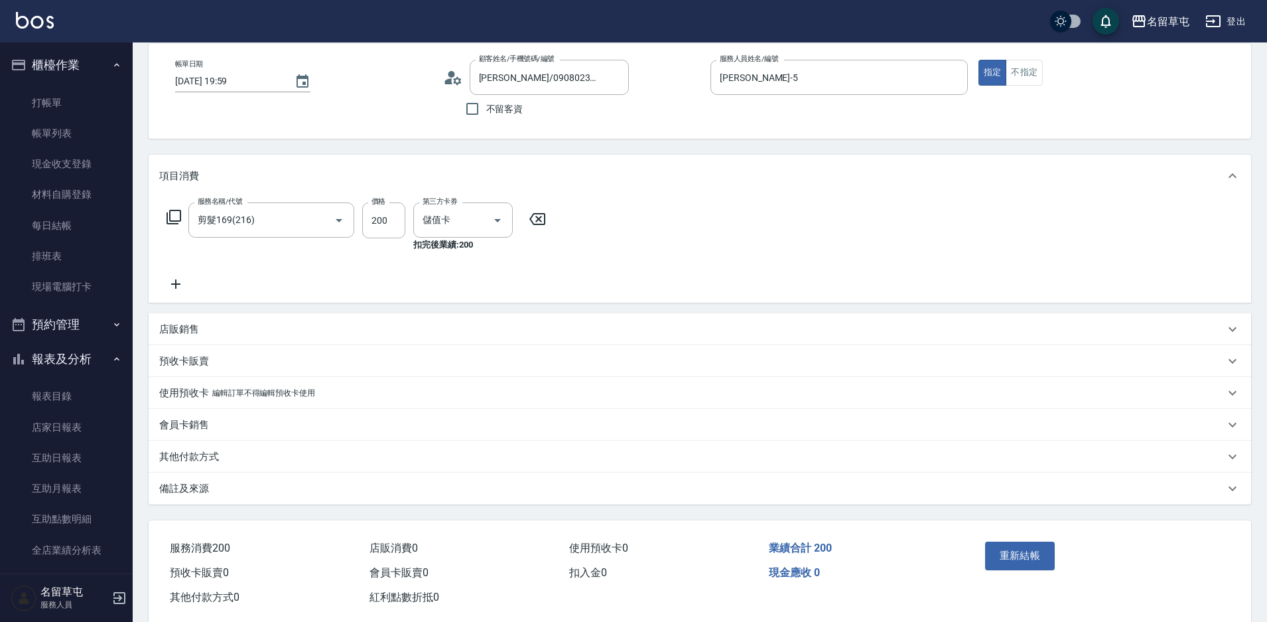
scroll to position [66, 0]
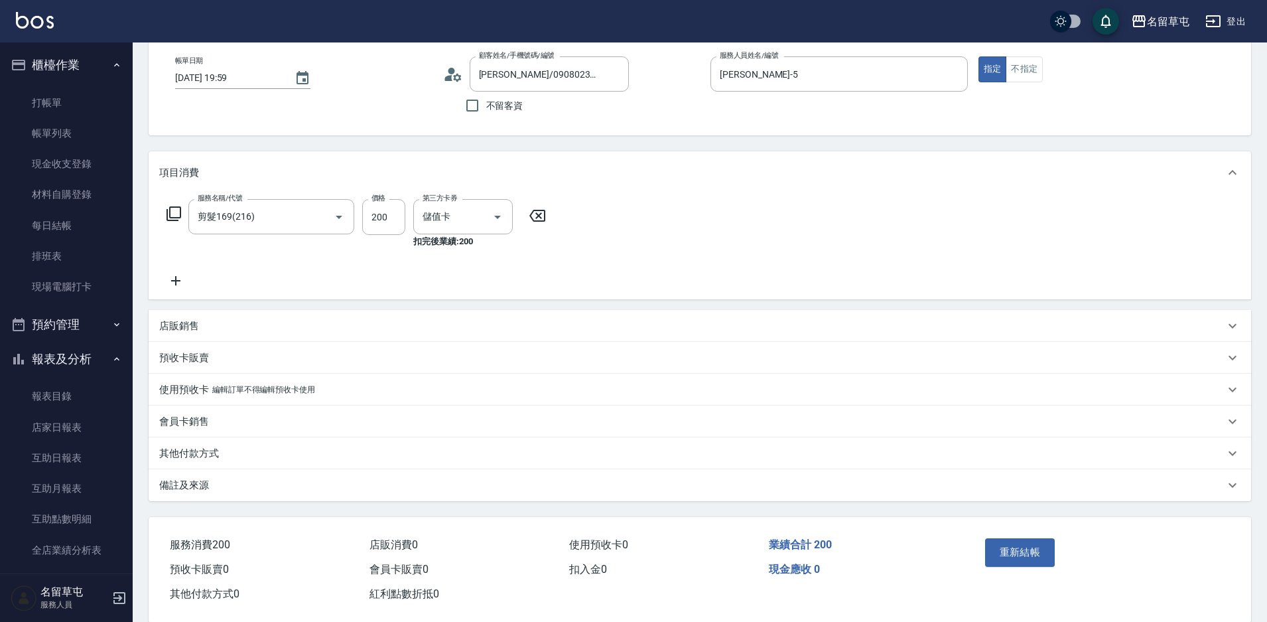
click at [200, 446] on p "其他付款方式" at bounding box center [189, 453] width 60 height 14
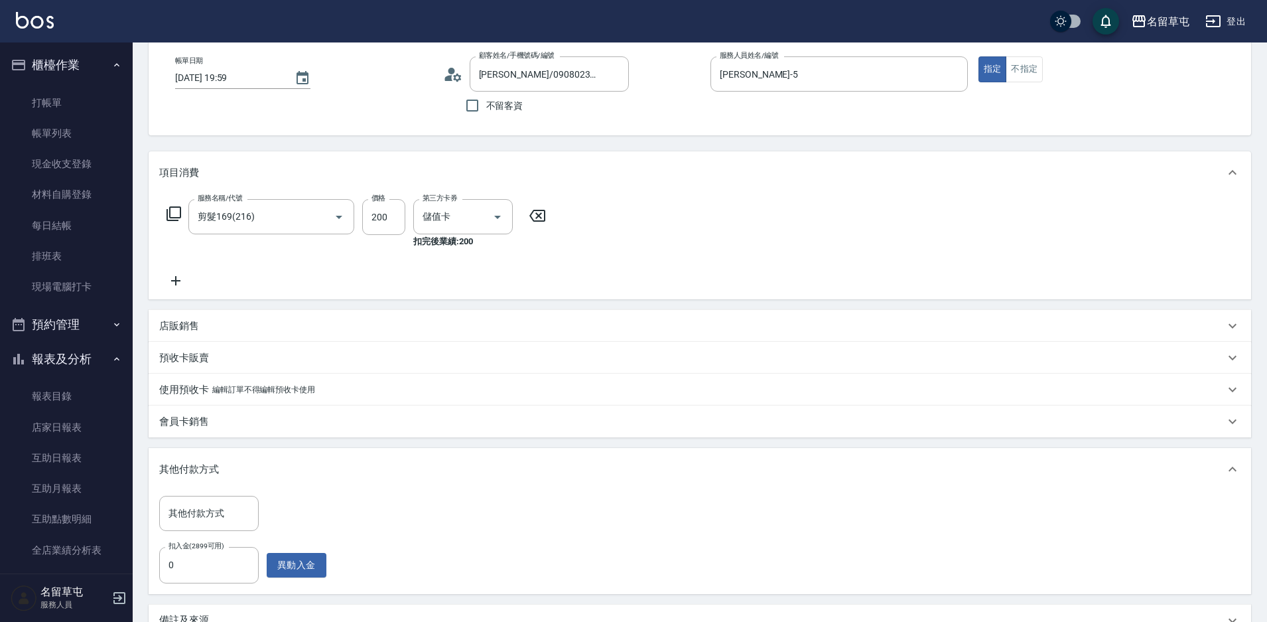
scroll to position [199, 0]
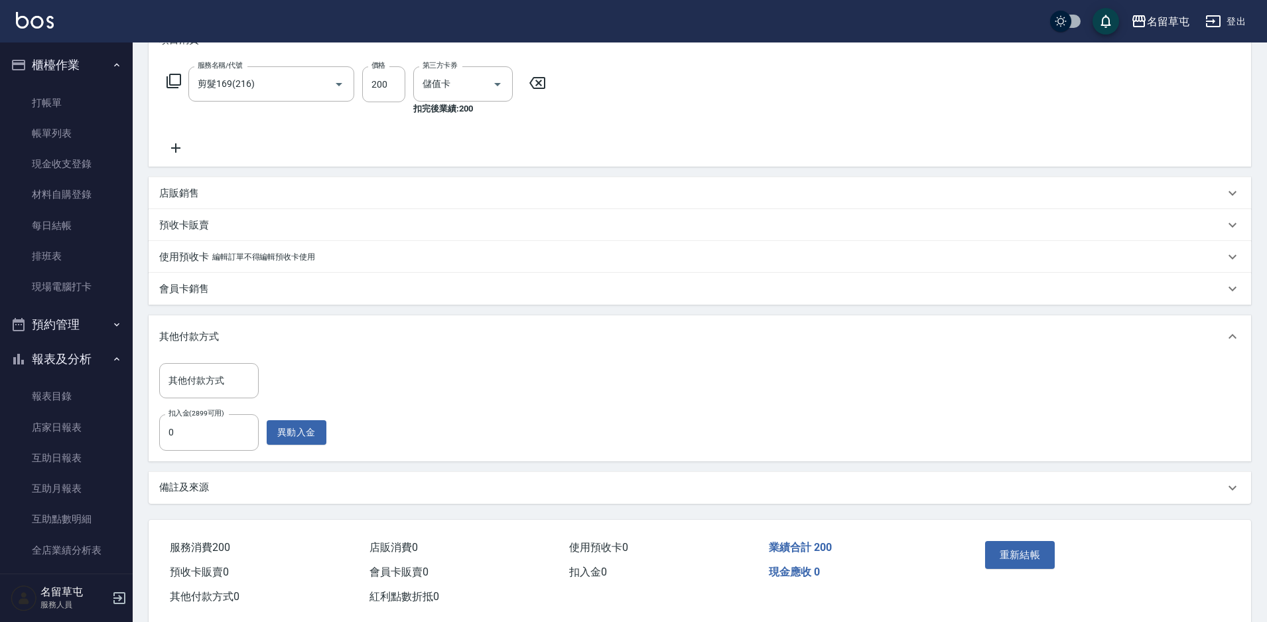
click at [174, 151] on icon at bounding box center [175, 148] width 33 height 16
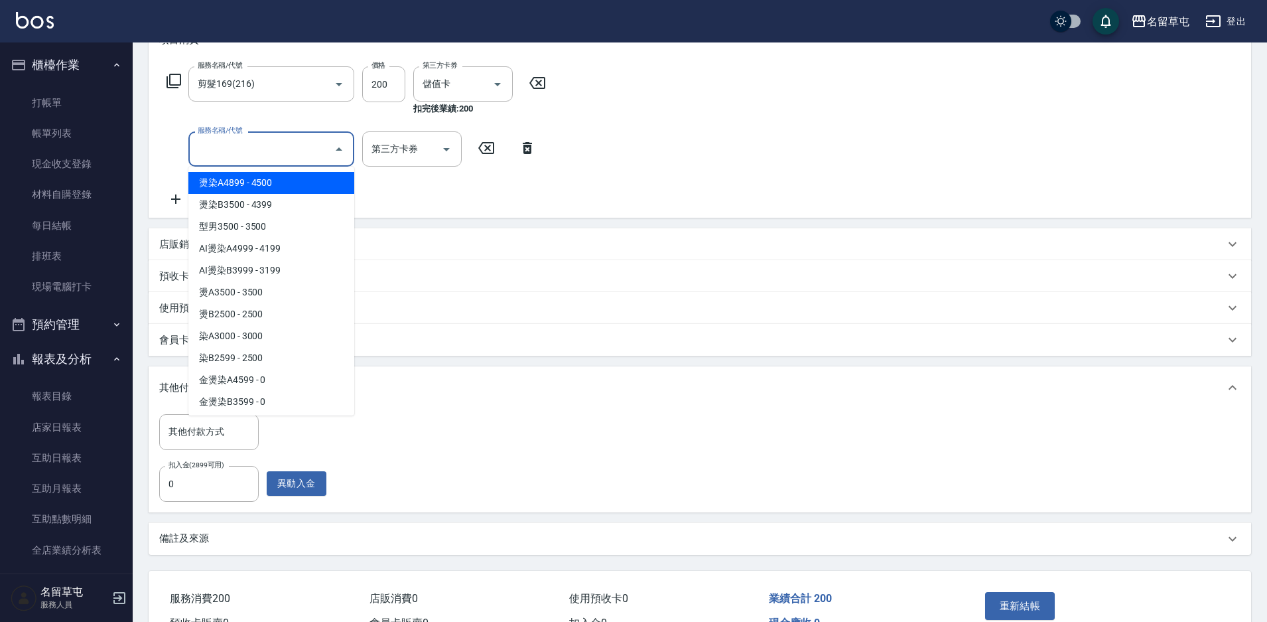
click at [273, 155] on input "服務名稱/代號" at bounding box center [261, 148] width 134 height 23
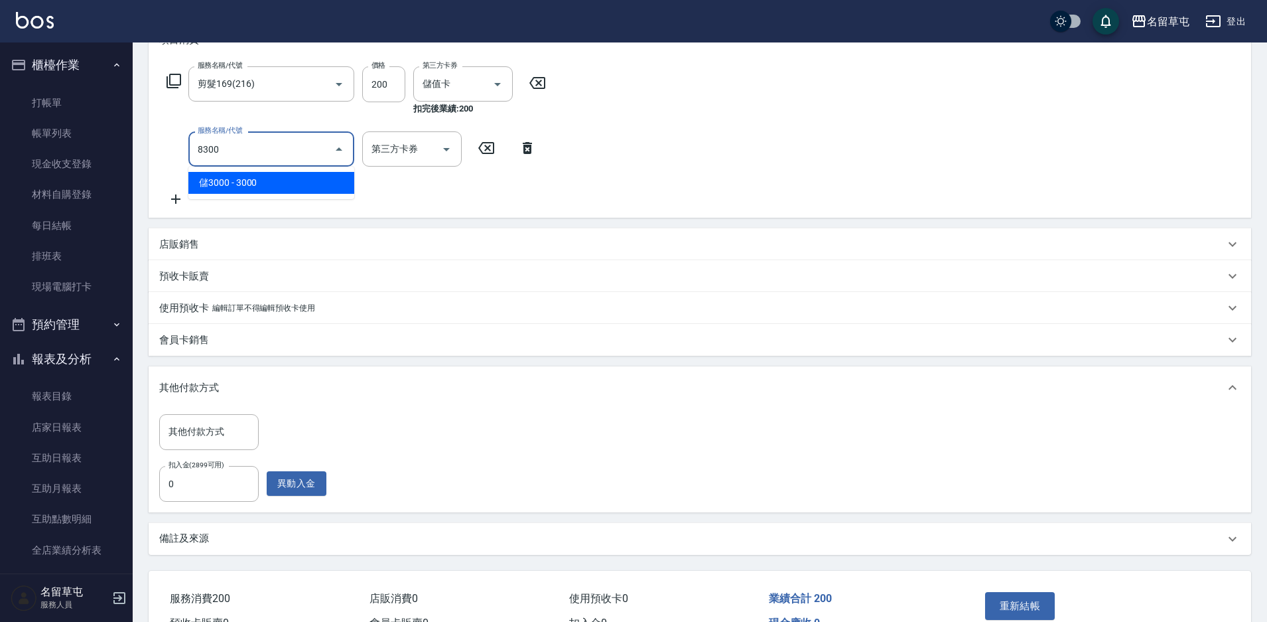
click at [240, 188] on span "儲3000 - 3000" at bounding box center [271, 183] width 166 height 22
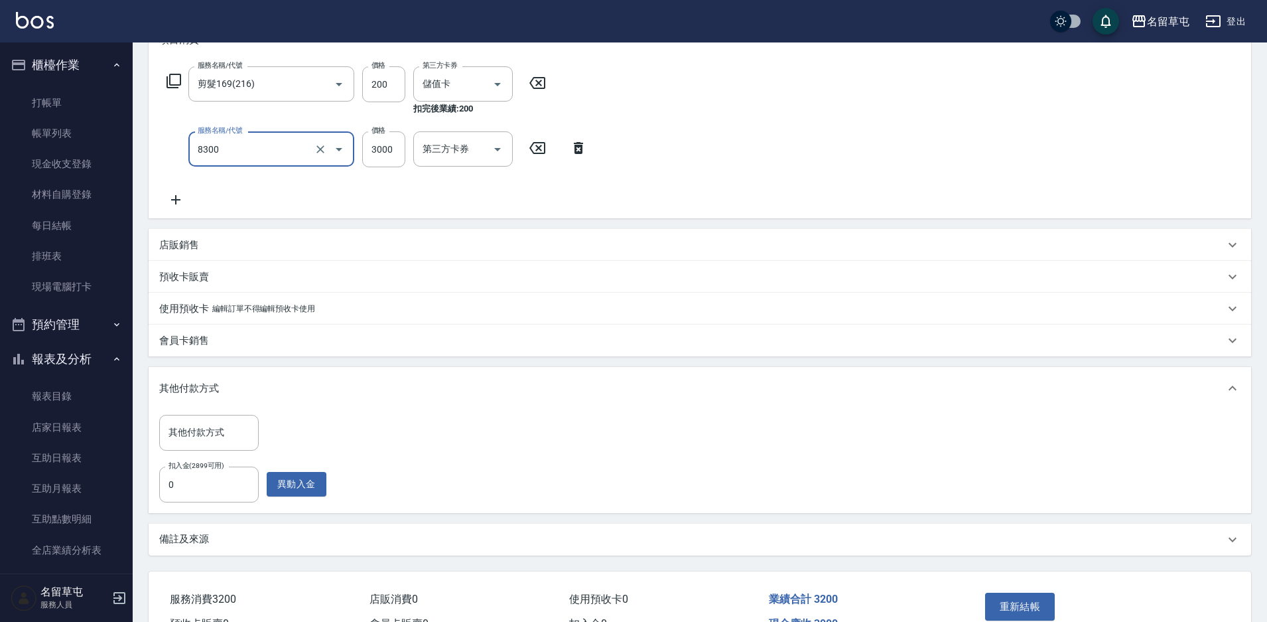
type input "儲3000(8300)"
click at [813, 200] on div "服務名稱/代號 剪髮169(216) 服務名稱/代號 價格 200 價格 第三方卡券 儲值卡 第三方卡券 扣完後業績: 200 服務名稱/代號 儲3000(8…" at bounding box center [700, 139] width 1102 height 157
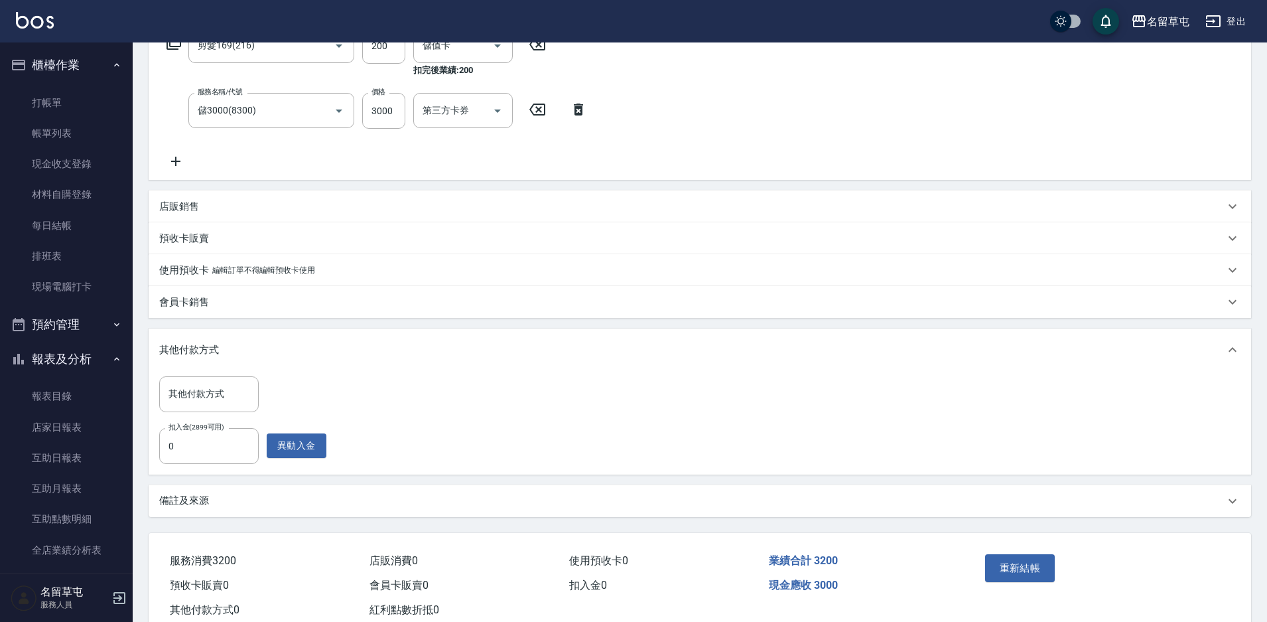
scroll to position [276, 0]
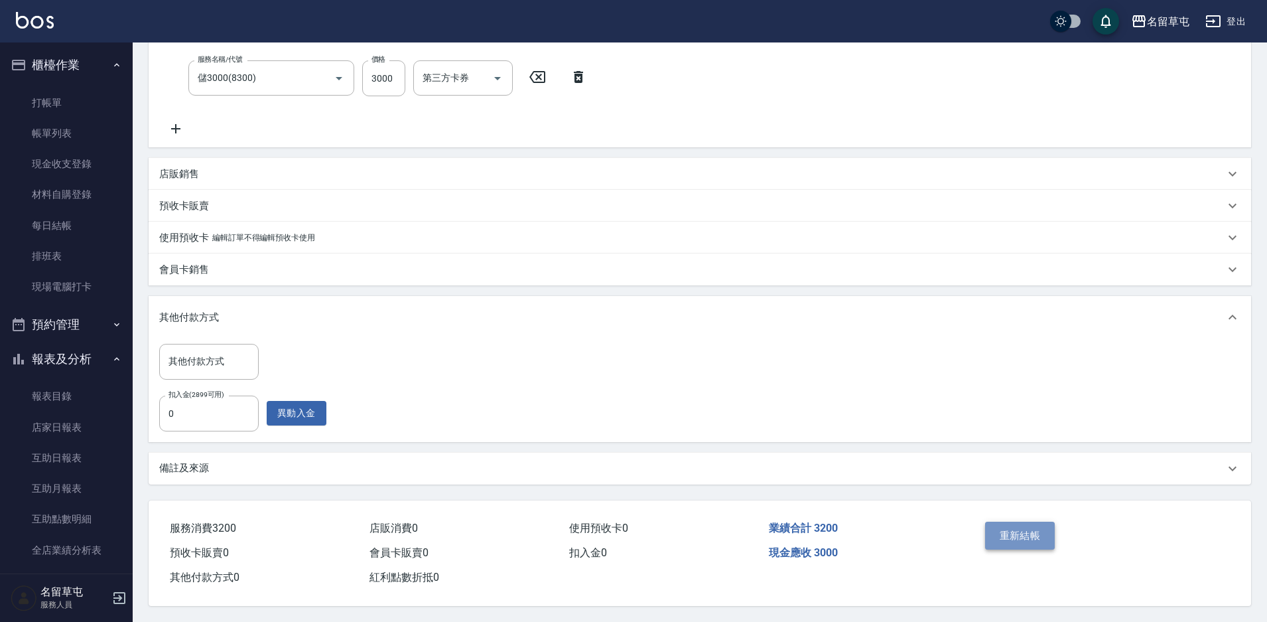
click at [1026, 542] on button "重新結帳" at bounding box center [1020, 535] width 70 height 28
click at [1026, 530] on div "重新結帳" at bounding box center [1040, 545] width 120 height 58
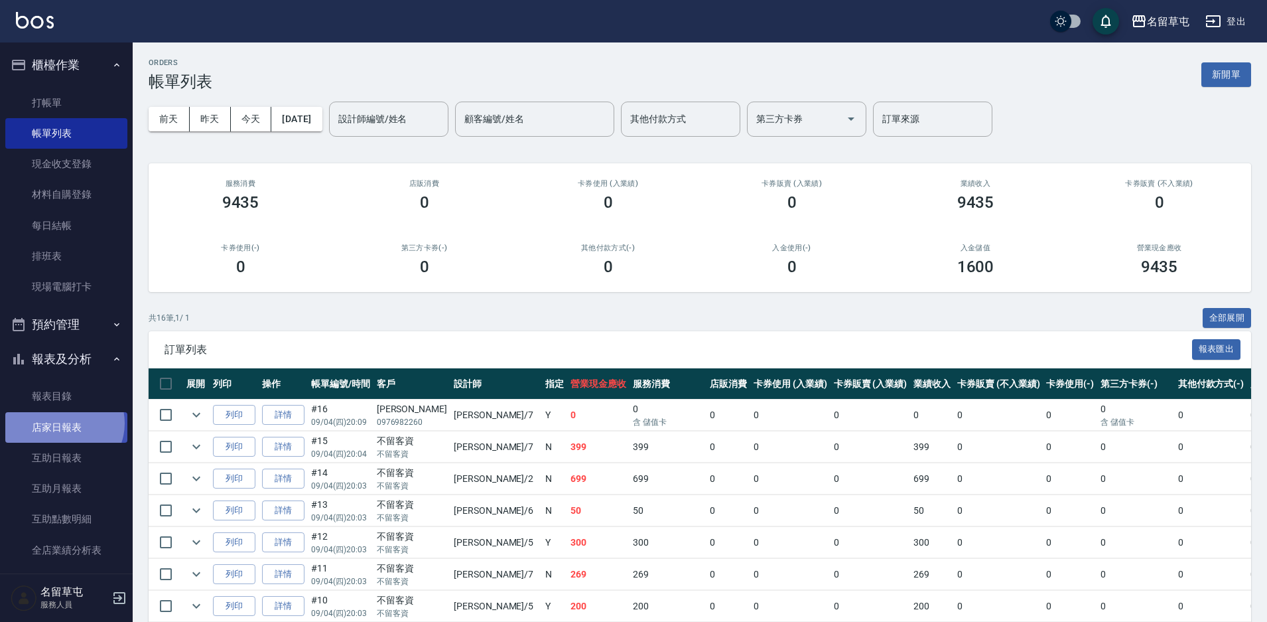
click at [62, 423] on link "店家日報表" at bounding box center [66, 427] width 122 height 31
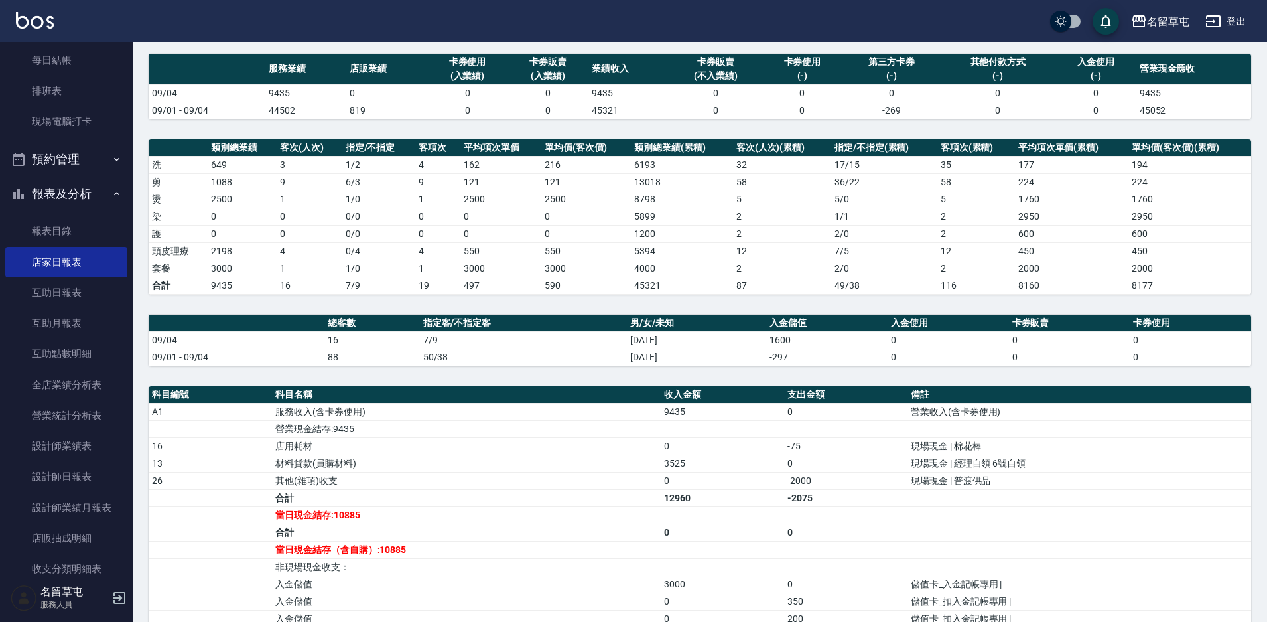
scroll to position [332, 0]
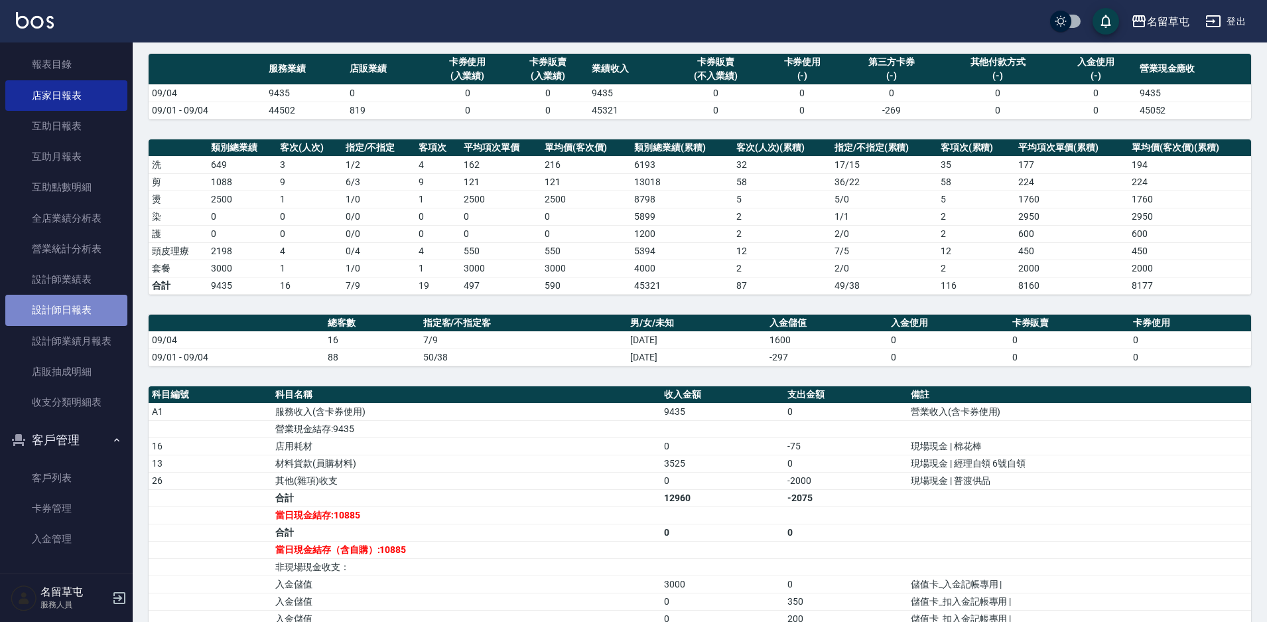
click at [85, 318] on link "設計師日報表" at bounding box center [66, 310] width 122 height 31
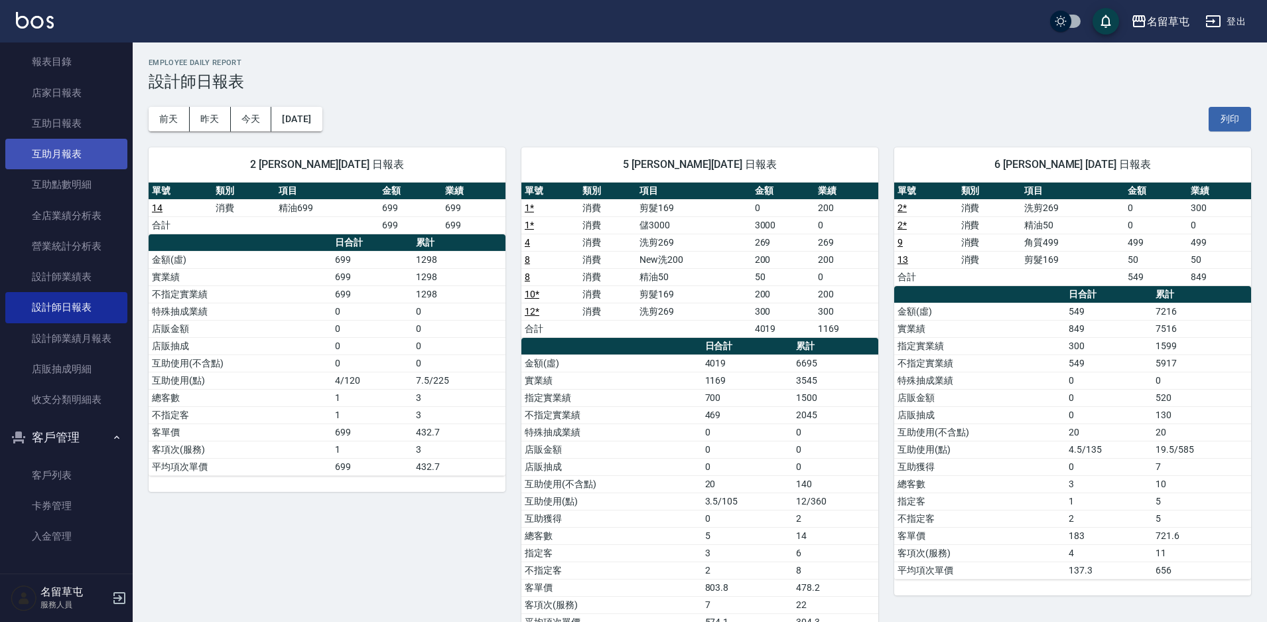
scroll to position [268, 0]
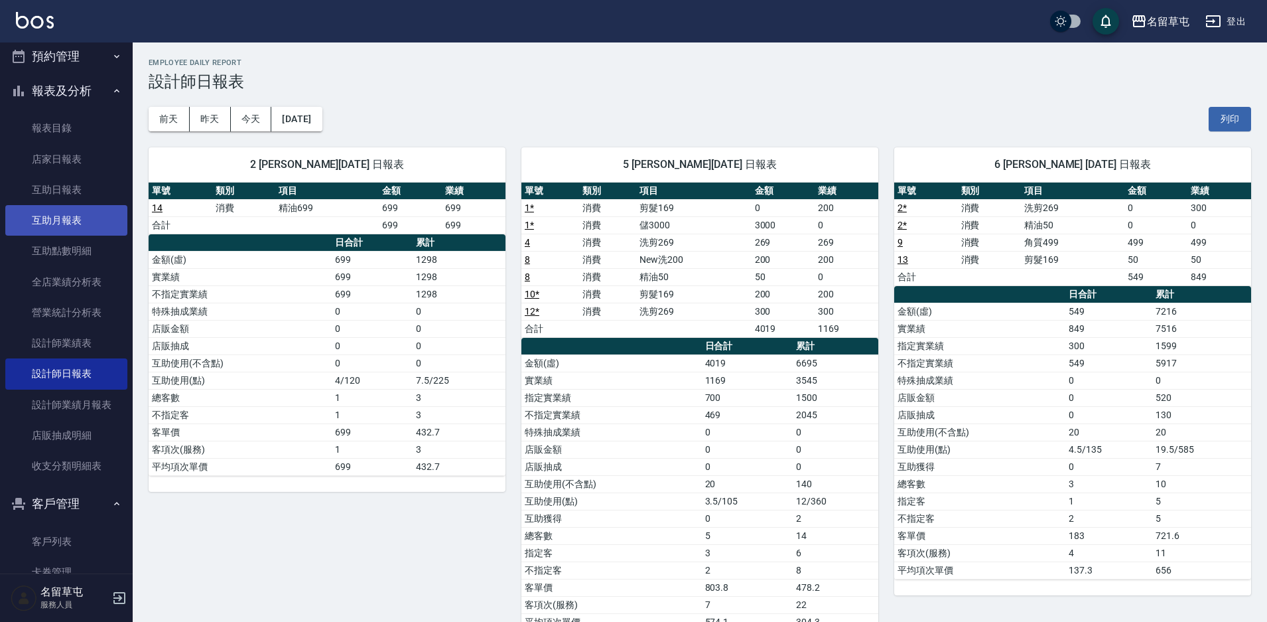
click at [50, 159] on link "店家日報表" at bounding box center [66, 159] width 122 height 31
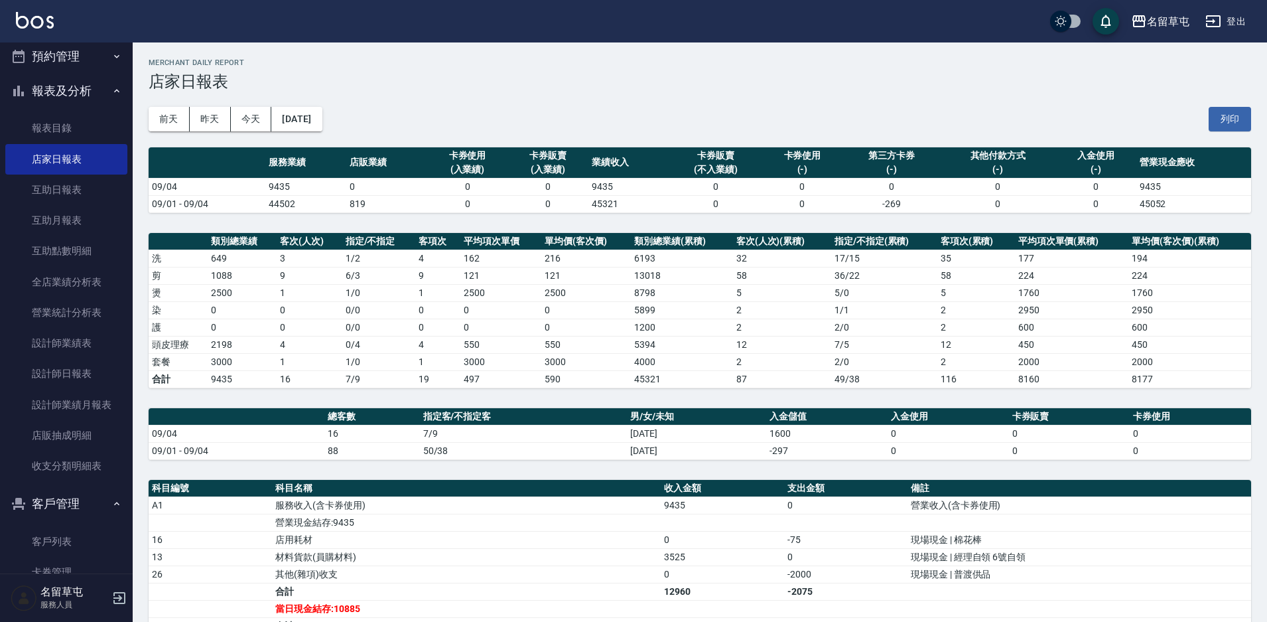
click at [444, 96] on div "[DATE] [DATE] [DATE] [DATE] 列印" at bounding box center [700, 119] width 1102 height 56
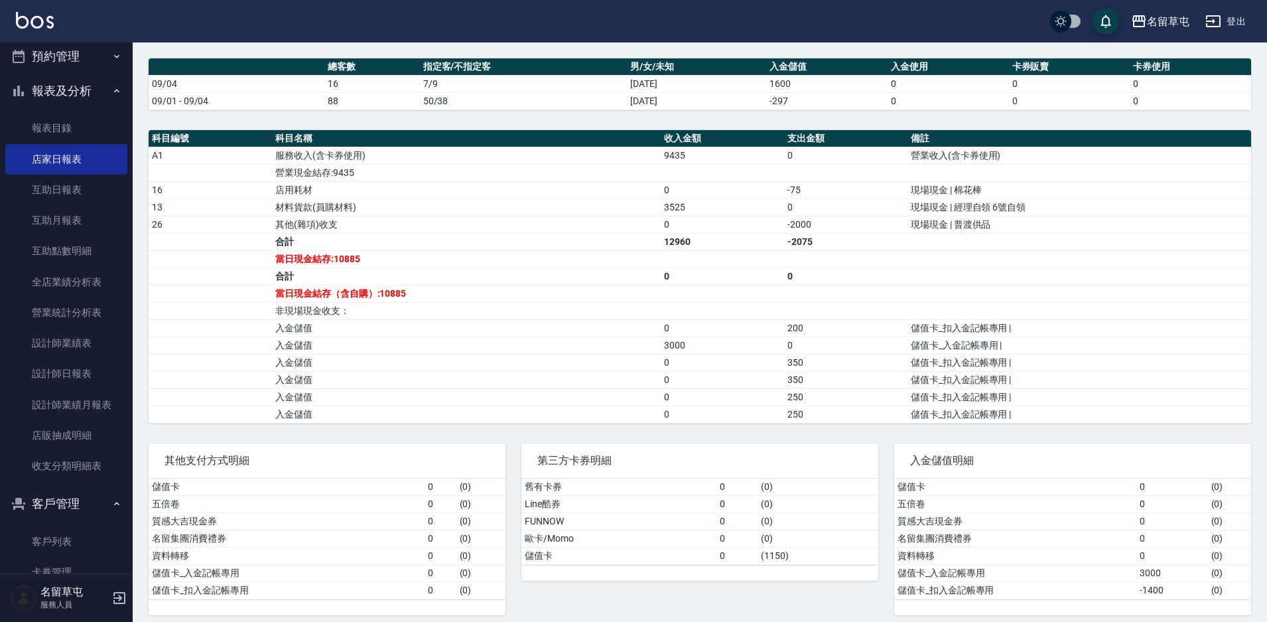
scroll to position [359, 0]
